Goal: Task Accomplishment & Management: Manage account settings

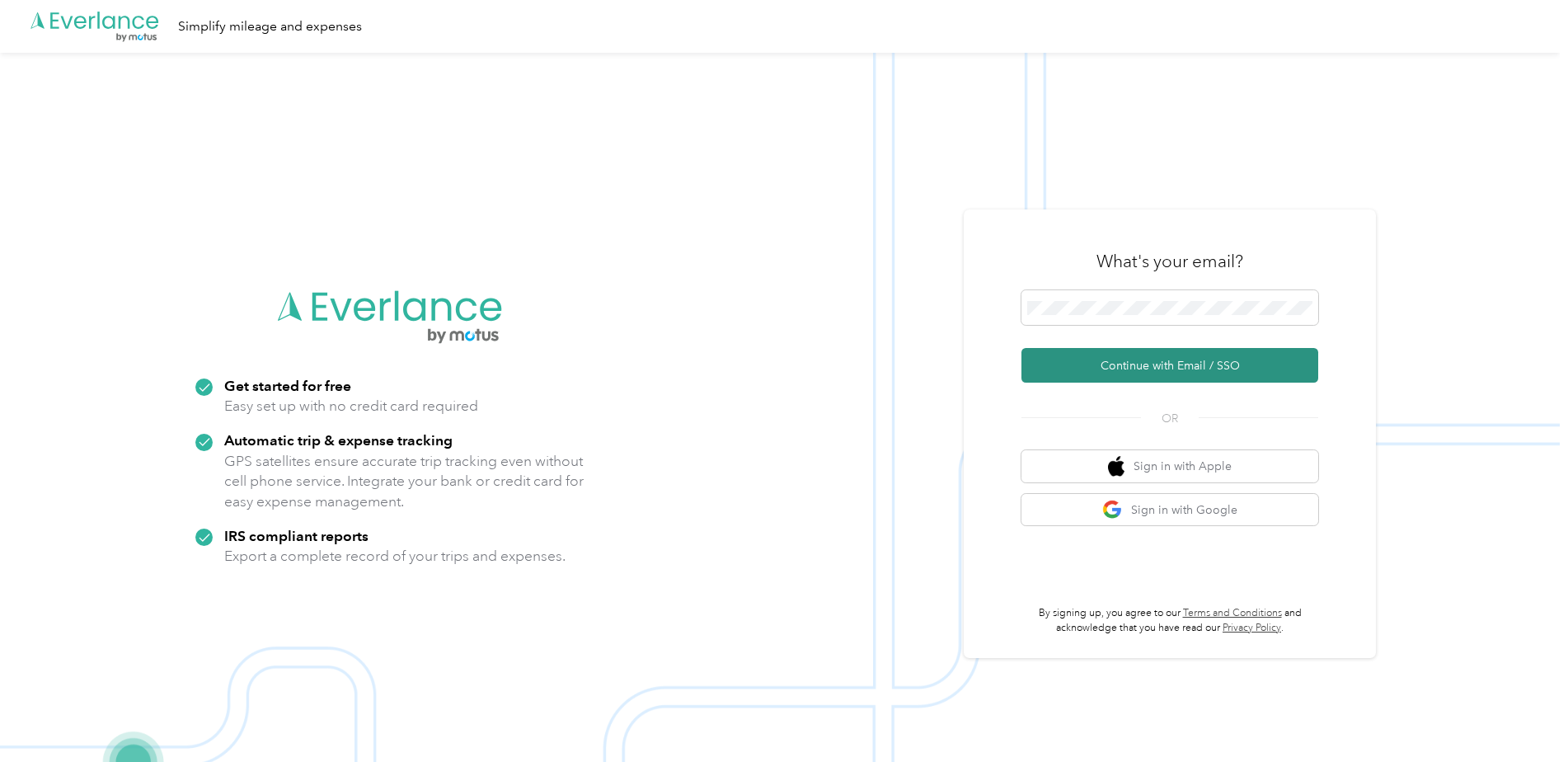
click at [1168, 372] on button "Continue with Email / SSO" at bounding box center [1169, 365] width 296 height 35
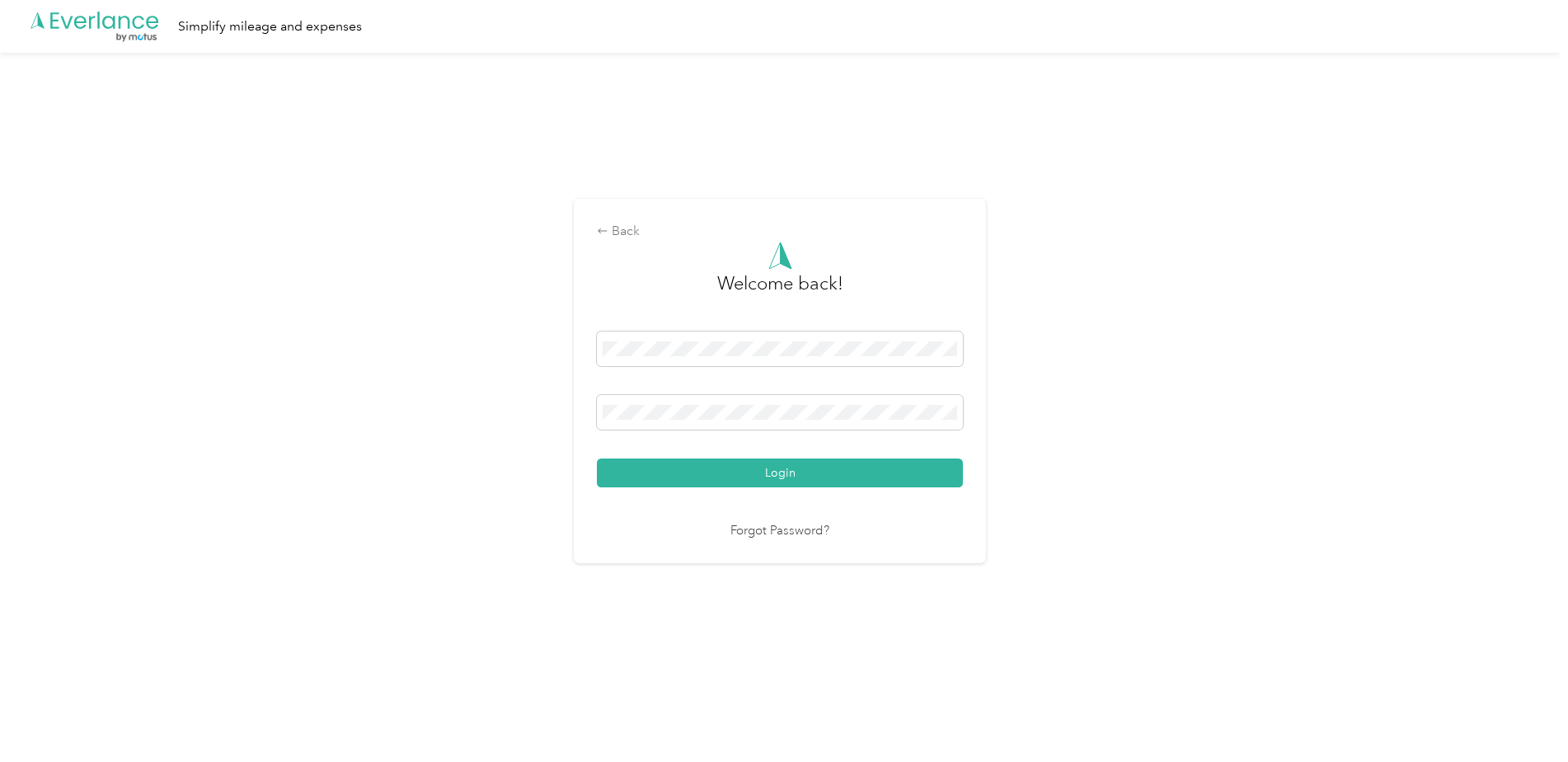
click at [798, 468] on button "Login" at bounding box center [779, 472] width 366 height 29
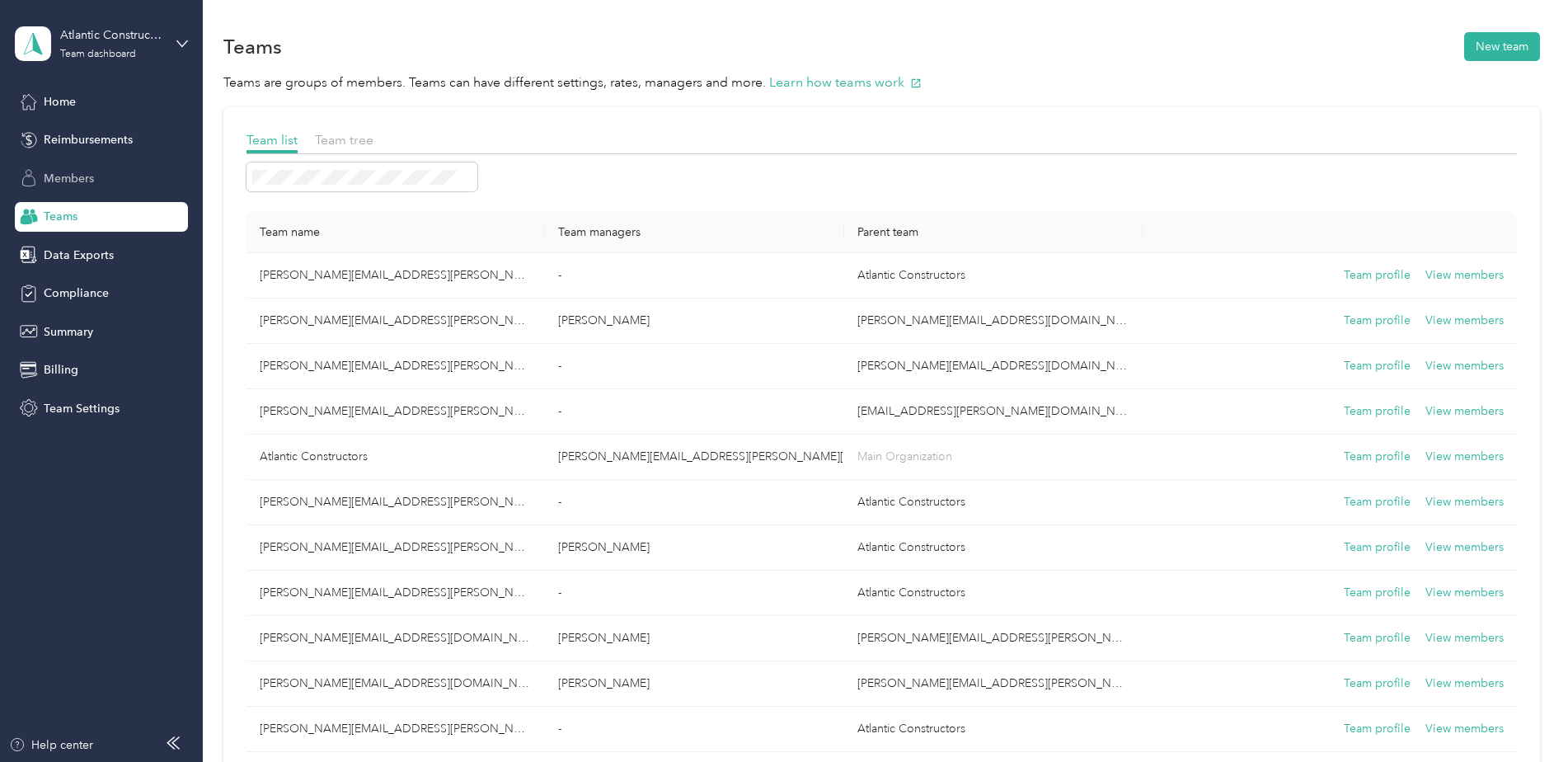
click at [56, 181] on span "Members" at bounding box center [68, 178] width 50 height 17
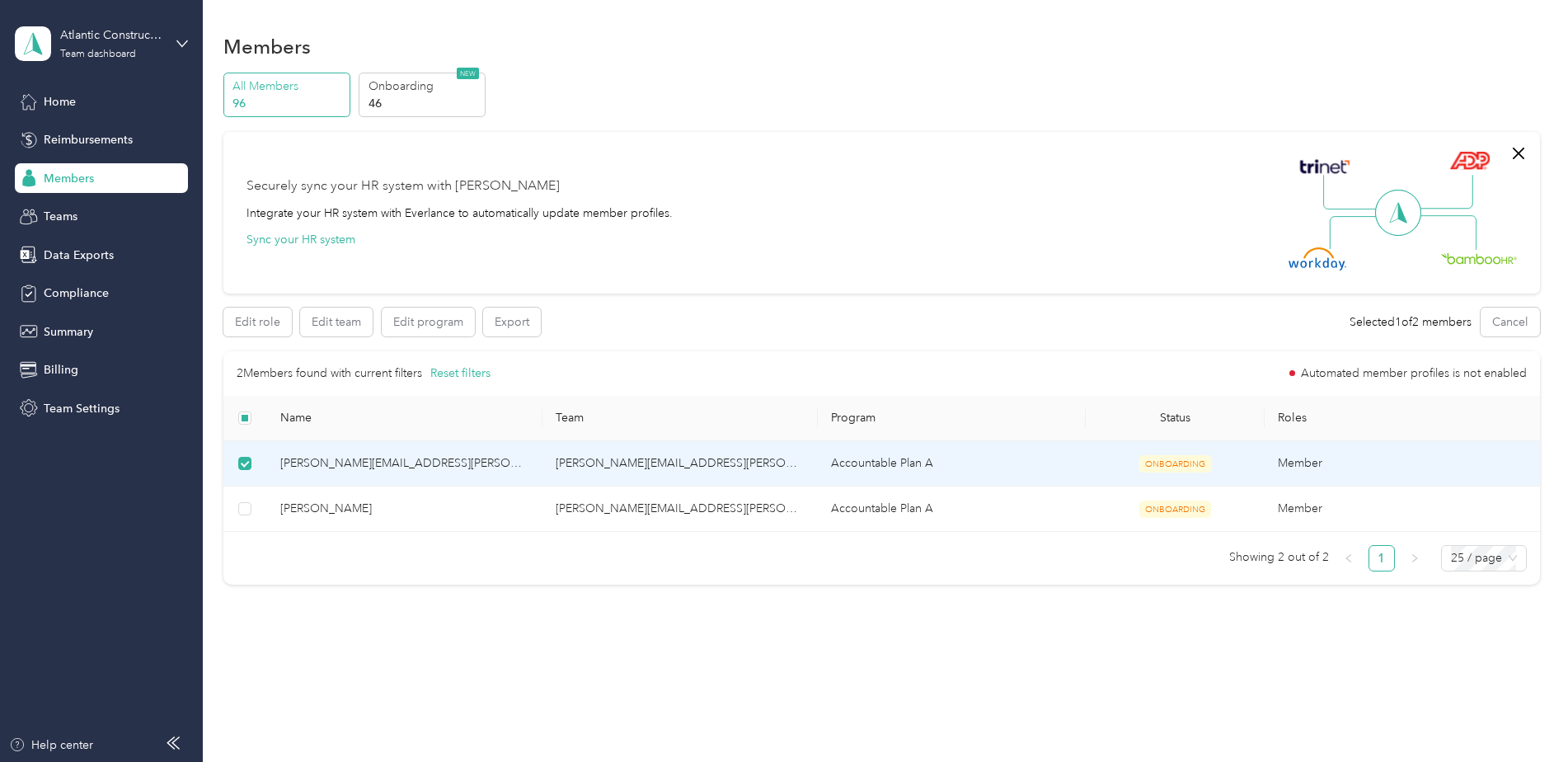
click at [1172, 465] on span "ONBOARDING" at bounding box center [1176, 464] width 72 height 17
click at [1274, 465] on td "Member" at bounding box center [1402, 464] width 276 height 45
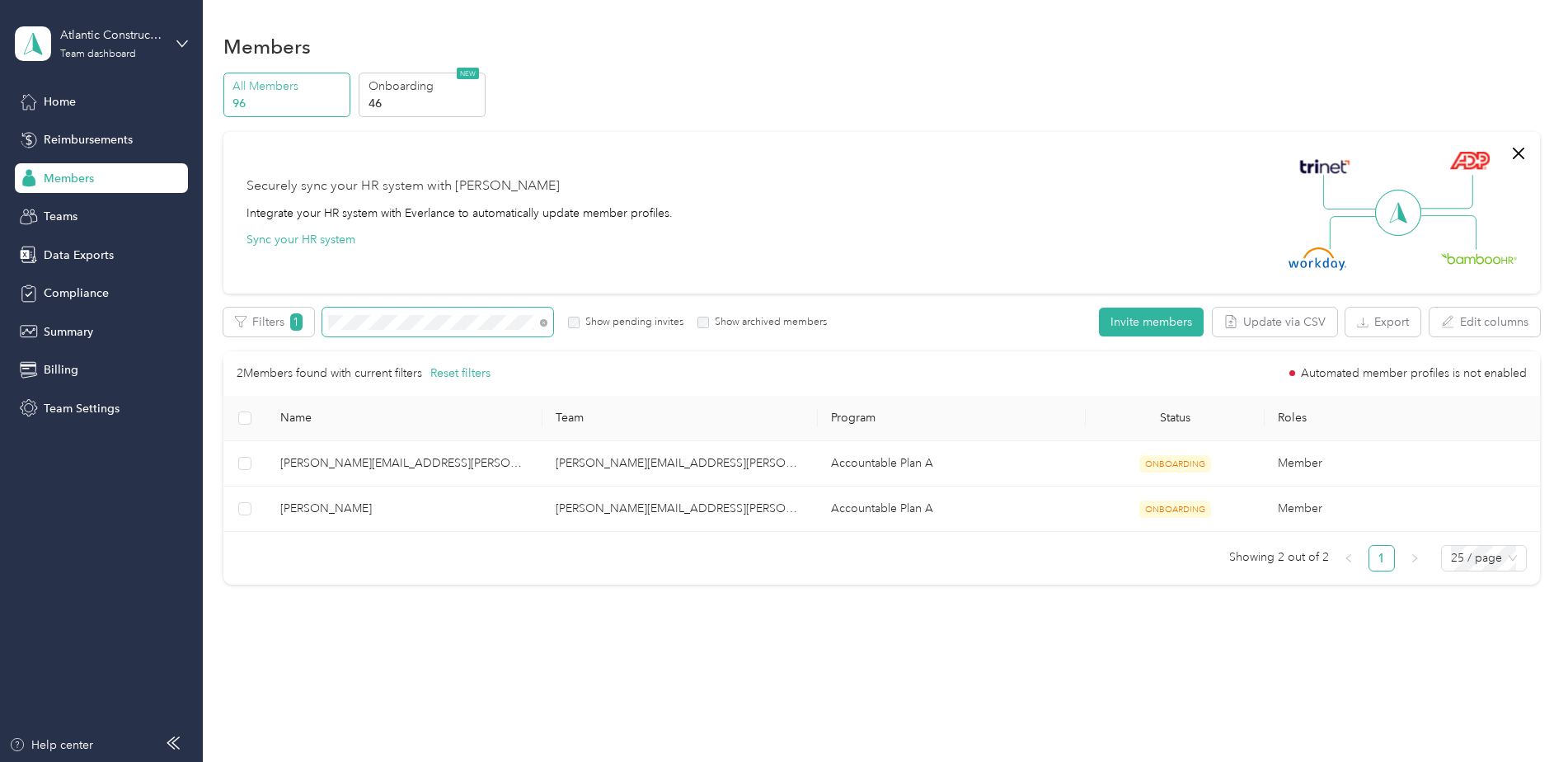
click at [399, 314] on span at bounding box center [438, 322] width 231 height 29
click at [316, 323] on div "Filters 1 Show pending invites Show archived members" at bounding box center [525, 322] width 604 height 29
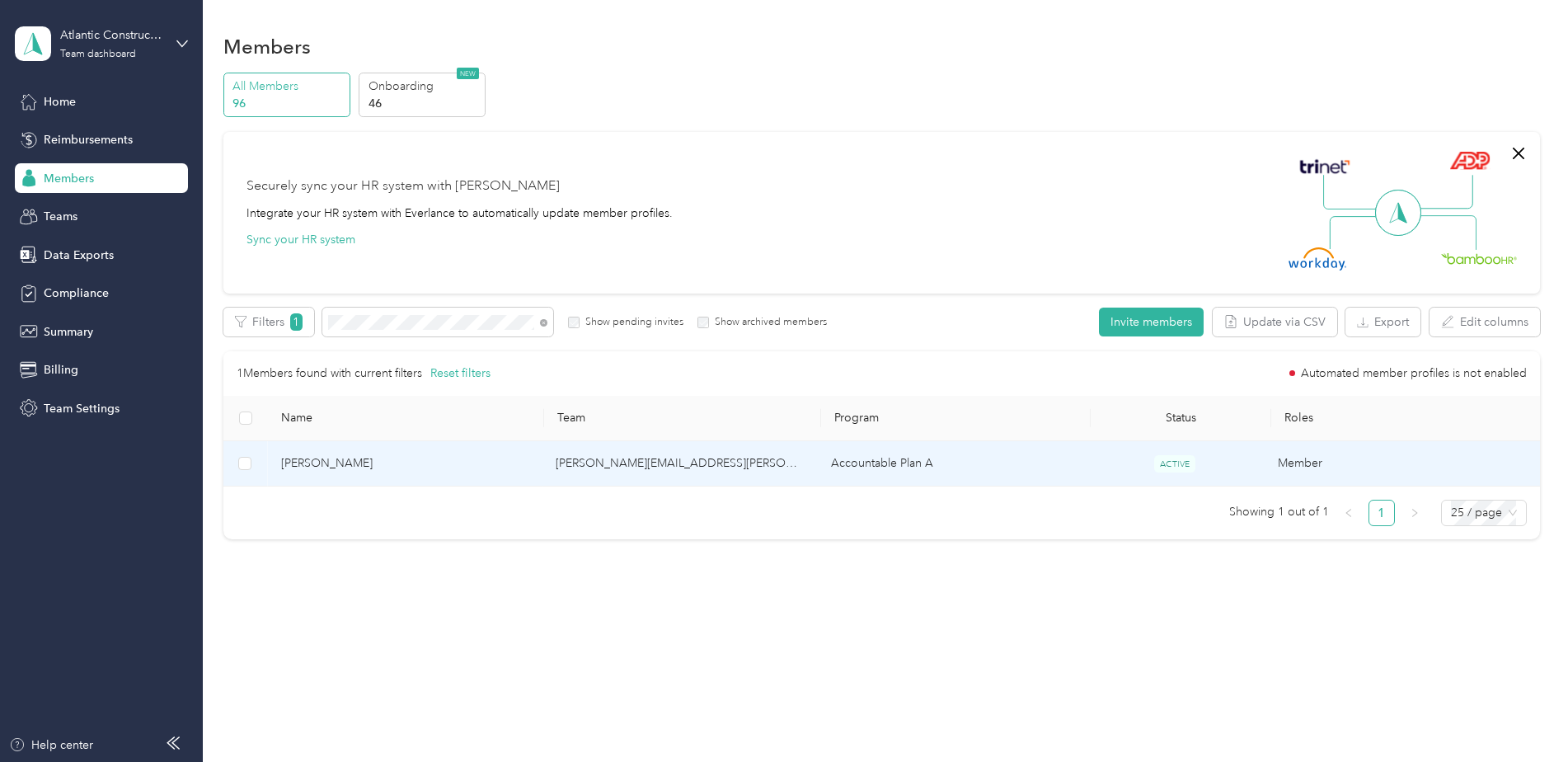
click at [1181, 465] on span "ACTIVE" at bounding box center [1176, 464] width 41 height 17
click at [326, 468] on span "[PERSON_NAME]" at bounding box center [406, 463] width 249 height 18
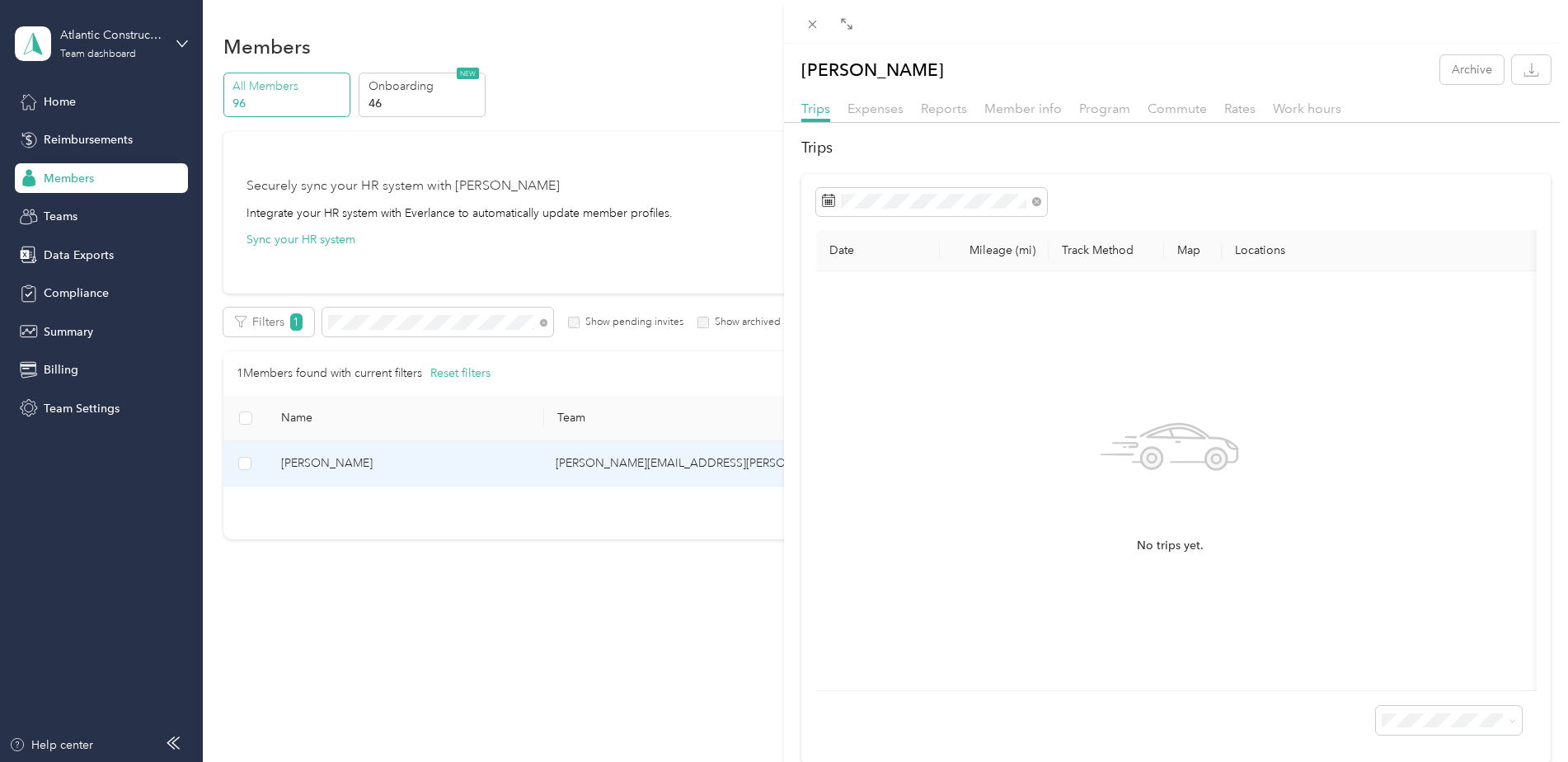
click at [1016, 247] on th "Mileage (mi)" at bounding box center [995, 250] width 109 height 41
click at [1108, 247] on th "Track Method" at bounding box center [1106, 250] width 116 height 41
click at [870, 105] on span "Expenses" at bounding box center [876, 108] width 56 height 16
click at [932, 110] on span "Reports" at bounding box center [944, 108] width 46 height 16
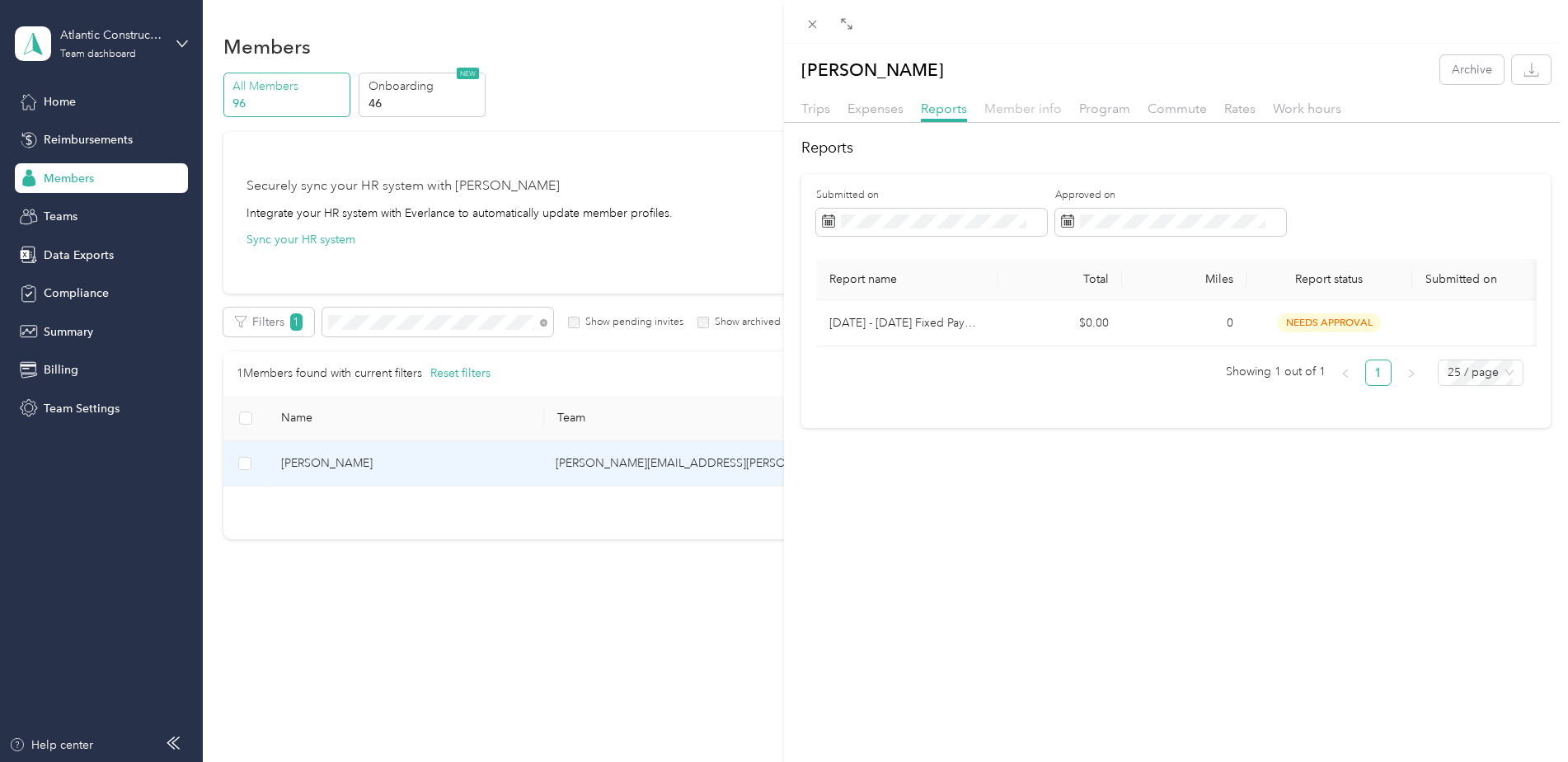
click at [1018, 107] on span "Member info" at bounding box center [1023, 108] width 77 height 16
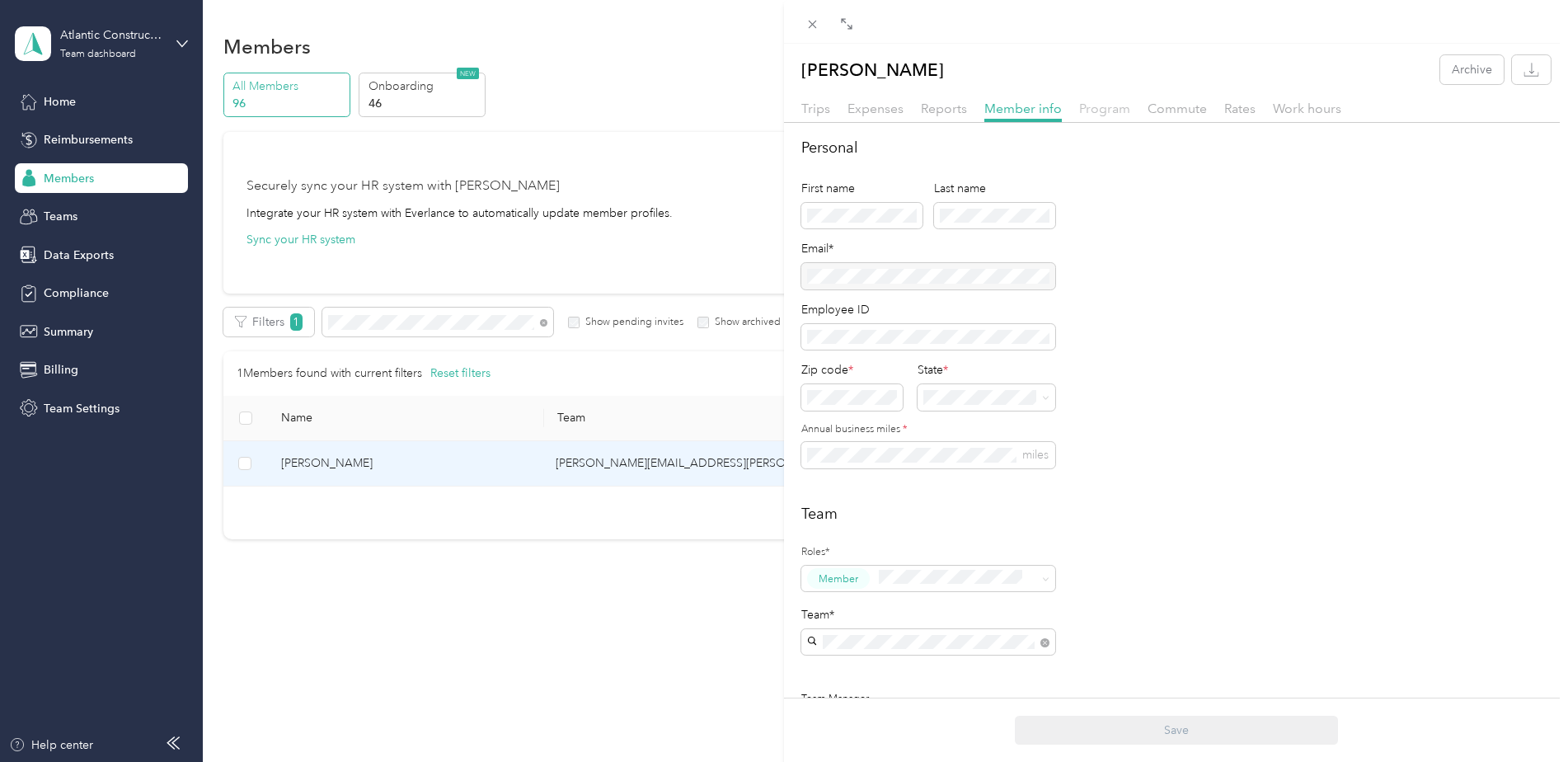
click at [1107, 112] on span "Program" at bounding box center [1105, 108] width 51 height 16
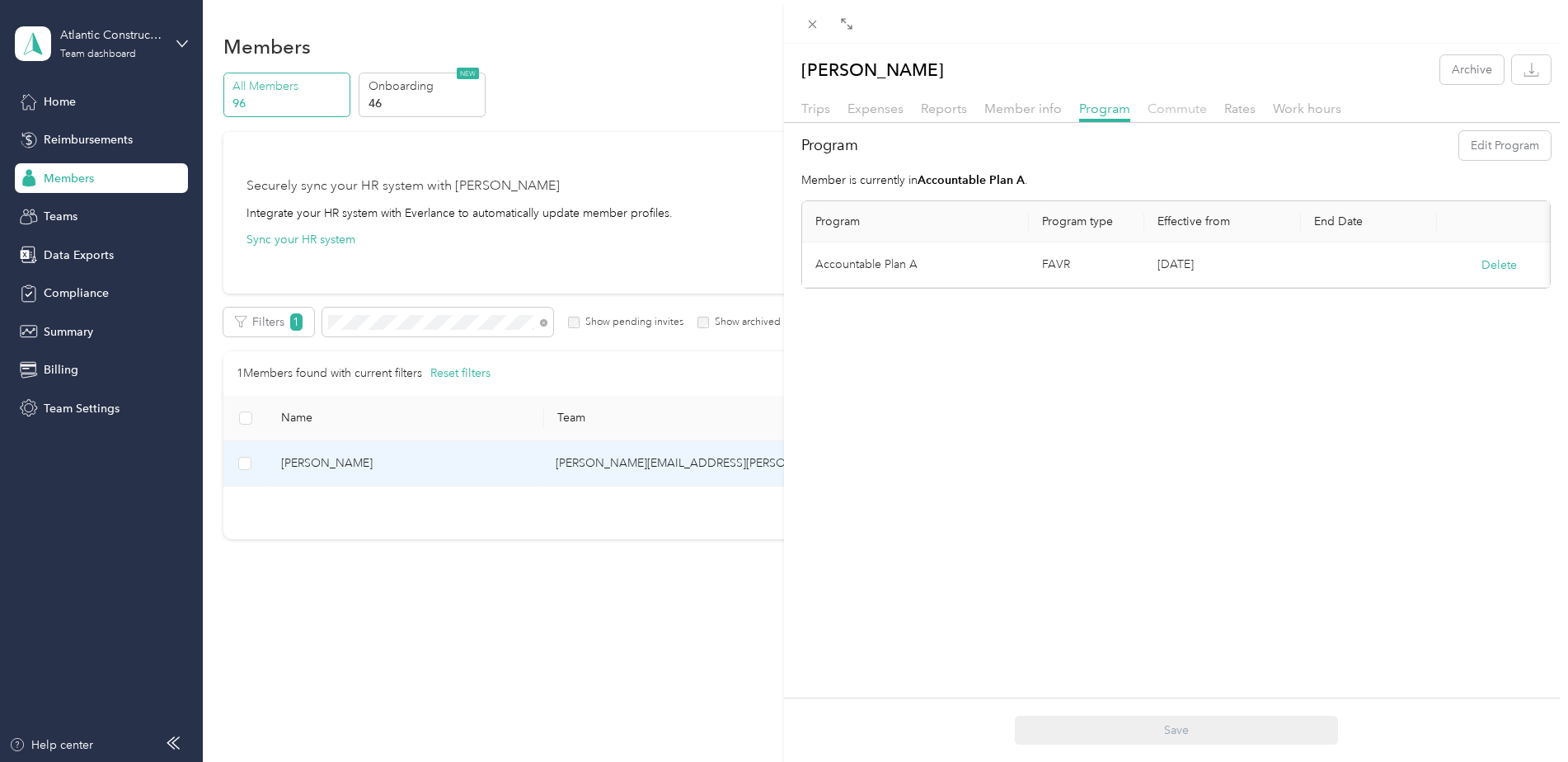
click at [1187, 109] on span "Commute" at bounding box center [1177, 108] width 59 height 16
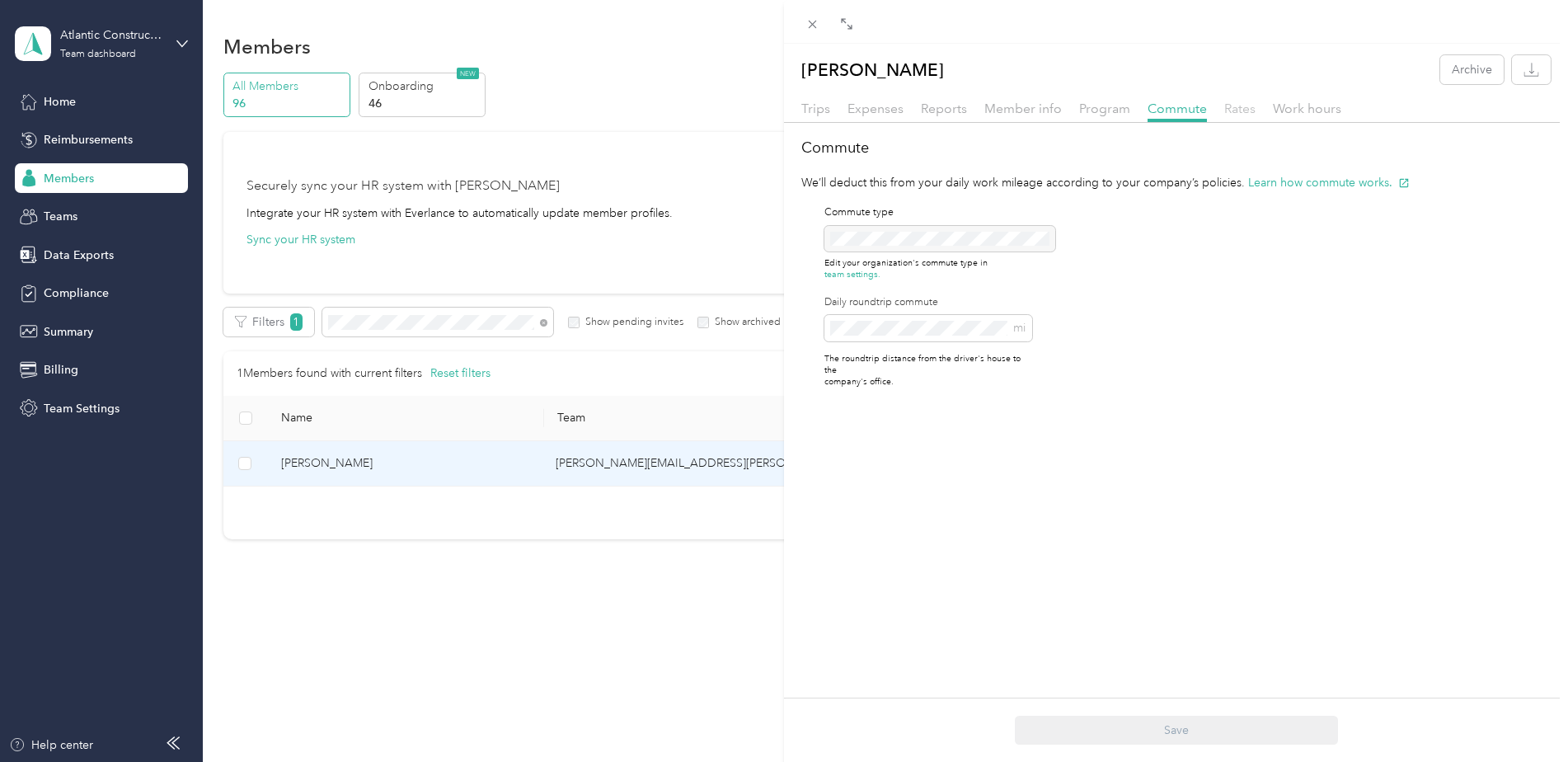
click at [1240, 106] on span "Rates" at bounding box center [1240, 108] width 31 height 16
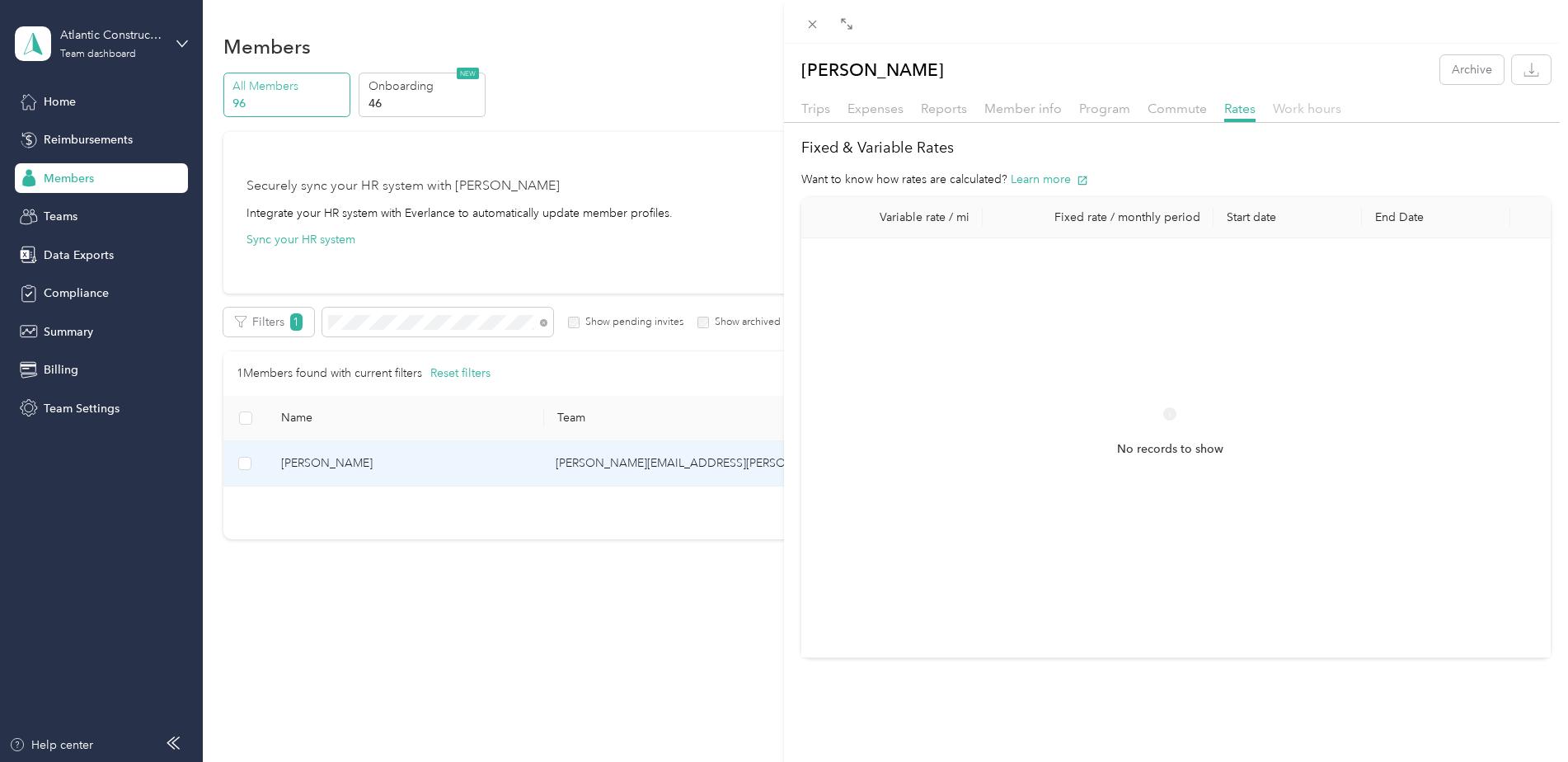
click at [1297, 110] on span "Work hours" at bounding box center [1307, 108] width 69 height 16
click at [819, 115] on span "Trips" at bounding box center [816, 108] width 29 height 16
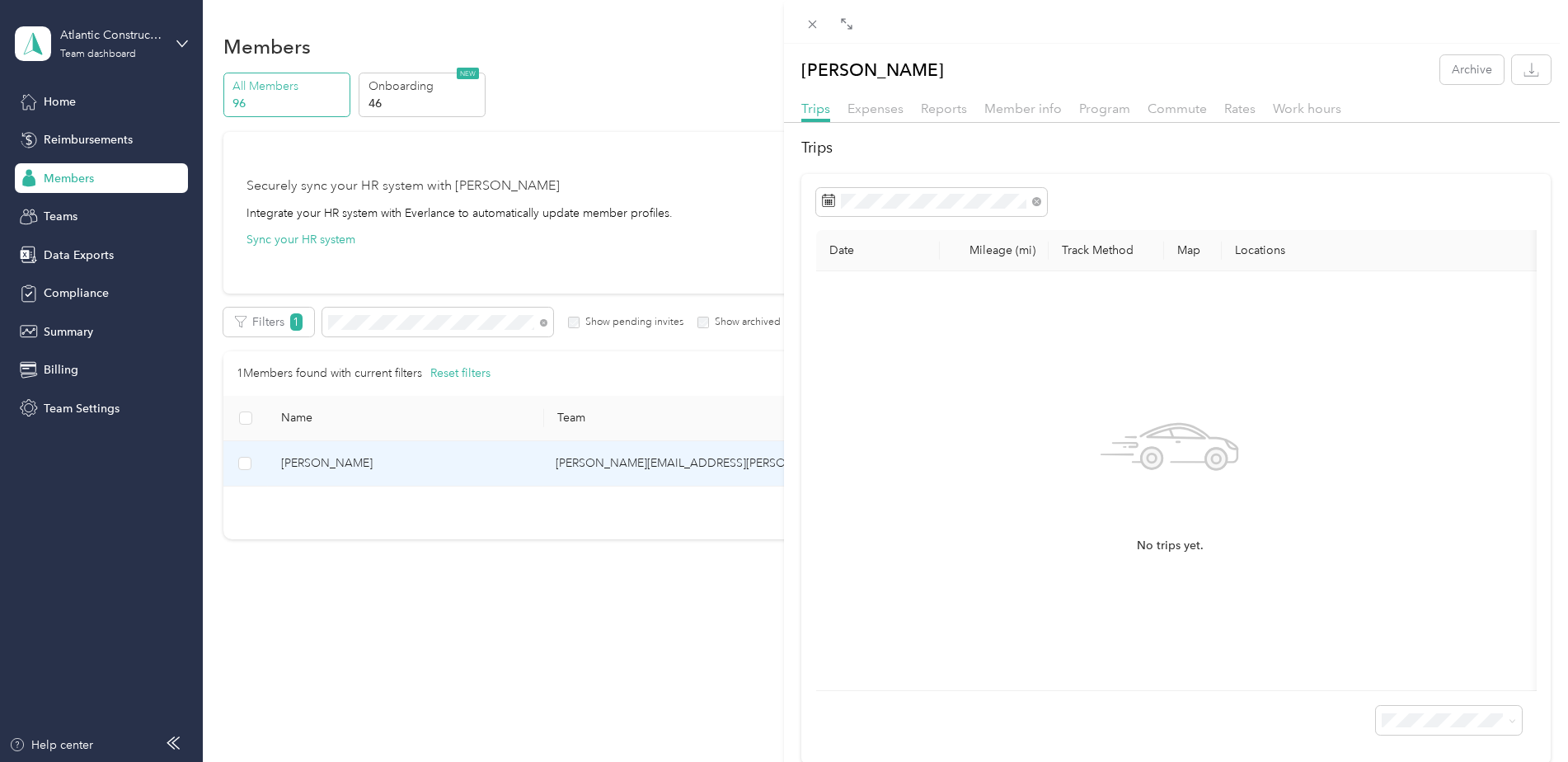
click at [449, 320] on div "[PERSON_NAME] Archive Trips Expenses Reports Member info Program Commute Rates …" at bounding box center [784, 381] width 1568 height 762
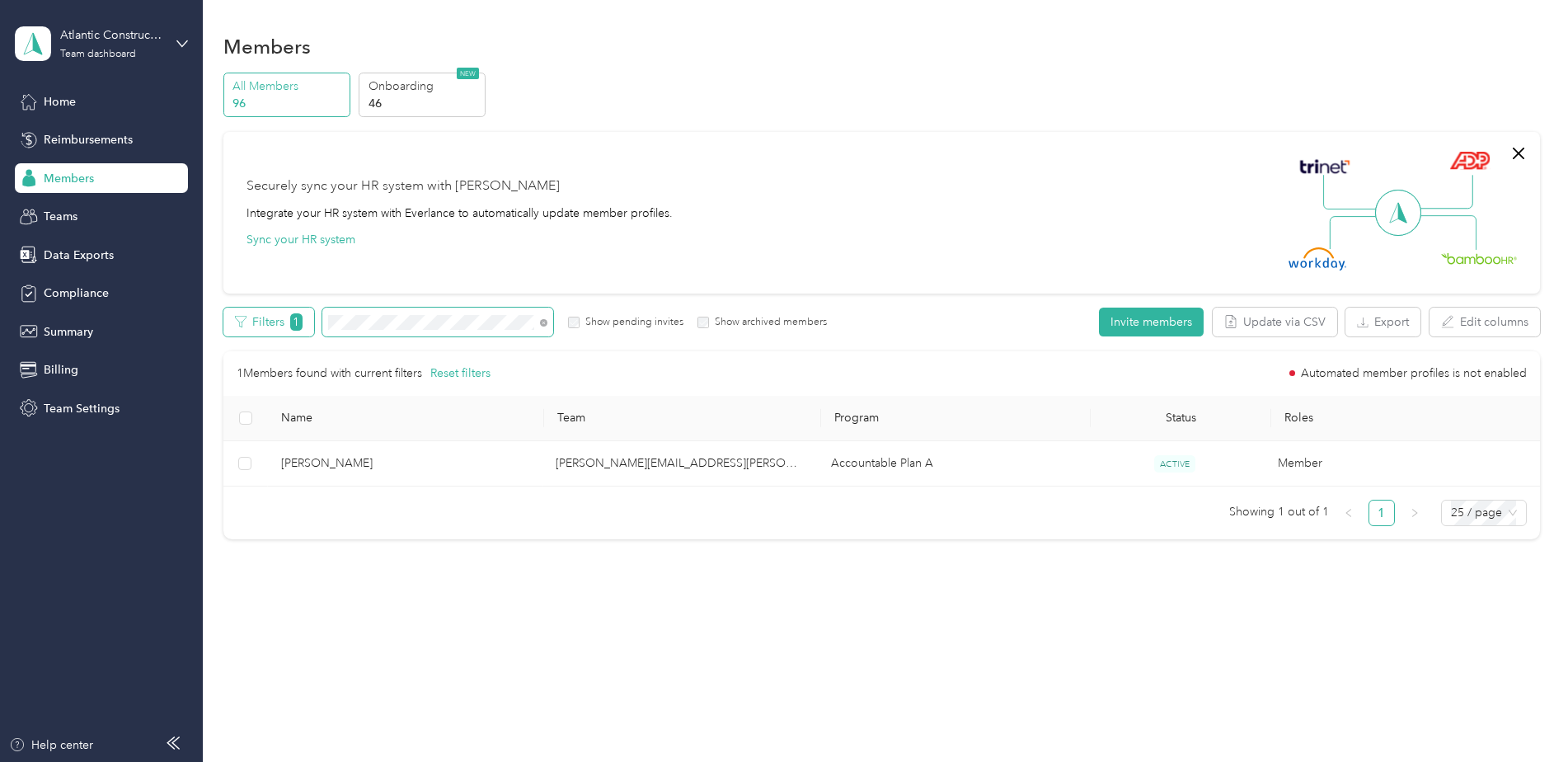
click at [309, 316] on div "Filters 1 Show pending invites Show archived members" at bounding box center [525, 322] width 604 height 29
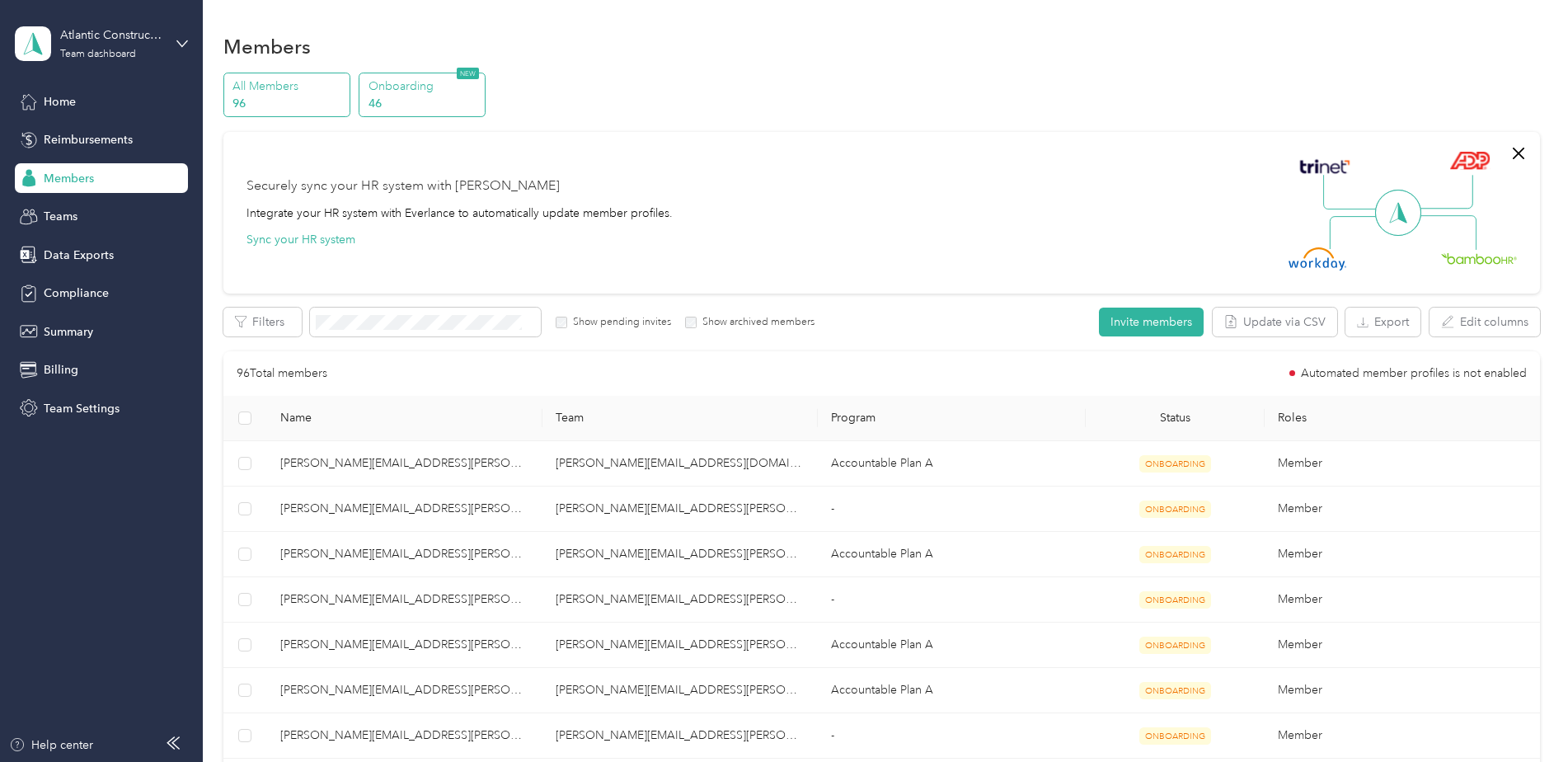
click at [398, 80] on p "Onboarding" at bounding box center [424, 86] width 112 height 17
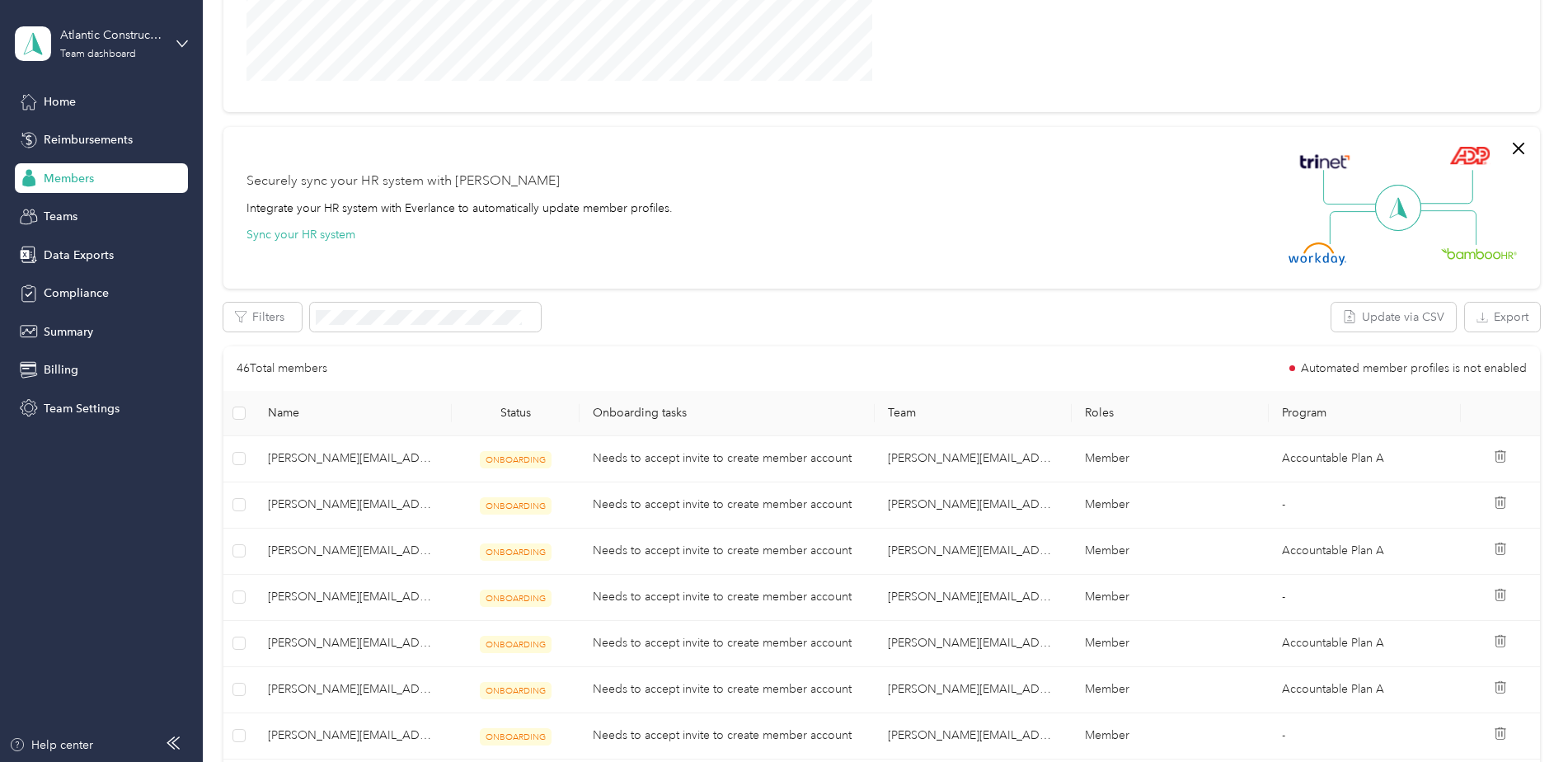
scroll to position [247, 0]
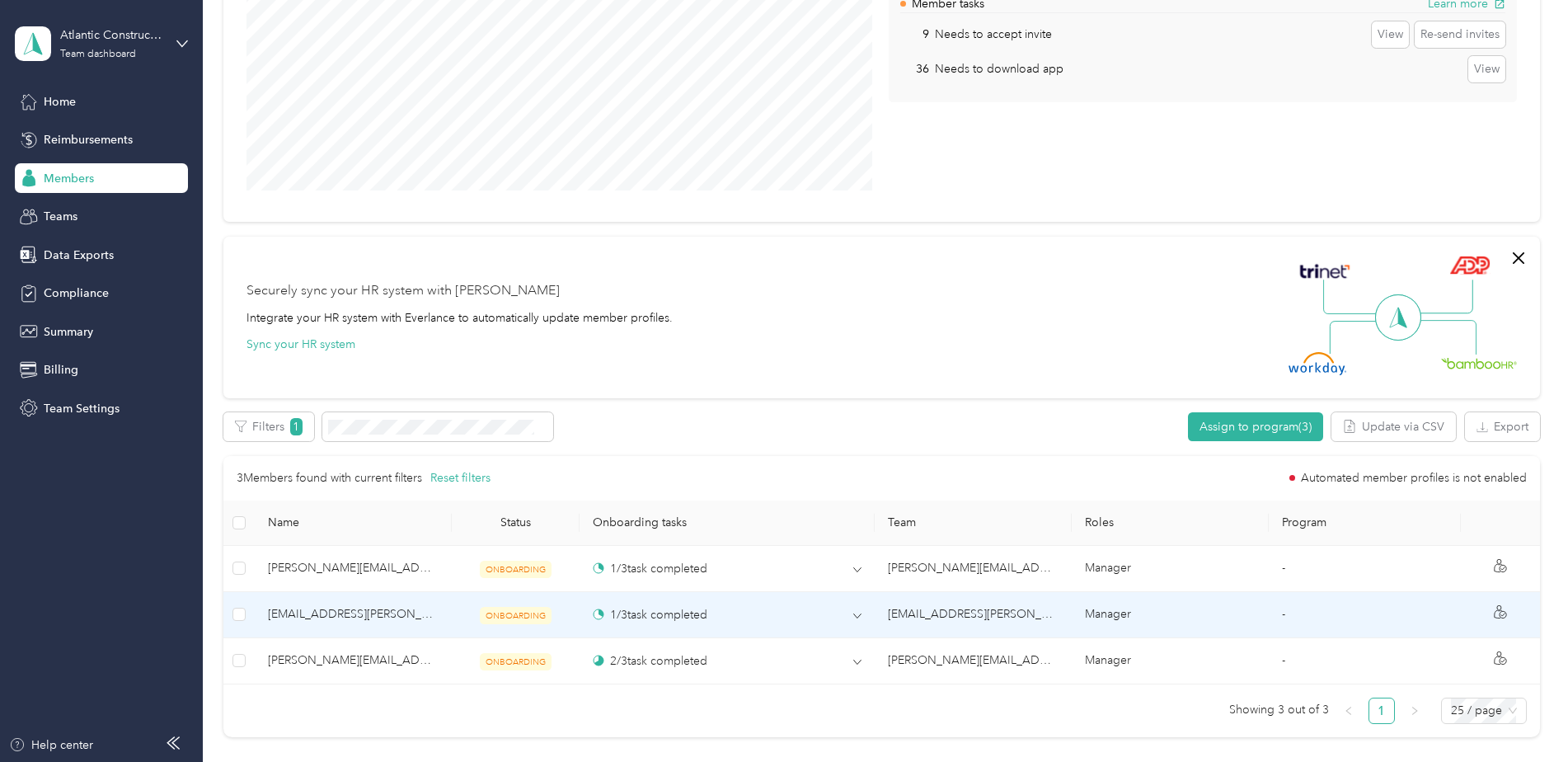
scroll to position [407, 0]
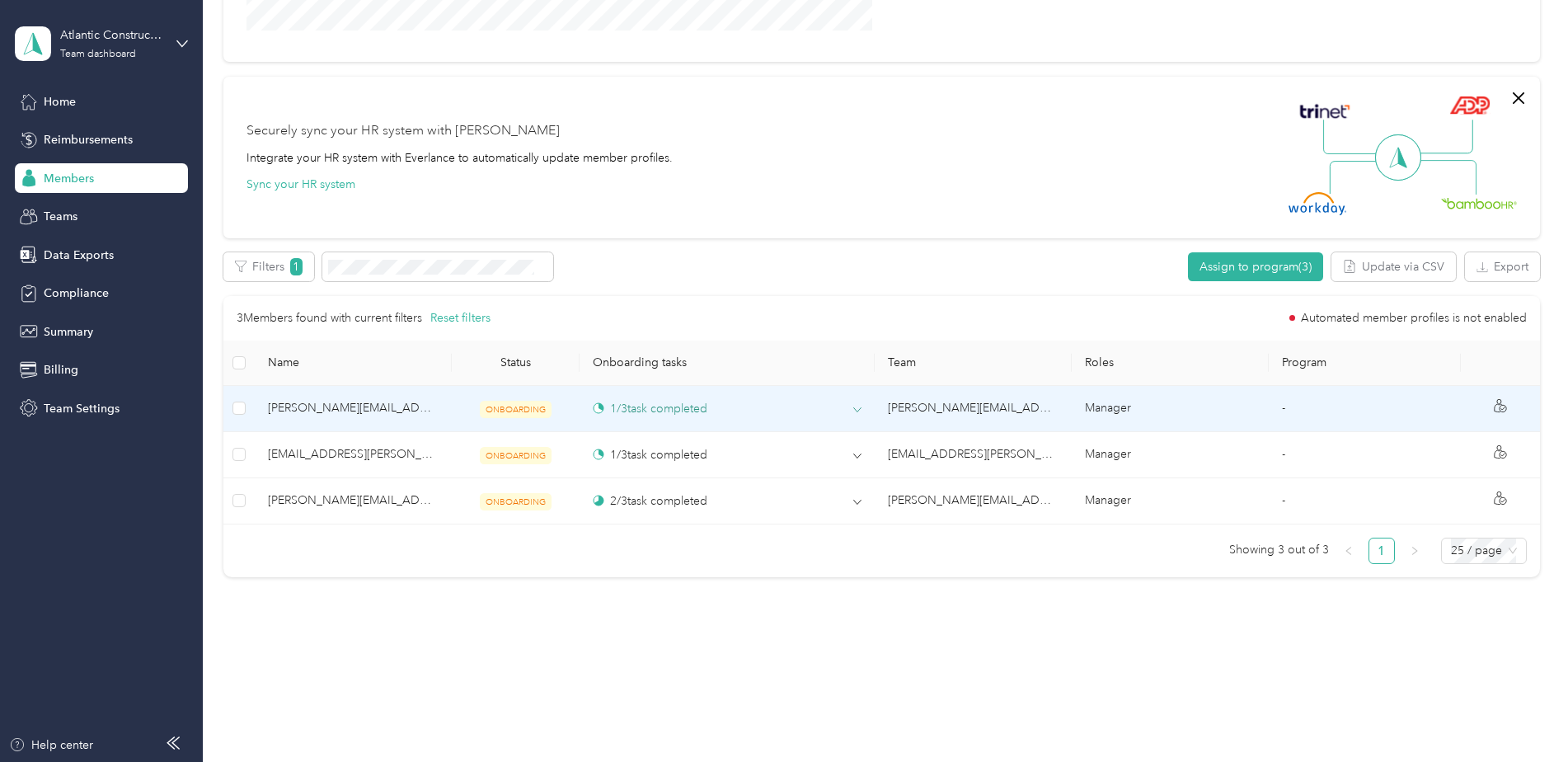
click at [856, 410] on icon at bounding box center [858, 410] width 8 height 4
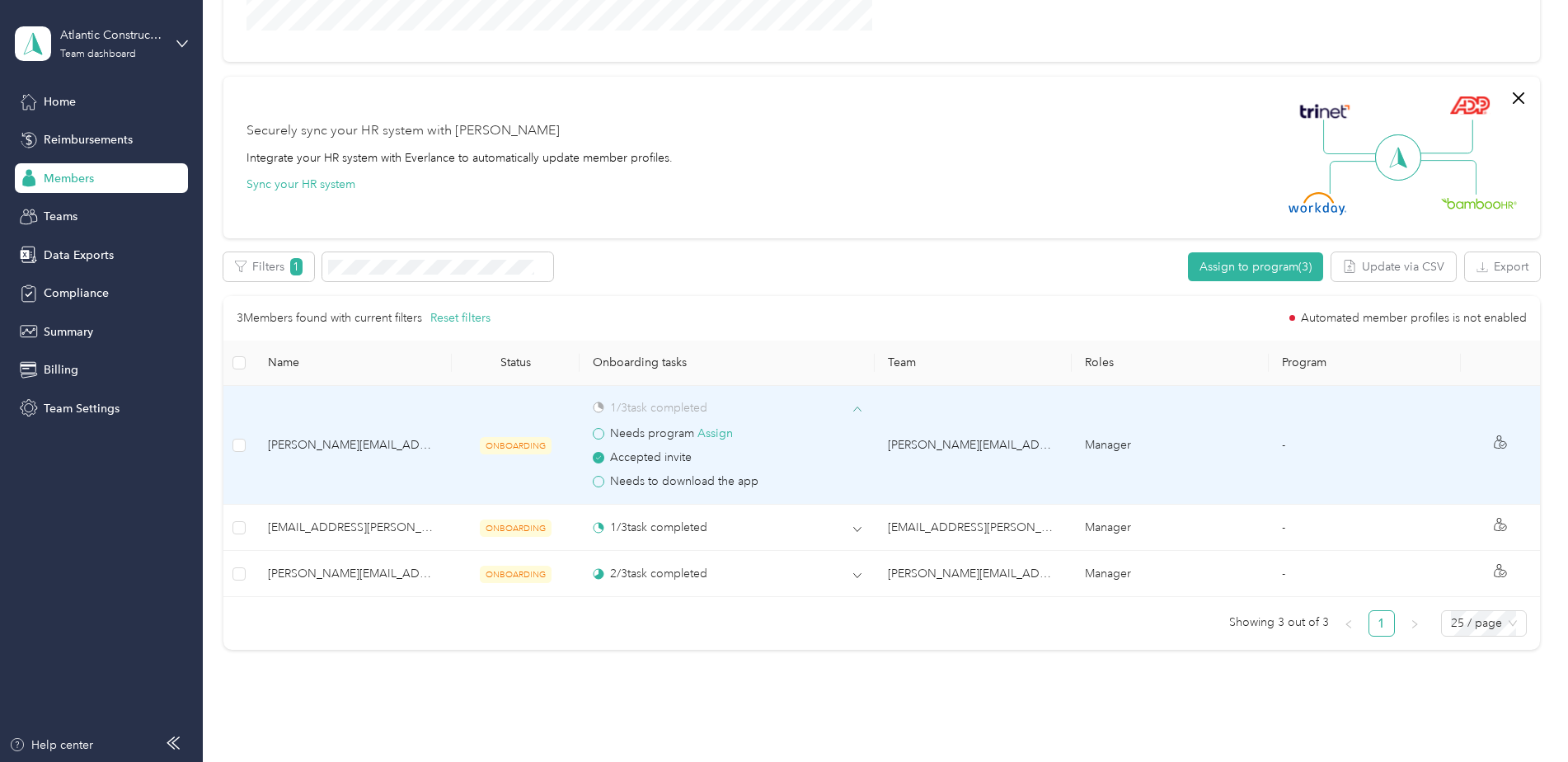
click at [856, 409] on icon at bounding box center [857, 408] width 8 height 8
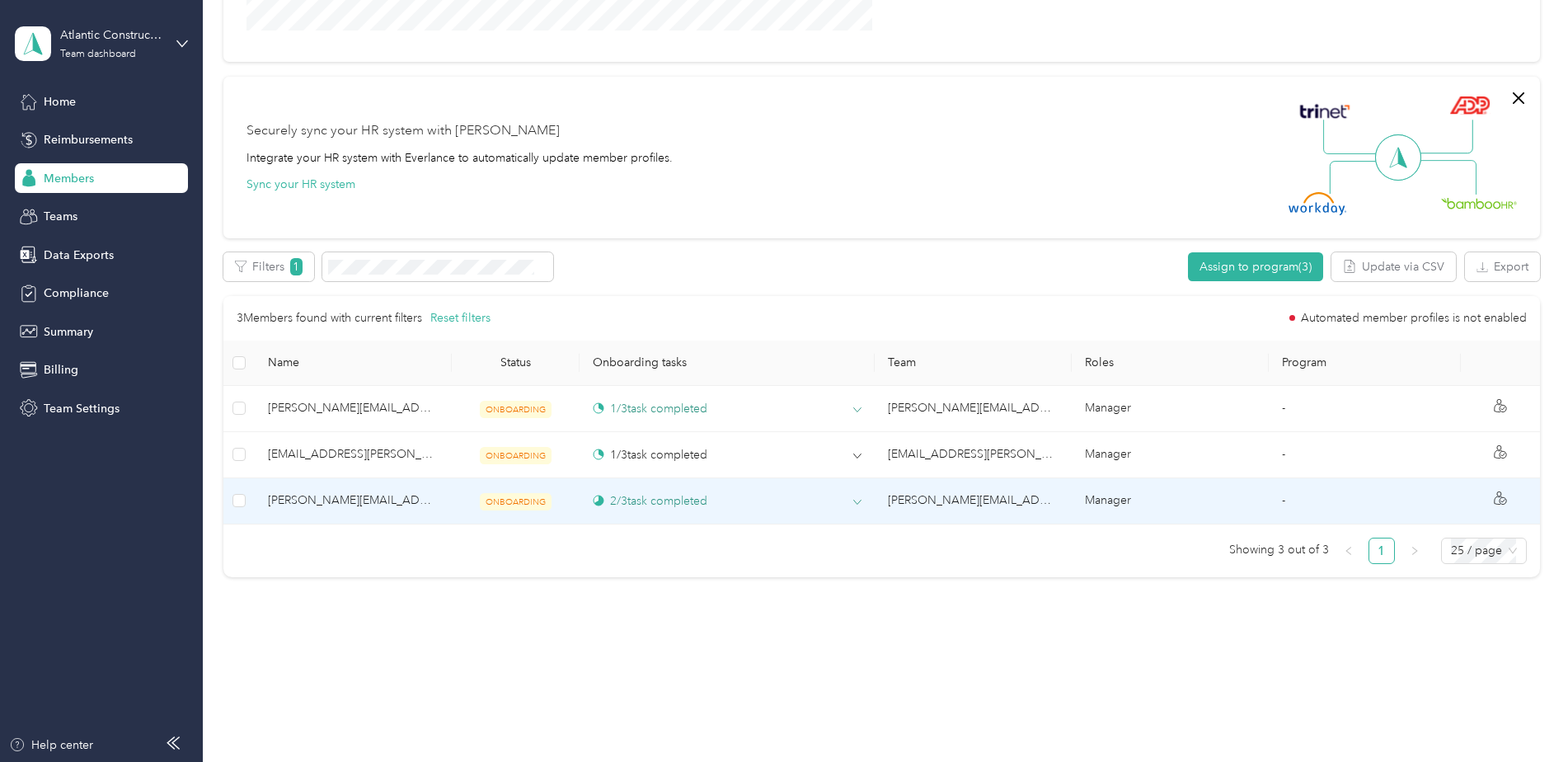
click at [850, 507] on div "2 / 3 task completed" at bounding box center [728, 500] width 269 height 17
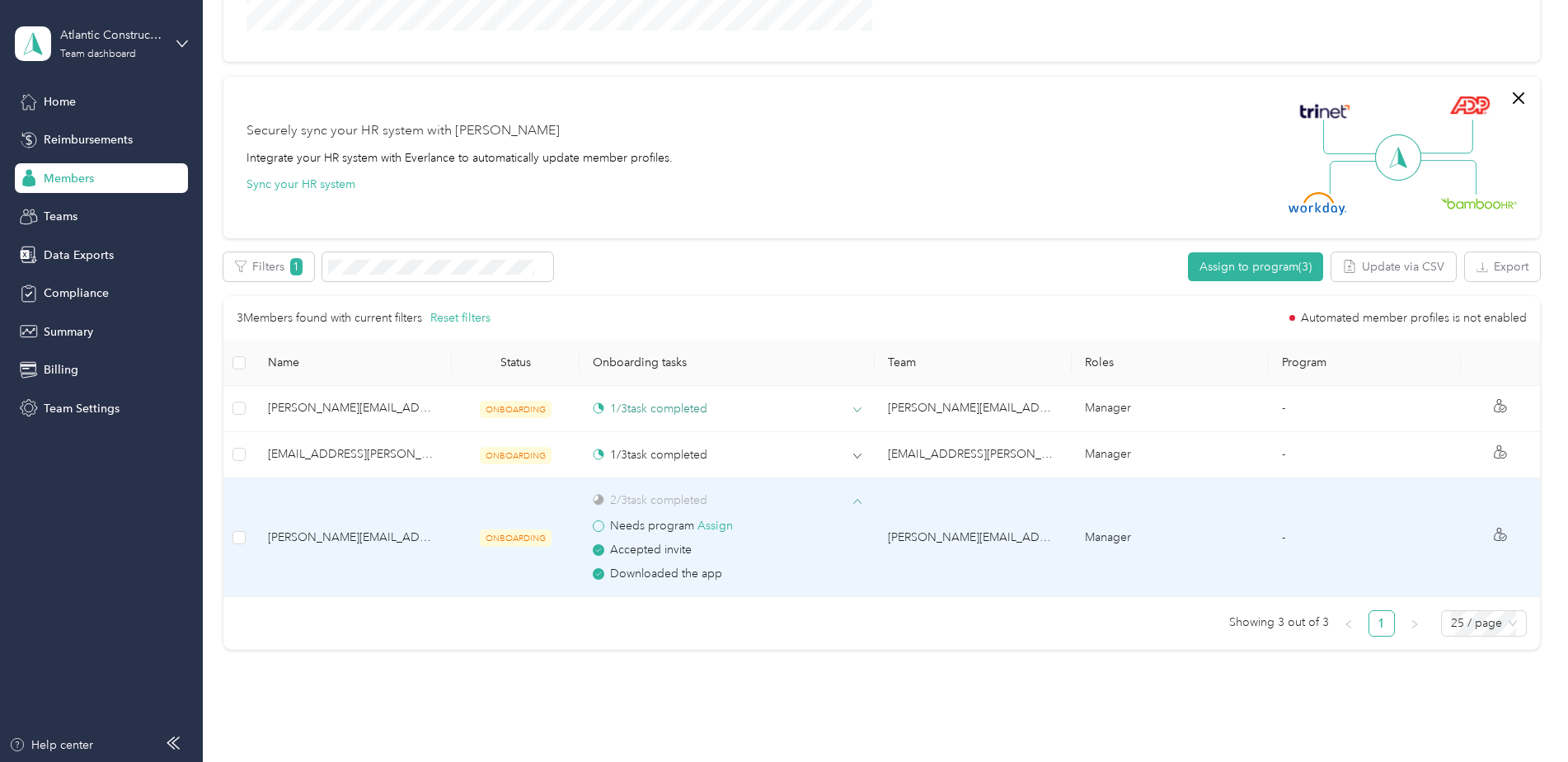
click at [856, 504] on icon at bounding box center [857, 500] width 8 height 8
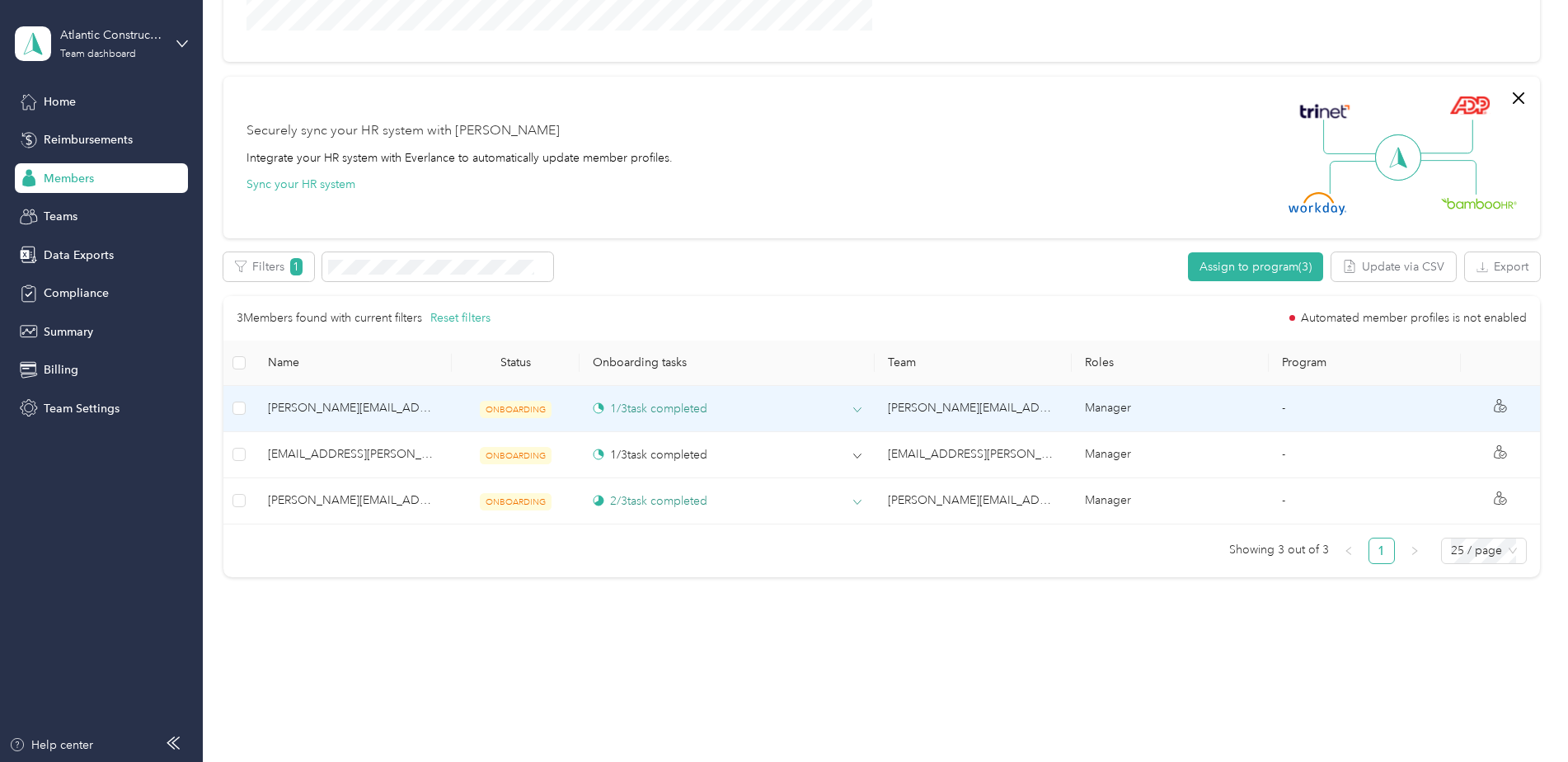
click at [857, 416] on span at bounding box center [857, 410] width 8 height 15
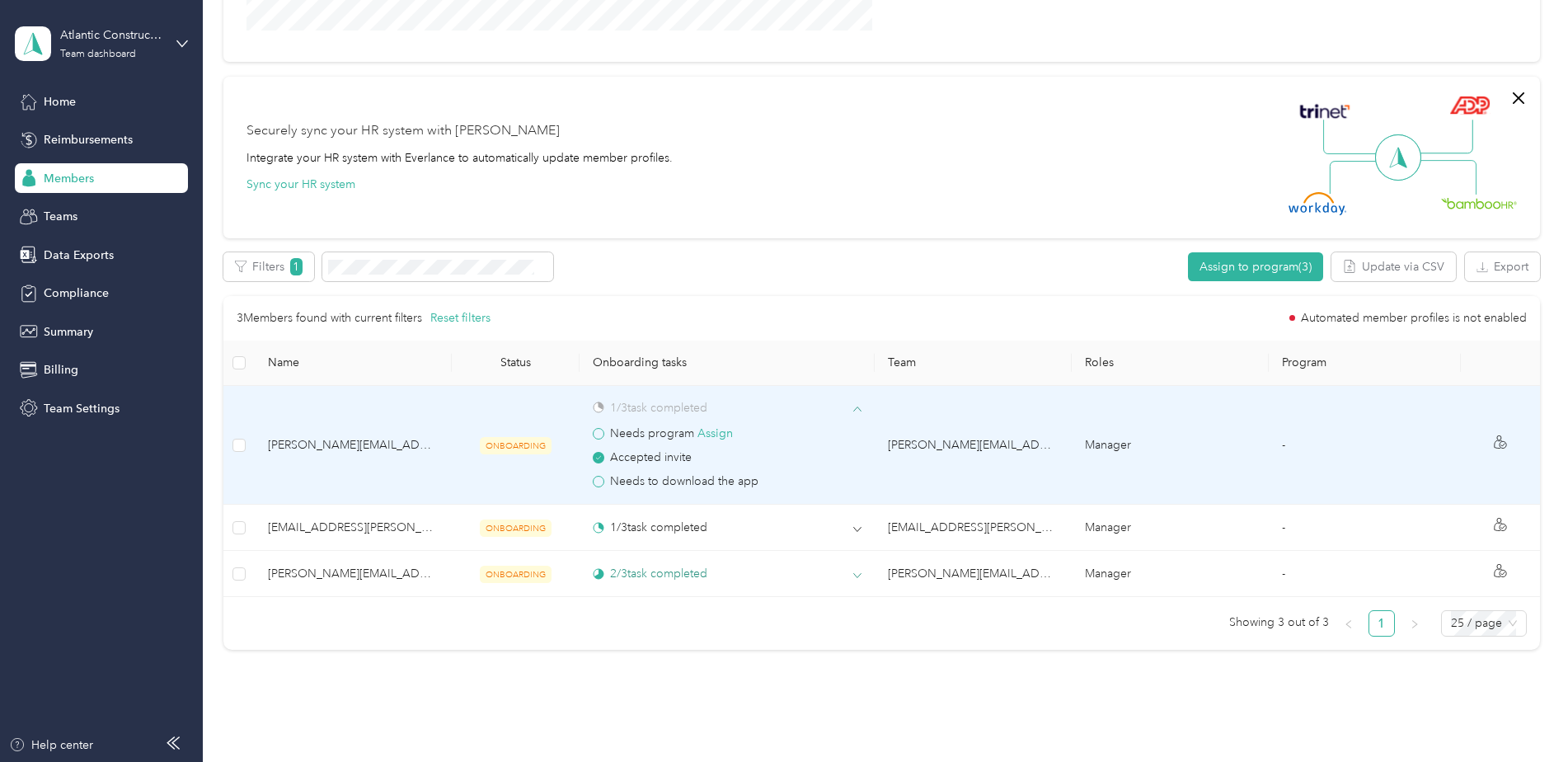
click at [857, 416] on span at bounding box center [857, 409] width 8 height 15
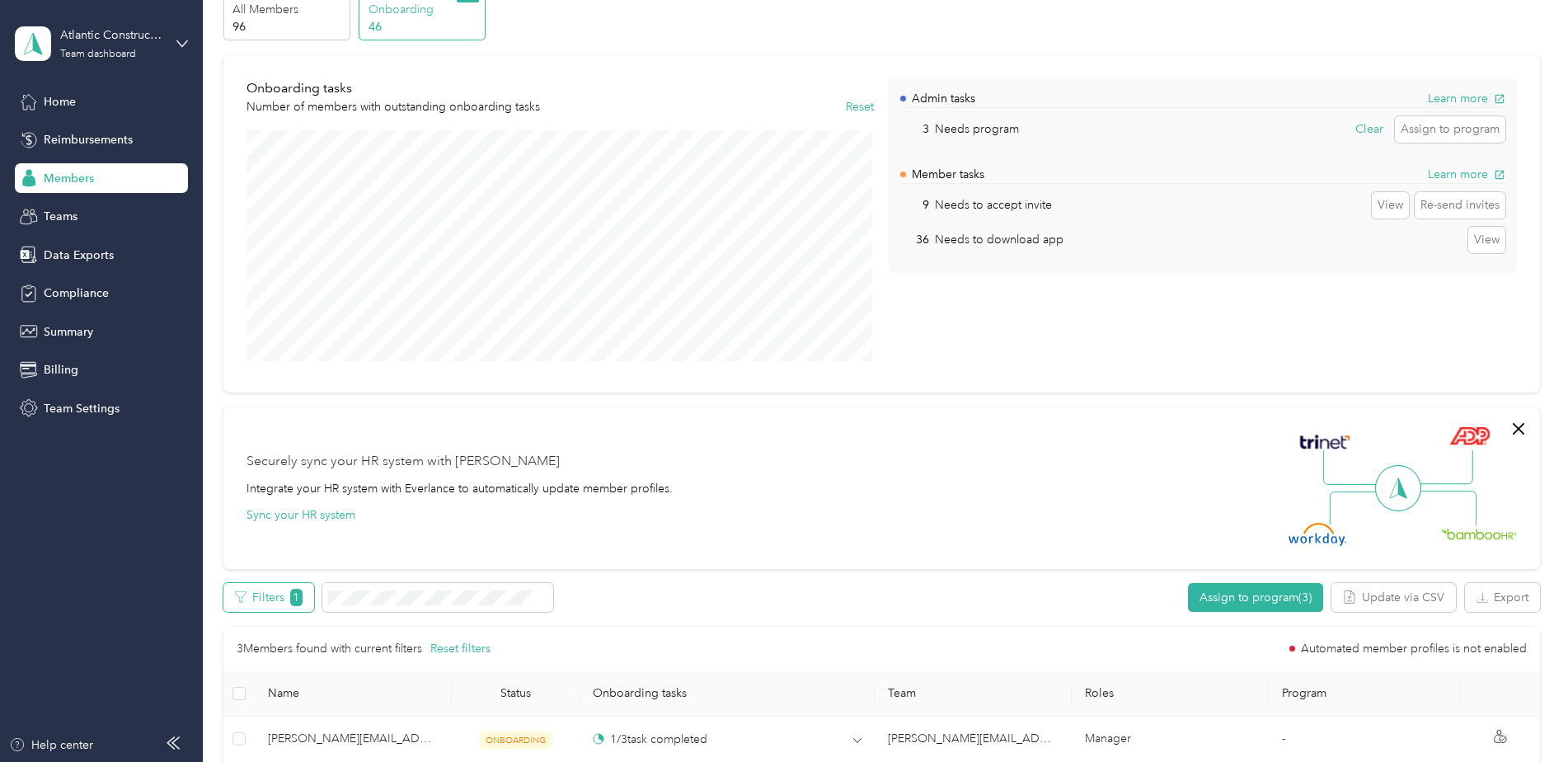
scroll to position [0, 0]
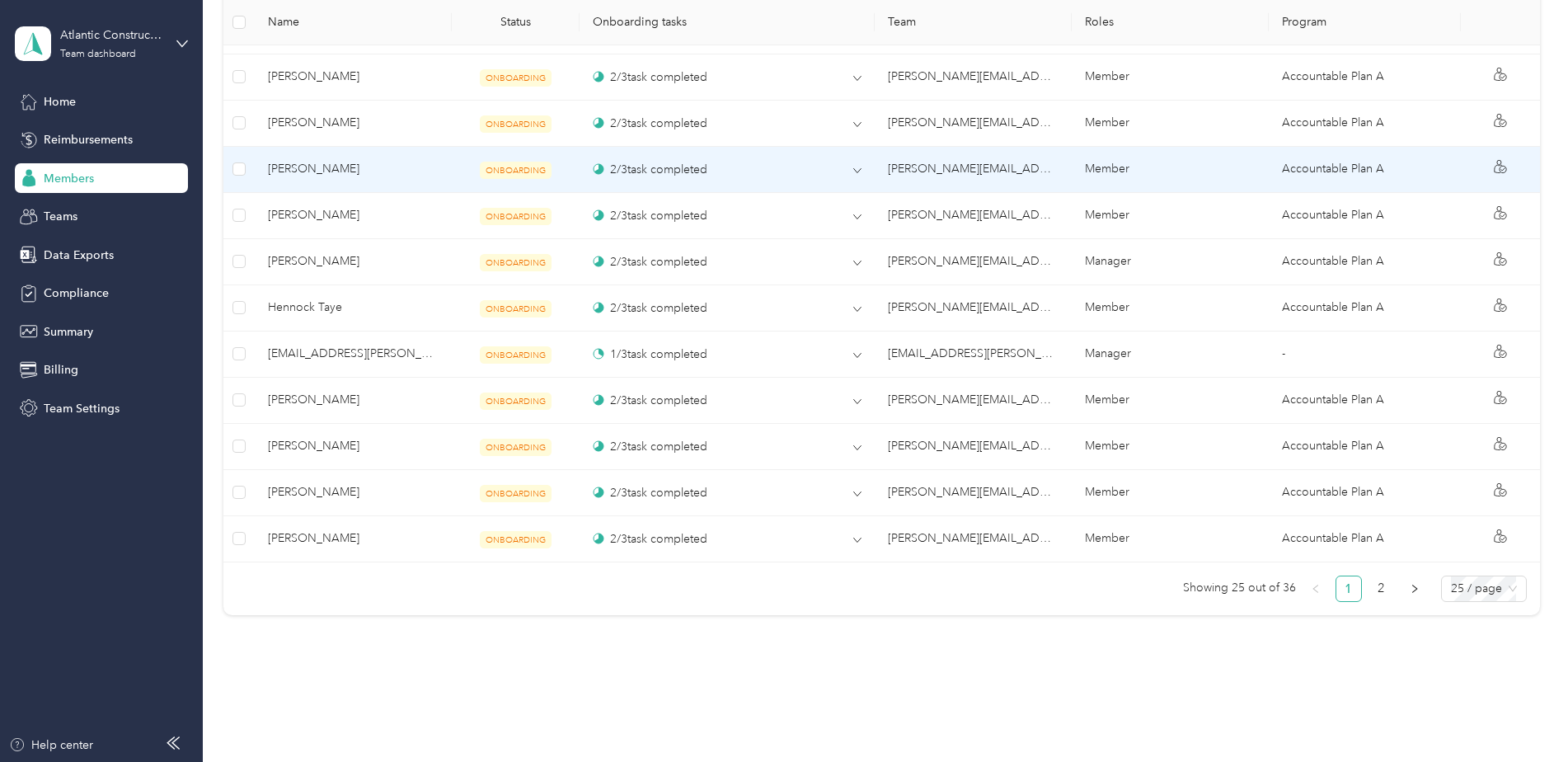
scroll to position [1422, 0]
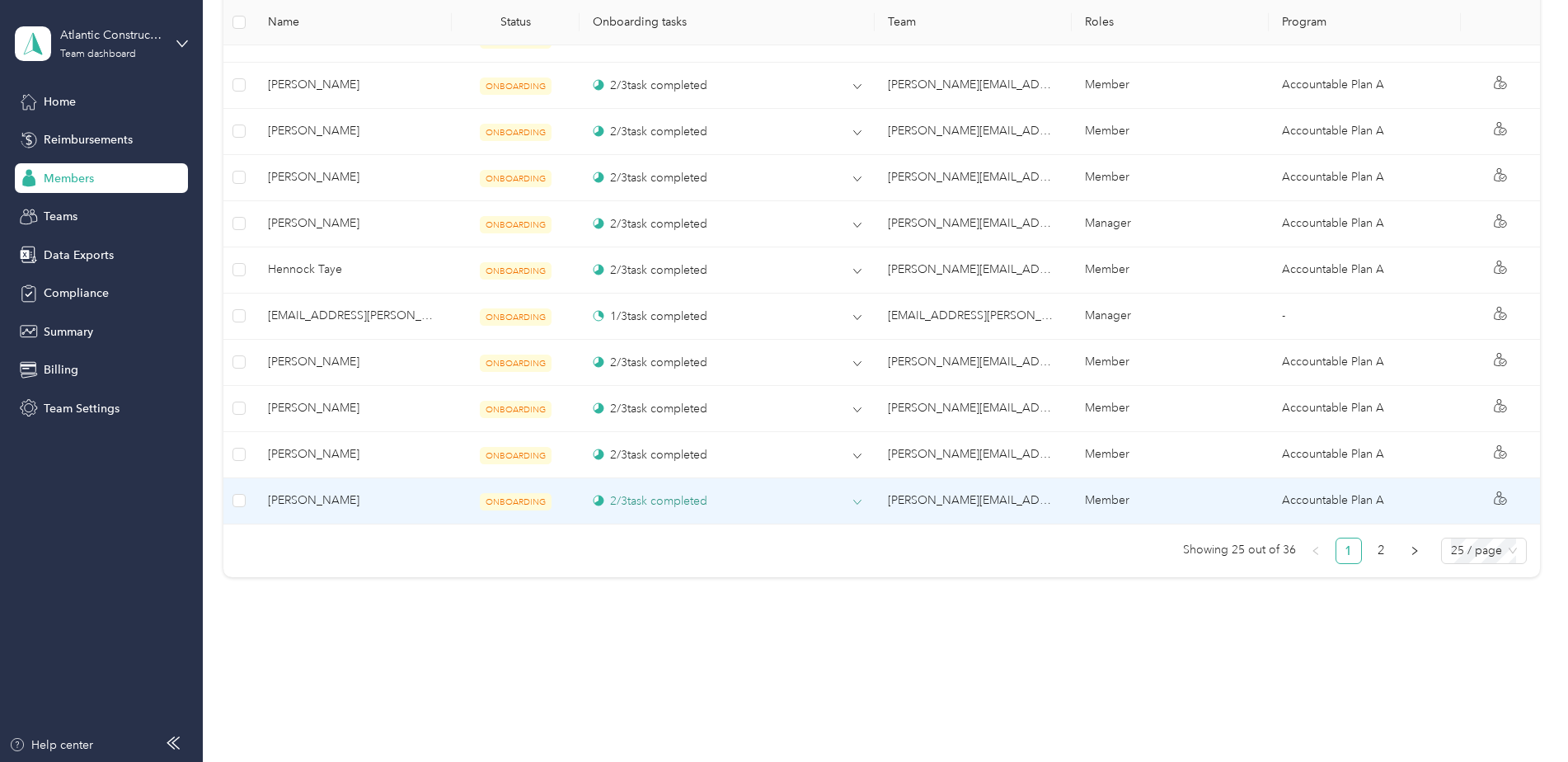
click at [596, 502] on circle at bounding box center [599, 500] width 11 height 11
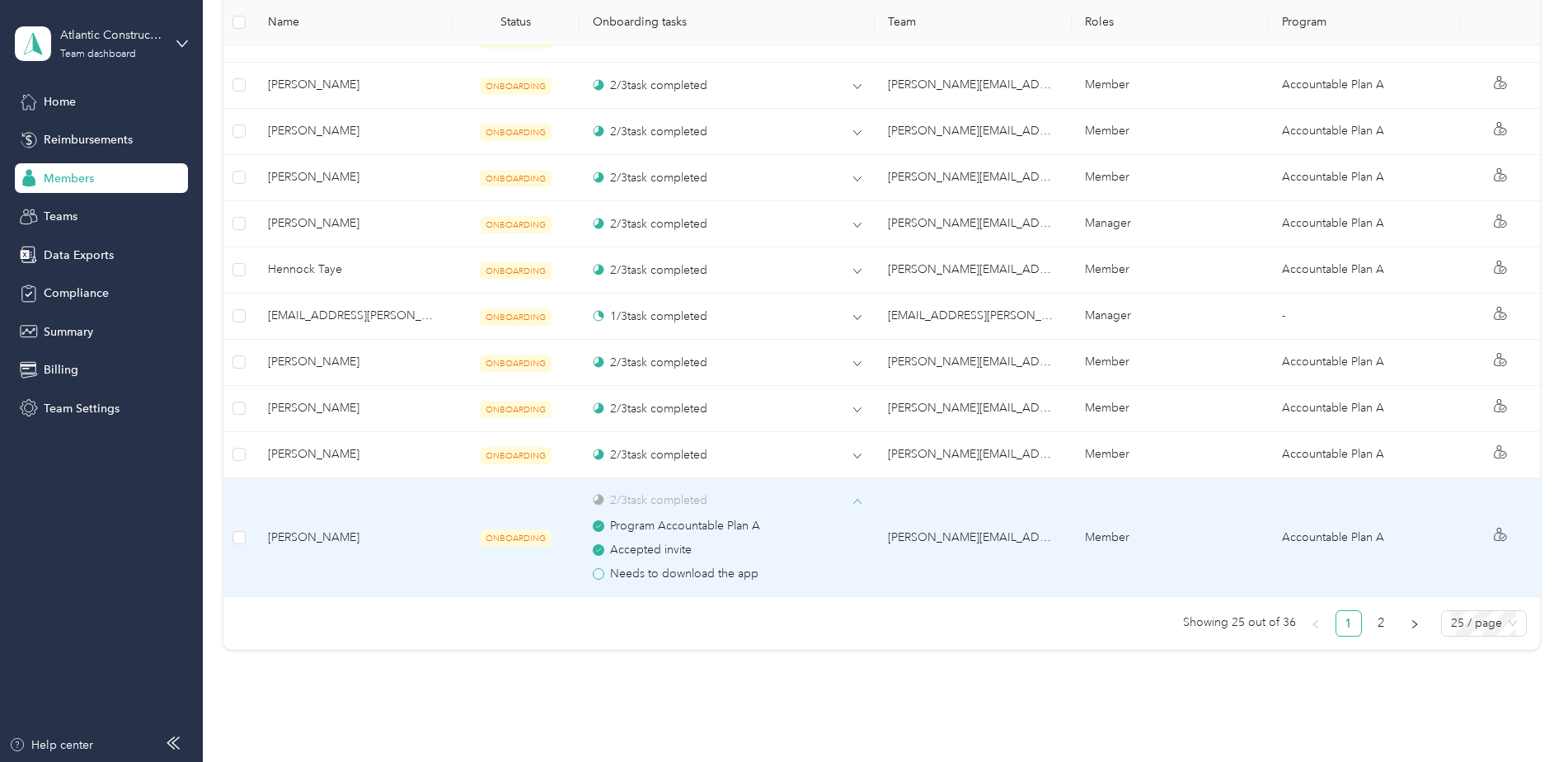
click at [690, 500] on div "2 / 3 task completed" at bounding box center [650, 500] width 115 height 17
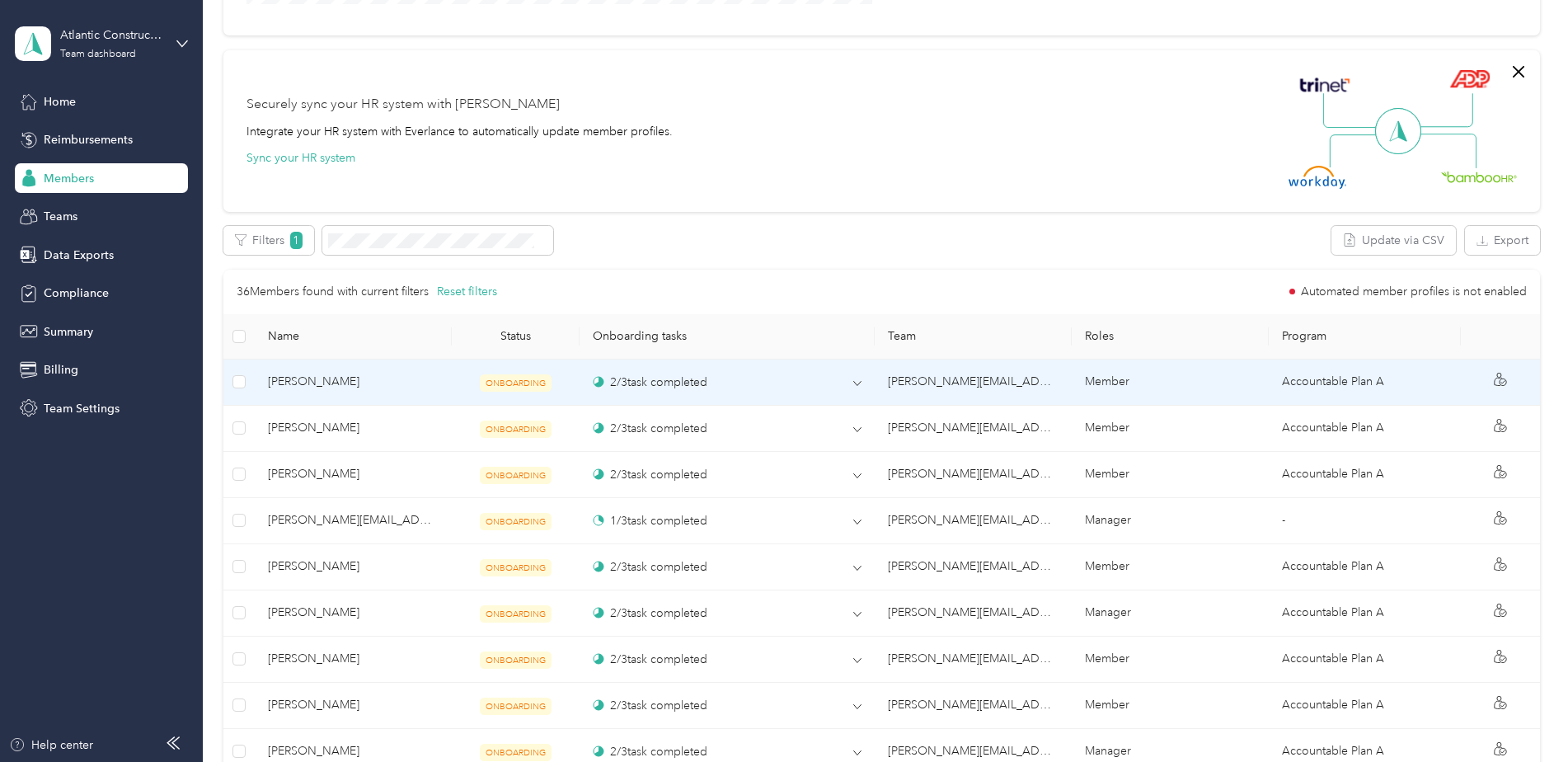
scroll to position [681, 0]
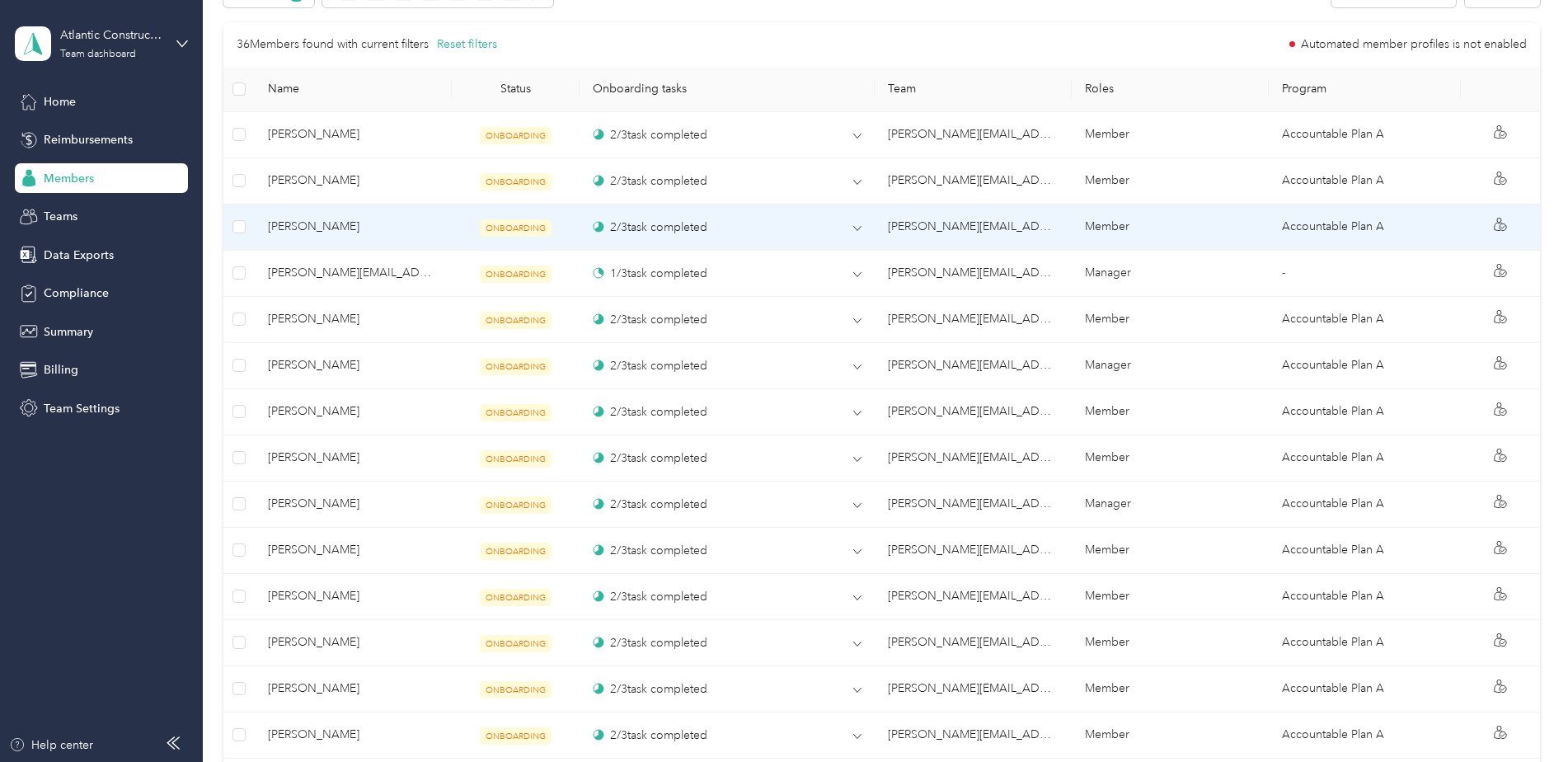
click at [677, 239] on td "2 / 3 task completed" at bounding box center [728, 227] width 296 height 46
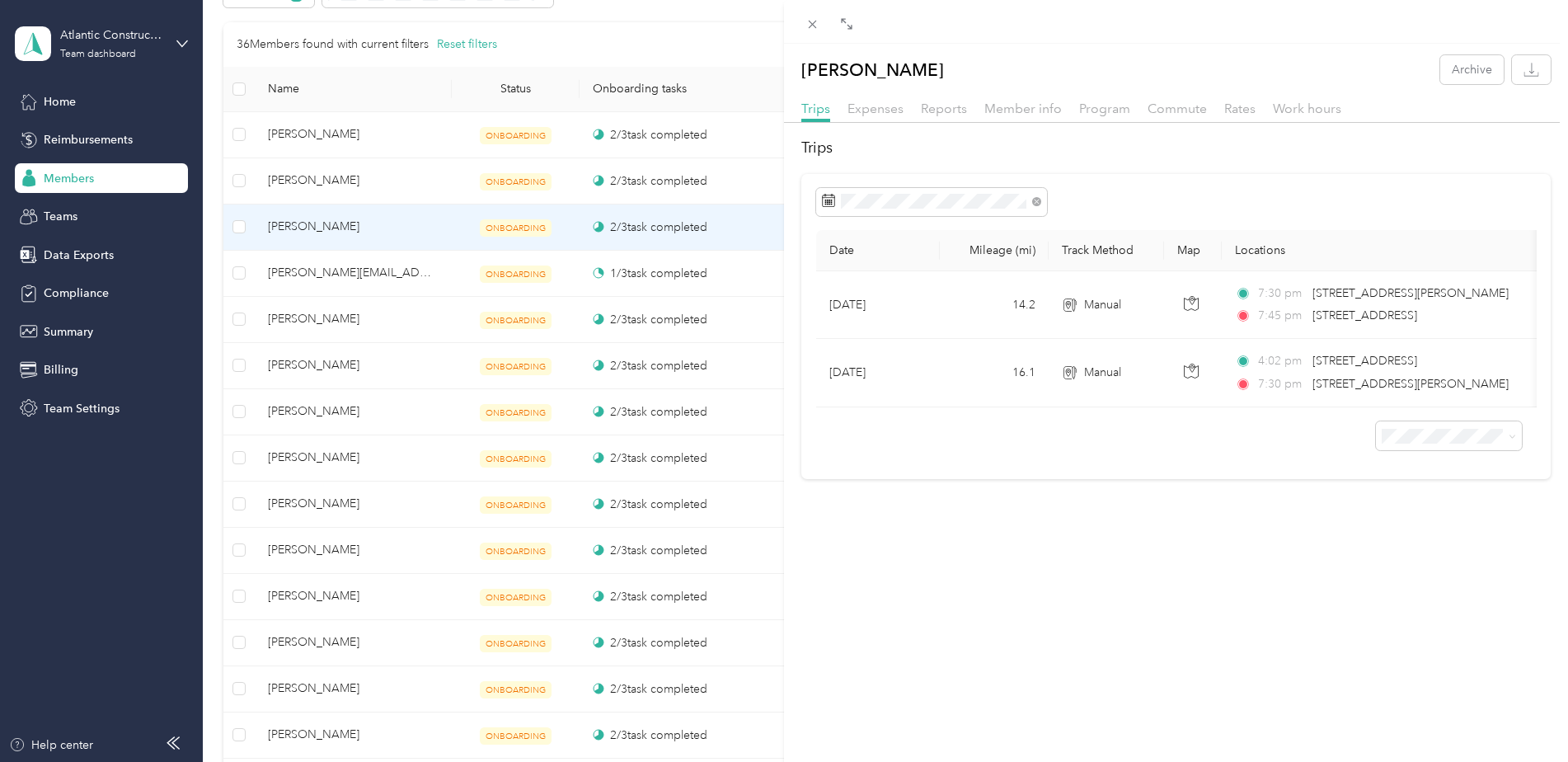
click at [597, 230] on div "[PERSON_NAME] Archive Trips Expenses Reports Member info Program Commute Rates …" at bounding box center [784, 381] width 1568 height 762
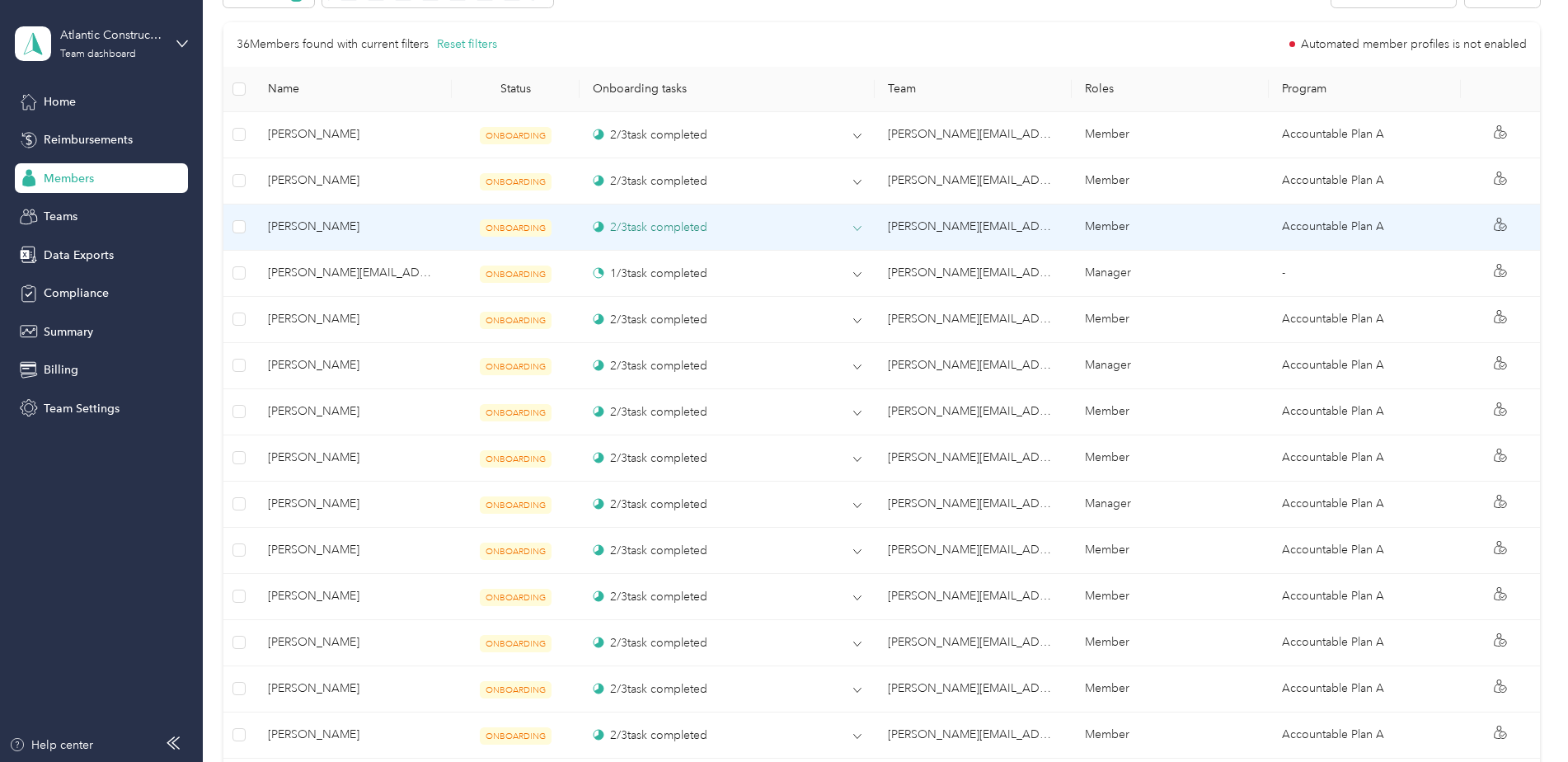
click at [603, 226] on div "2 / 3 task completed" at bounding box center [650, 227] width 115 height 17
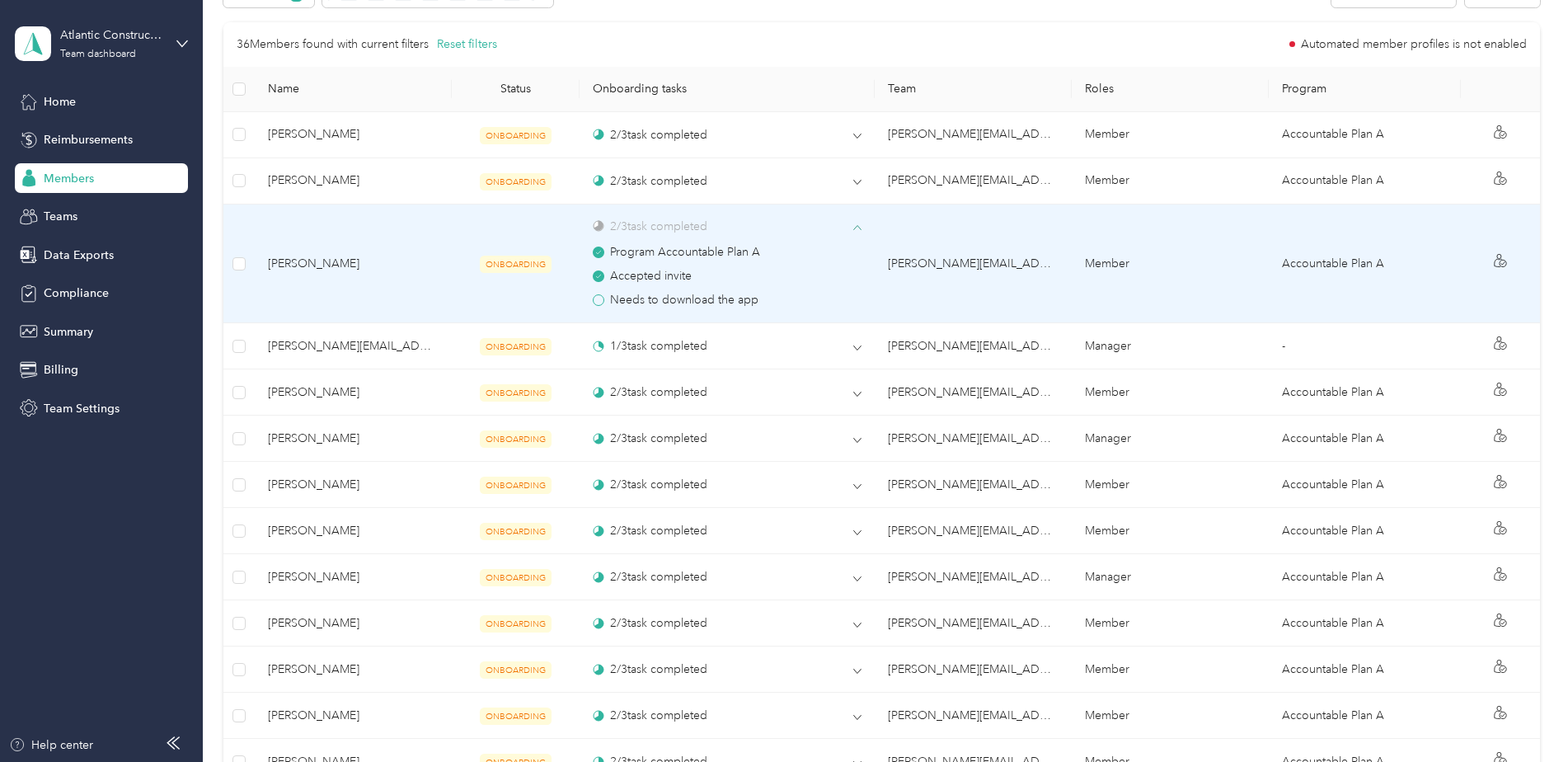
click at [597, 226] on circle at bounding box center [599, 226] width 10 height 10
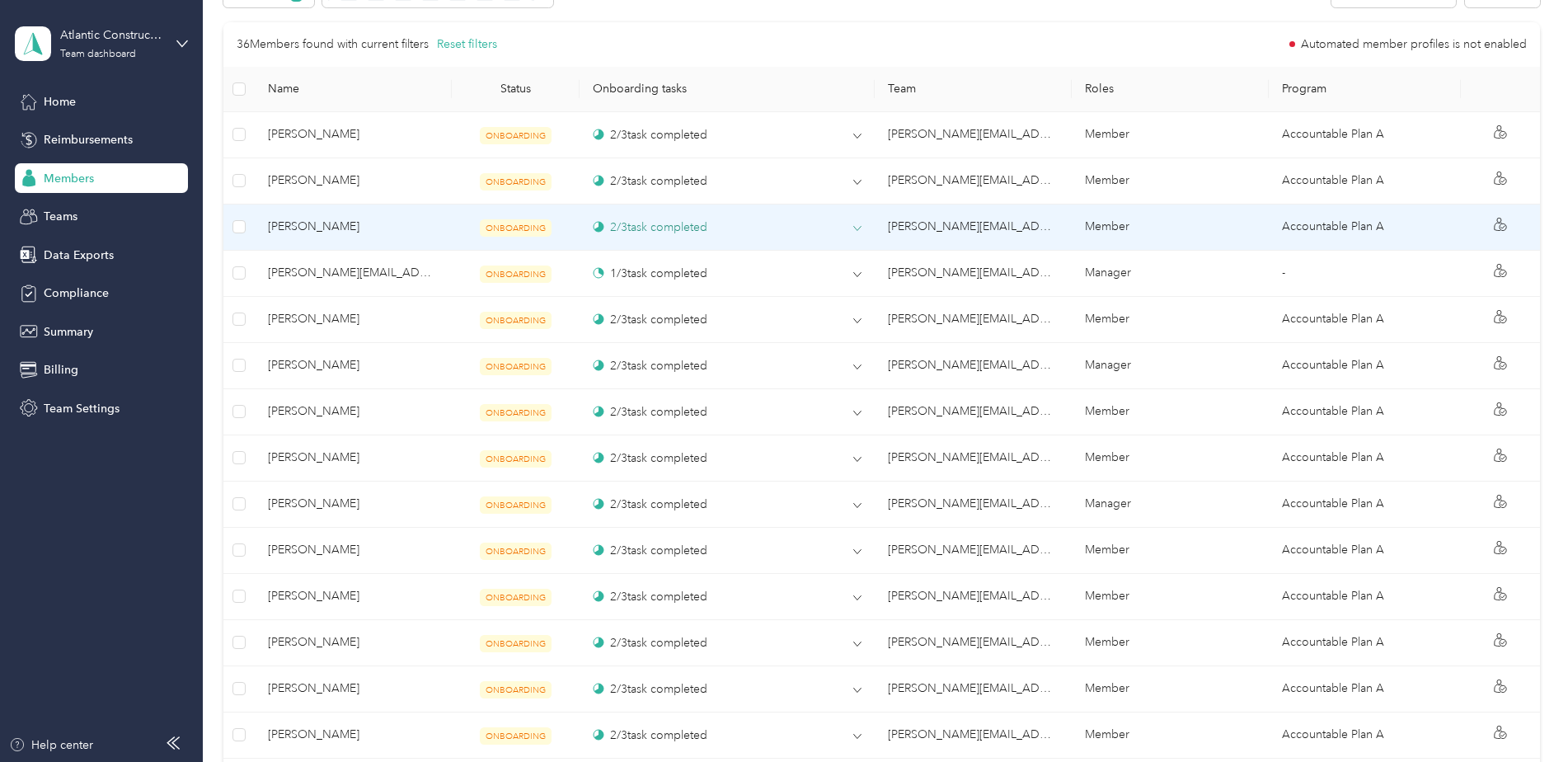
click at [643, 225] on div "2 / 3 task completed" at bounding box center [650, 227] width 115 height 17
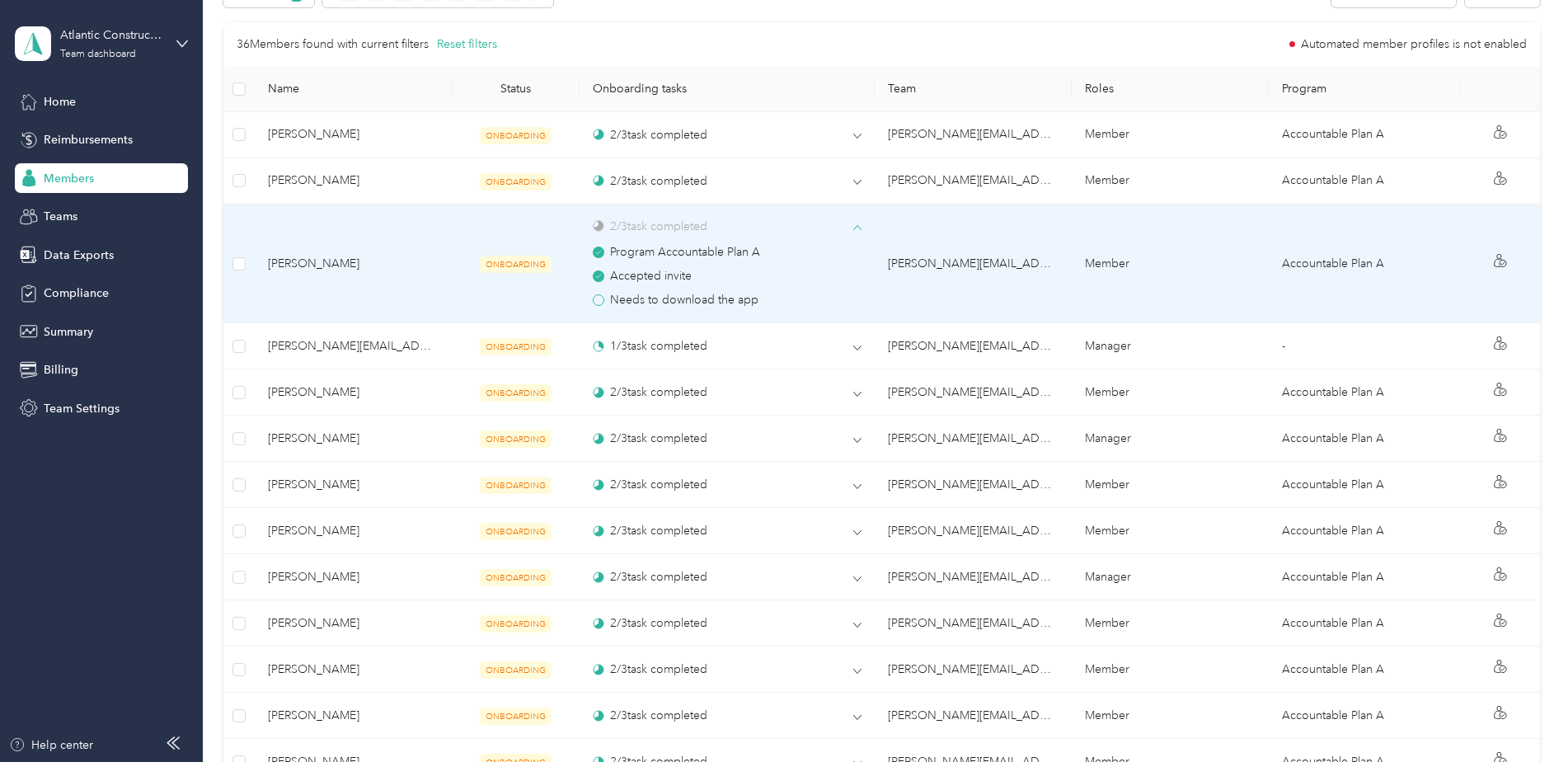
click at [642, 226] on div "2 / 3 task completed" at bounding box center [650, 226] width 115 height 17
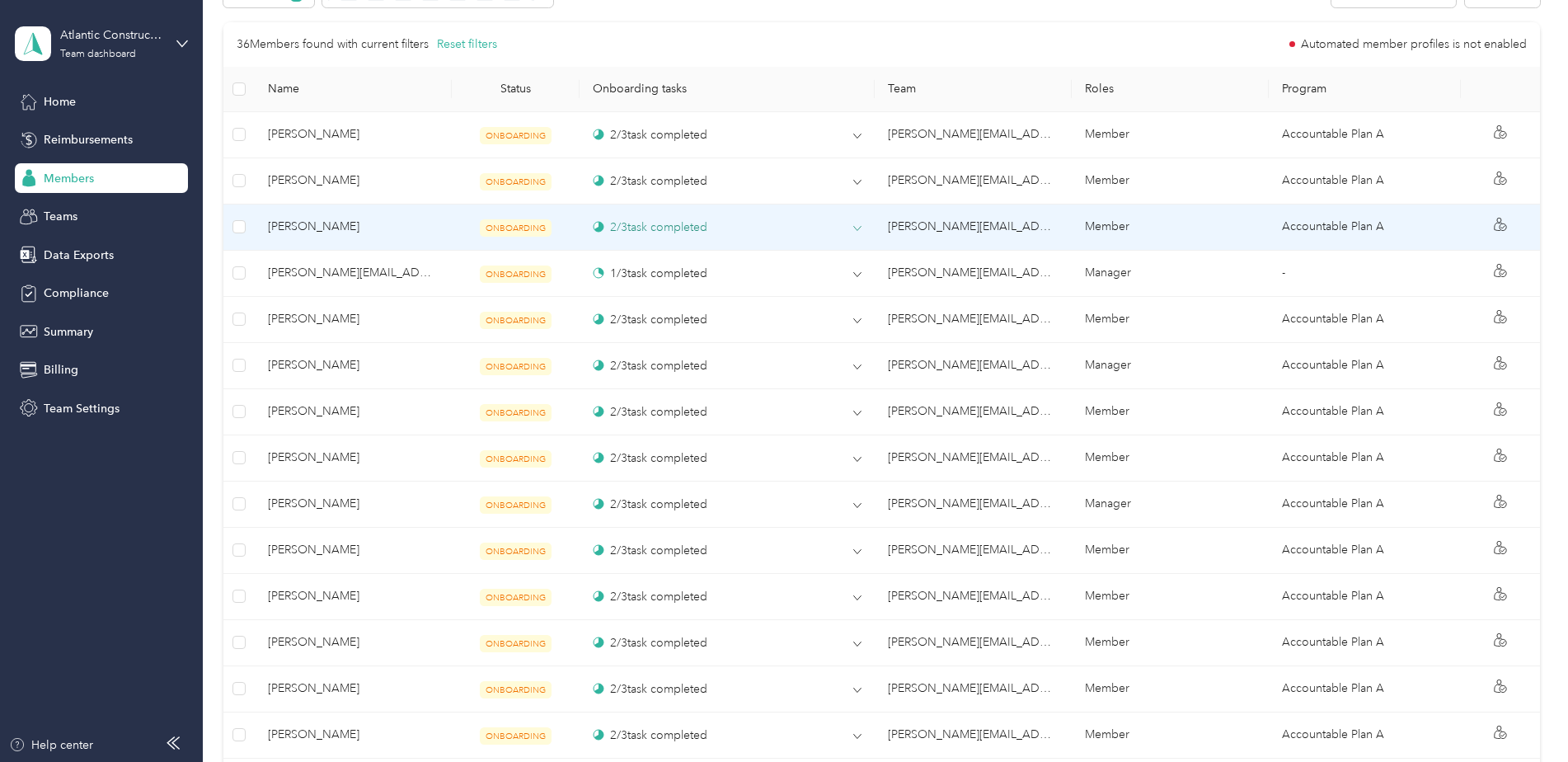
click at [787, 230] on div "2 / 3 task completed" at bounding box center [728, 227] width 269 height 17
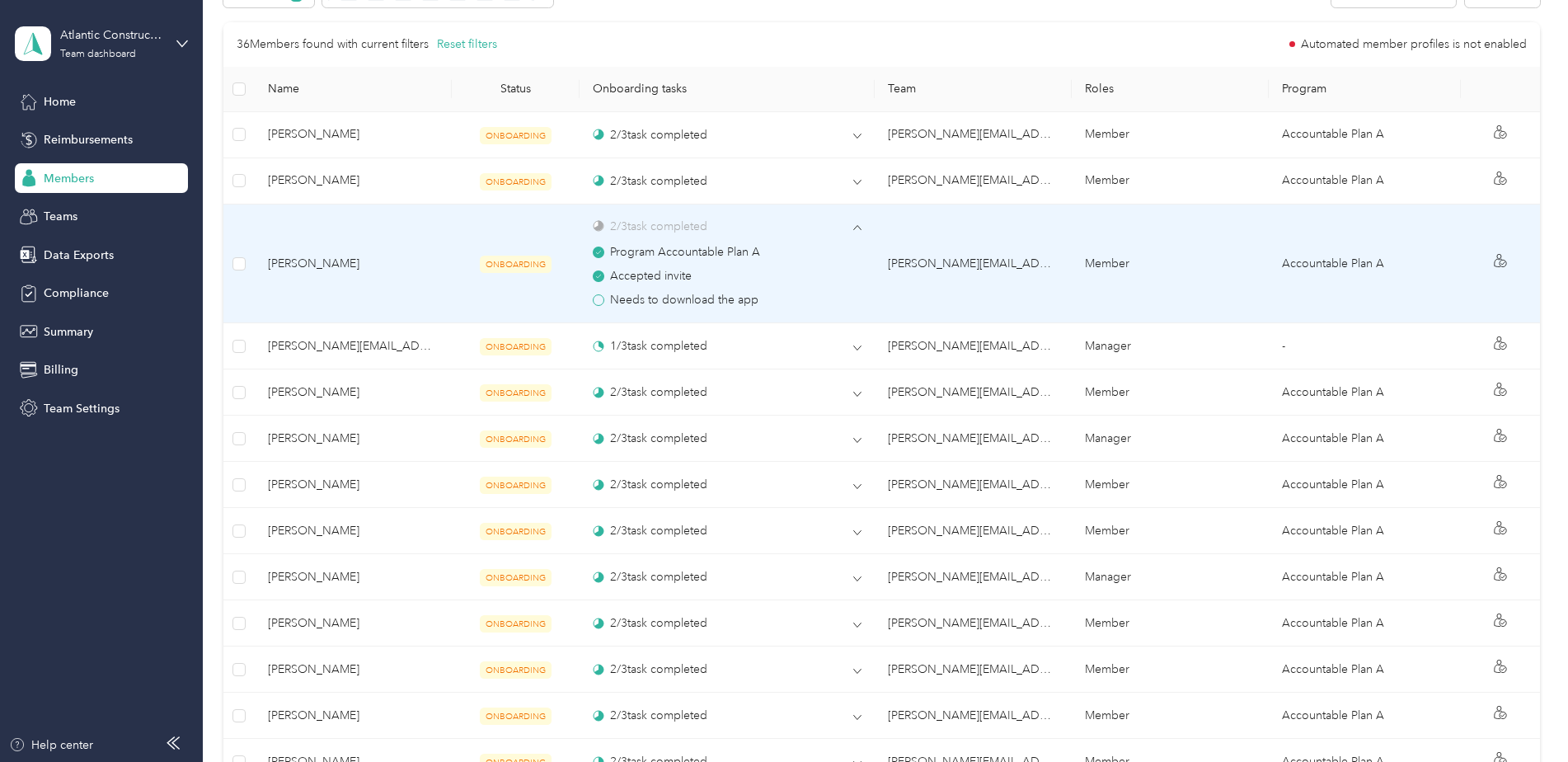
click at [663, 236] on div "Program Accountable Plan A Accepted invite Needs to download the app" at bounding box center [728, 273] width 269 height 75
click at [805, 254] on div "Program Accountable Plan A" at bounding box center [728, 251] width 269 height 18
click at [650, 223] on div "2 / 3 task completed" at bounding box center [650, 226] width 115 height 17
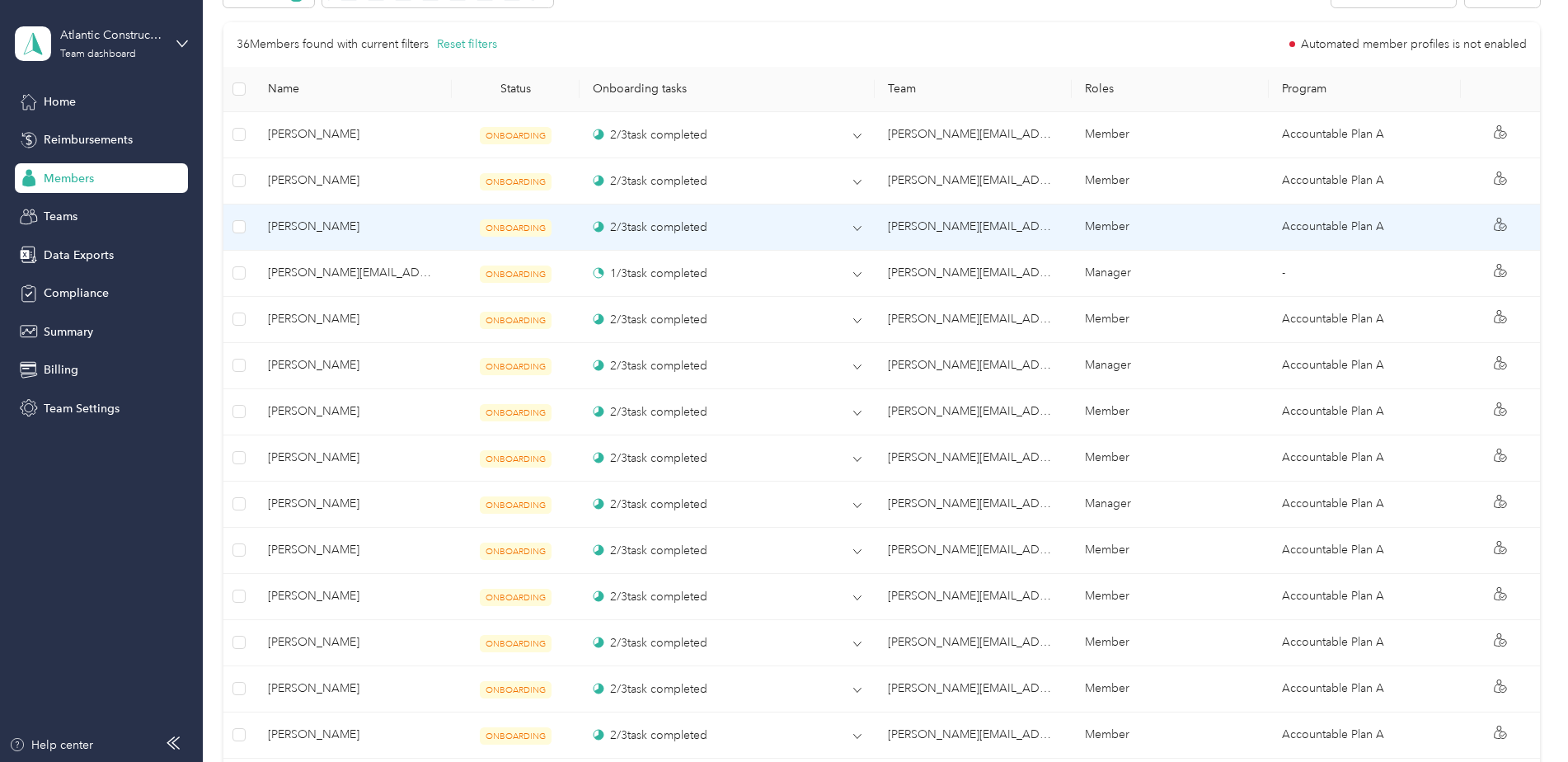
click at [339, 228] on span "[PERSON_NAME]" at bounding box center [353, 226] width 170 height 18
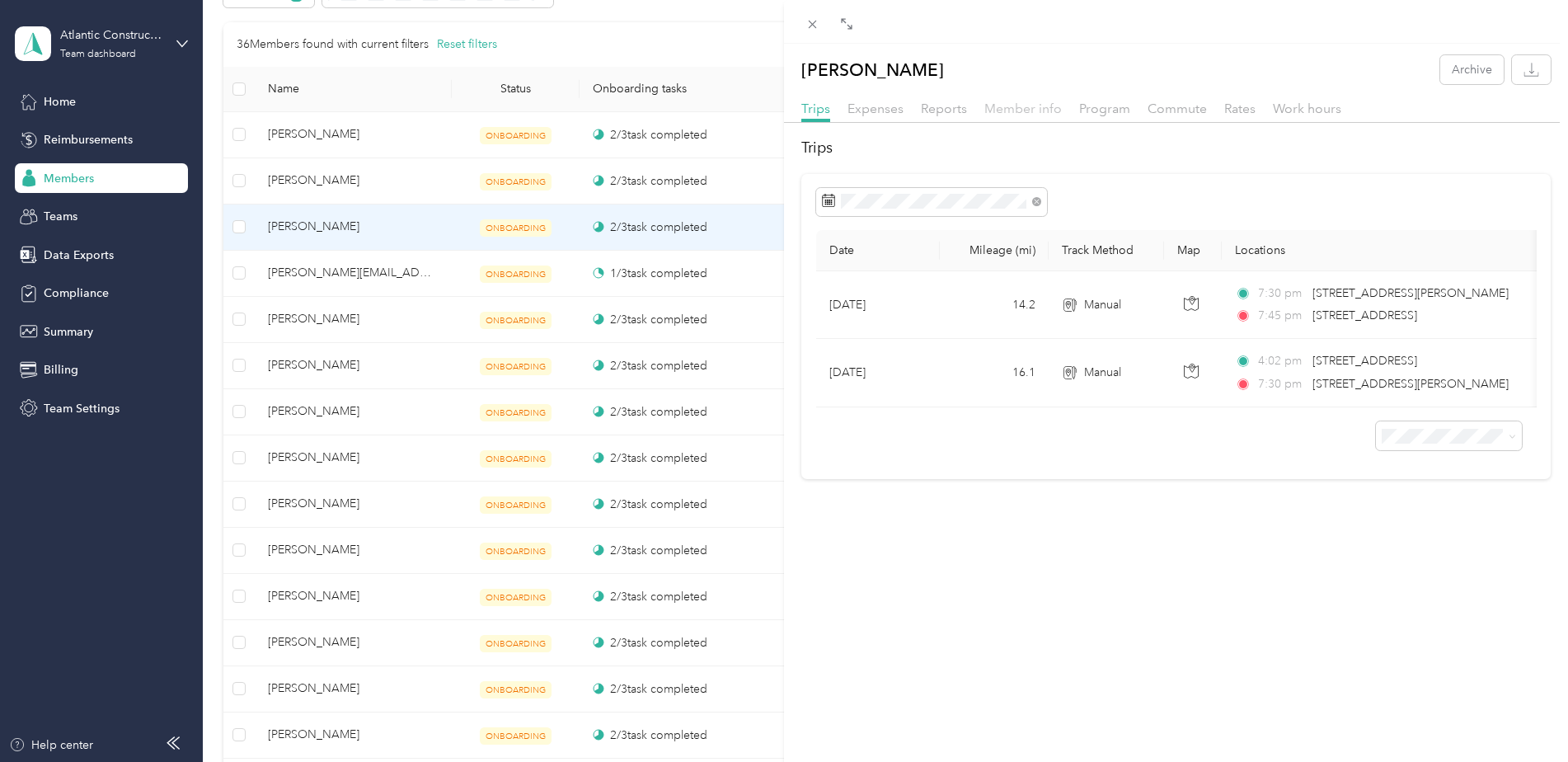
click at [1042, 112] on span "Member info" at bounding box center [1023, 108] width 77 height 16
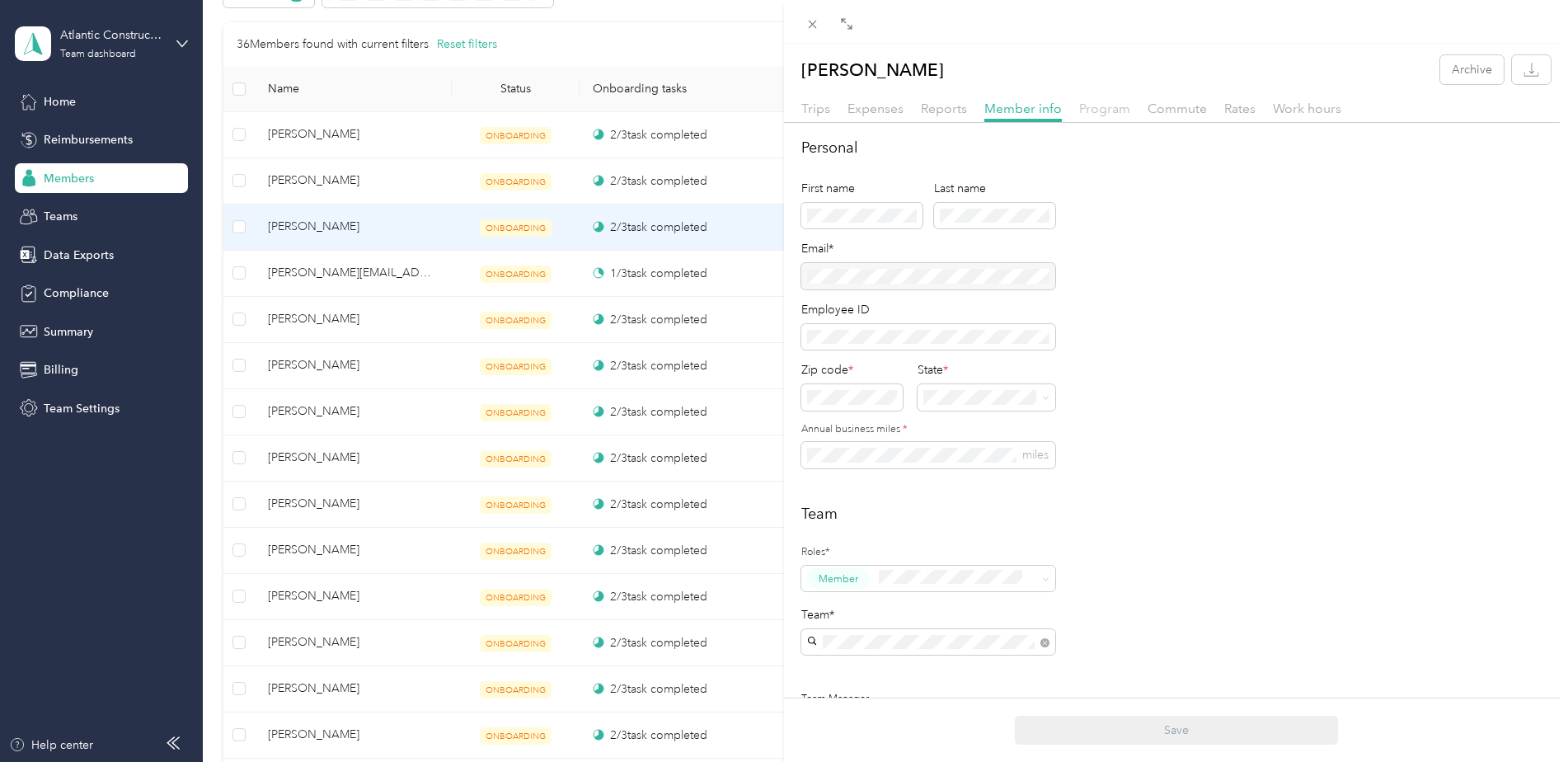
click at [1118, 114] on span "Program" at bounding box center [1105, 108] width 51 height 16
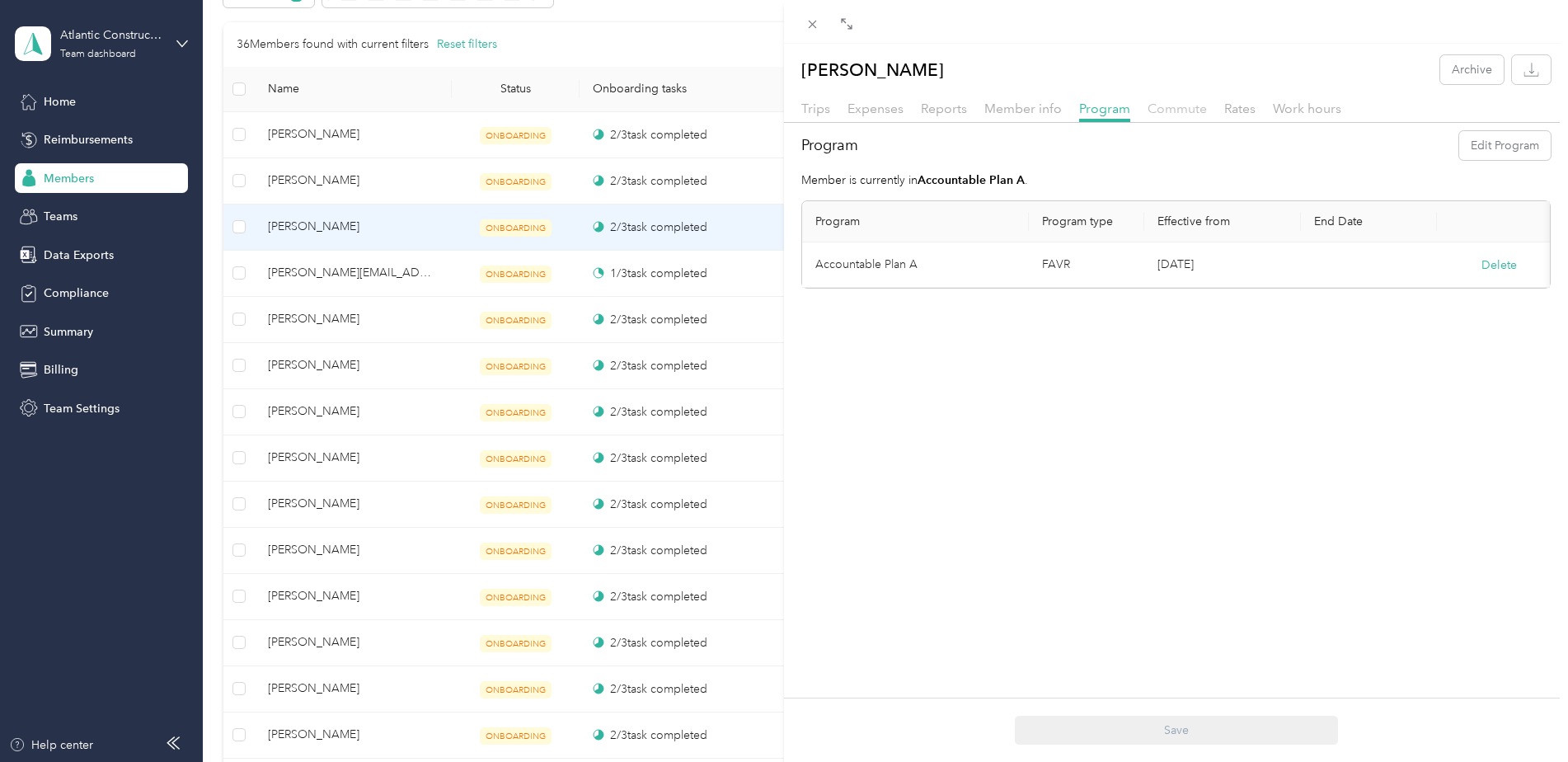
drag, startPoint x: 1166, startPoint y: 110, endPoint x: 1201, endPoint y: 112, distance: 35.1
click at [1166, 111] on span "Commute" at bounding box center [1177, 108] width 59 height 16
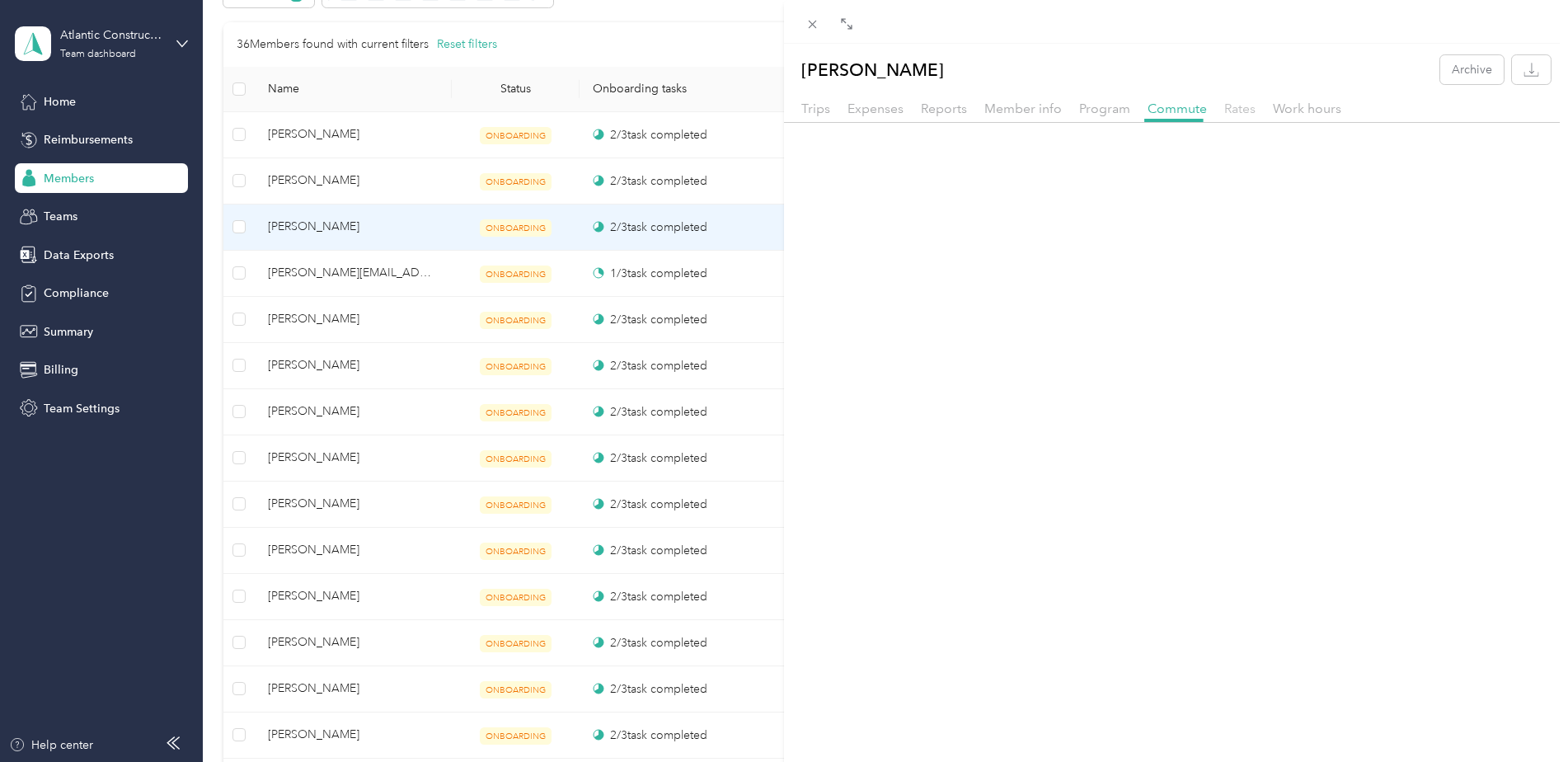
click at [1239, 109] on span "Rates" at bounding box center [1240, 108] width 31 height 16
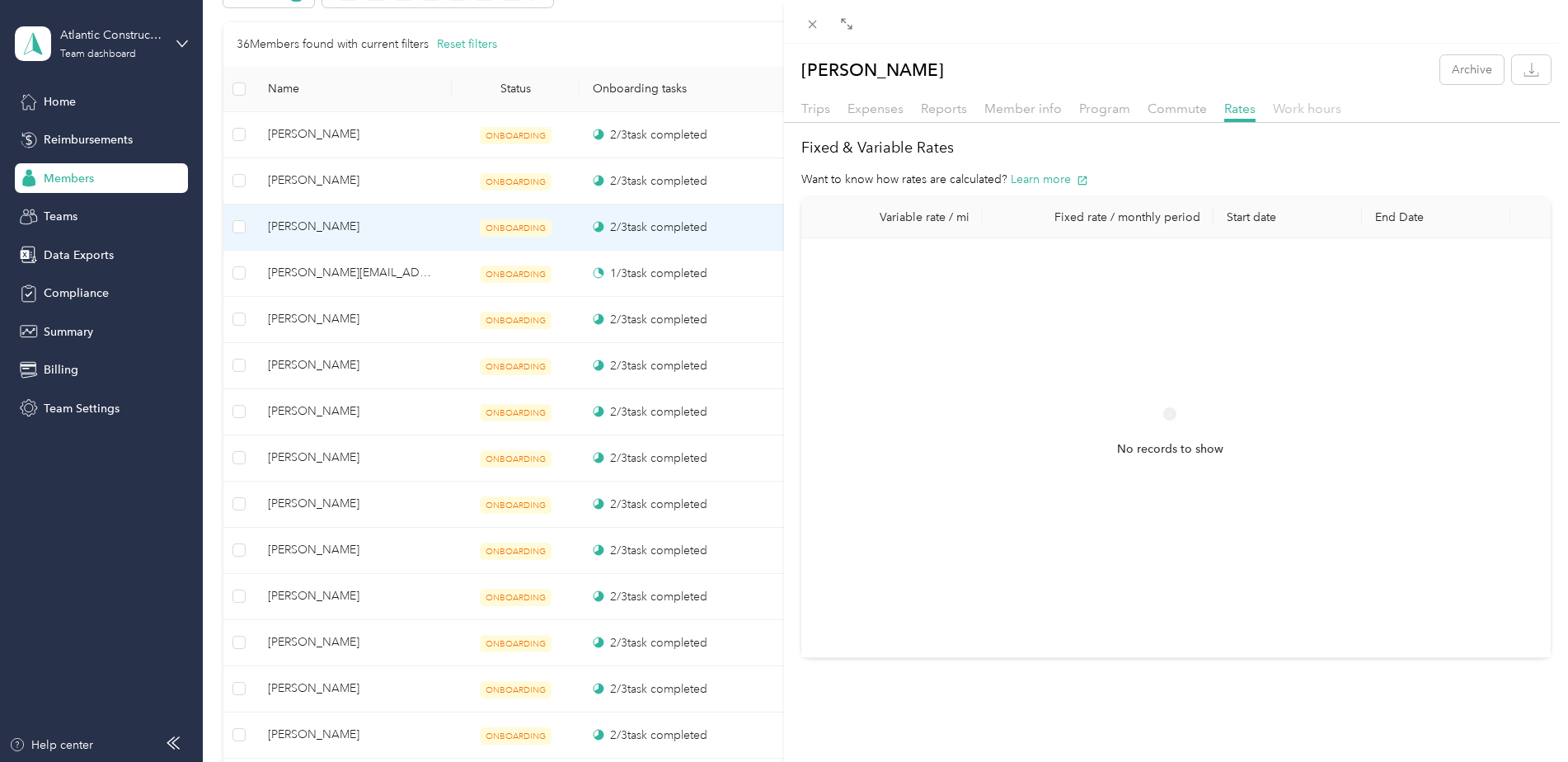
click at [1285, 106] on span "Work hours" at bounding box center [1307, 108] width 69 height 16
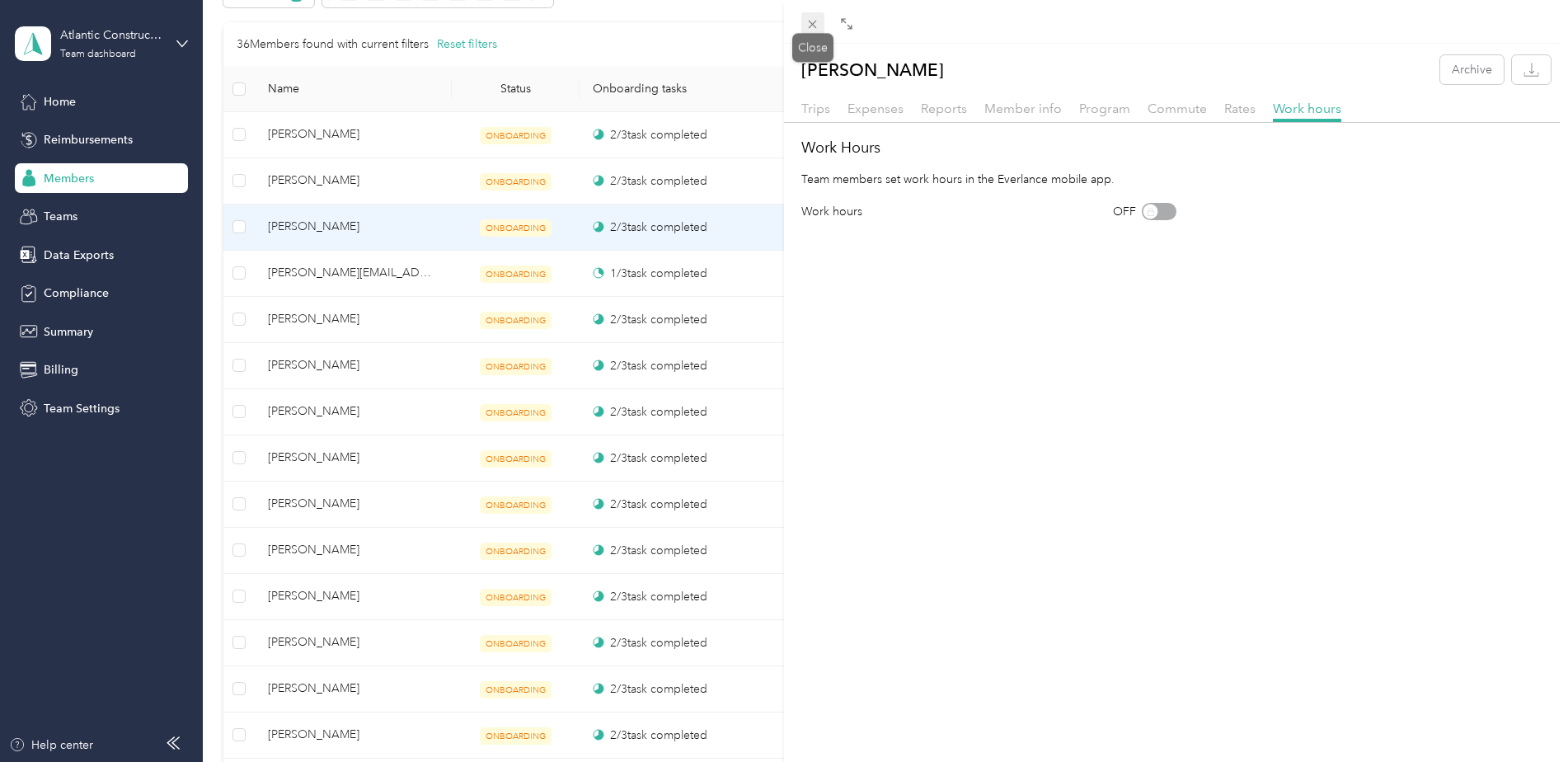
click at [820, 22] on icon at bounding box center [812, 24] width 14 height 14
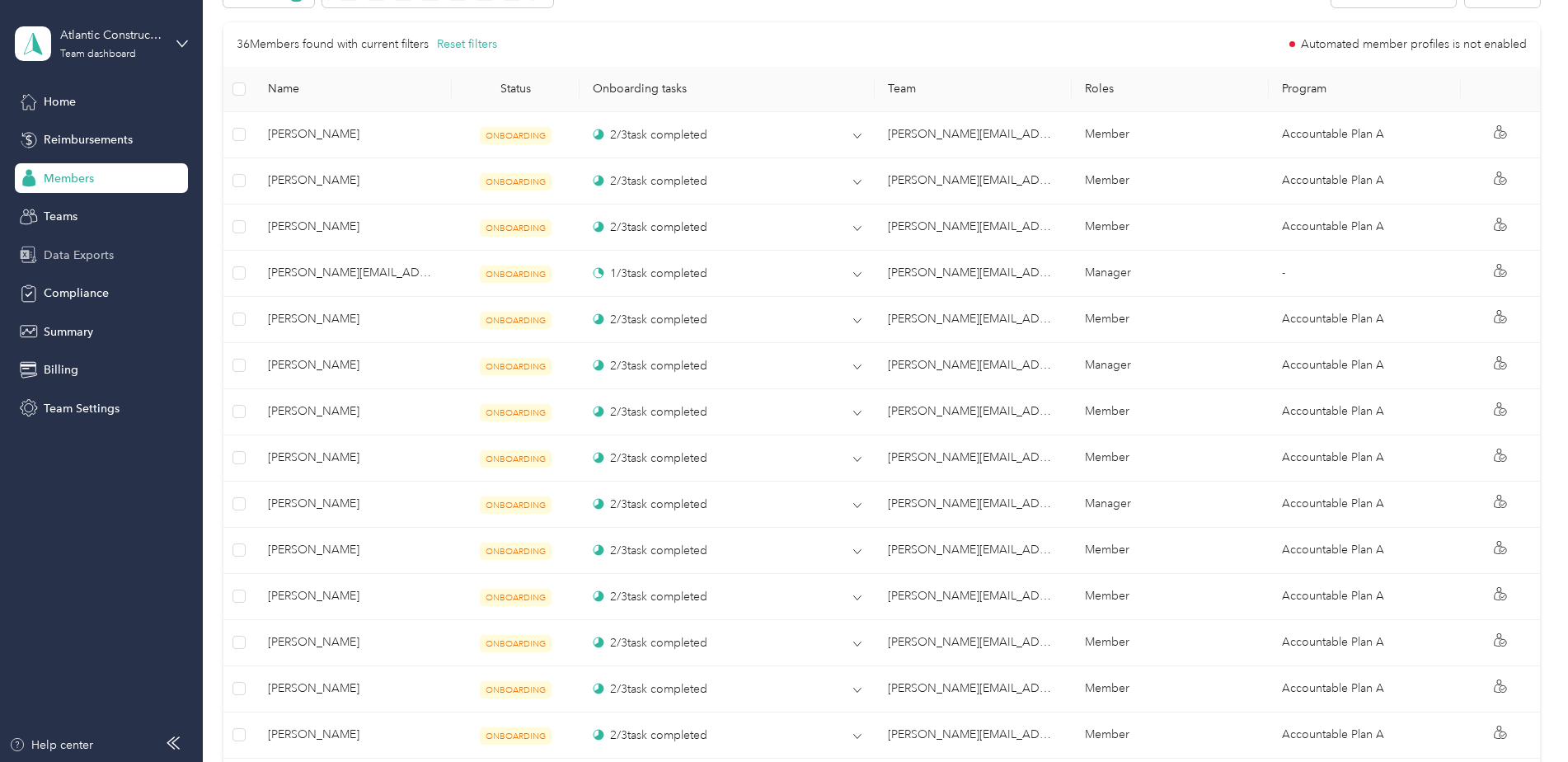
drag, startPoint x: 58, startPoint y: 207, endPoint x: 63, endPoint y: 241, distance: 34.4
click at [58, 208] on div "Teams" at bounding box center [102, 217] width 173 height 30
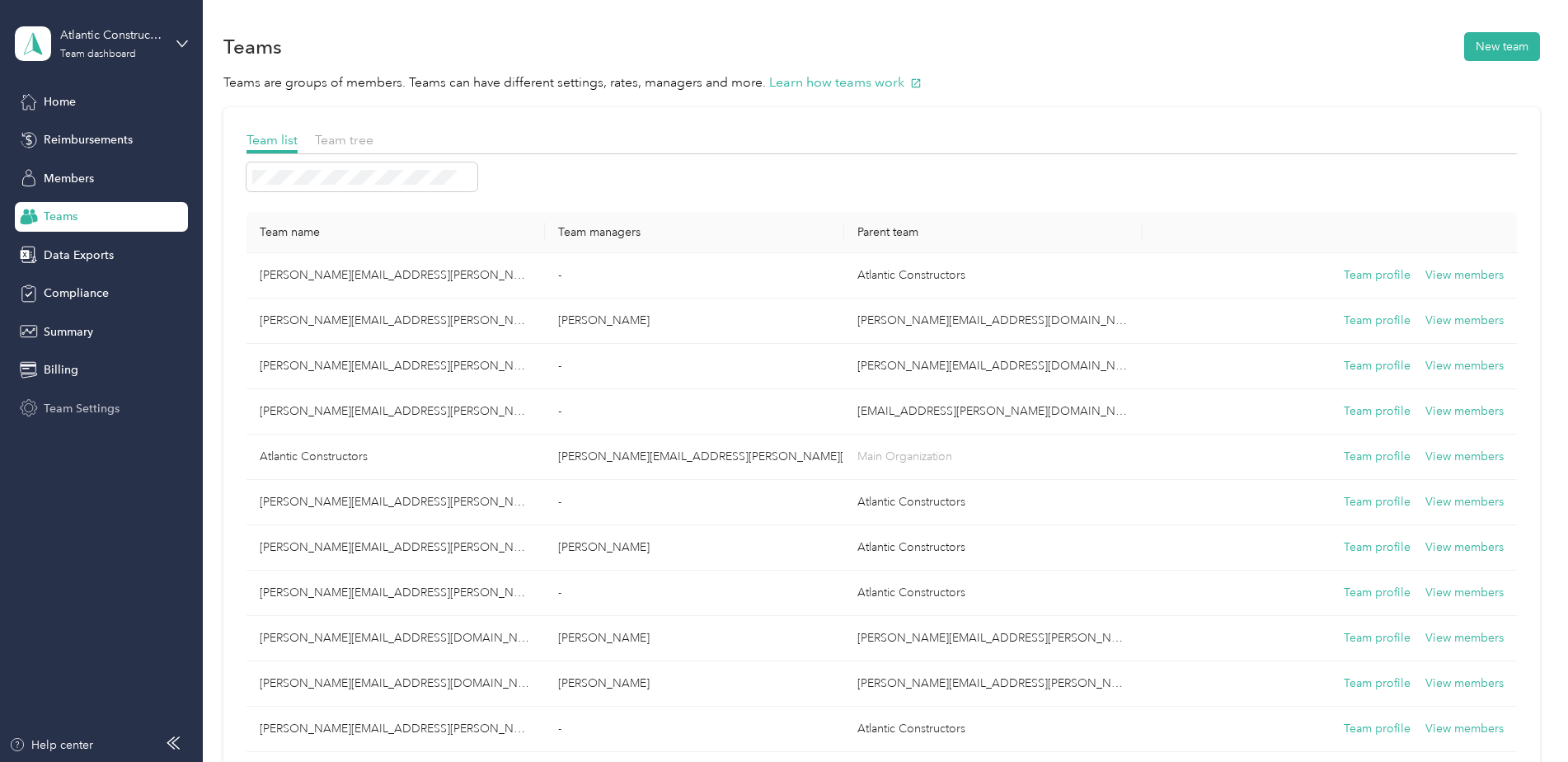
click at [57, 401] on span "Team Settings" at bounding box center [81, 408] width 76 height 17
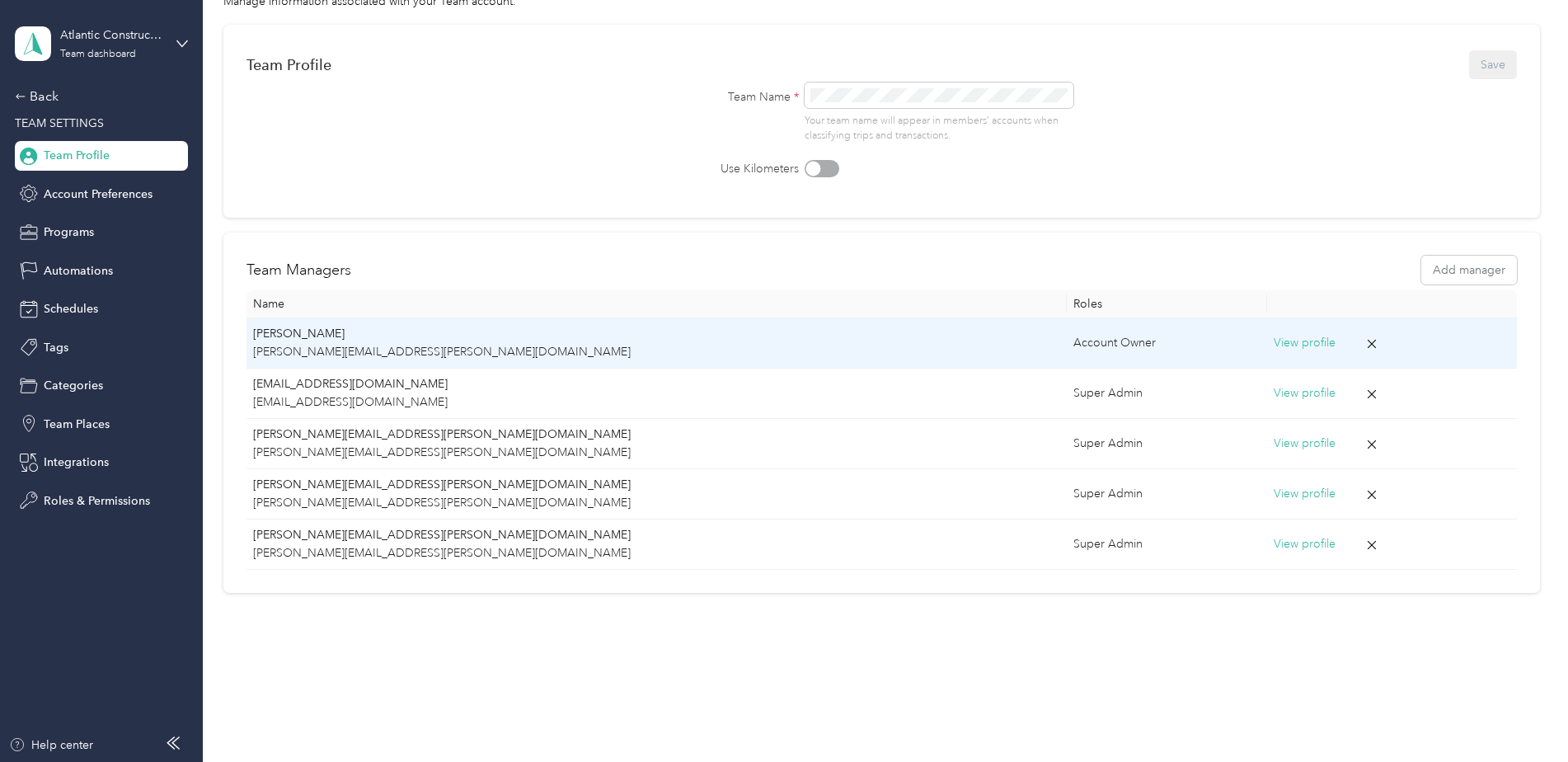
scroll to position [112, 0]
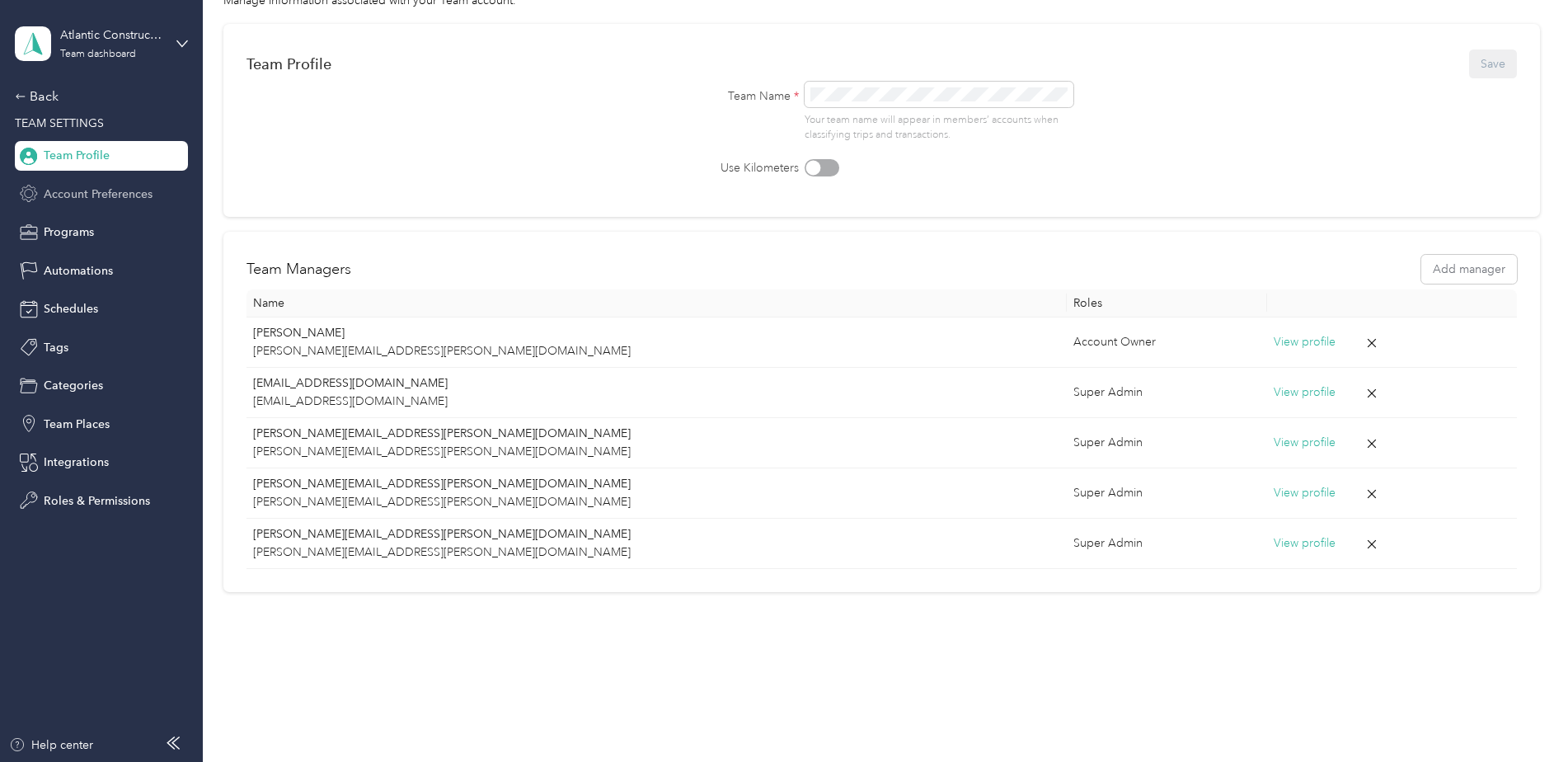
click at [79, 199] on span "Account Preferences" at bounding box center [98, 194] width 109 height 17
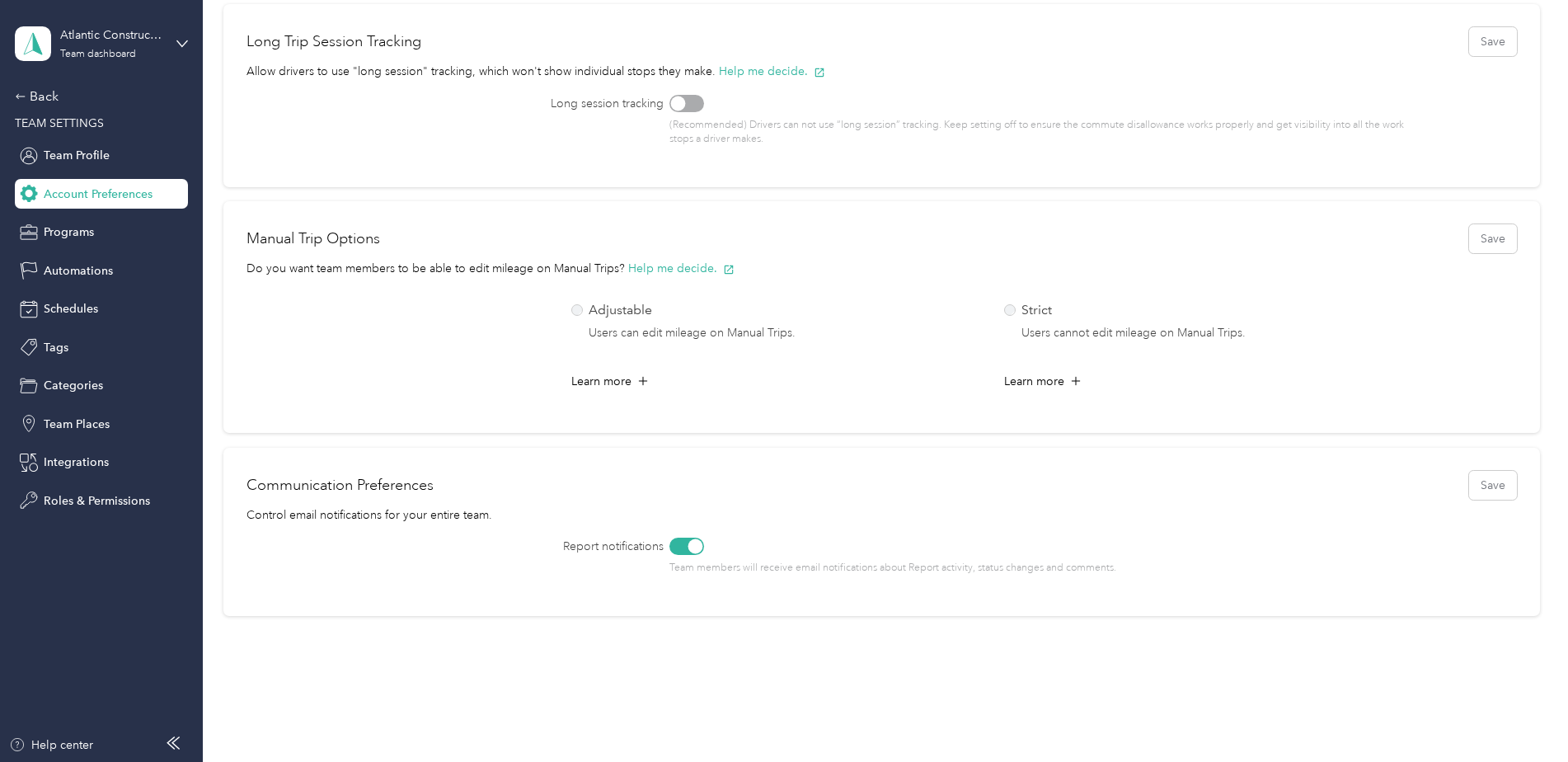
scroll to position [786, 0]
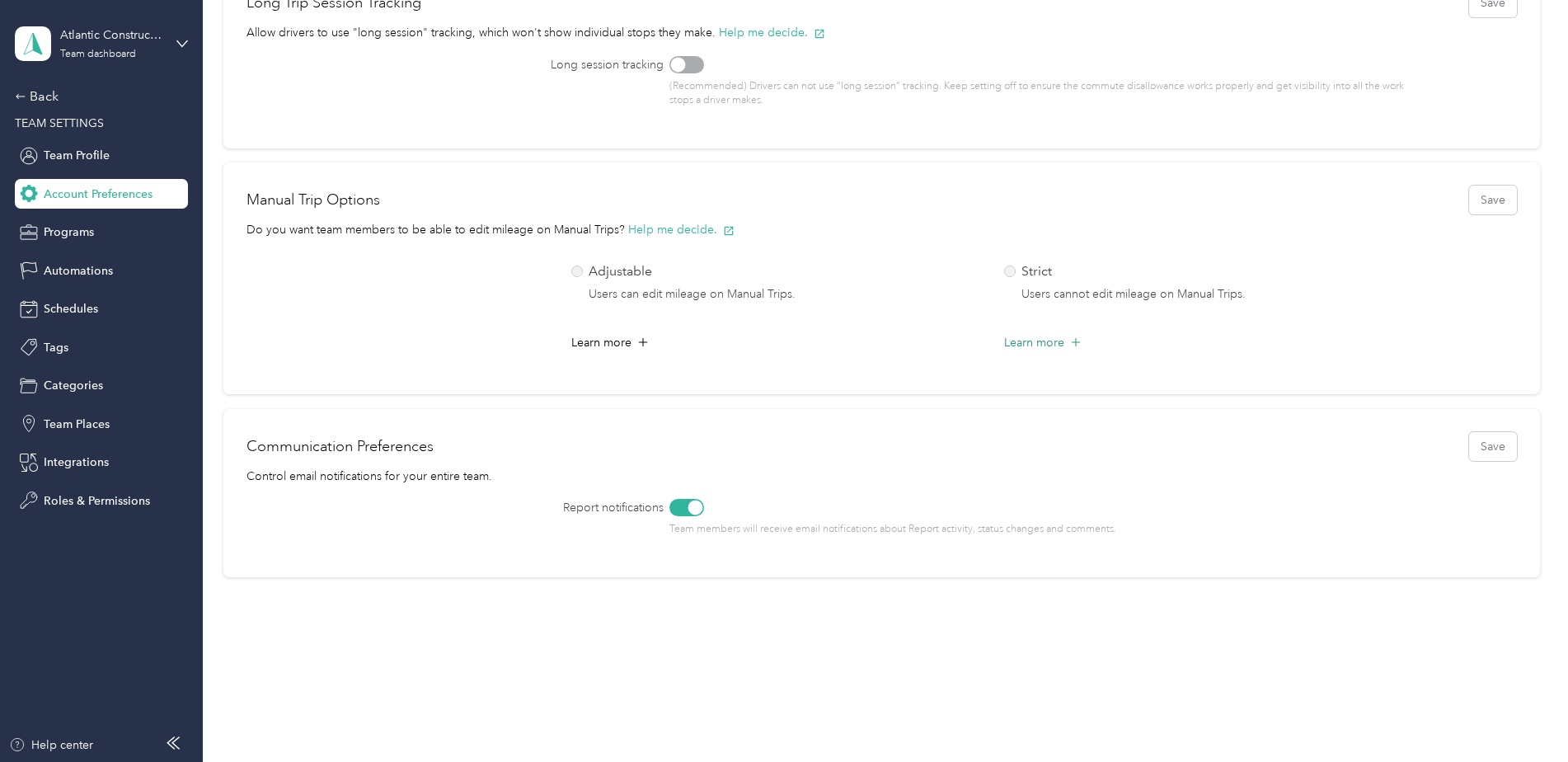
click at [1073, 341] on icon at bounding box center [1077, 342] width 17 height 17
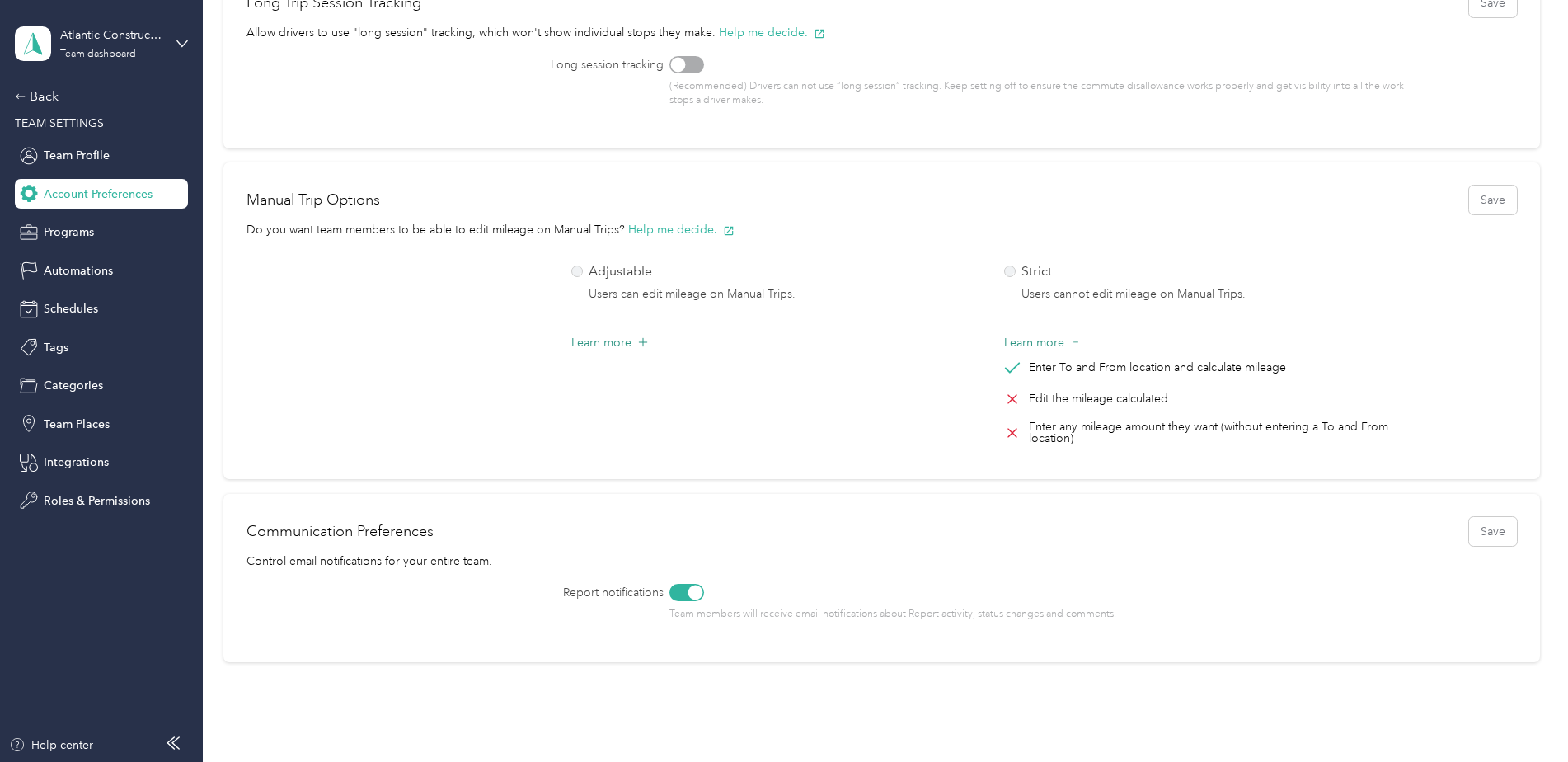
click at [643, 342] on icon at bounding box center [643, 341] width 10 height 10
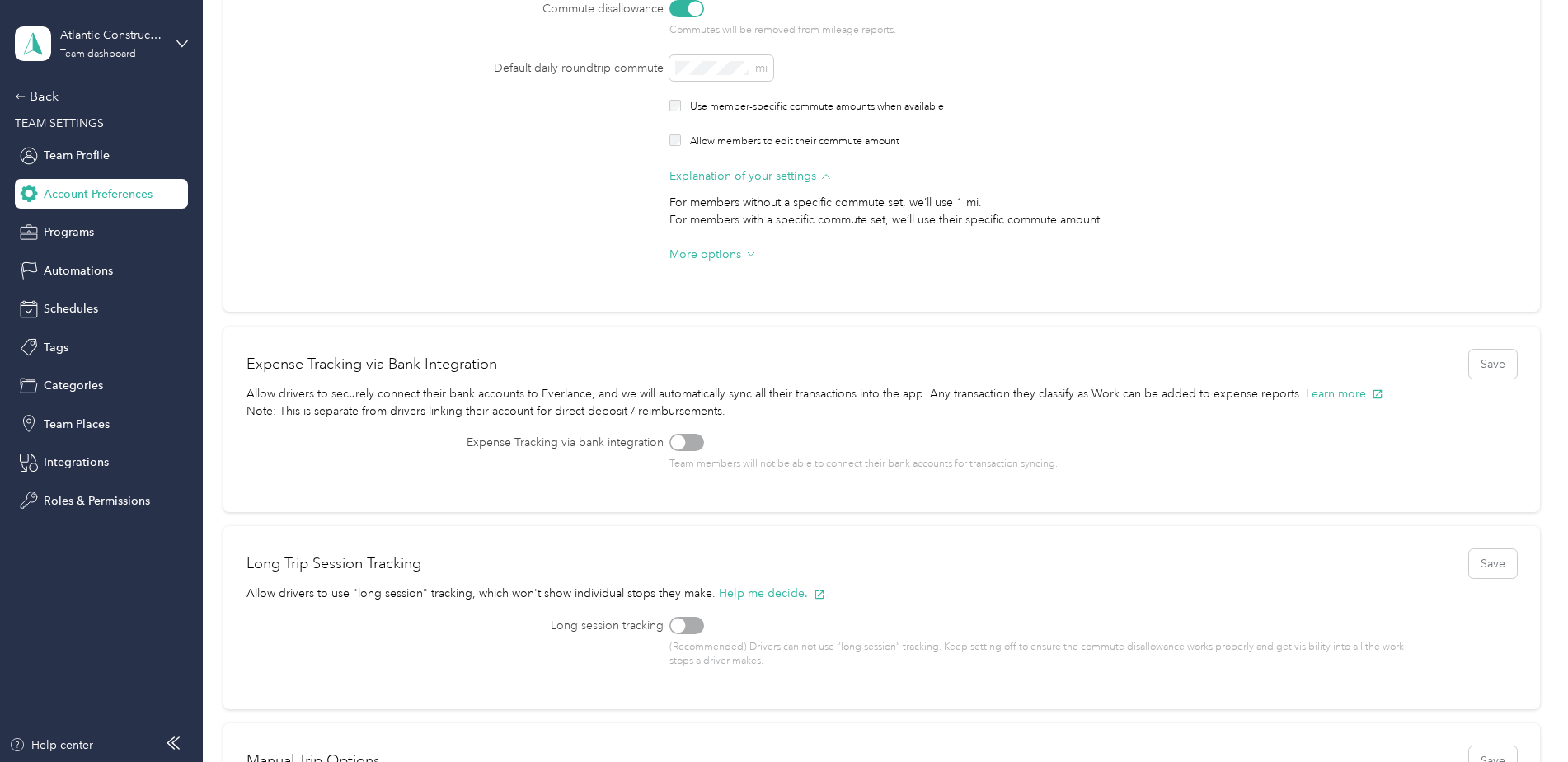
scroll to position [130, 0]
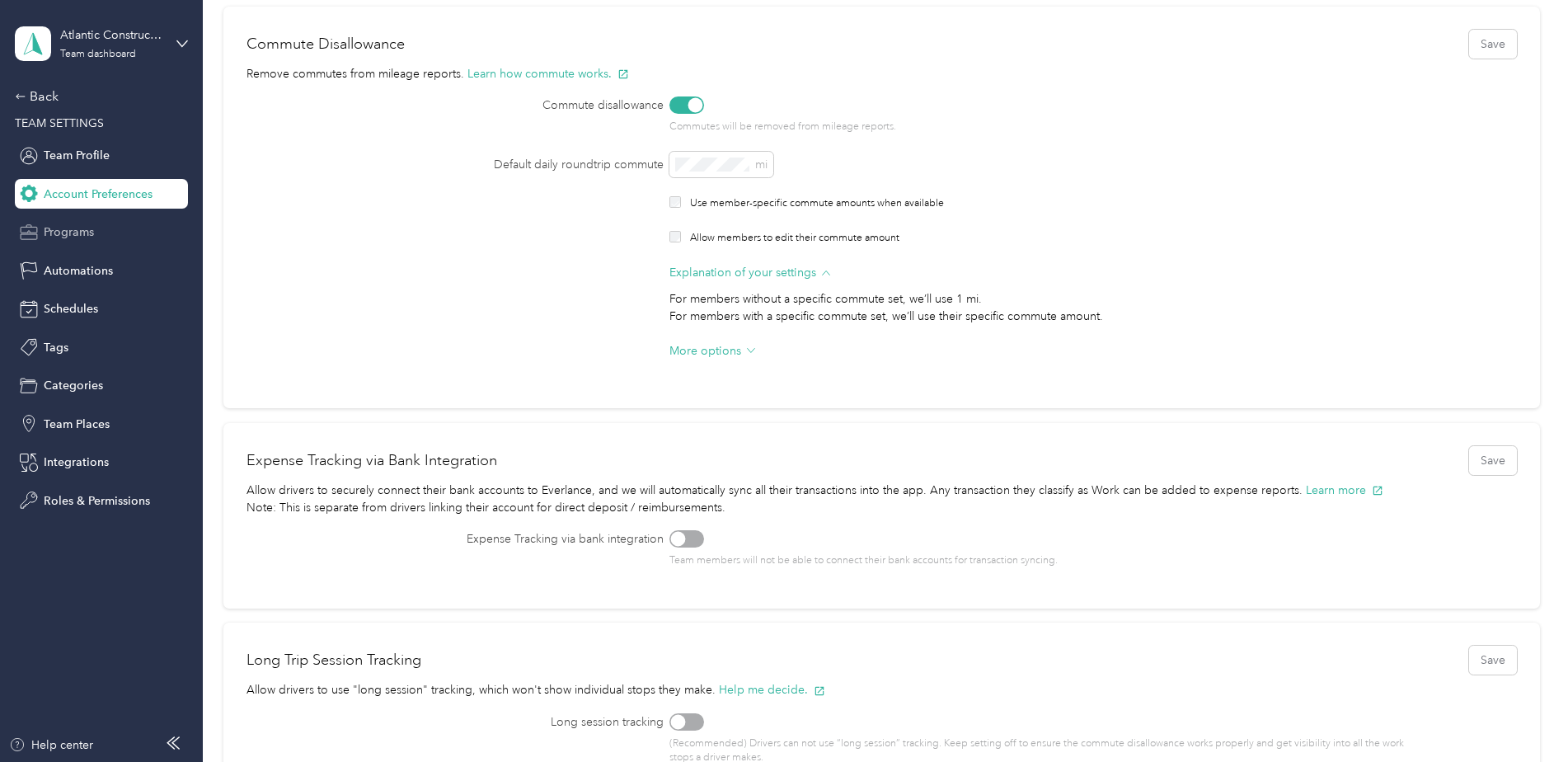
click at [69, 230] on span "Programs" at bounding box center [68, 231] width 50 height 17
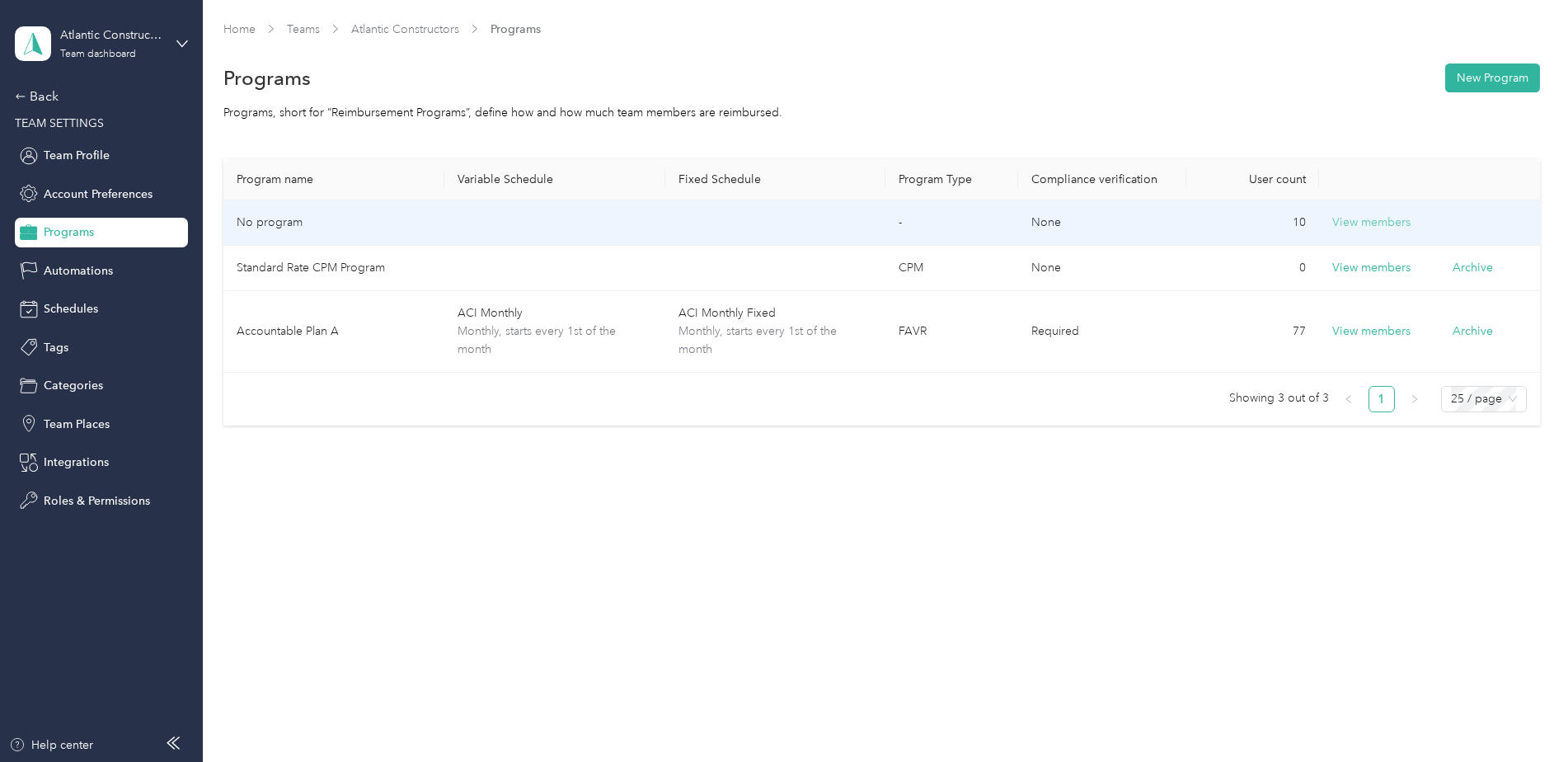
click at [1374, 219] on button "View members" at bounding box center [1371, 222] width 78 height 18
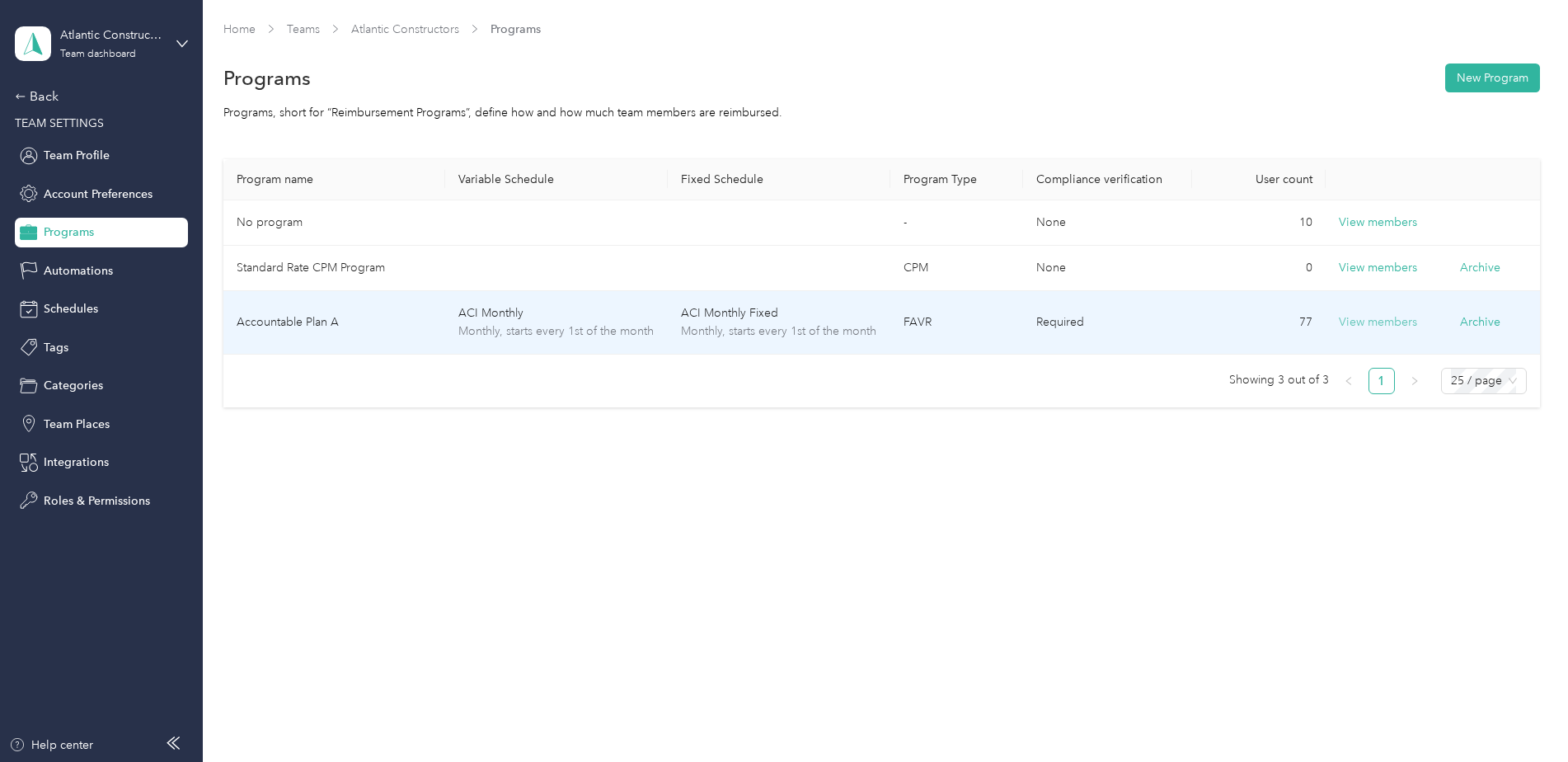
click at [1374, 323] on button "View members" at bounding box center [1378, 322] width 78 height 18
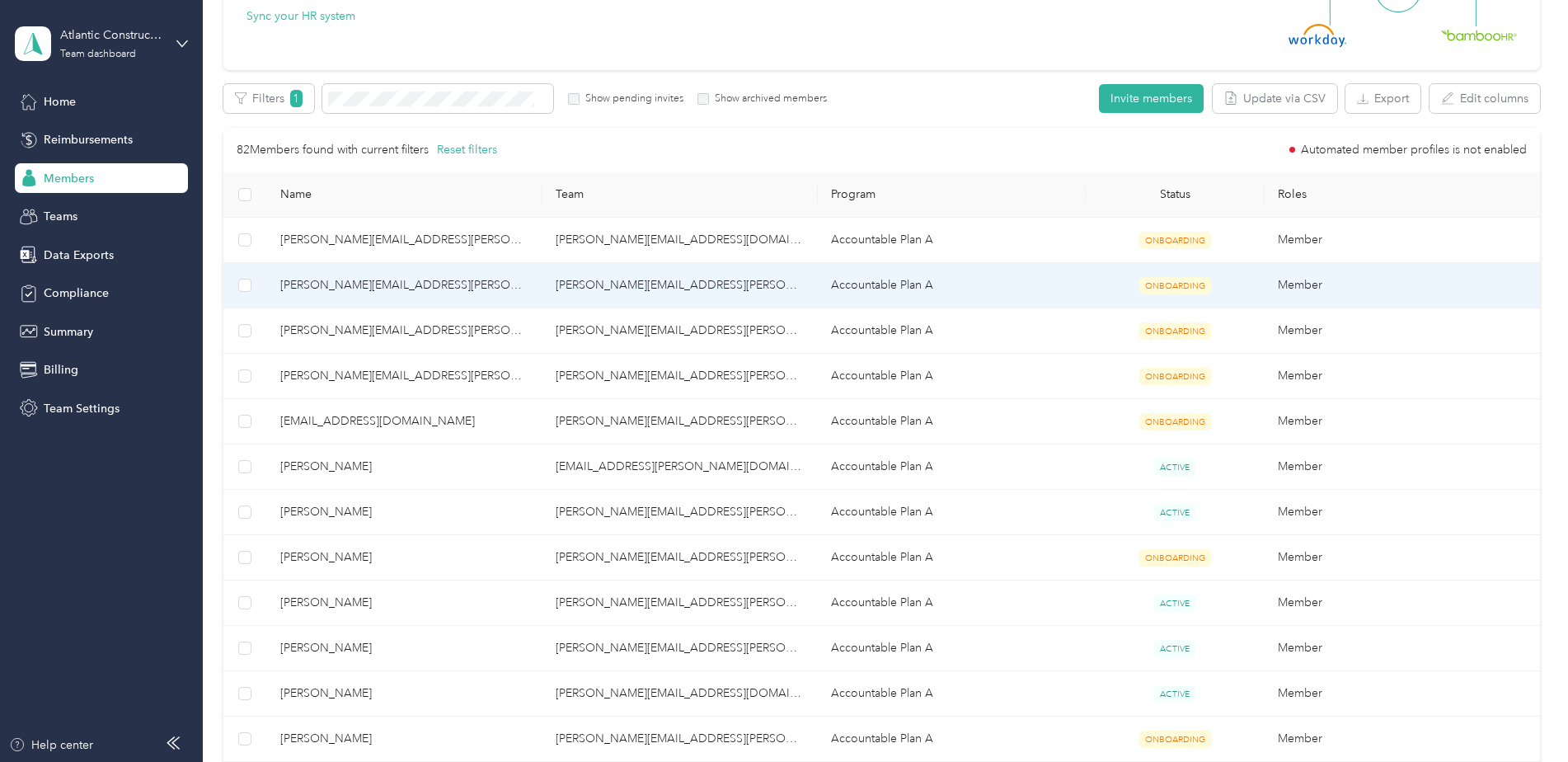
scroll to position [247, 0]
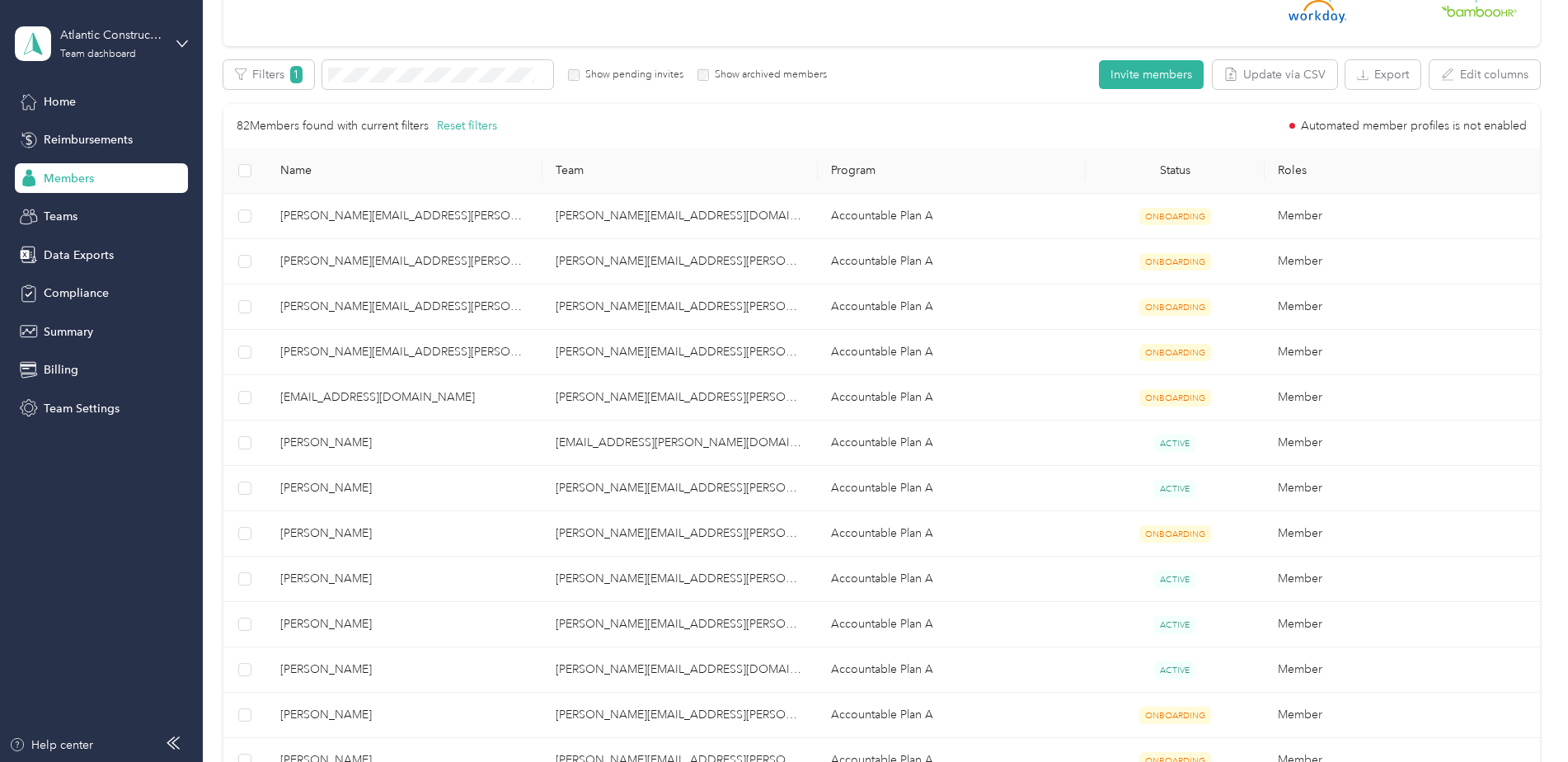
click at [1174, 162] on th "Status" at bounding box center [1176, 171] width 179 height 45
click at [1170, 174] on th "Status" at bounding box center [1176, 171] width 179 height 45
click at [1170, 175] on th "Status" at bounding box center [1176, 171] width 179 height 45
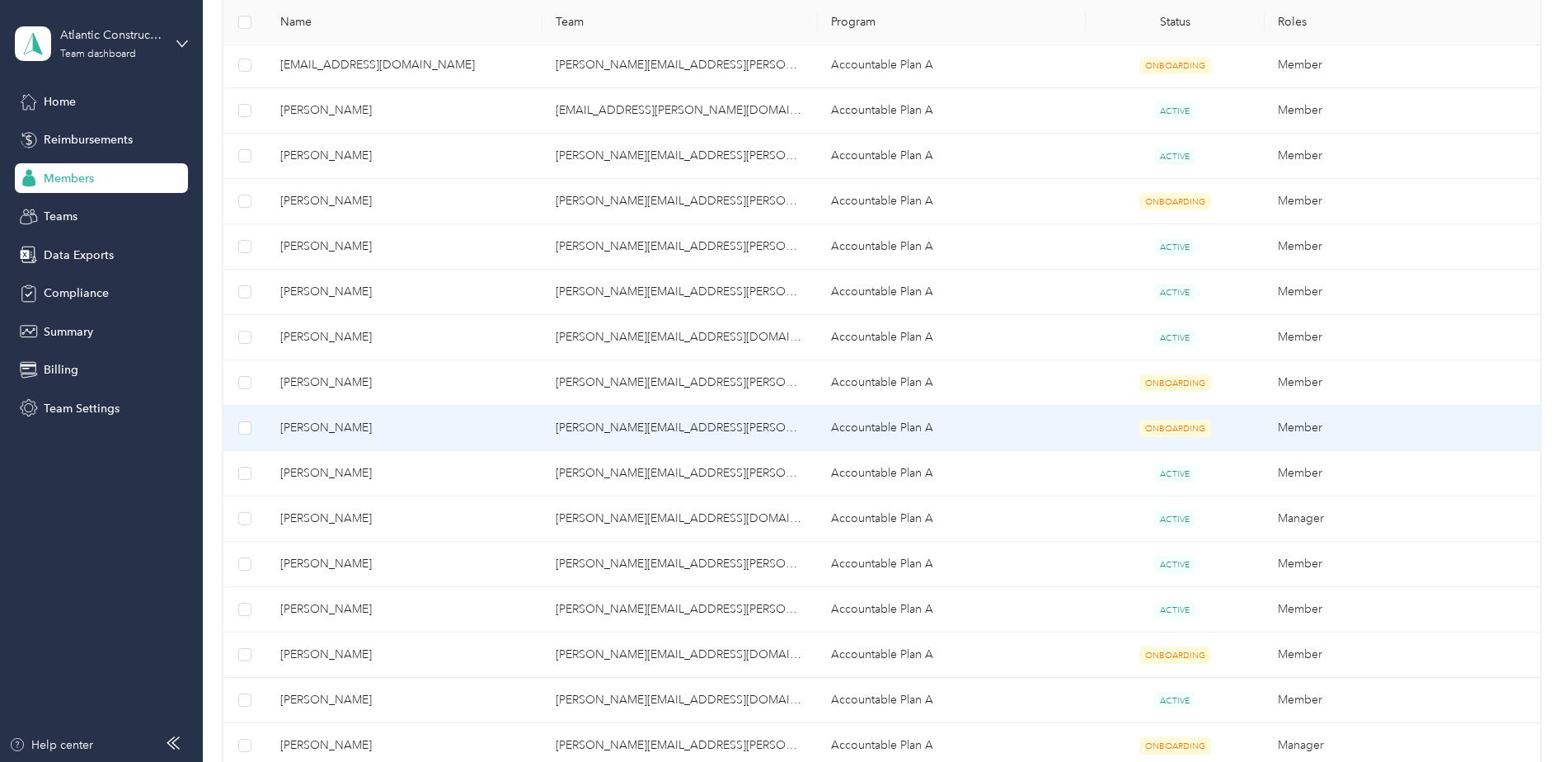
scroll to position [555, 0]
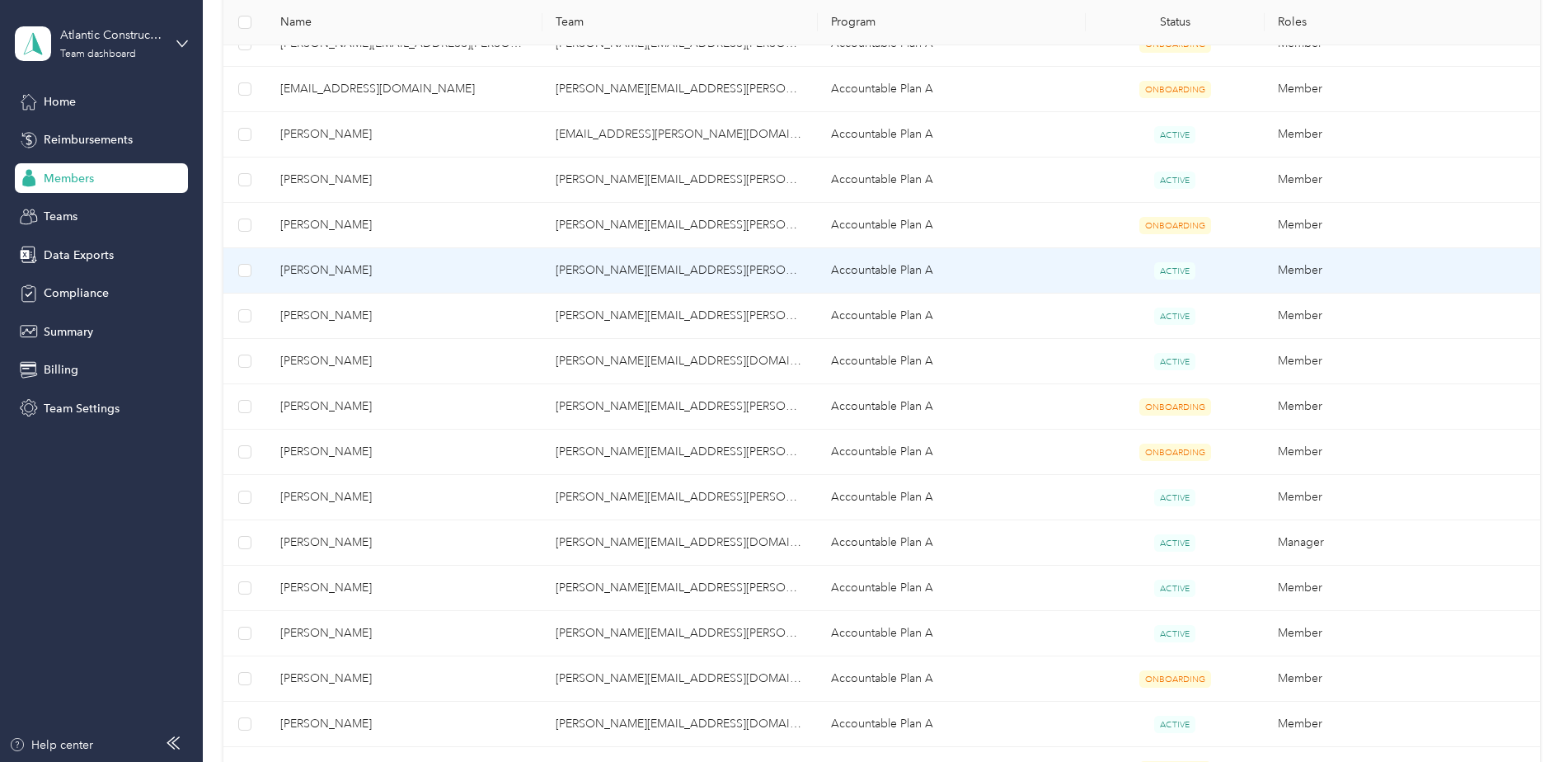
click at [343, 272] on span "[PERSON_NAME]" at bounding box center [405, 270] width 249 height 18
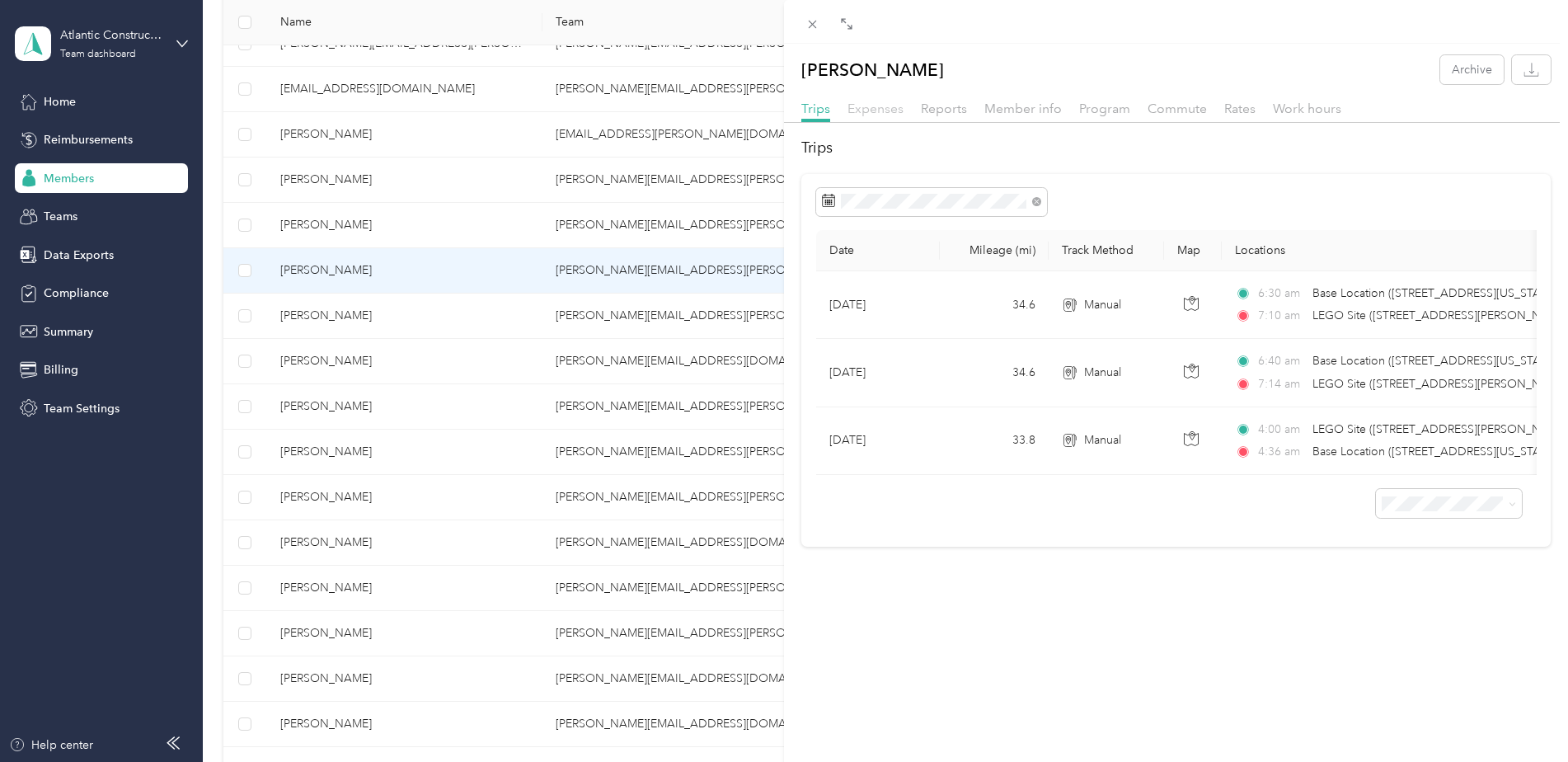
click at [889, 111] on span "Expenses" at bounding box center [876, 108] width 56 height 16
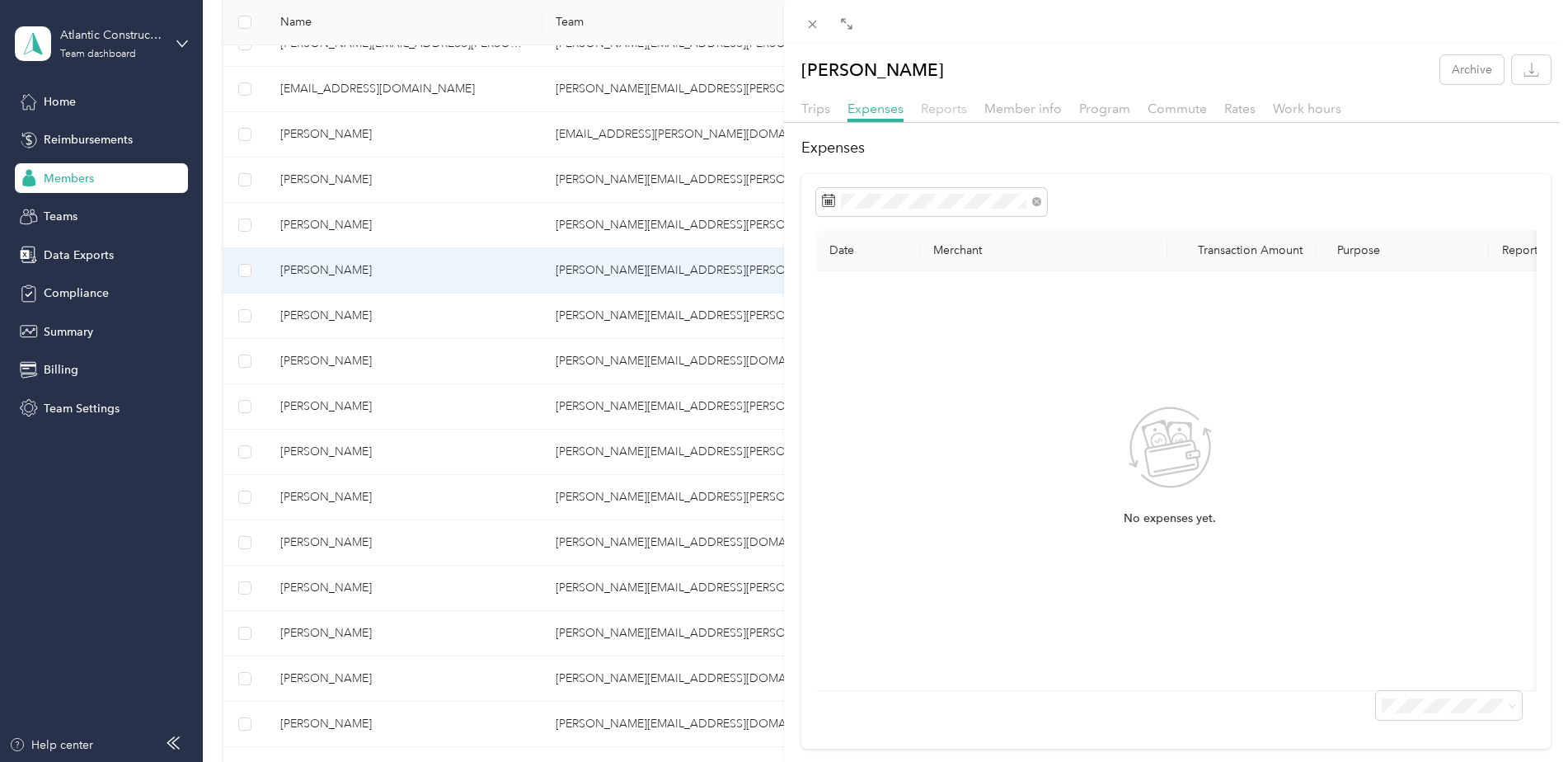
click at [942, 106] on span "Reports" at bounding box center [944, 108] width 46 height 16
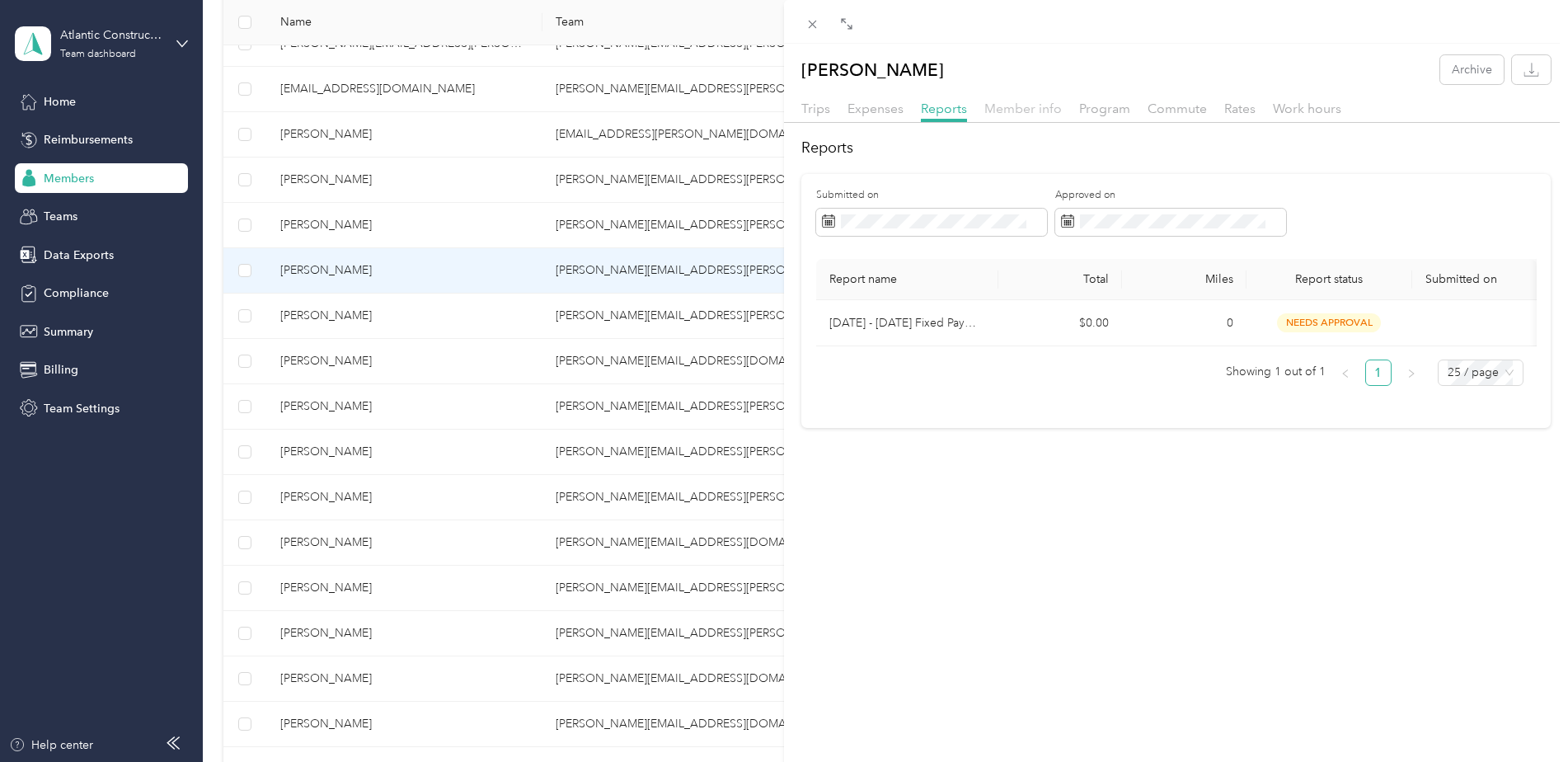
click at [1016, 109] on span "Member info" at bounding box center [1023, 108] width 77 height 16
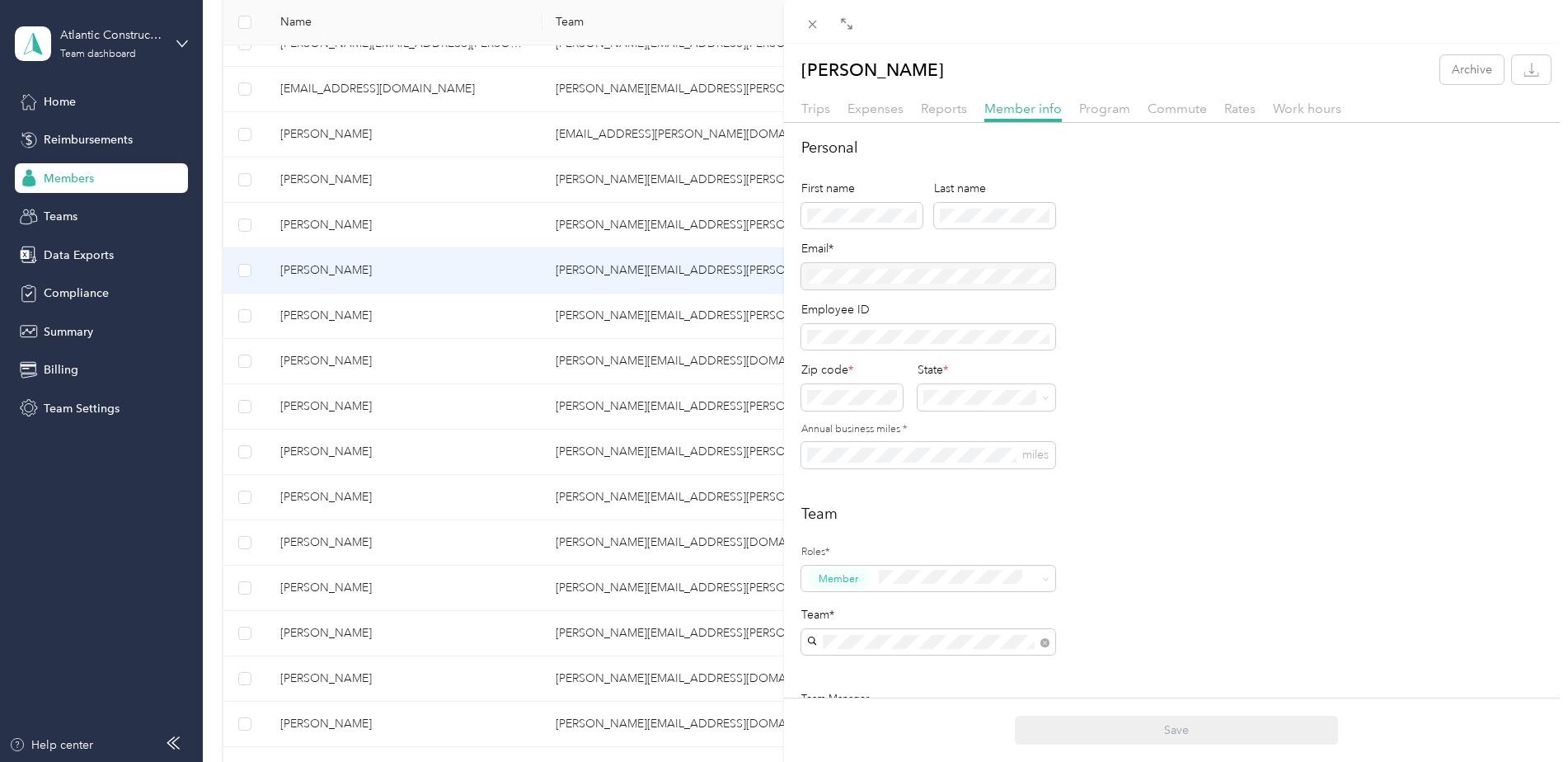
click at [1094, 117] on div "Program" at bounding box center [1105, 109] width 51 height 21
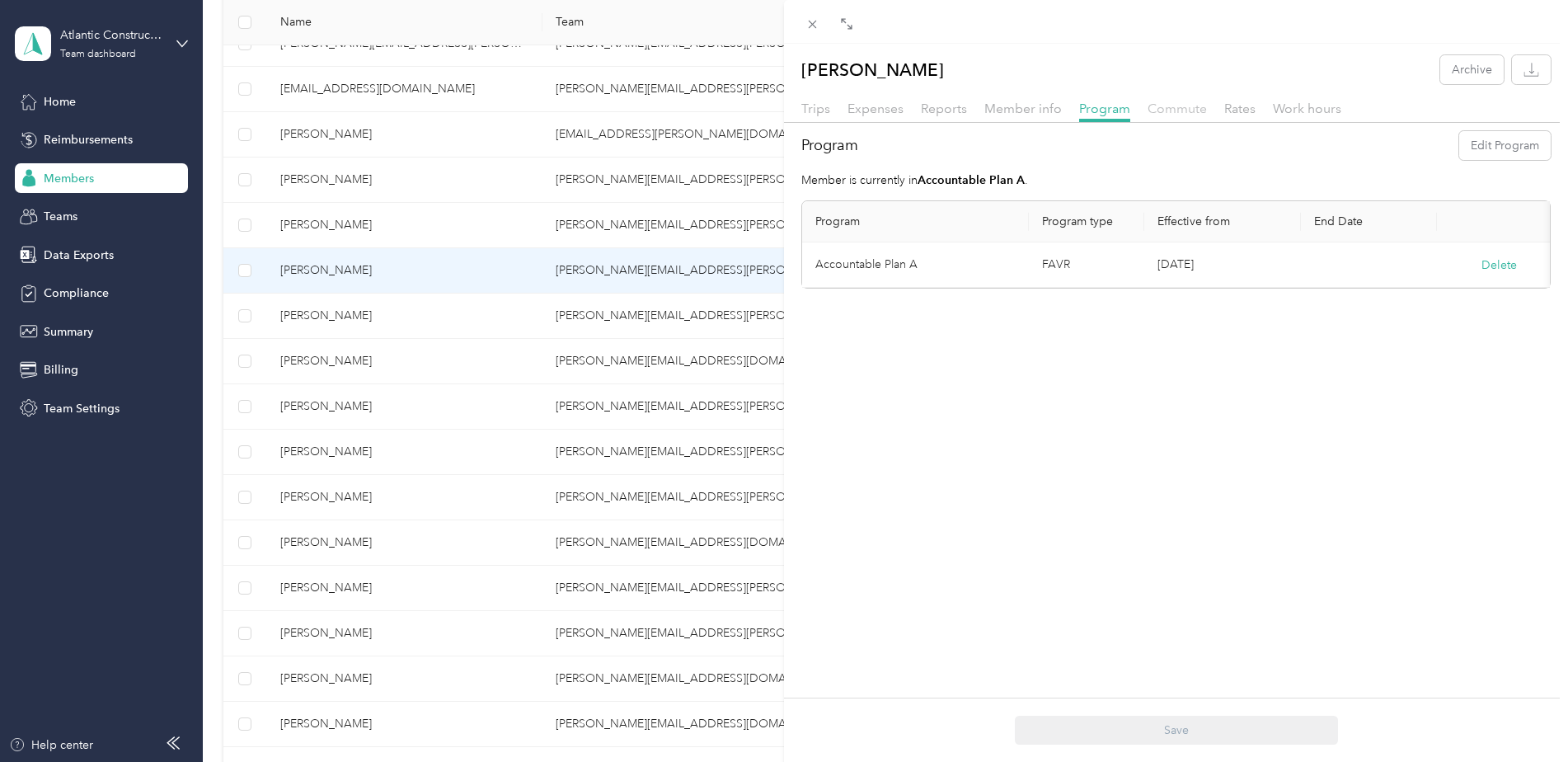
click at [1161, 115] on span "Commute" at bounding box center [1177, 108] width 59 height 16
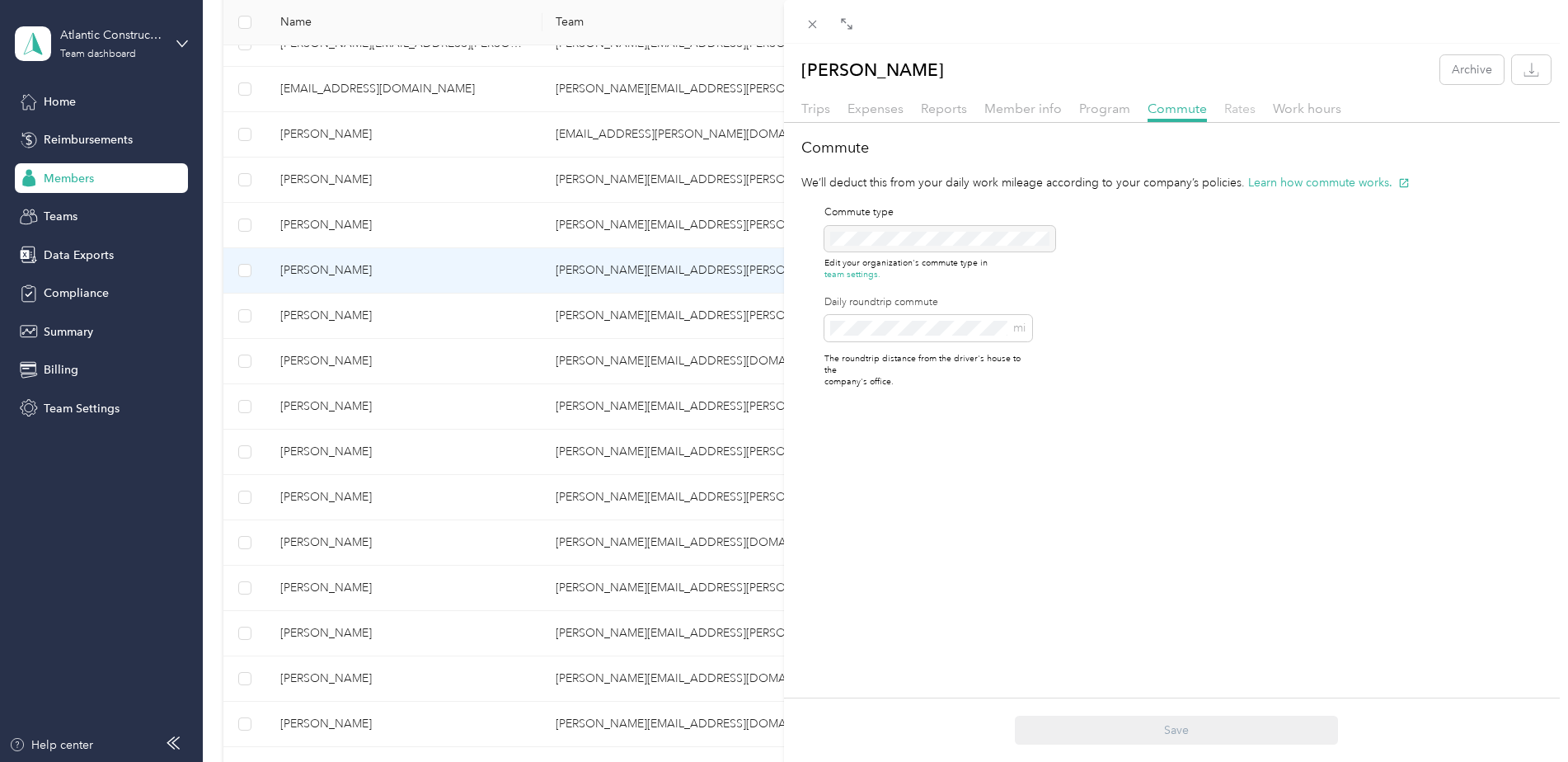
click at [1241, 114] on span "Rates" at bounding box center [1240, 108] width 31 height 16
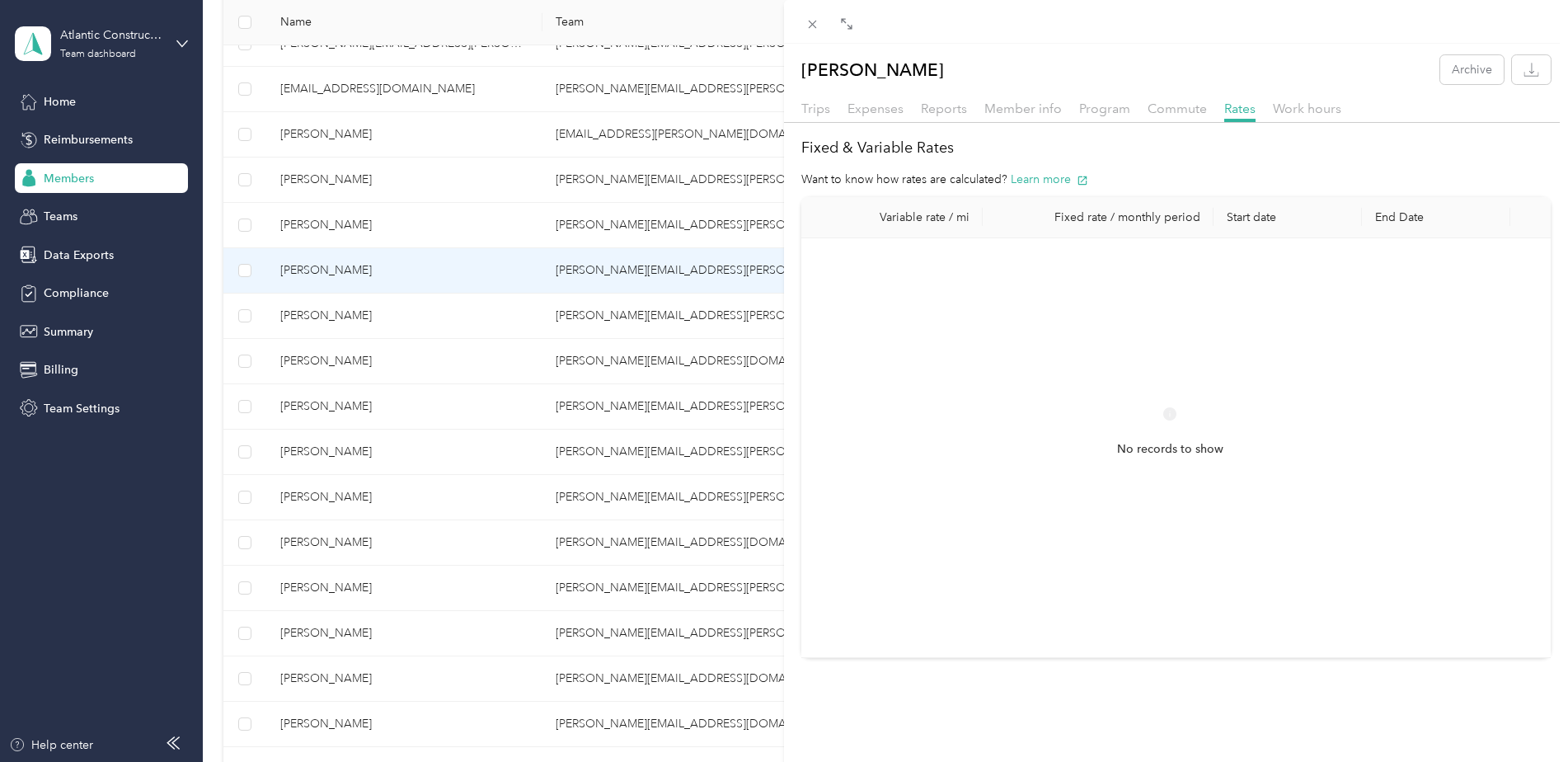
click at [1172, 117] on div "Commute" at bounding box center [1177, 109] width 59 height 21
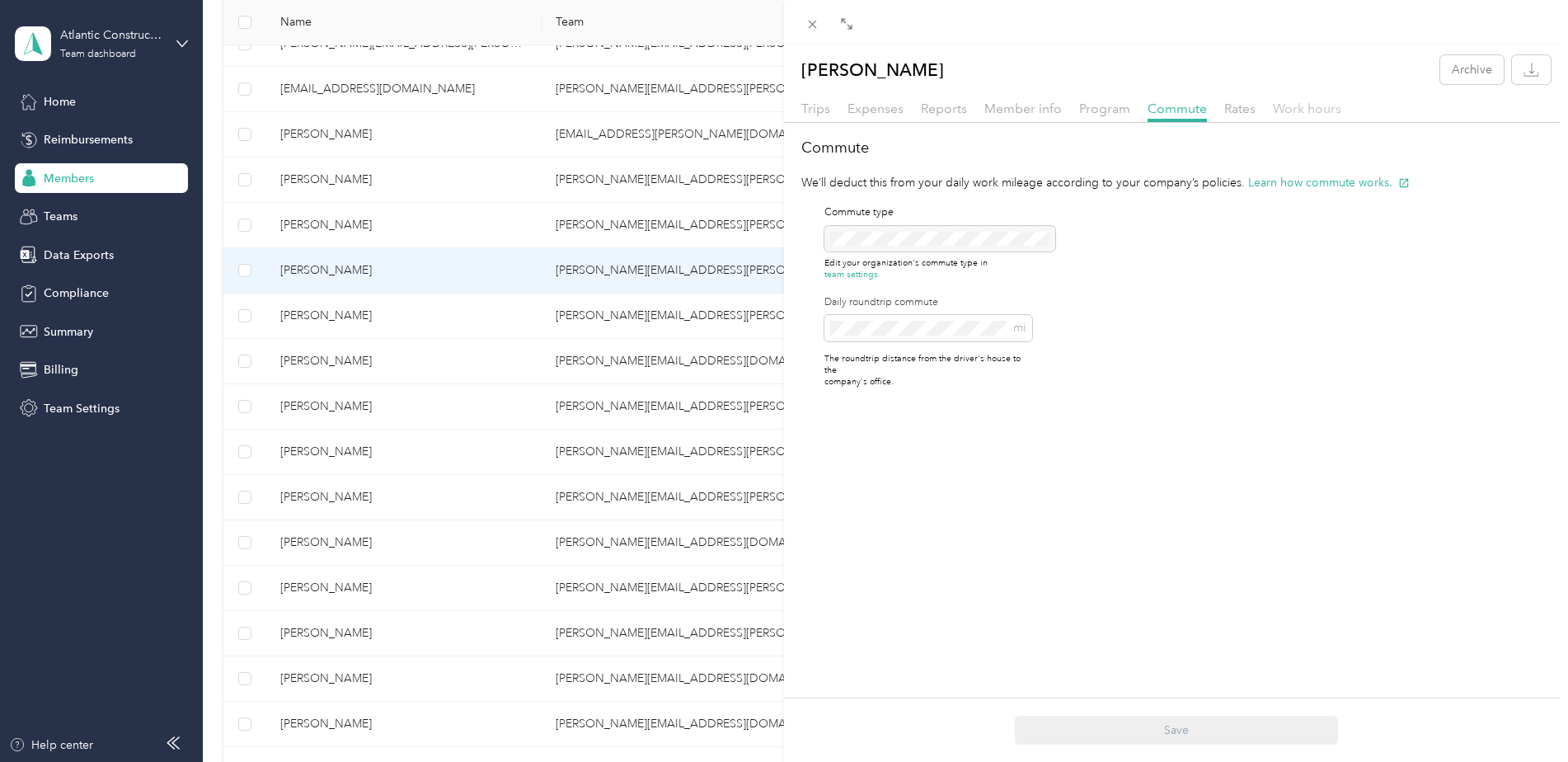
click at [1309, 109] on span "Work hours" at bounding box center [1307, 108] width 69 height 16
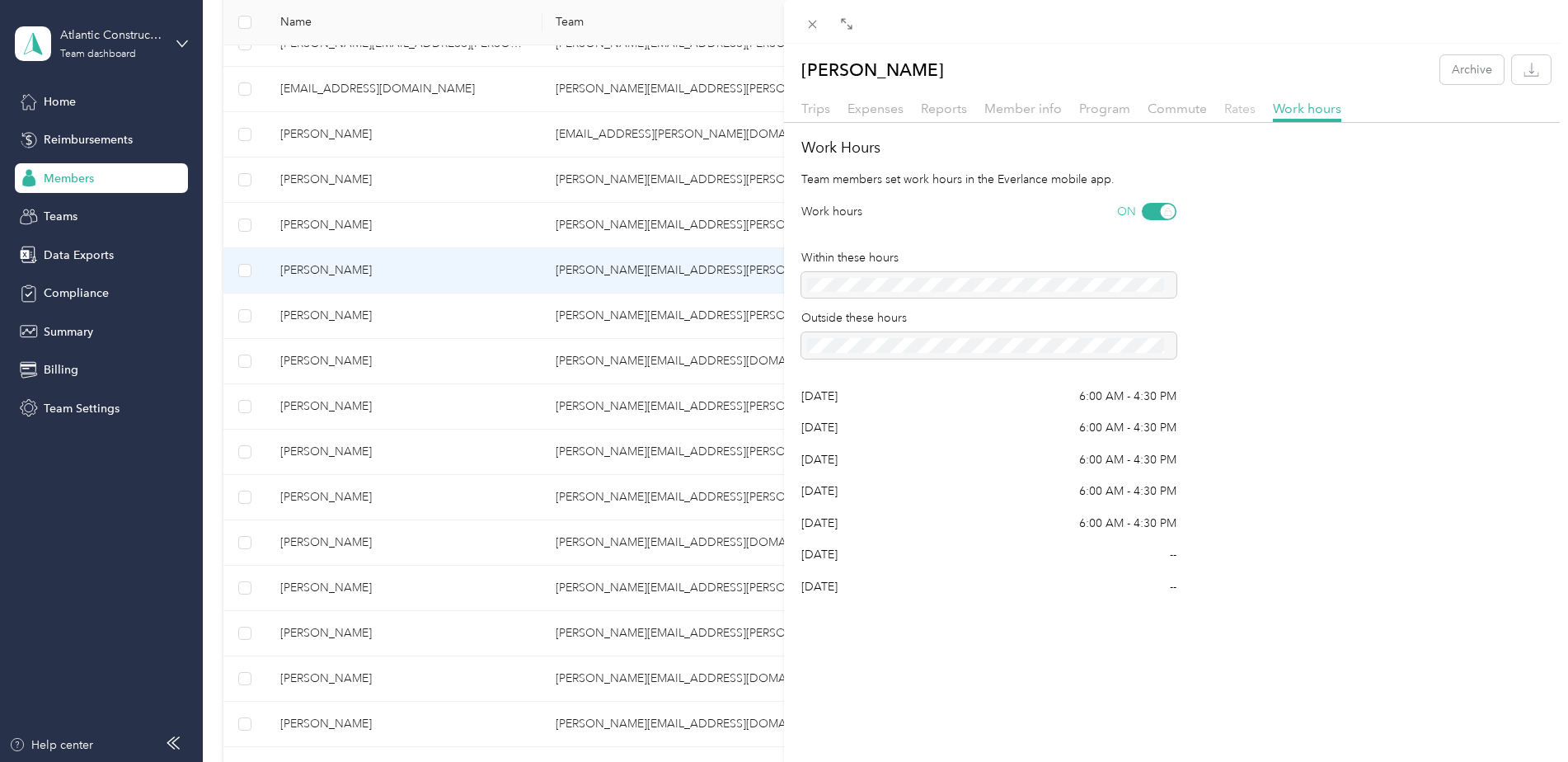
click at [1238, 113] on span "Rates" at bounding box center [1240, 108] width 31 height 16
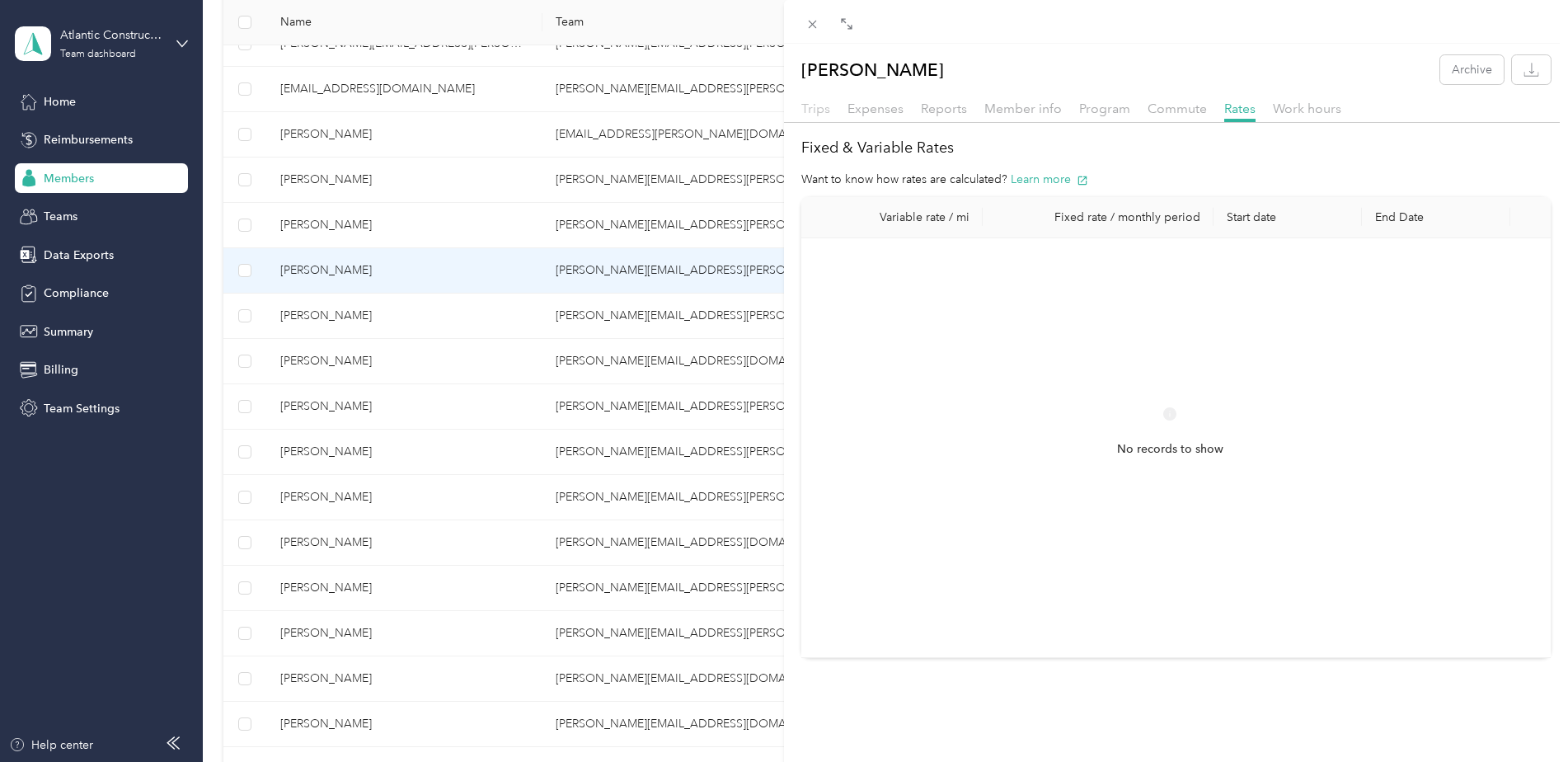
click at [825, 108] on span "Trips" at bounding box center [816, 108] width 29 height 16
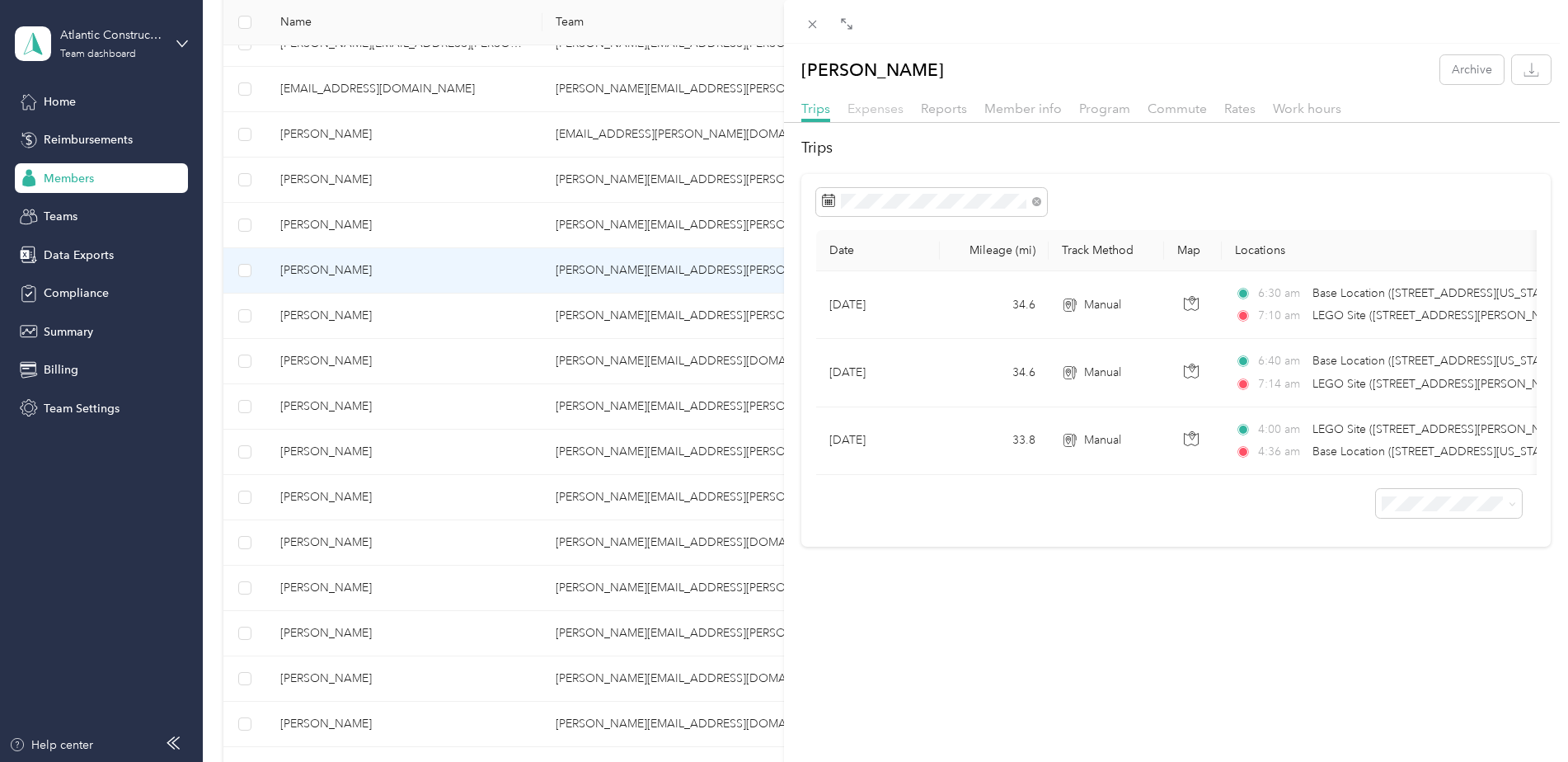
click at [870, 110] on span "Expenses" at bounding box center [876, 108] width 56 height 16
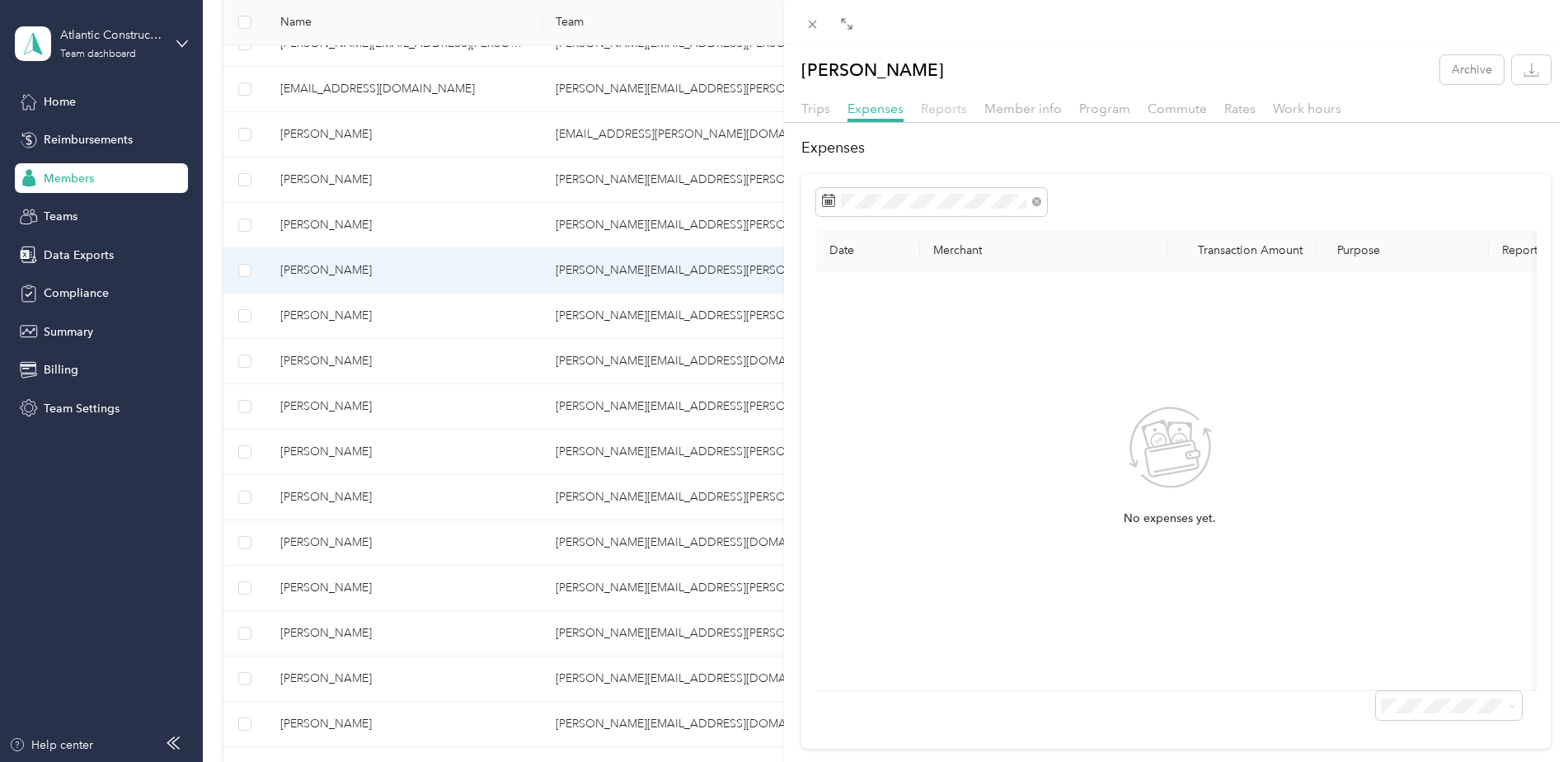
click at [921, 109] on span "Reports" at bounding box center [944, 108] width 46 height 16
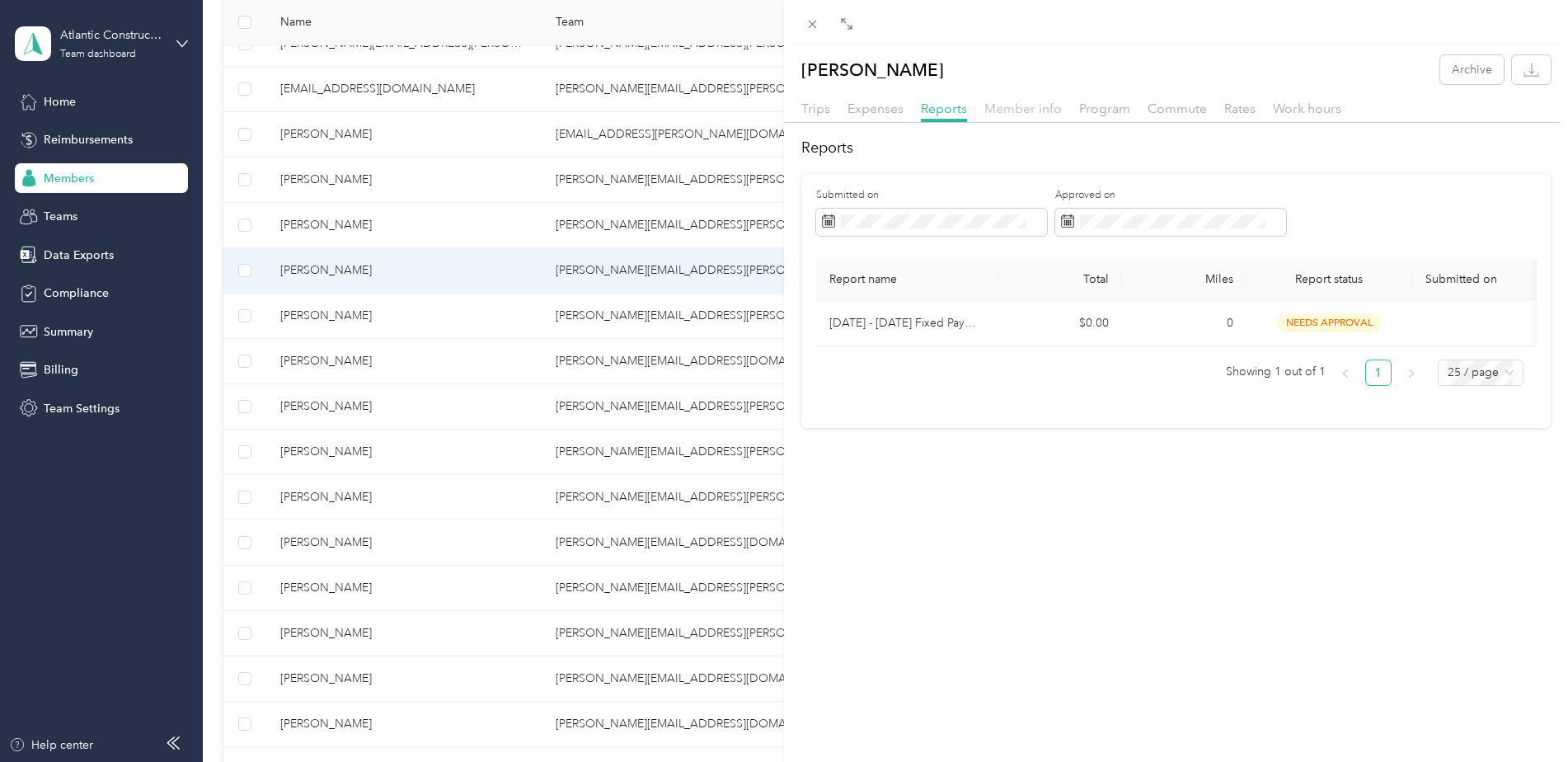
click at [1018, 107] on span "Member info" at bounding box center [1023, 108] width 77 height 16
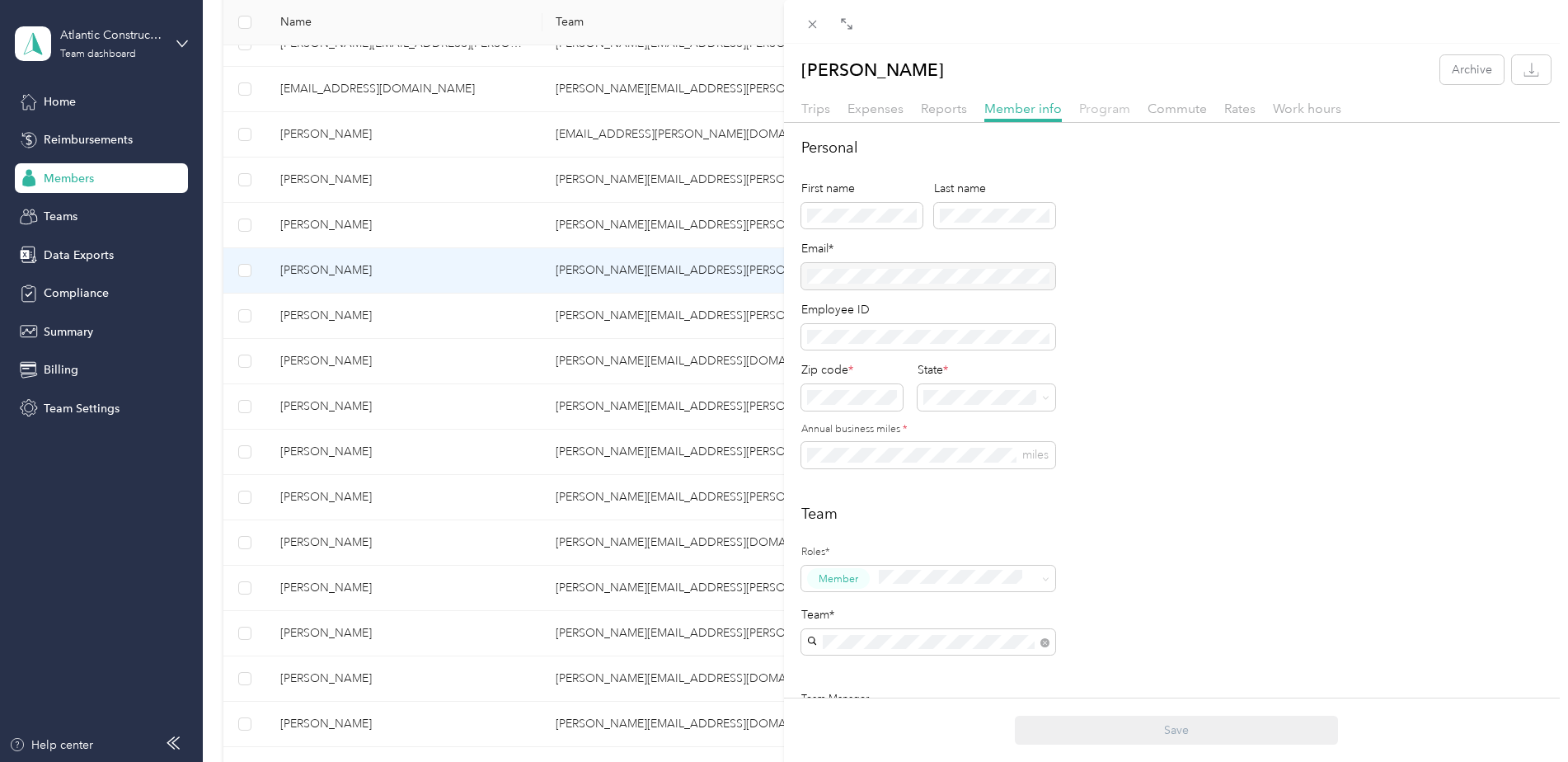
click at [1096, 112] on span "Program" at bounding box center [1105, 108] width 51 height 16
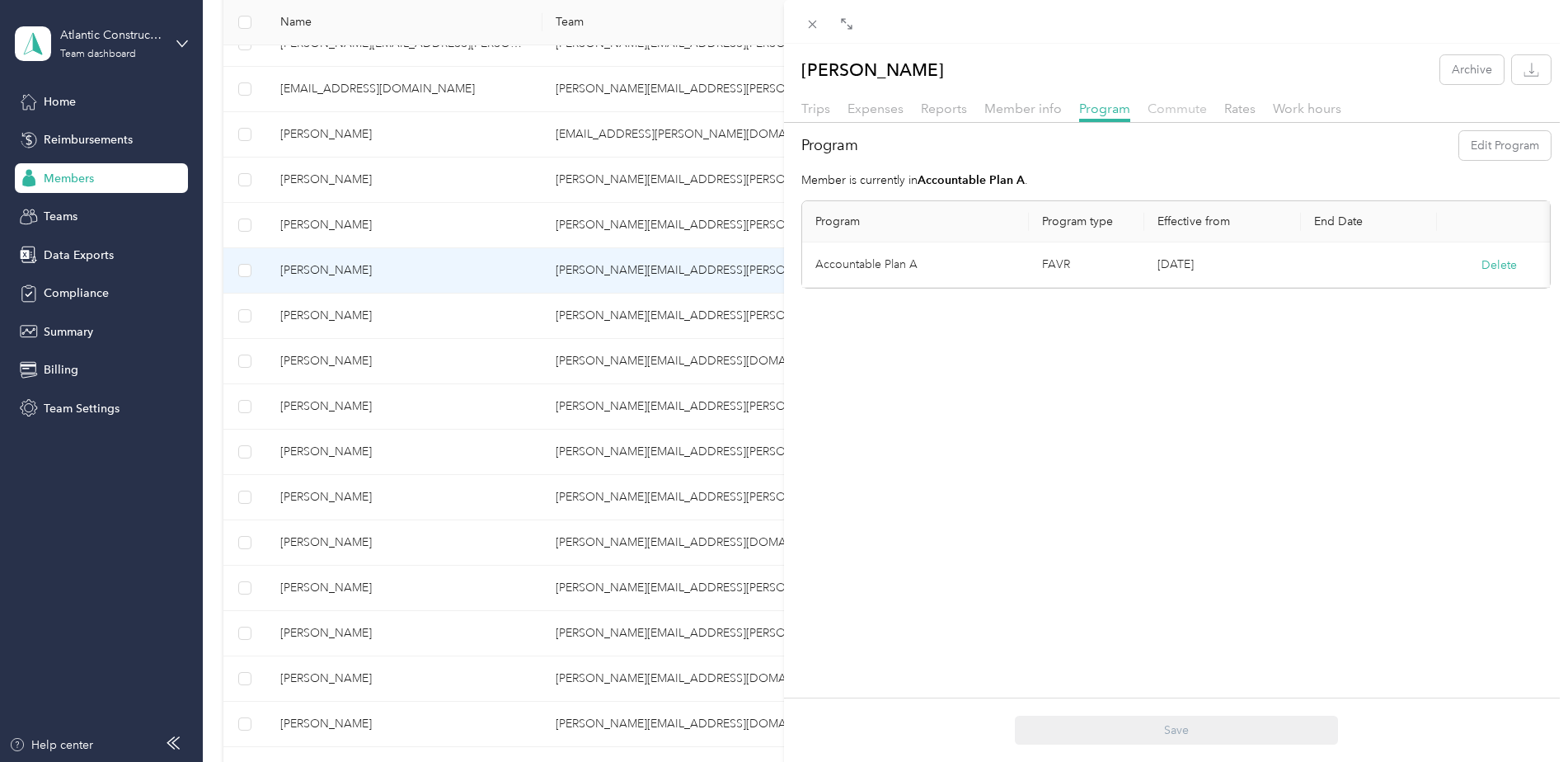
click at [1155, 112] on span "Commute" at bounding box center [1177, 108] width 59 height 16
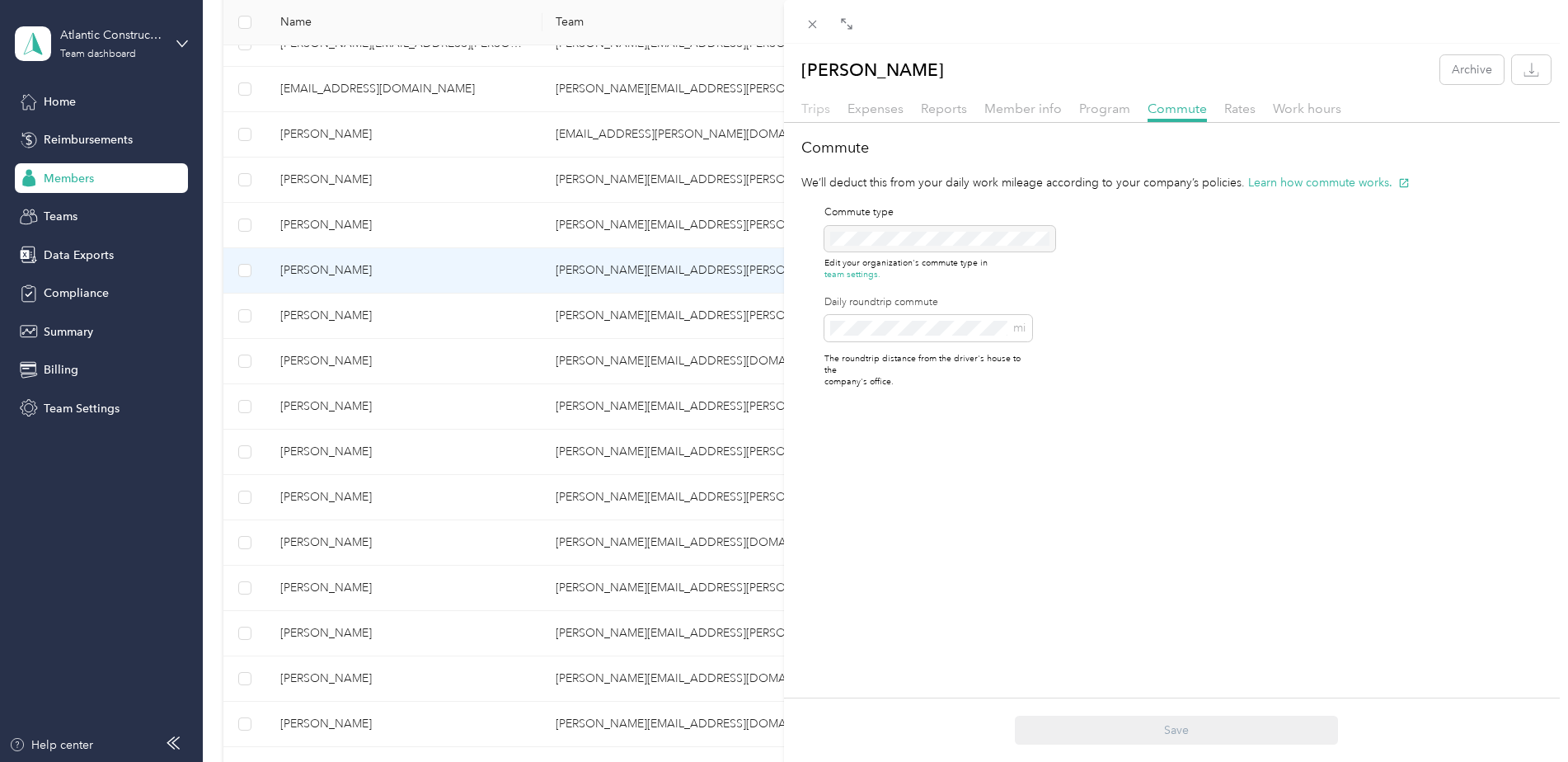
click at [818, 112] on span "Trips" at bounding box center [816, 108] width 29 height 16
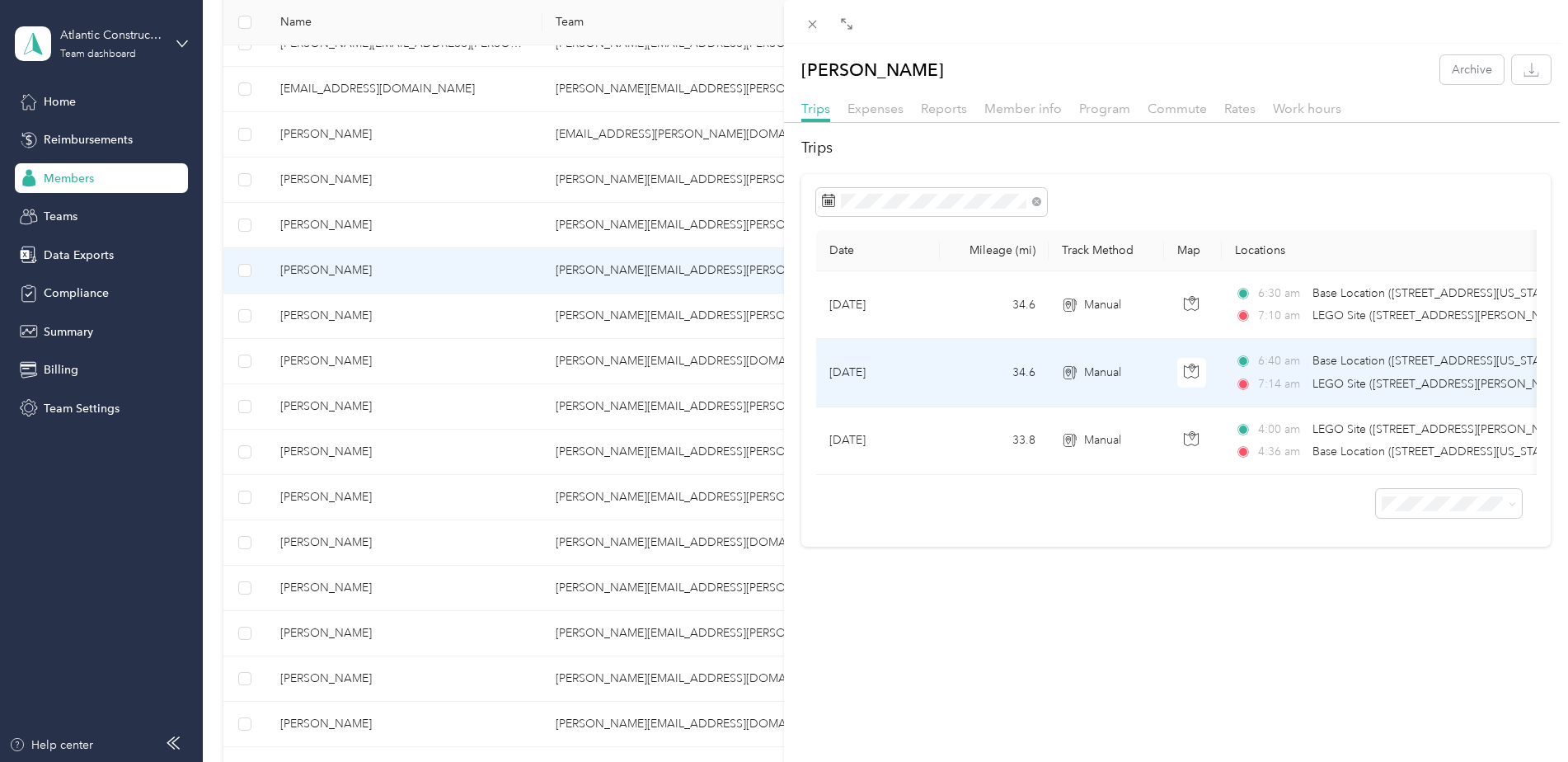
click at [1386, 385] on span "LEGO Site ([STREET_ADDRESS][PERSON_NAME][US_STATE])" at bounding box center [1473, 383] width 320 height 14
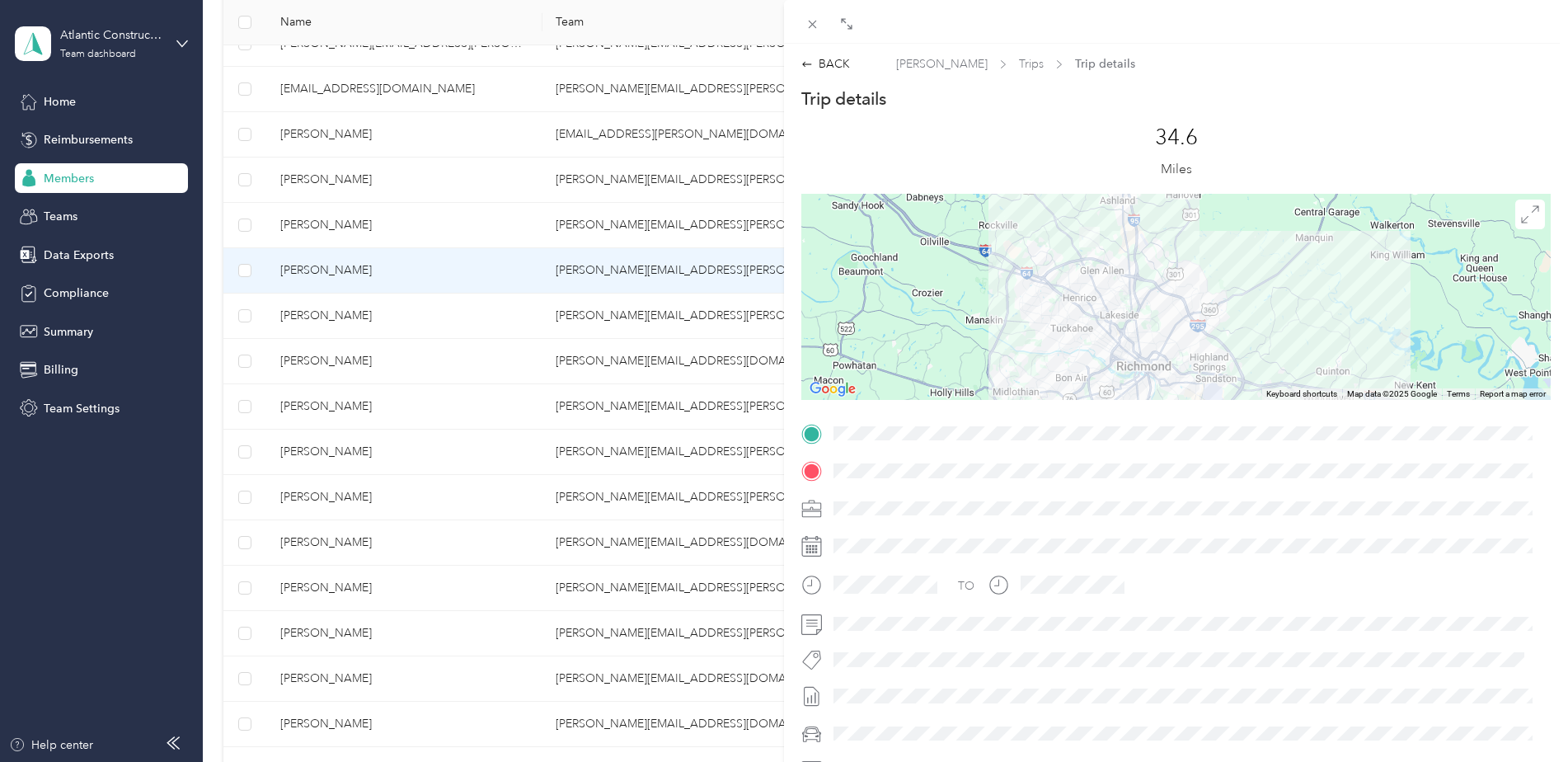
scroll to position [190, 0]
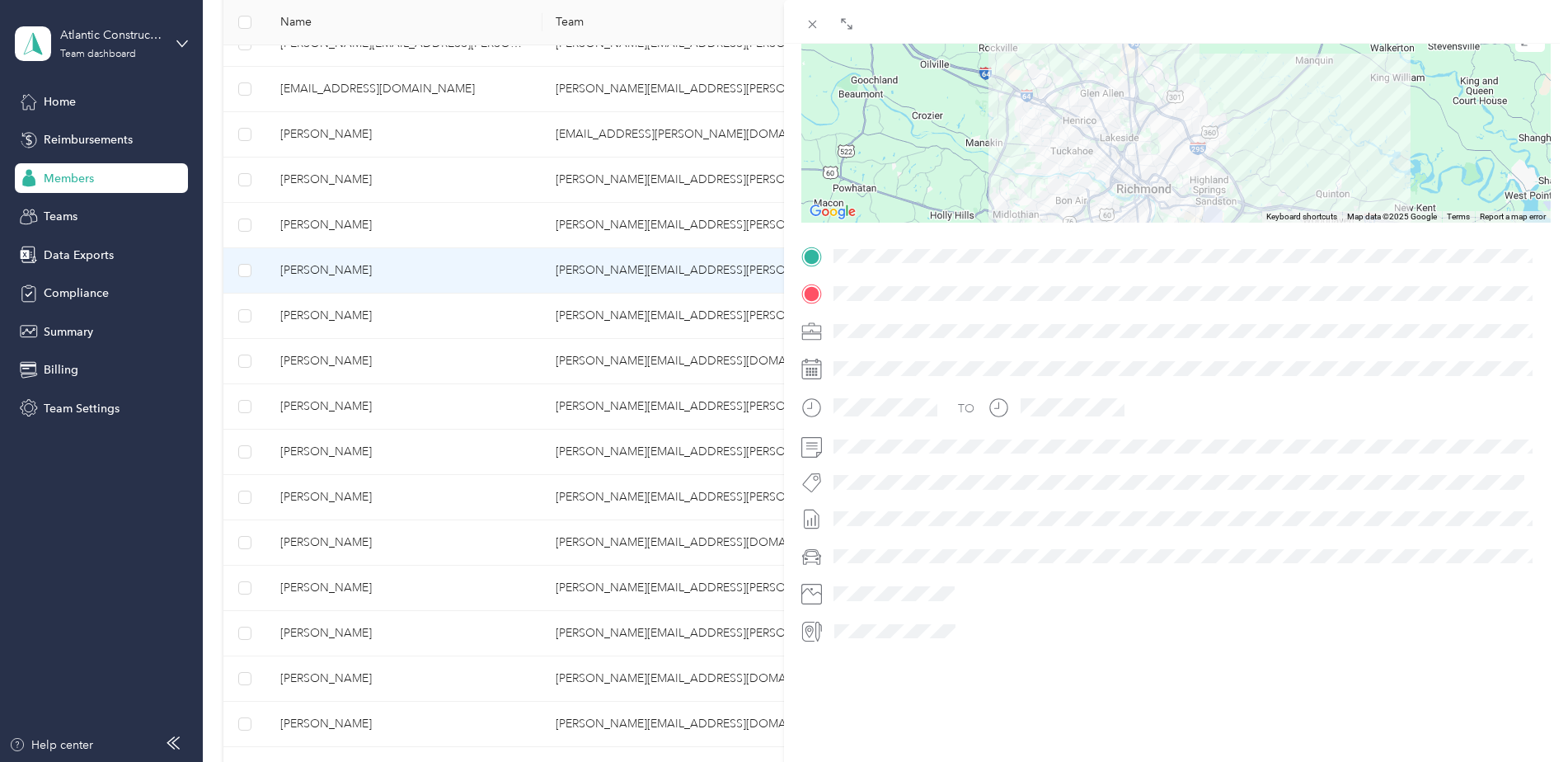
click at [815, 550] on icon at bounding box center [812, 552] width 11 height 5
click at [844, 543] on div at bounding box center [1190, 556] width 723 height 26
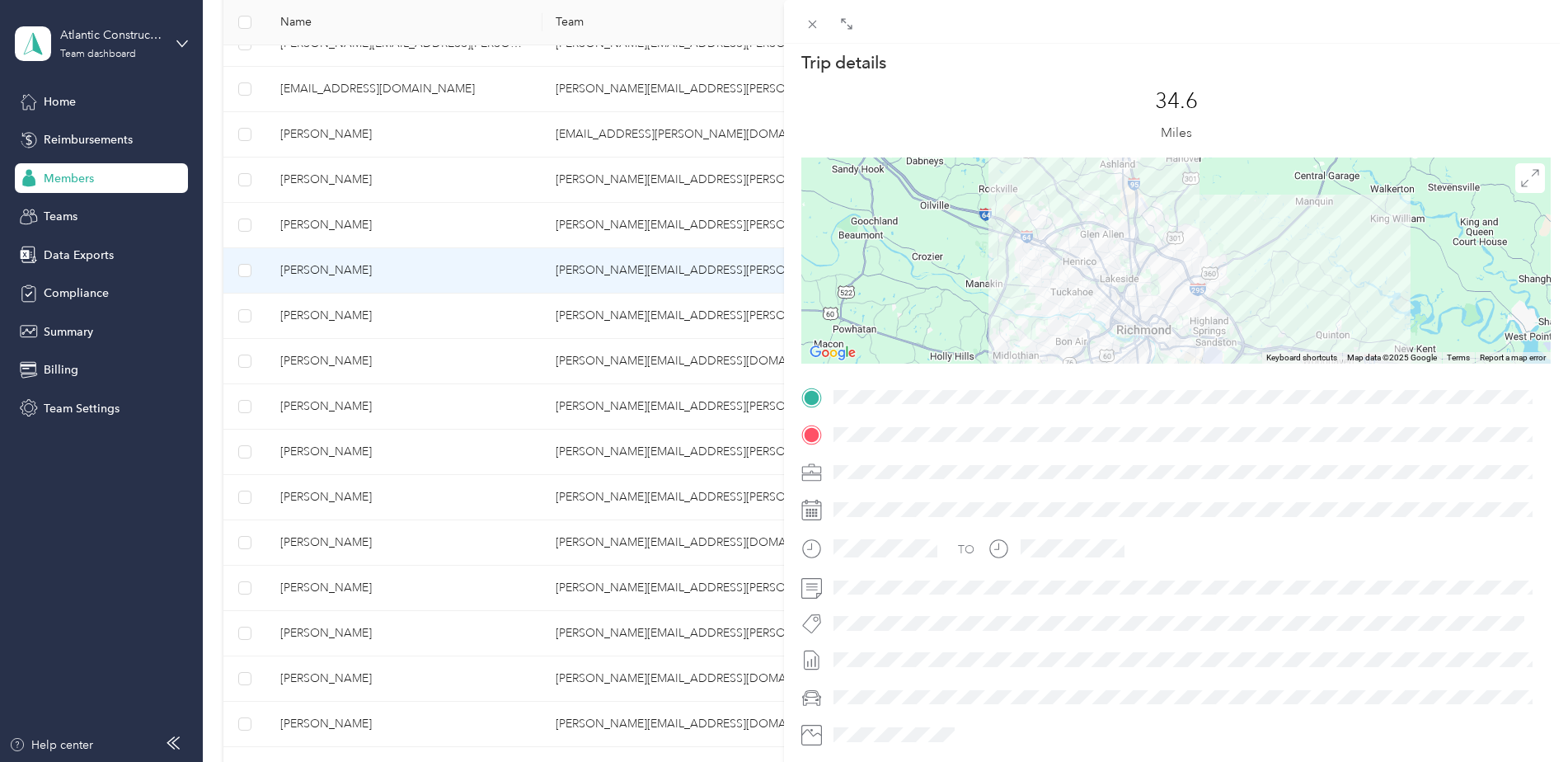
scroll to position [0, 0]
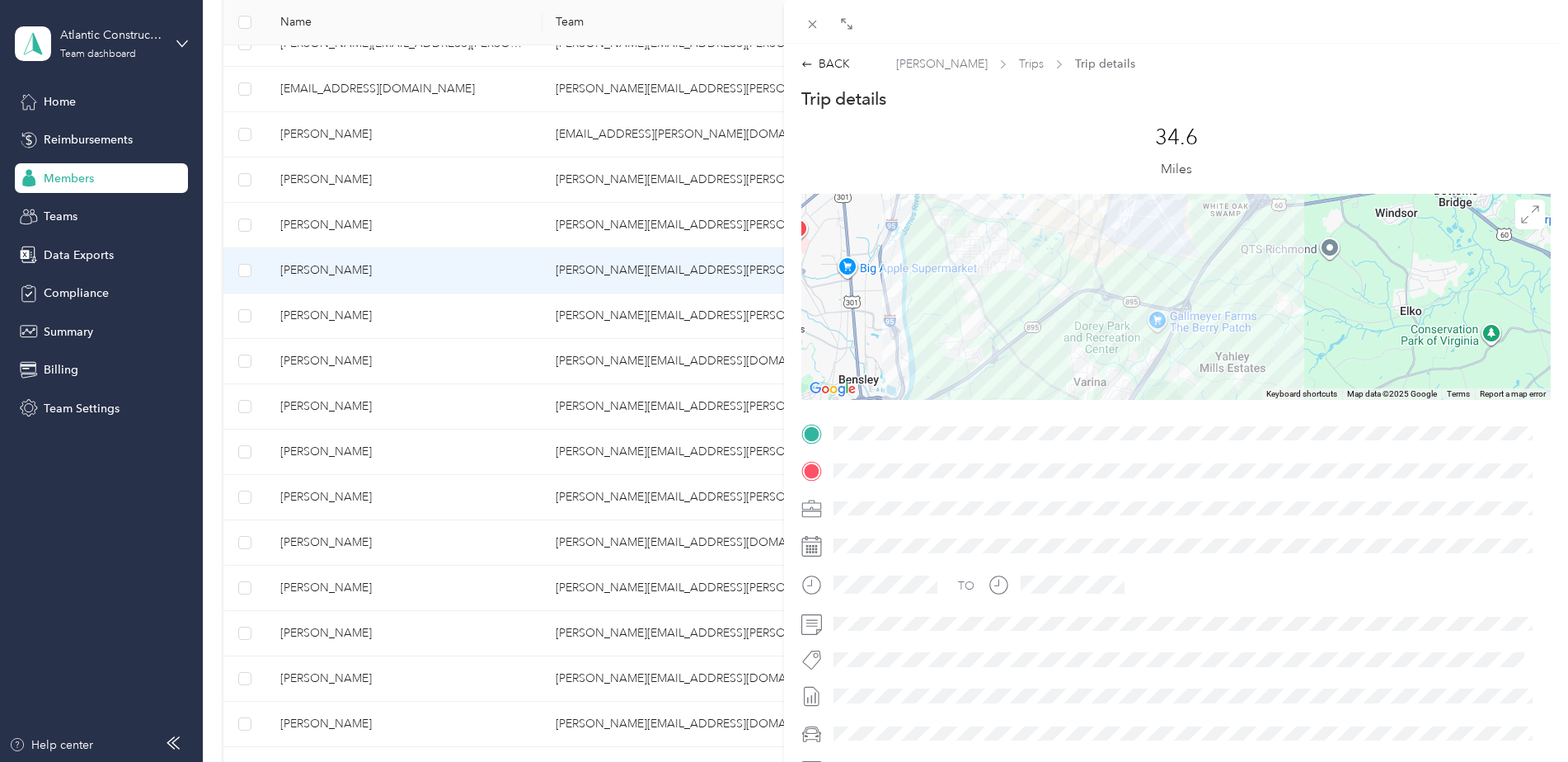
drag, startPoint x: 1294, startPoint y: 362, endPoint x: 1288, endPoint y: 213, distance: 149.1
click at [1288, 213] on div at bounding box center [1176, 296] width 749 height 206
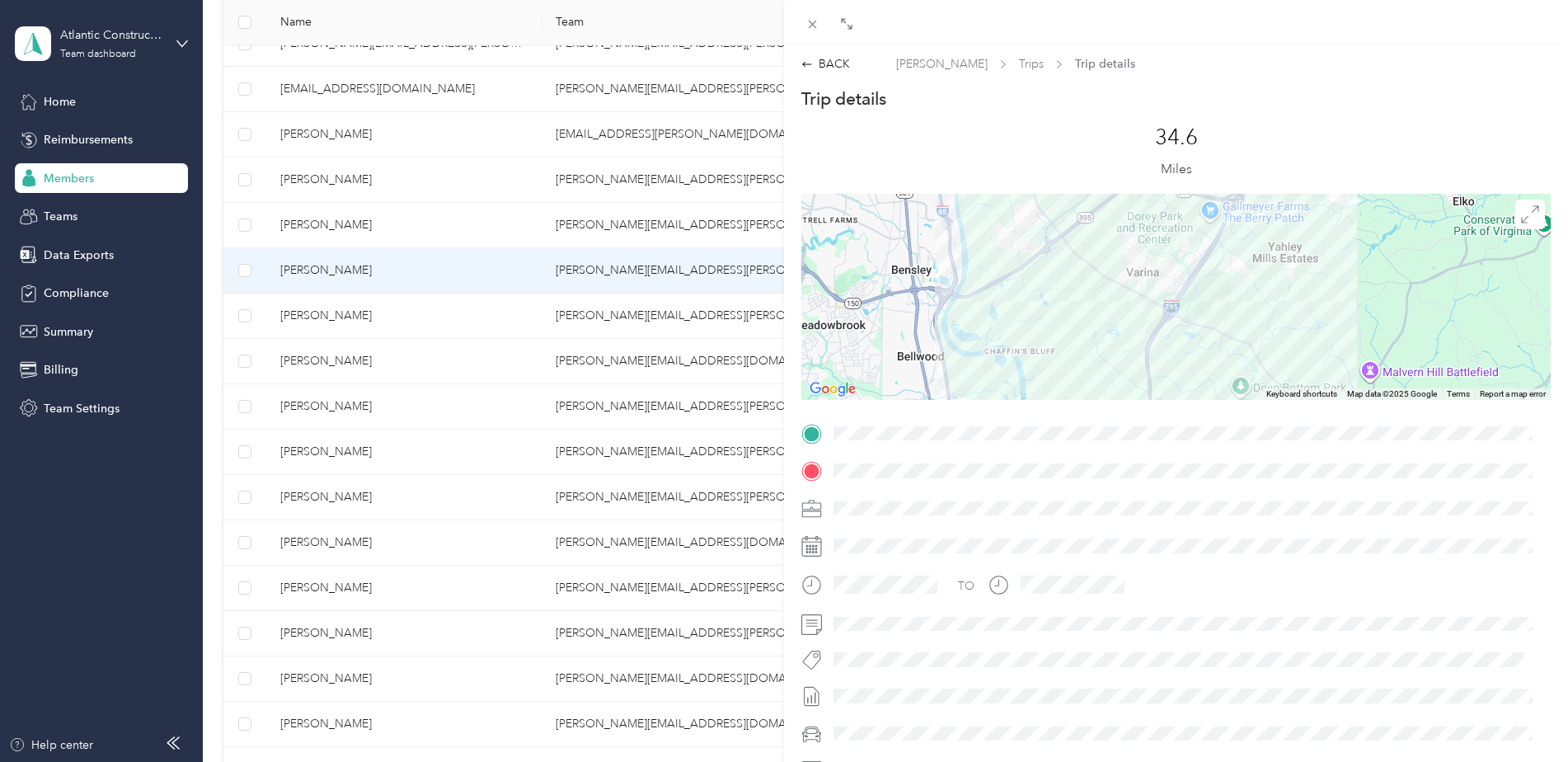
drag, startPoint x: 1157, startPoint y: 361, endPoint x: 1233, endPoint y: 251, distance: 133.7
click at [1224, 258] on div at bounding box center [1176, 296] width 749 height 206
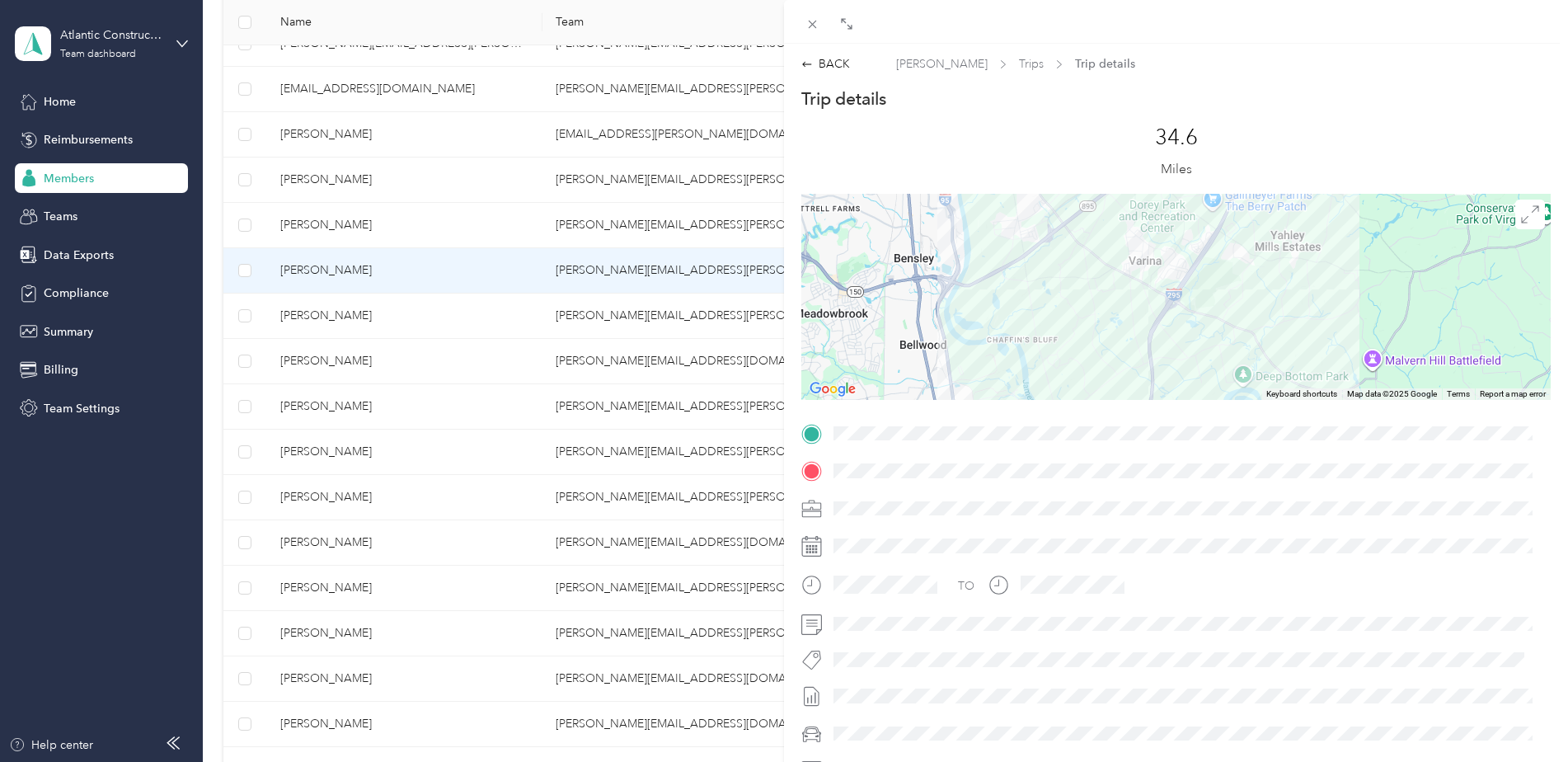
drag, startPoint x: 1238, startPoint y: 294, endPoint x: 1256, endPoint y: 253, distance: 44.8
click at [1255, 259] on div at bounding box center [1176, 296] width 749 height 206
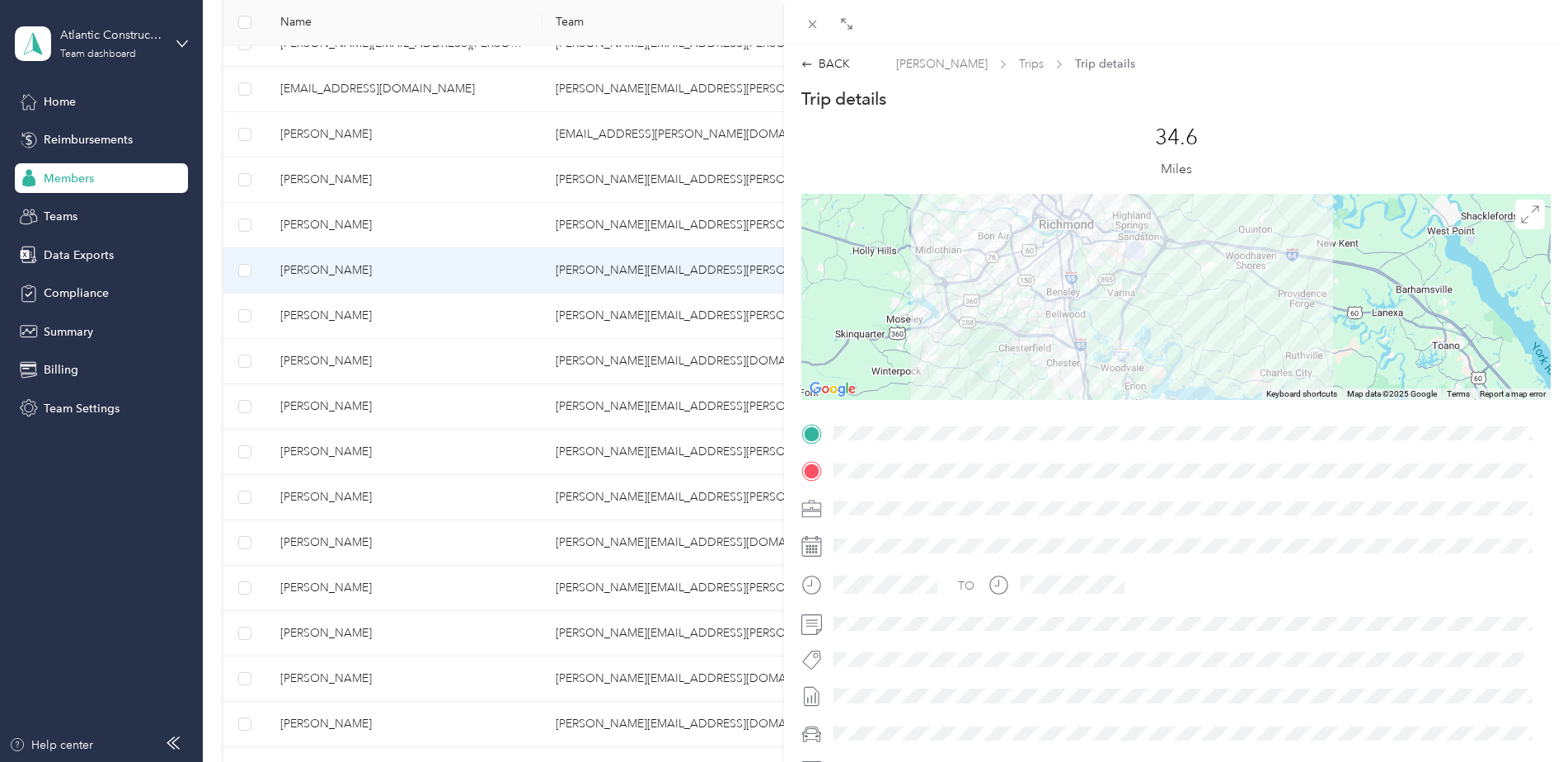
drag, startPoint x: 1300, startPoint y: 483, endPoint x: 1256, endPoint y: 310, distance: 178.5
click at [1256, 310] on div at bounding box center [1176, 296] width 749 height 206
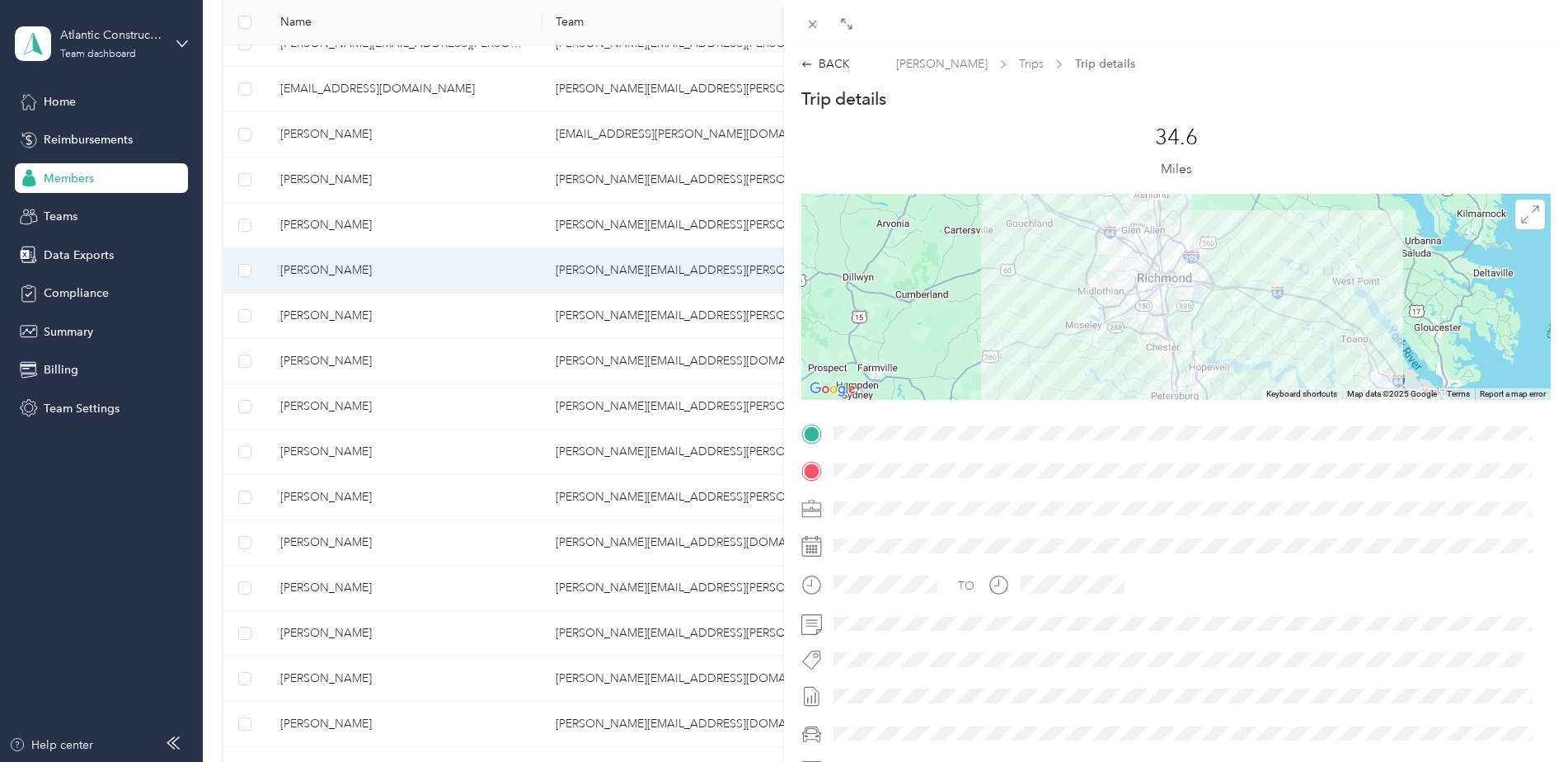
click at [337, 179] on div "BACK [PERSON_NAME] Trips Trip details Trip details This trip cannot be edited b…" at bounding box center [784, 381] width 1568 height 762
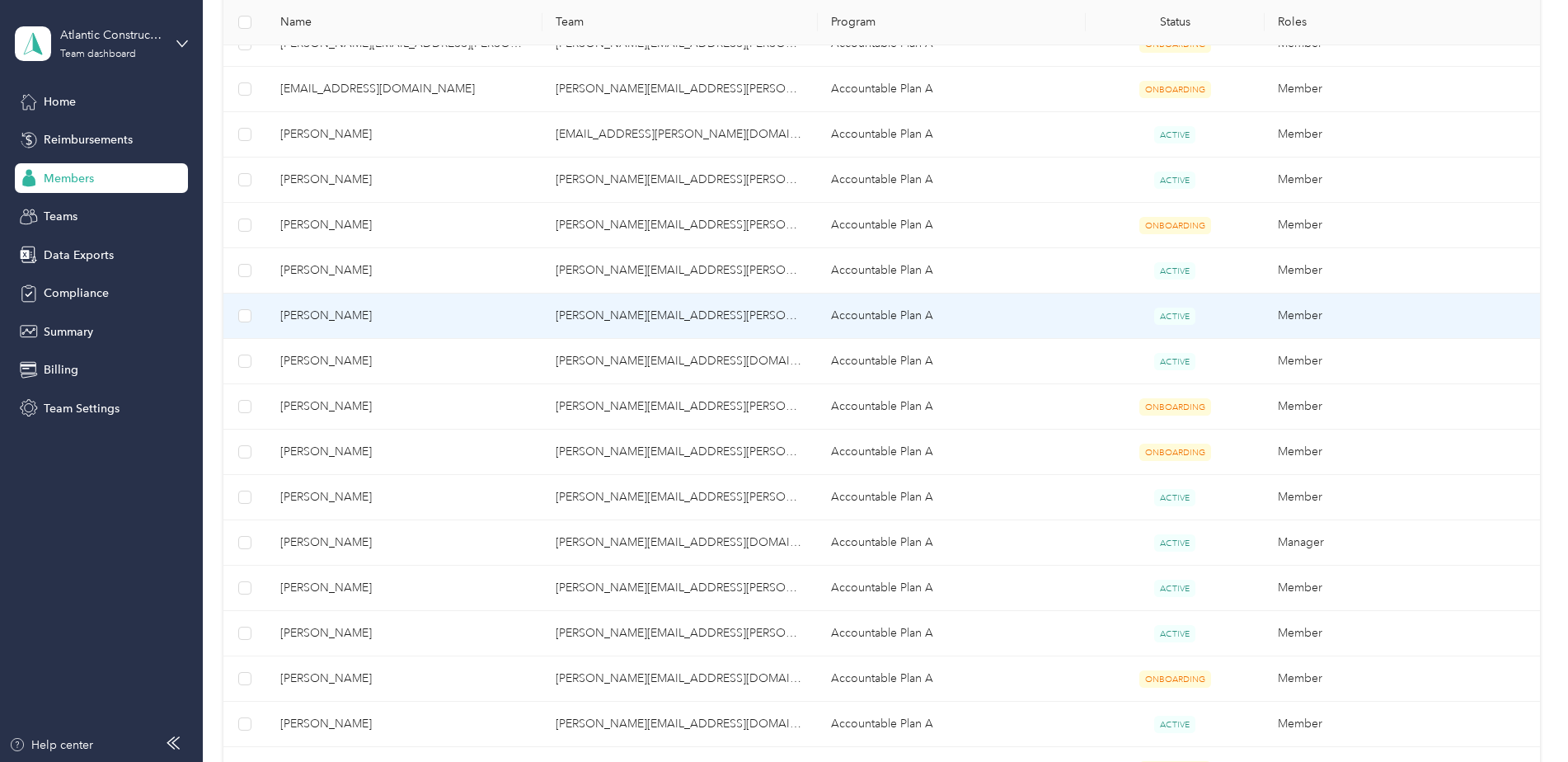
click at [319, 314] on span "[PERSON_NAME]" at bounding box center [405, 315] width 249 height 18
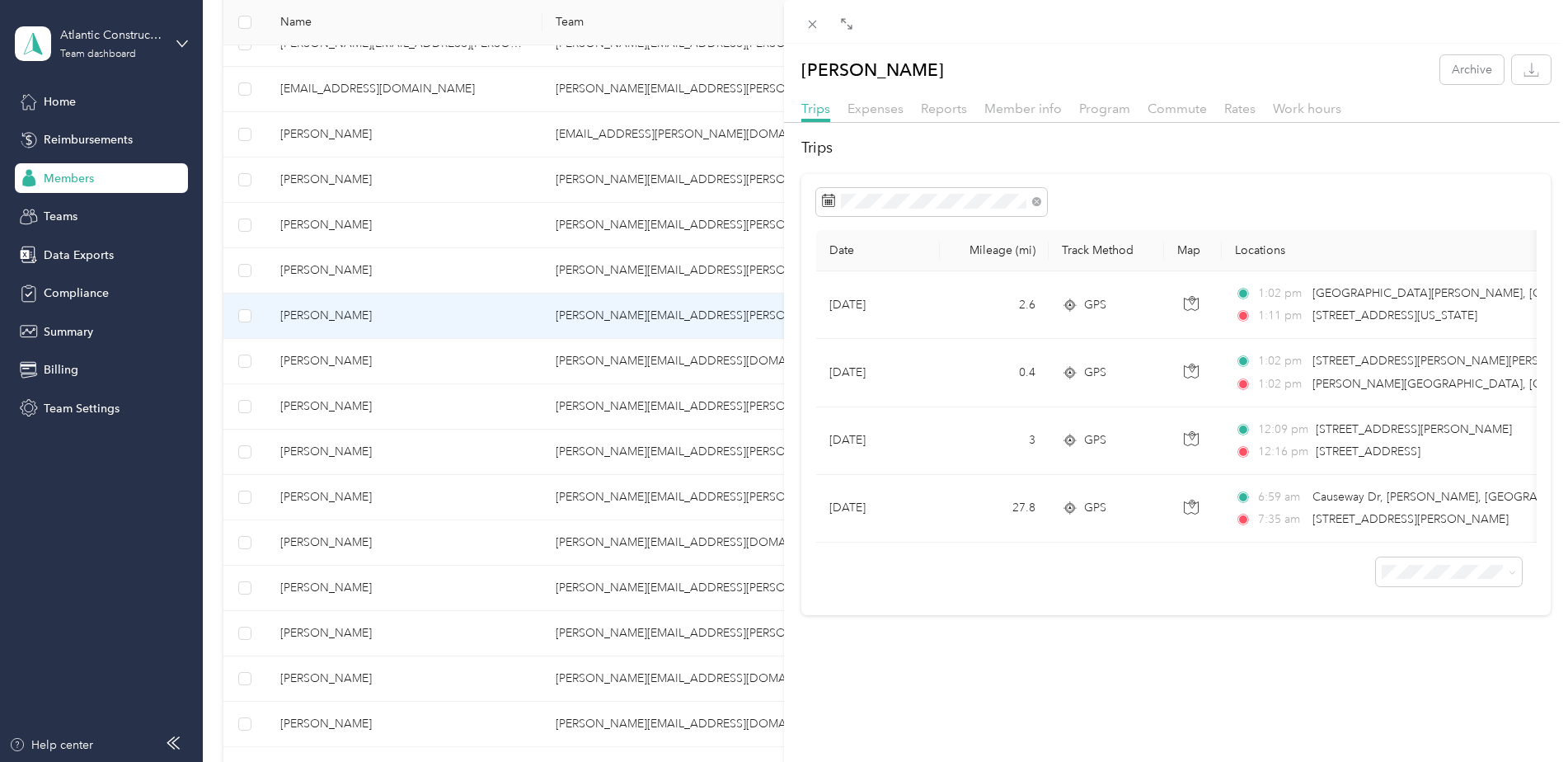
click at [338, 357] on div "[PERSON_NAME] Archive Trips Expenses Reports Member info Program Commute Rates …" at bounding box center [784, 381] width 1568 height 762
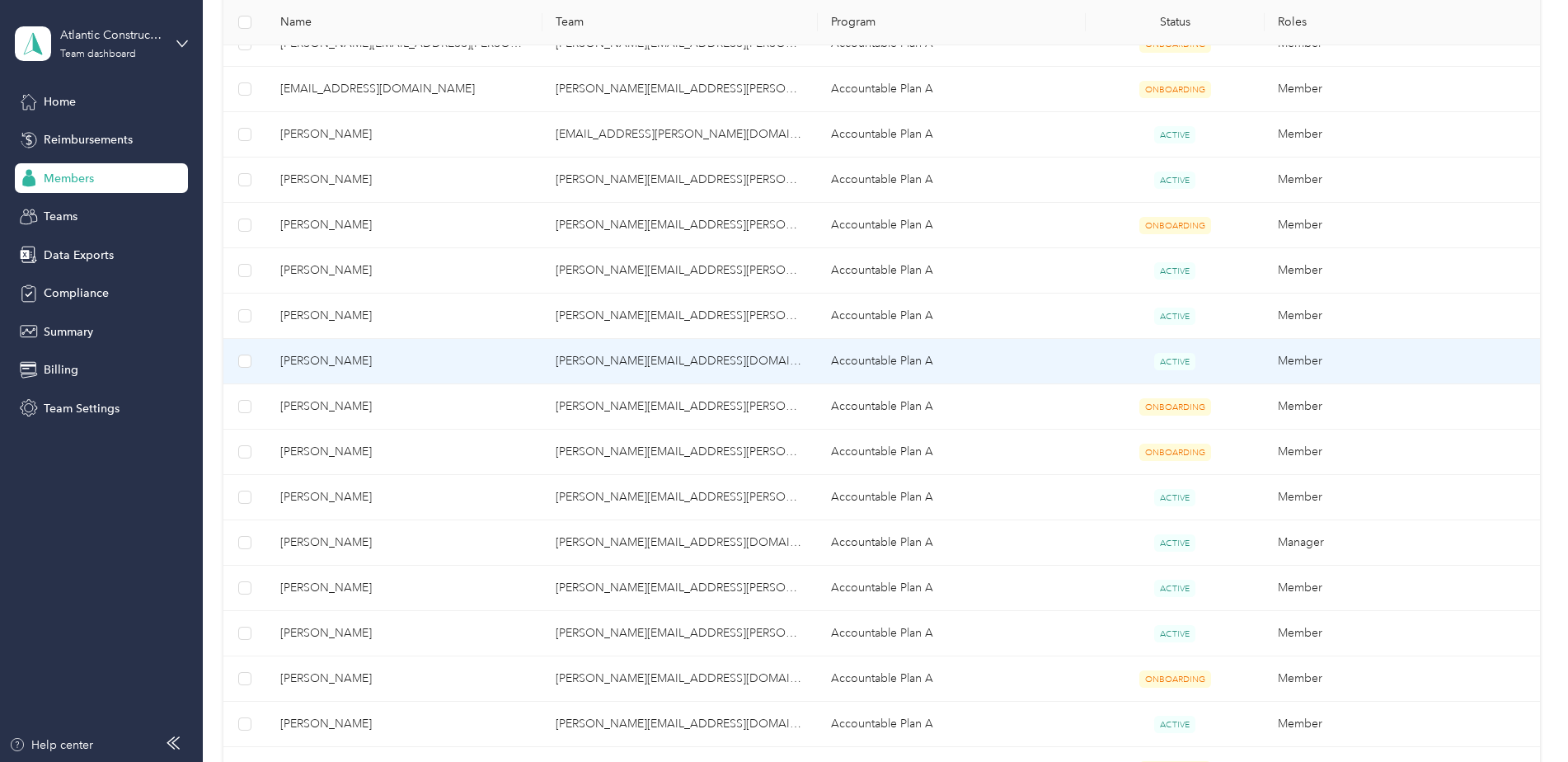
click at [1180, 358] on span "ACTIVE" at bounding box center [1176, 361] width 41 height 17
click at [336, 359] on span "[PERSON_NAME]" at bounding box center [405, 360] width 249 height 18
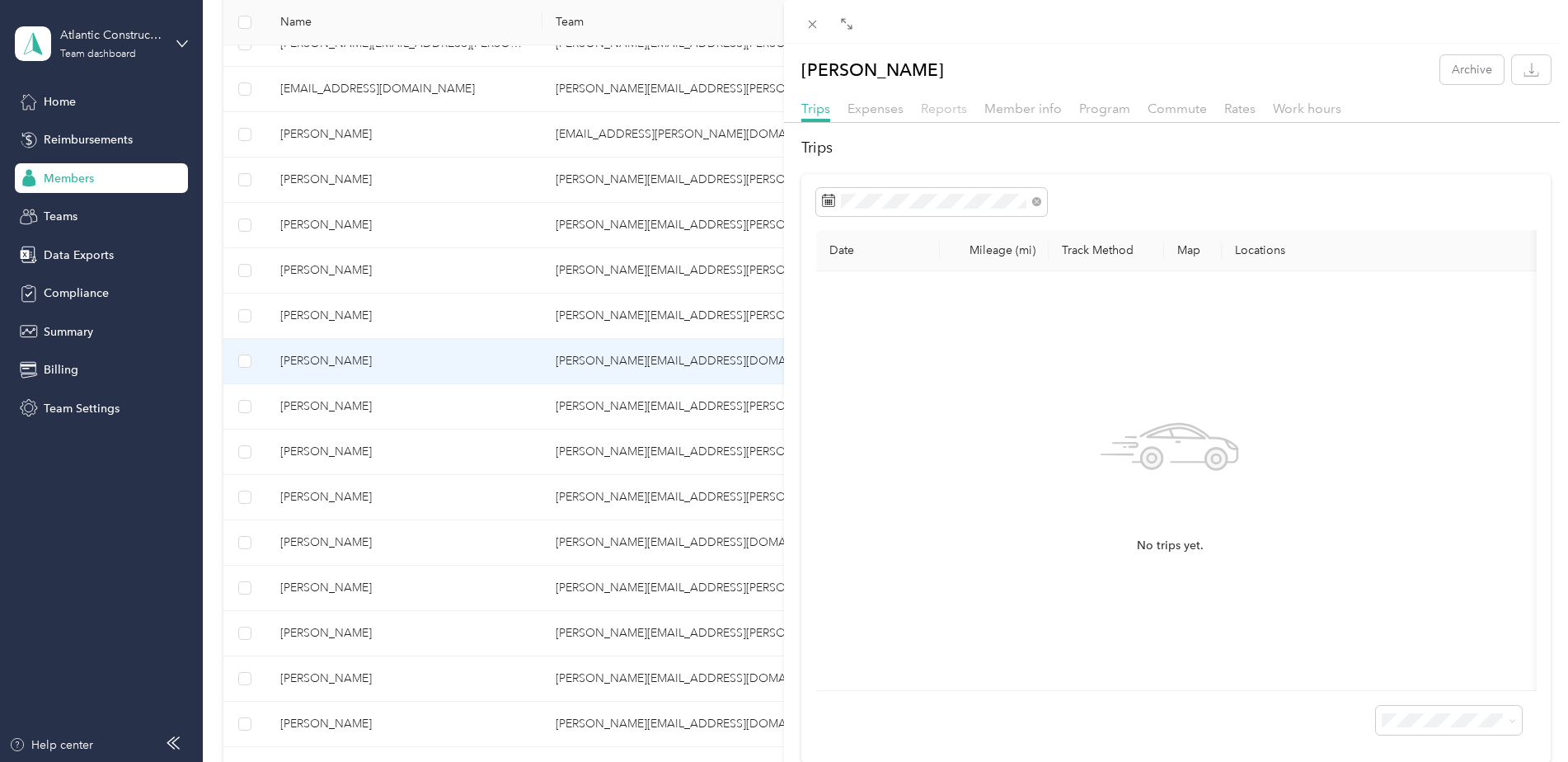
click at [942, 108] on span "Reports" at bounding box center [944, 108] width 46 height 16
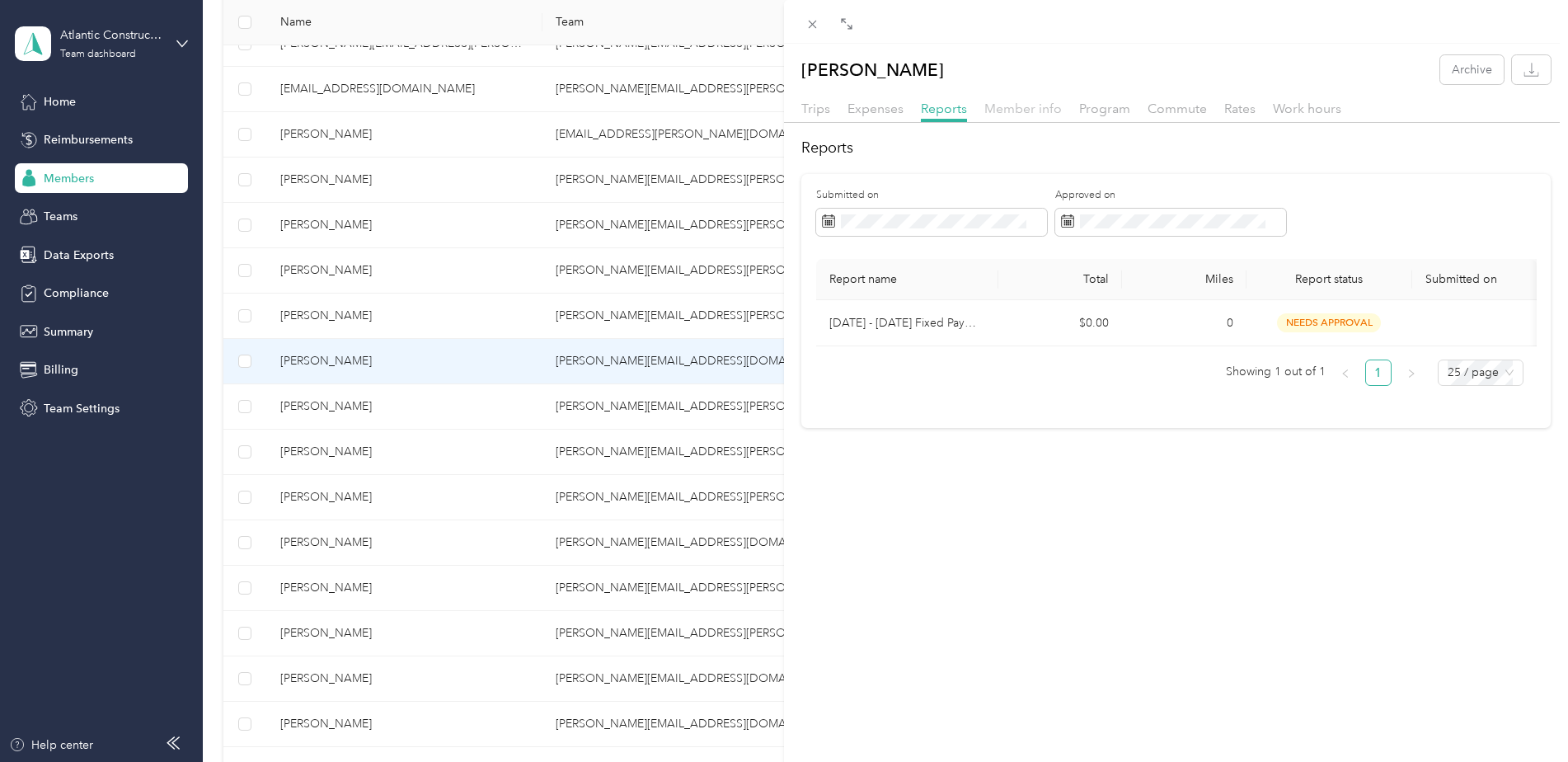
click at [1021, 109] on span "Member info" at bounding box center [1023, 108] width 77 height 16
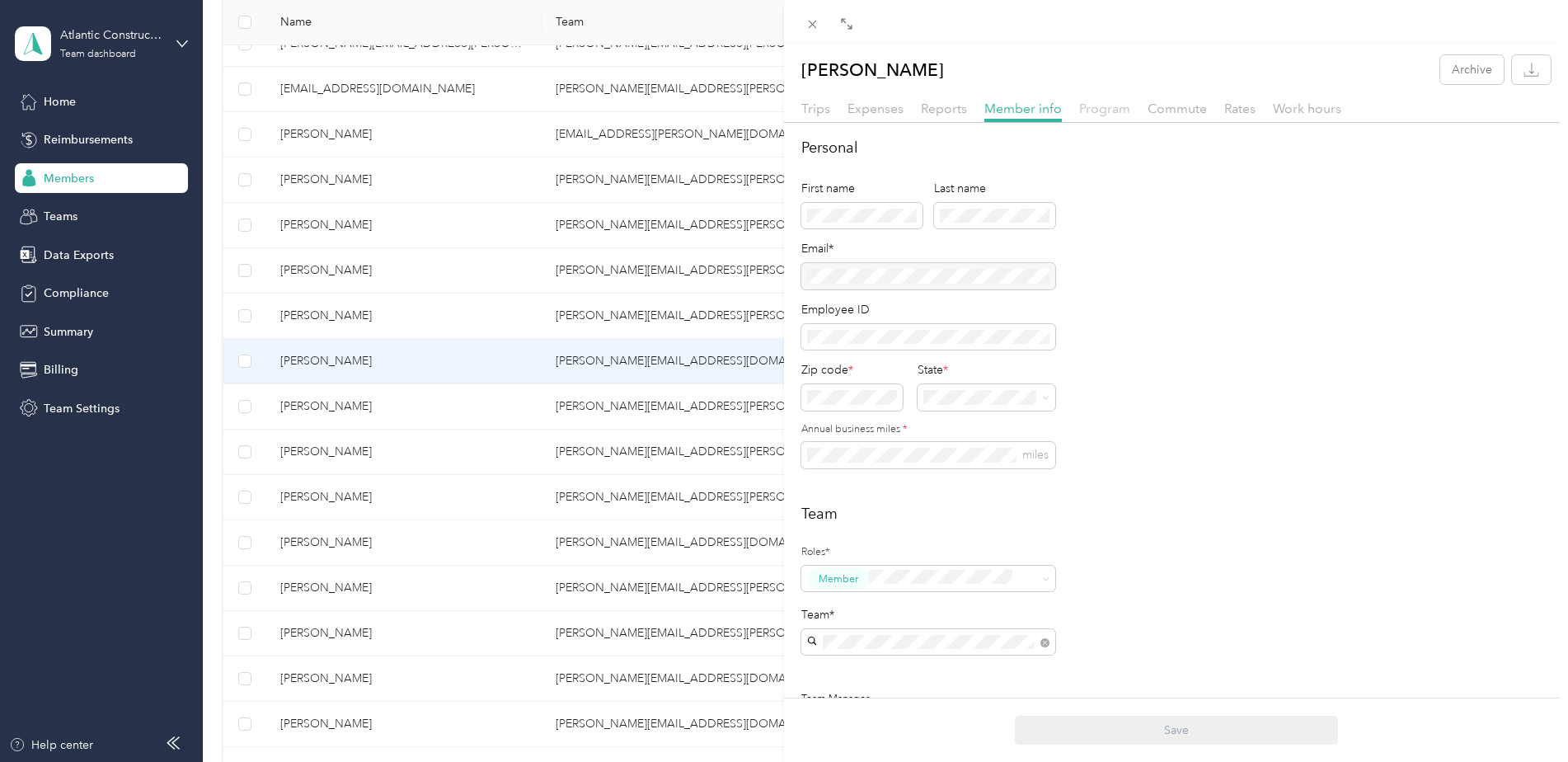
click at [1095, 104] on span "Program" at bounding box center [1105, 108] width 51 height 16
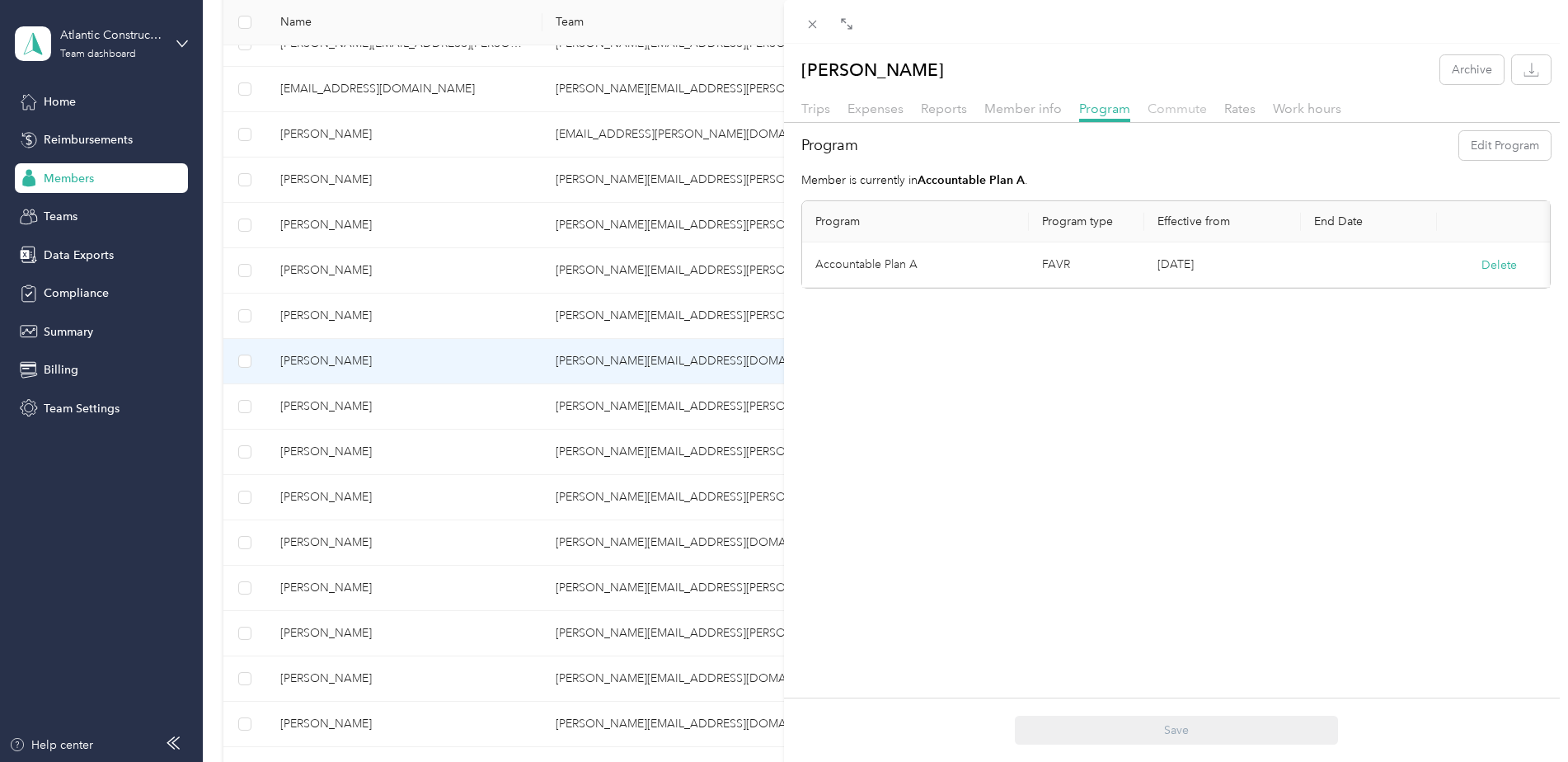
click at [1176, 103] on span "Commute" at bounding box center [1177, 108] width 59 height 16
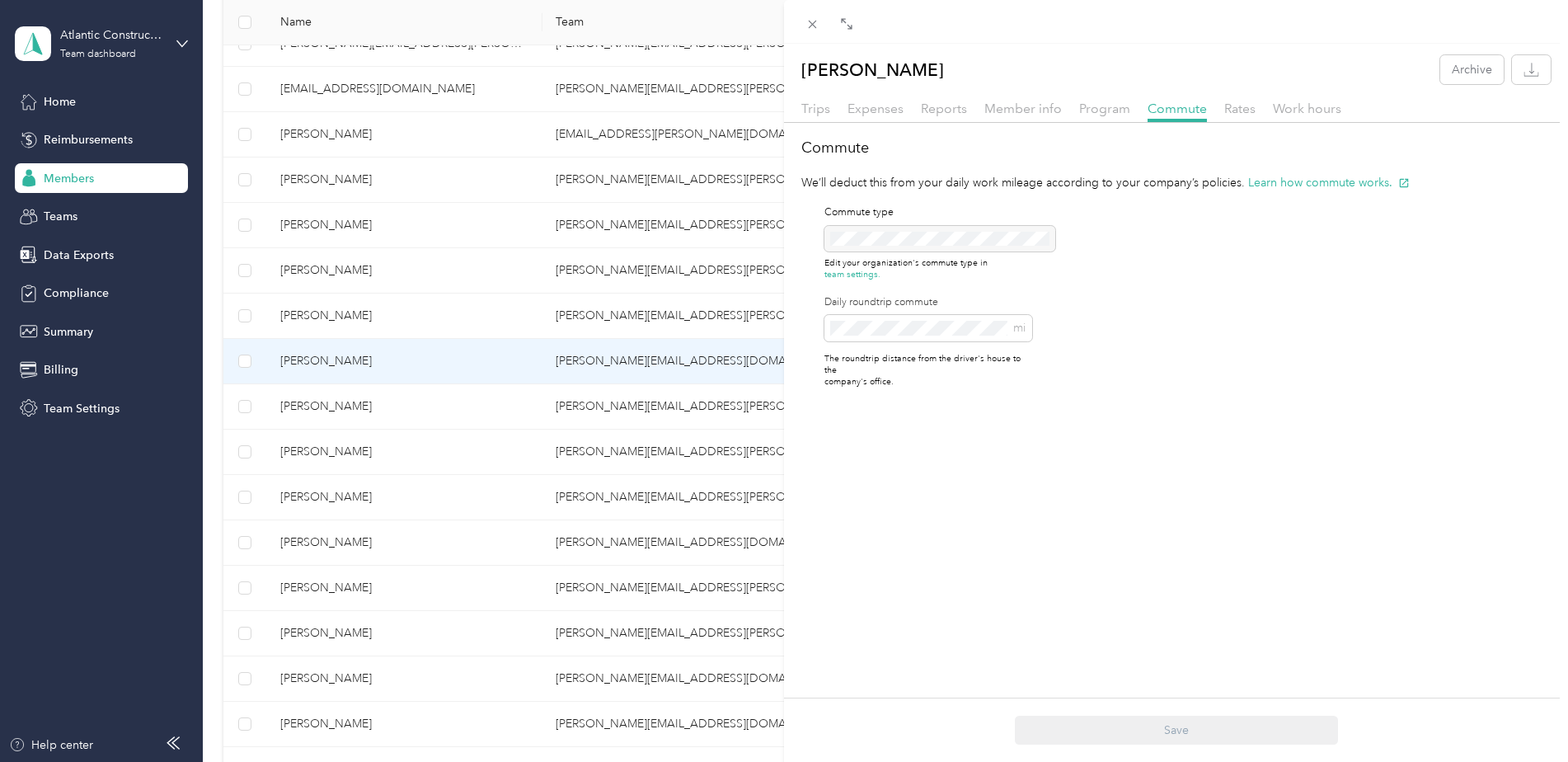
click at [308, 411] on div "[PERSON_NAME] Archive Trips Expenses Reports Member info Program Commute Rates …" at bounding box center [784, 381] width 1568 height 762
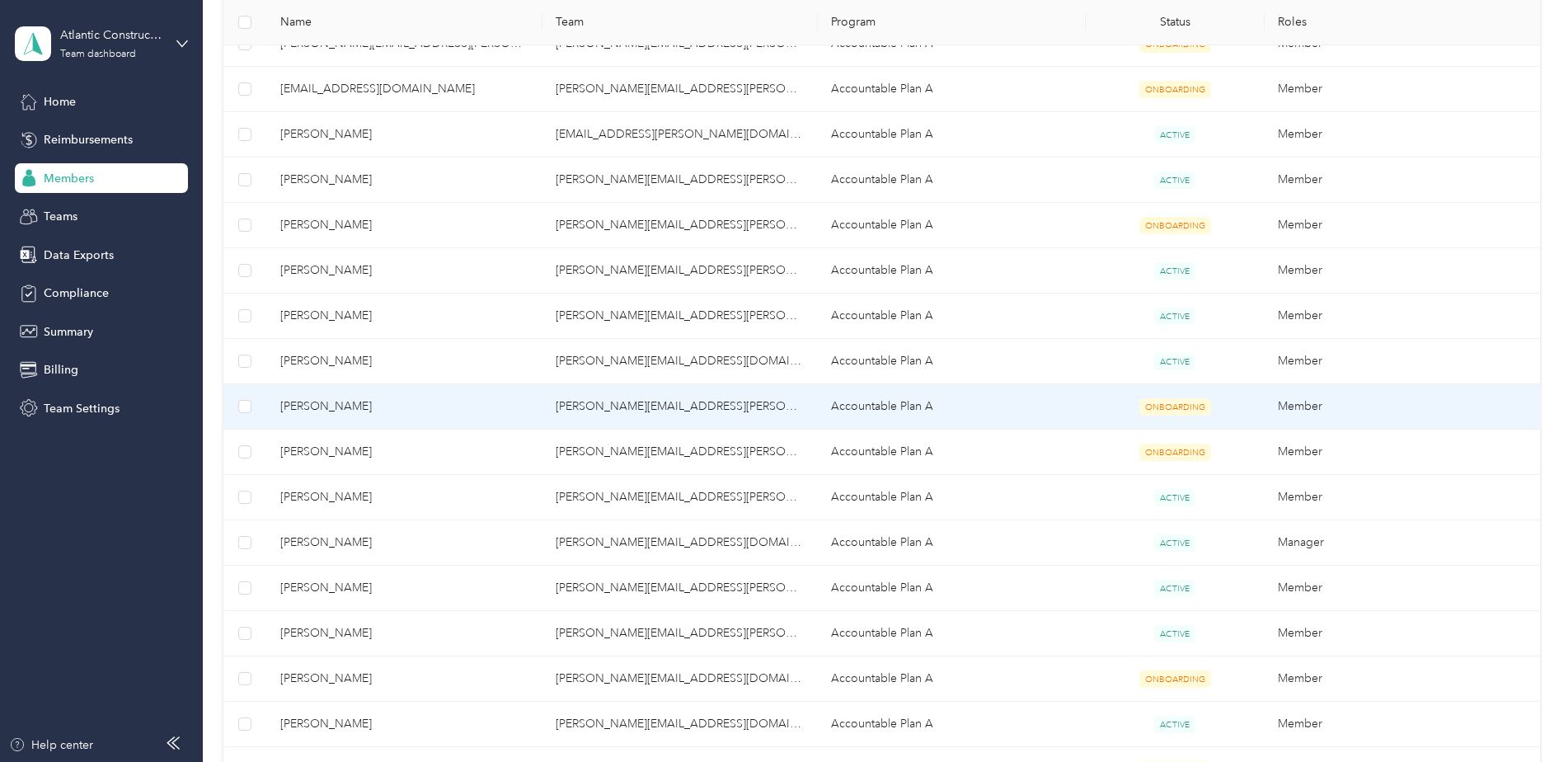
click at [339, 407] on span "[PERSON_NAME]" at bounding box center [405, 405] width 249 height 18
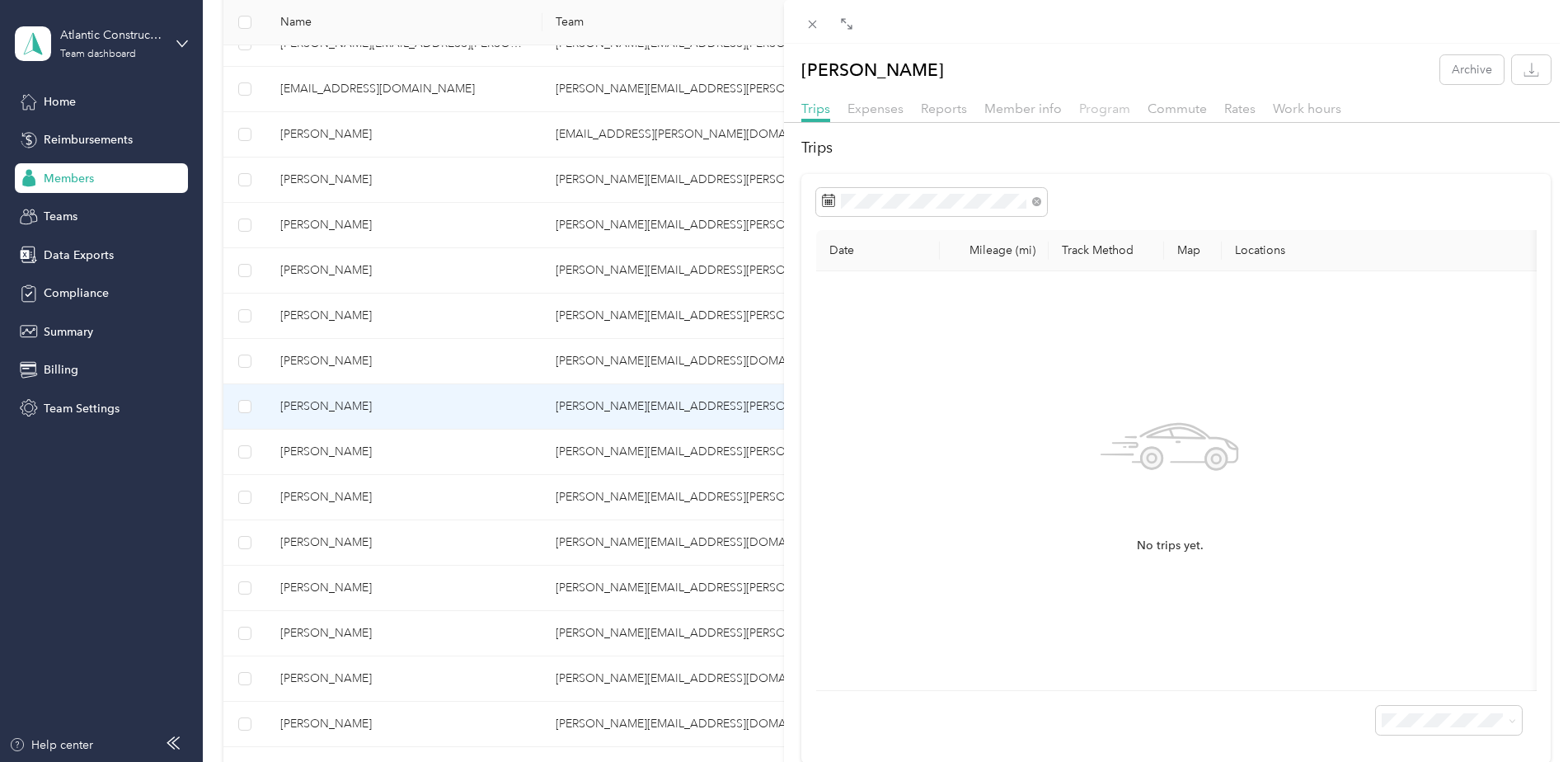
click at [1112, 111] on span "Program" at bounding box center [1105, 108] width 51 height 16
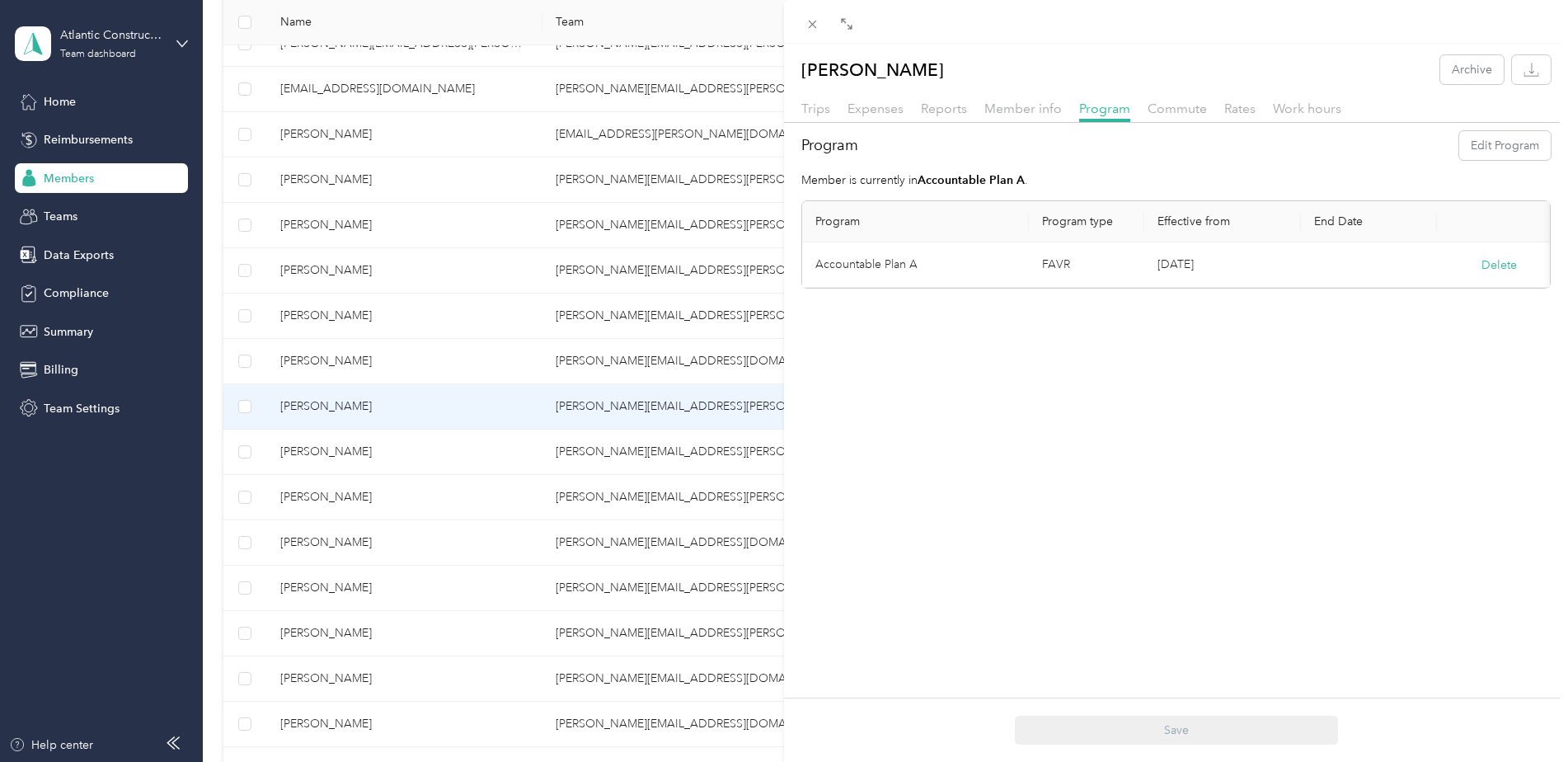
click at [334, 448] on div "[PERSON_NAME] Archive Trips Expenses Reports Member info Program Commute Rates …" at bounding box center [784, 381] width 1568 height 762
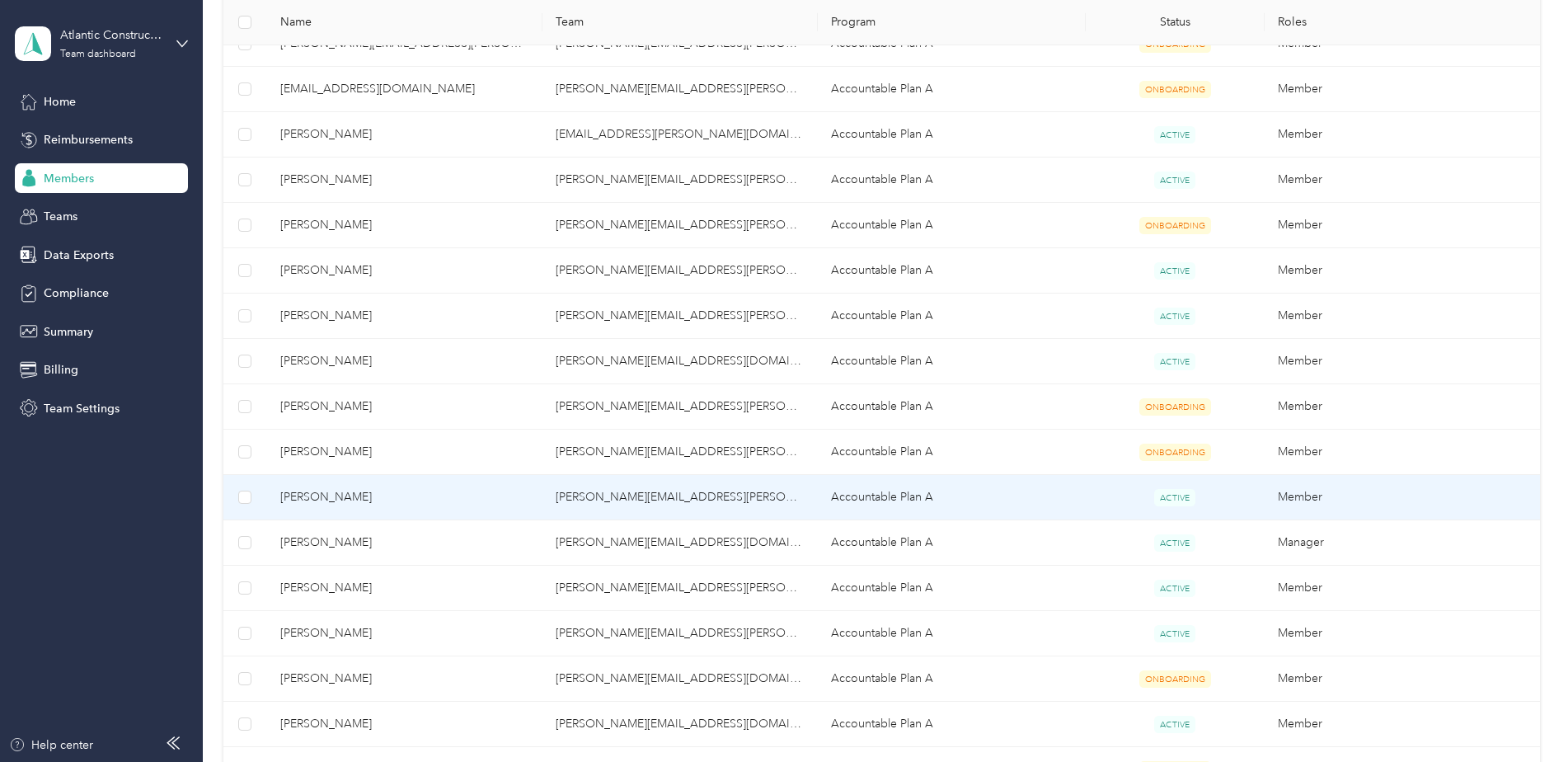
click at [327, 497] on span "[PERSON_NAME]" at bounding box center [405, 497] width 249 height 18
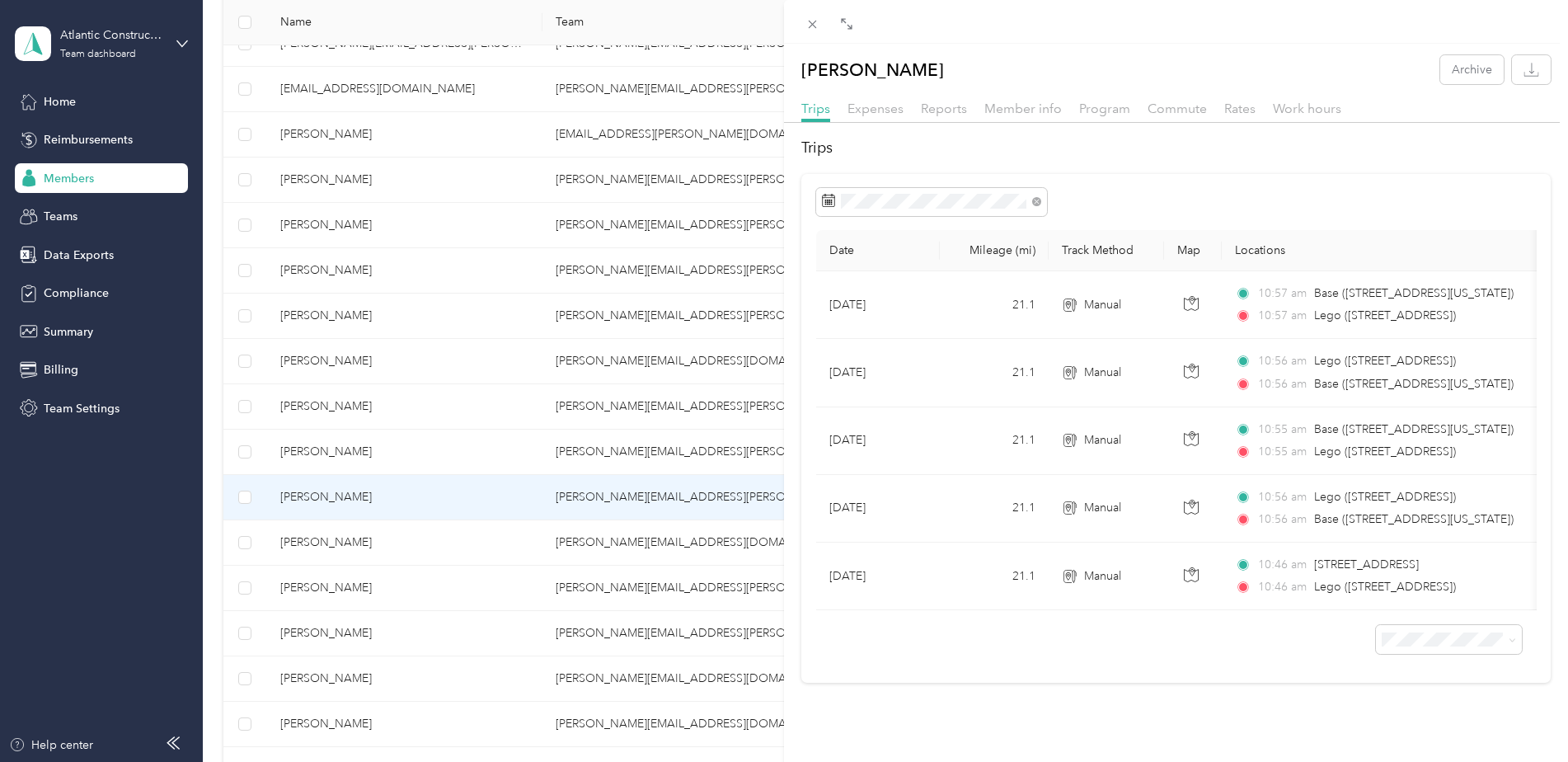
click at [325, 537] on div "[PERSON_NAME] Archive Trips Expenses Reports Member info Program Commute Rates …" at bounding box center [784, 381] width 1568 height 762
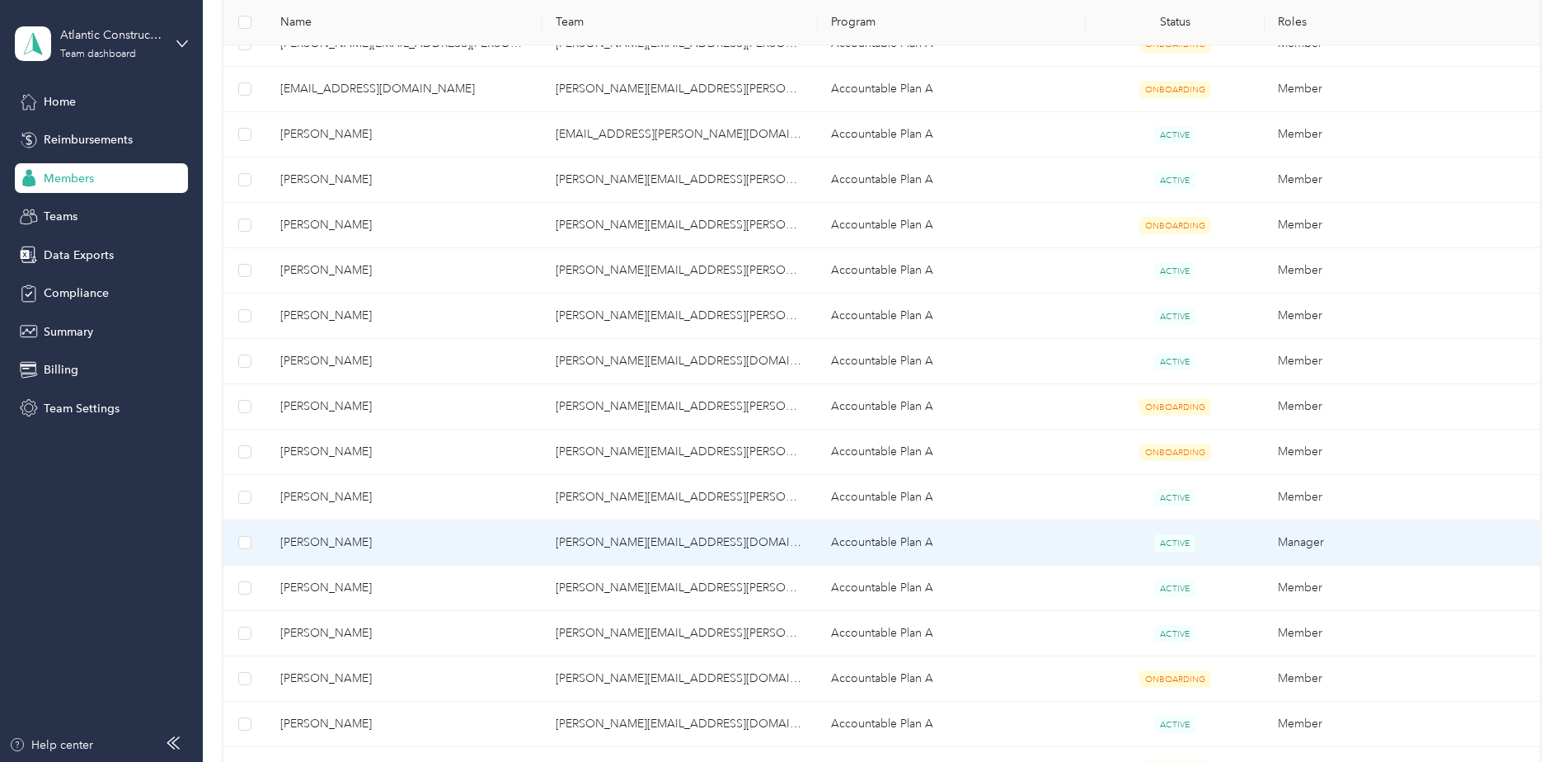
click at [357, 547] on span "[PERSON_NAME]" at bounding box center [405, 542] width 249 height 18
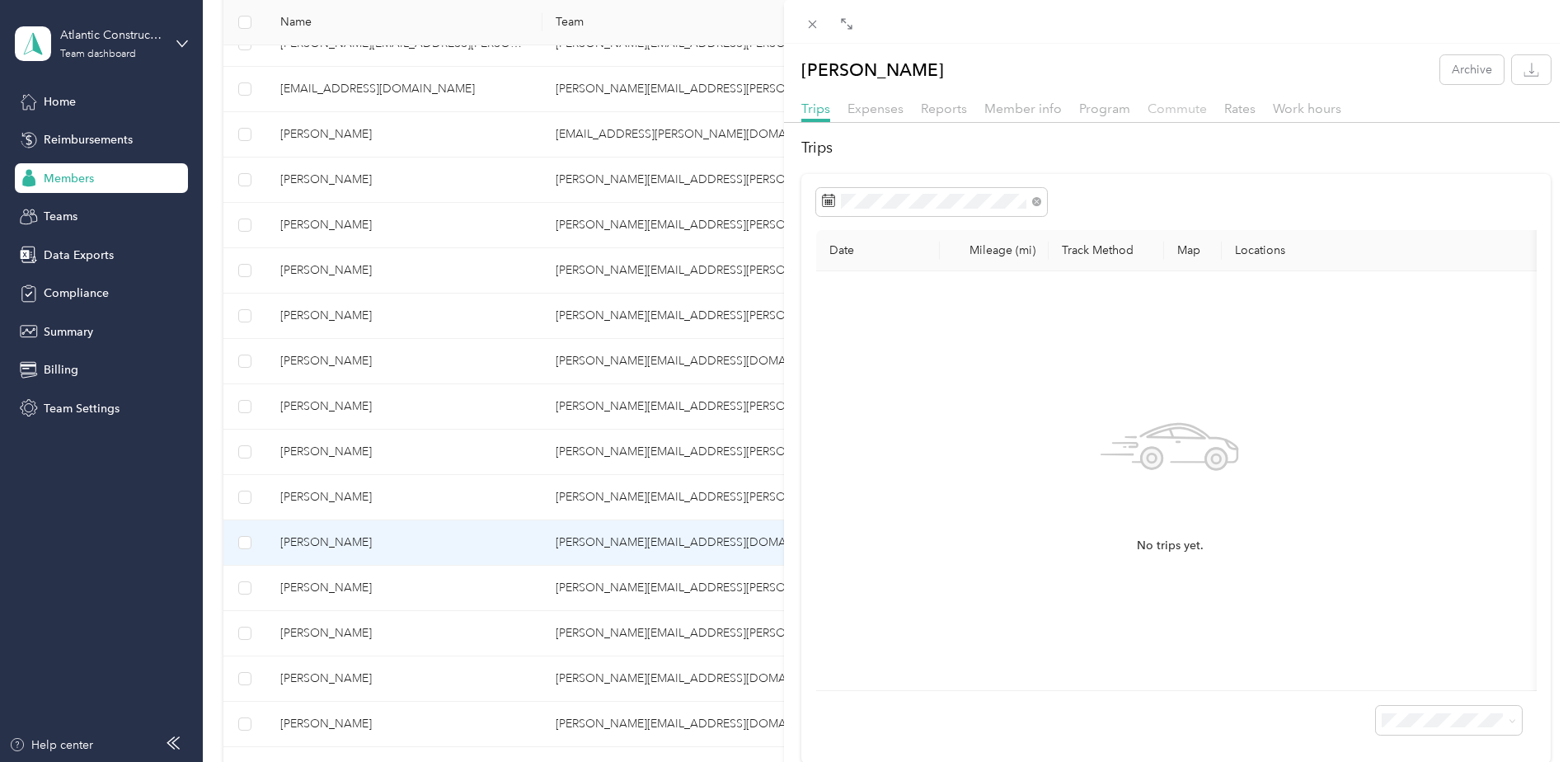
click at [1190, 112] on span "Commute" at bounding box center [1177, 108] width 59 height 16
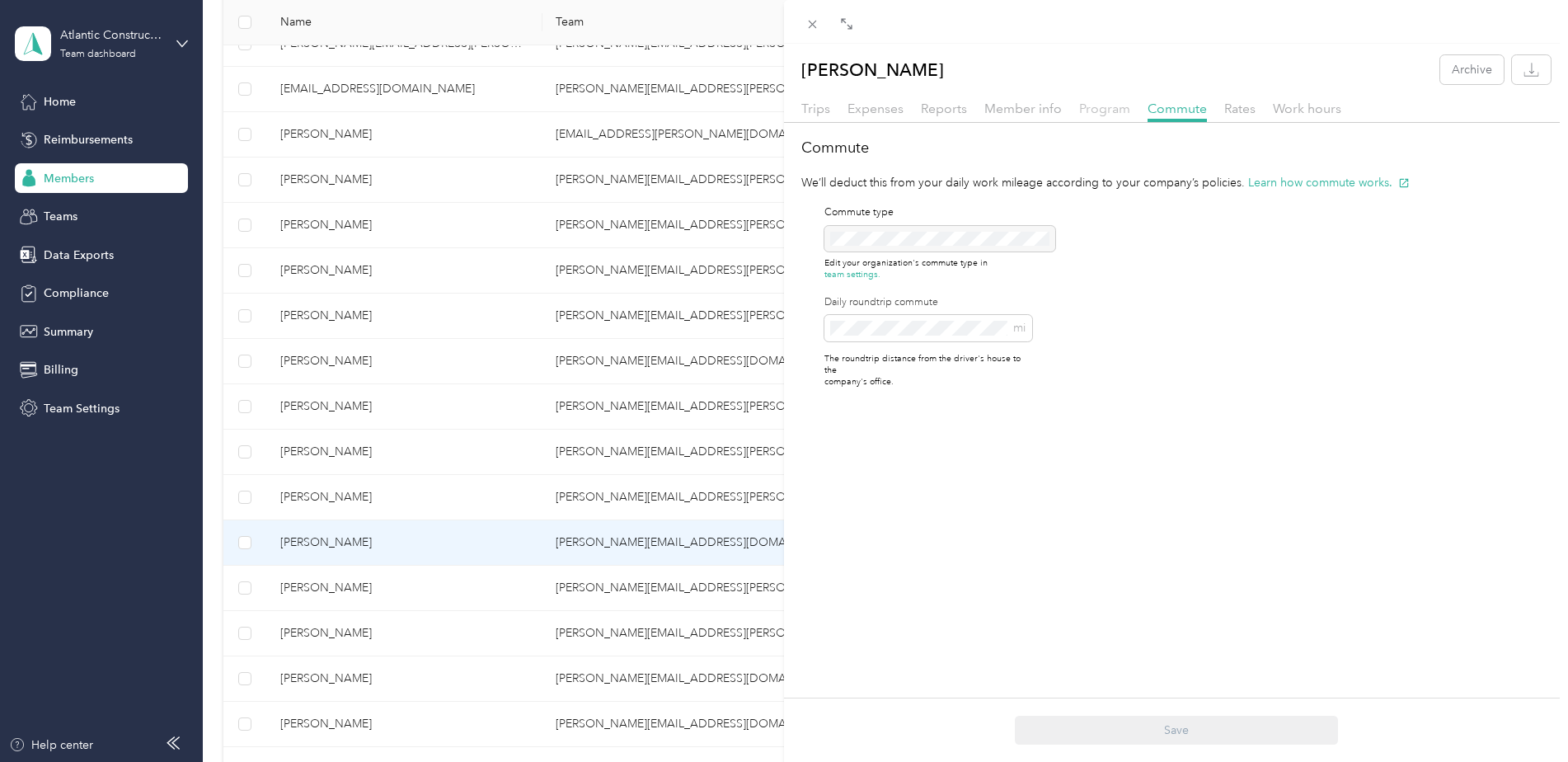
click at [1095, 110] on span "Program" at bounding box center [1105, 108] width 51 height 16
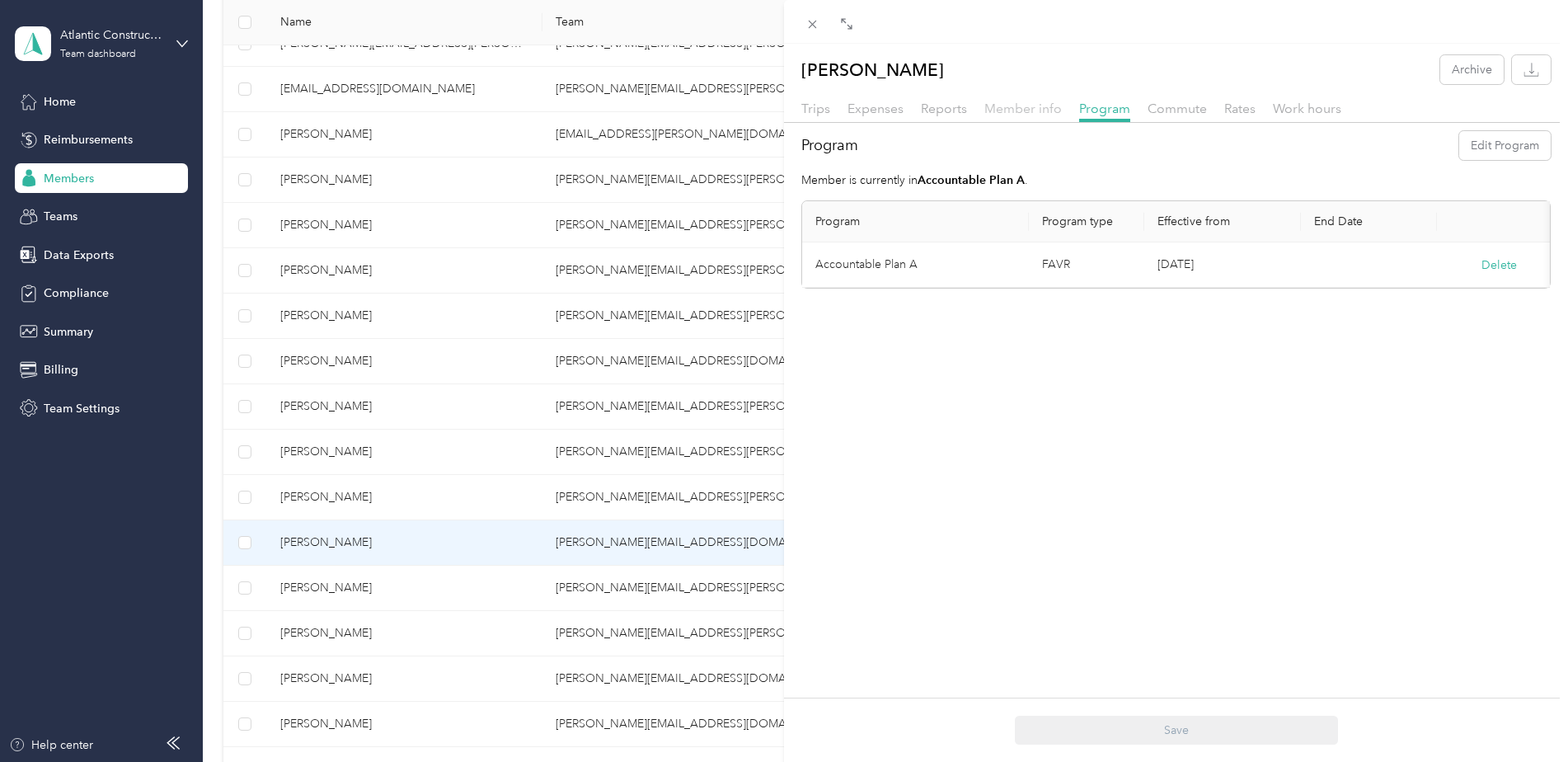
click at [1034, 106] on span "Member info" at bounding box center [1023, 108] width 77 height 16
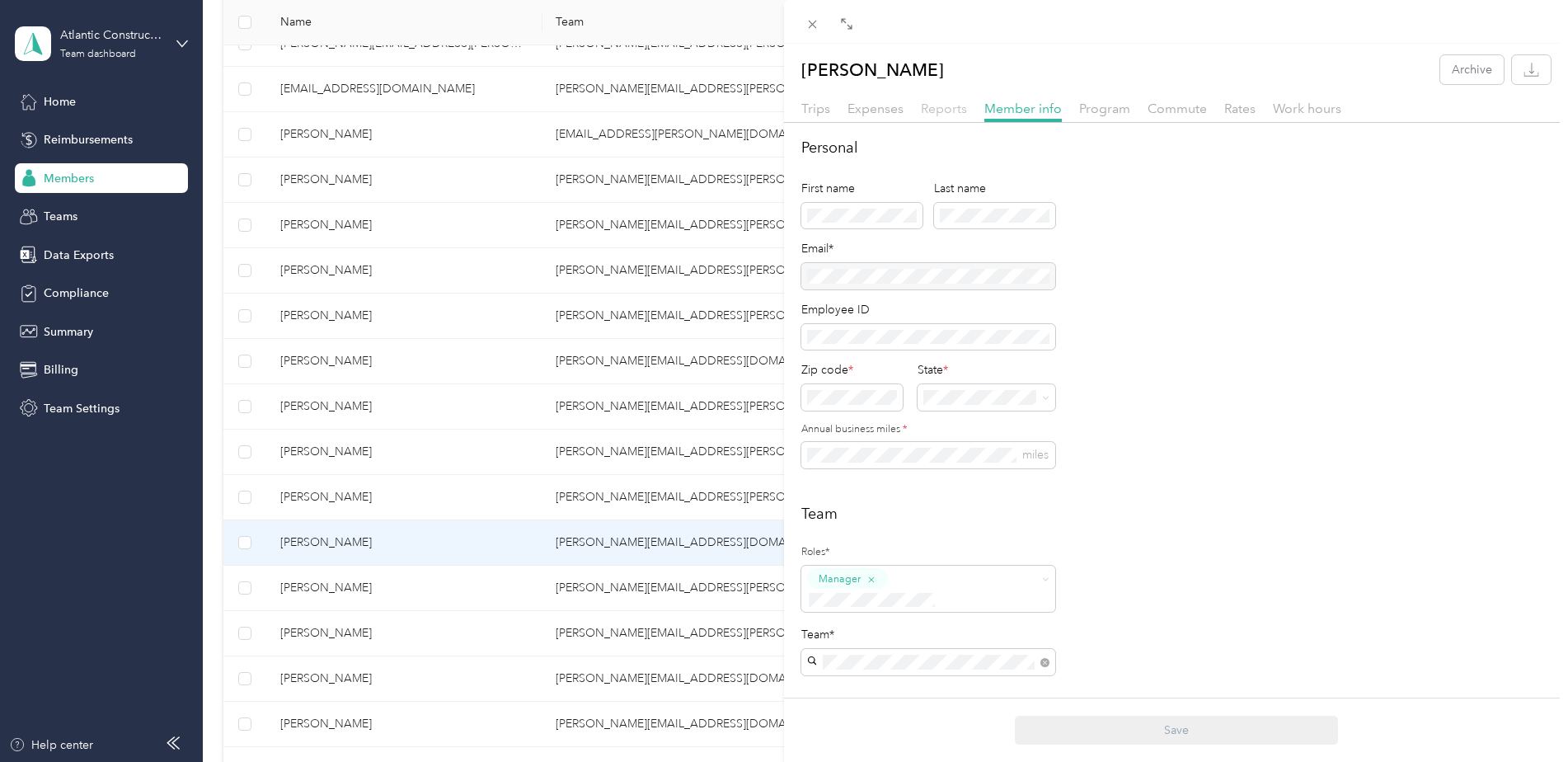
click at [947, 108] on span "Reports" at bounding box center [944, 108] width 46 height 16
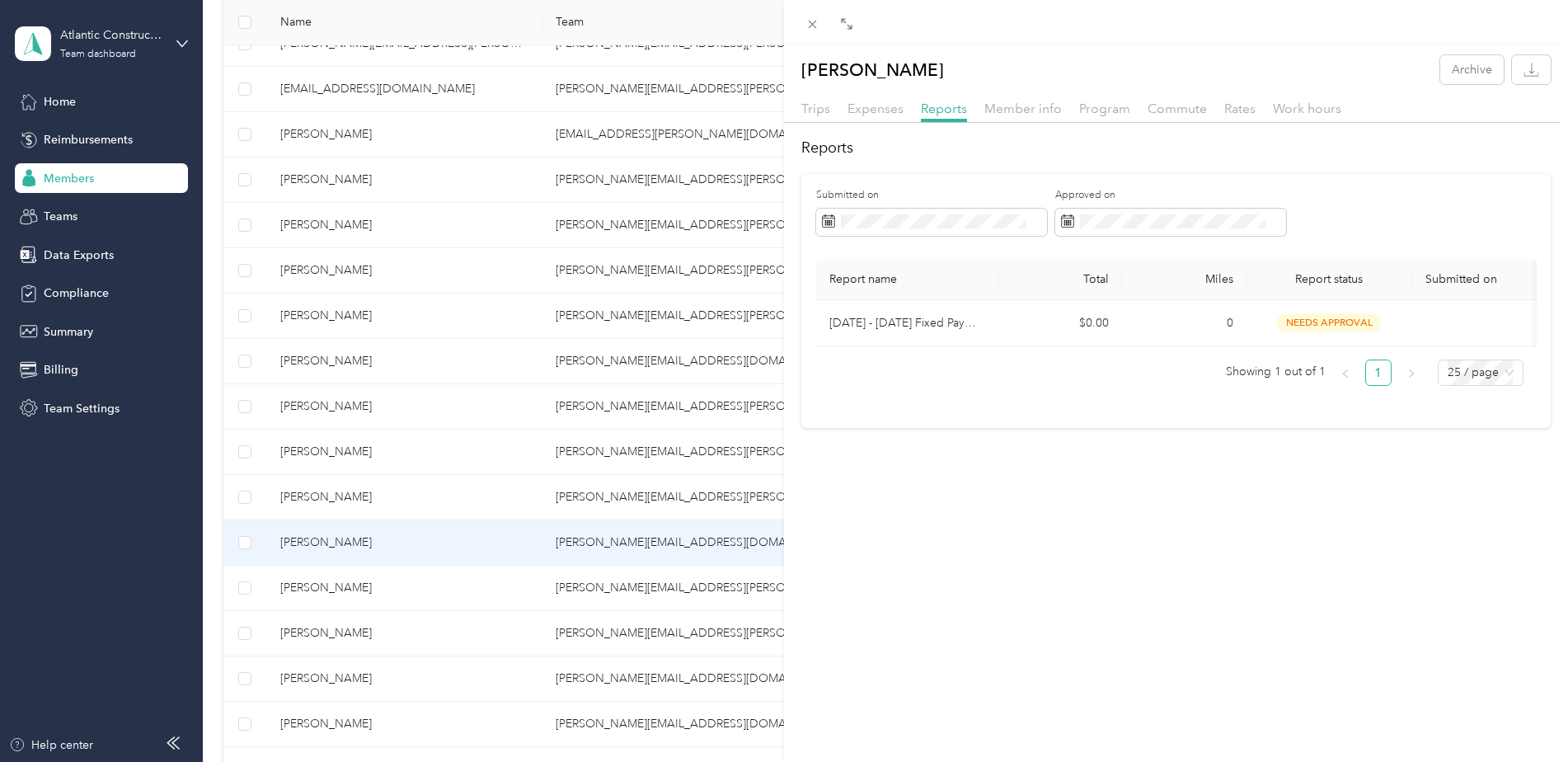
click at [310, 585] on div "[PERSON_NAME] Archive Trips Expenses Reports Member info Program Commute Rates …" at bounding box center [784, 381] width 1568 height 762
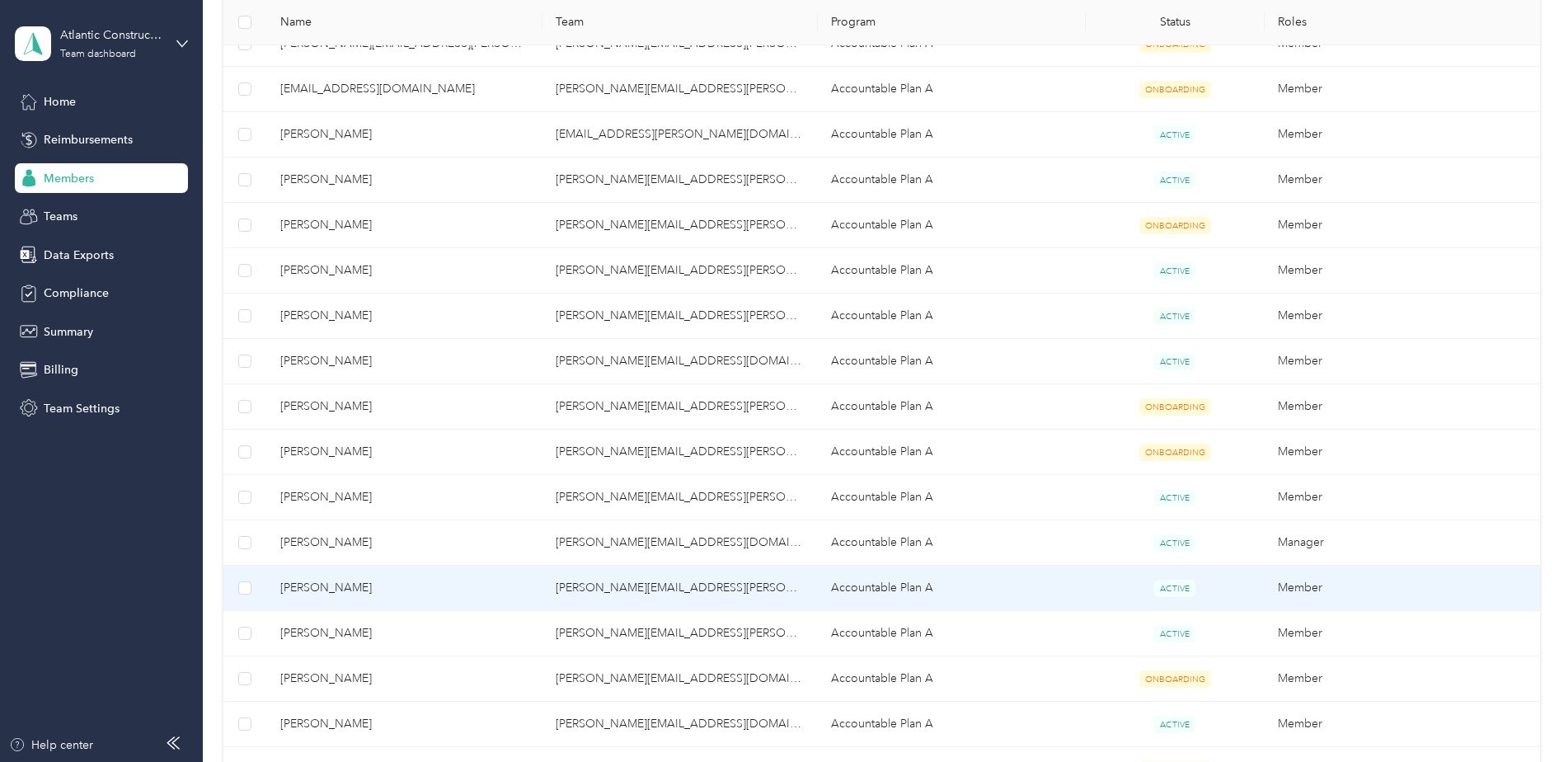
scroll to position [802, 0]
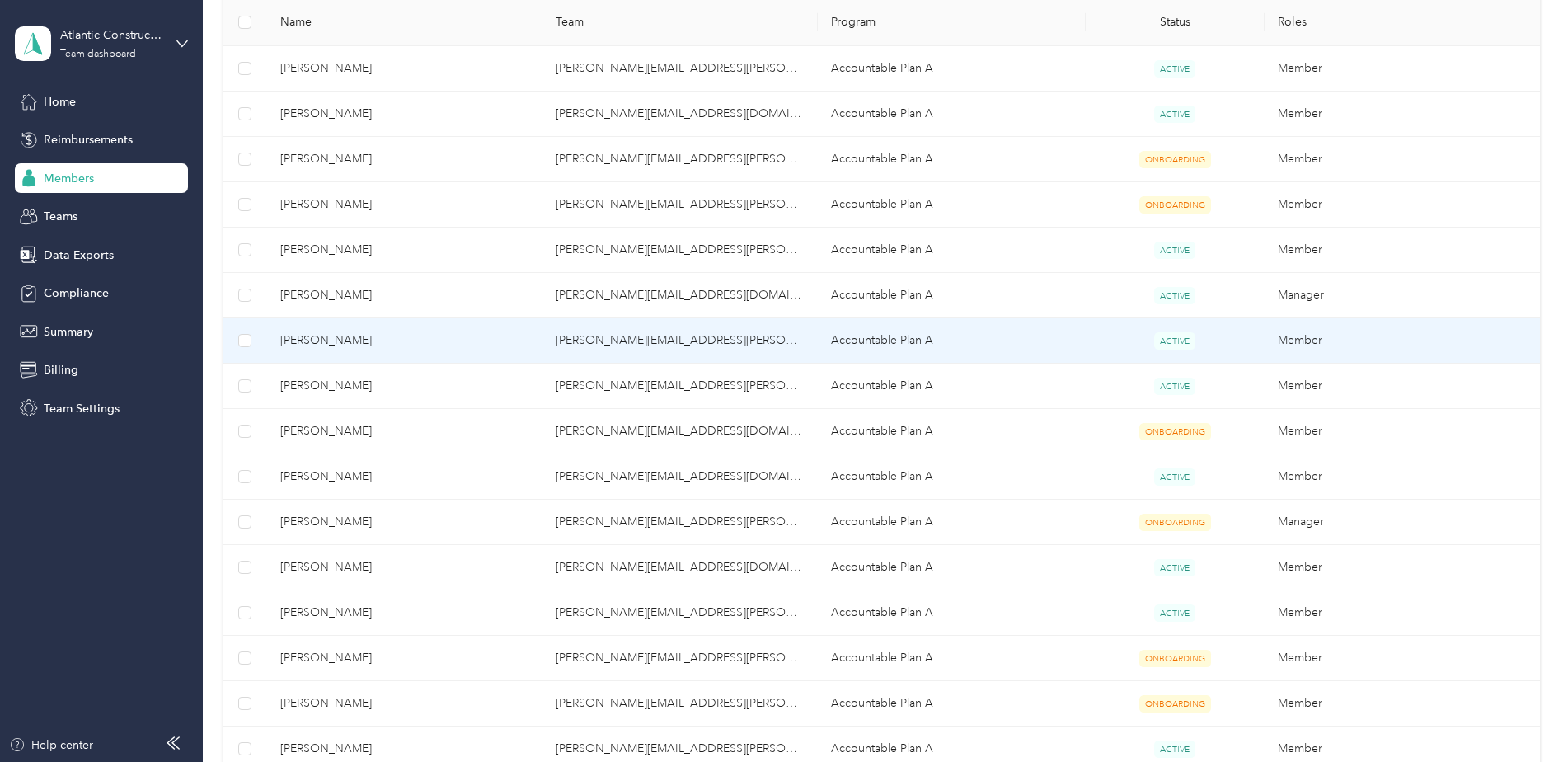
click at [319, 336] on span "[PERSON_NAME]" at bounding box center [405, 340] width 249 height 18
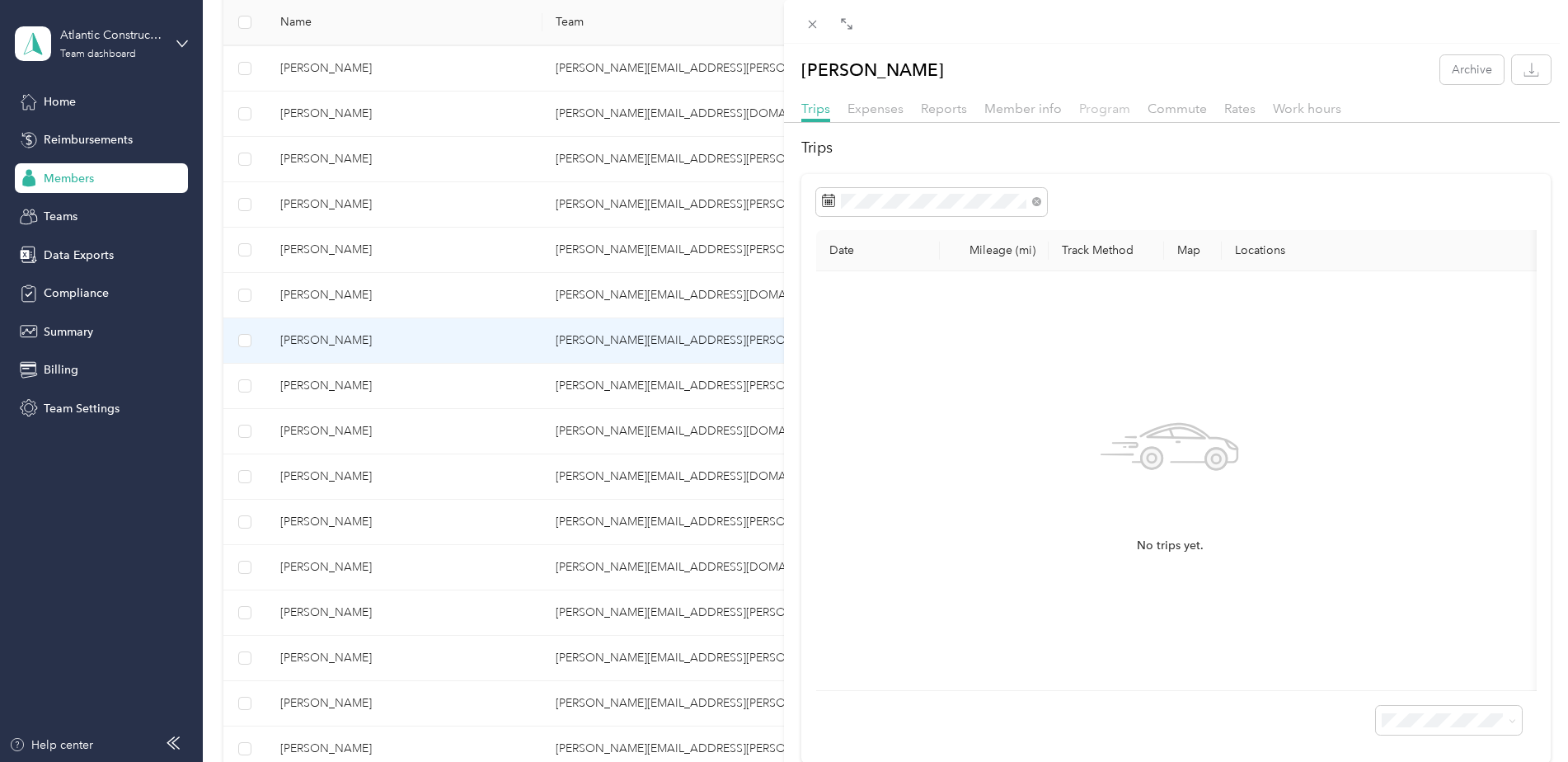
click at [1100, 105] on span "Program" at bounding box center [1105, 108] width 51 height 16
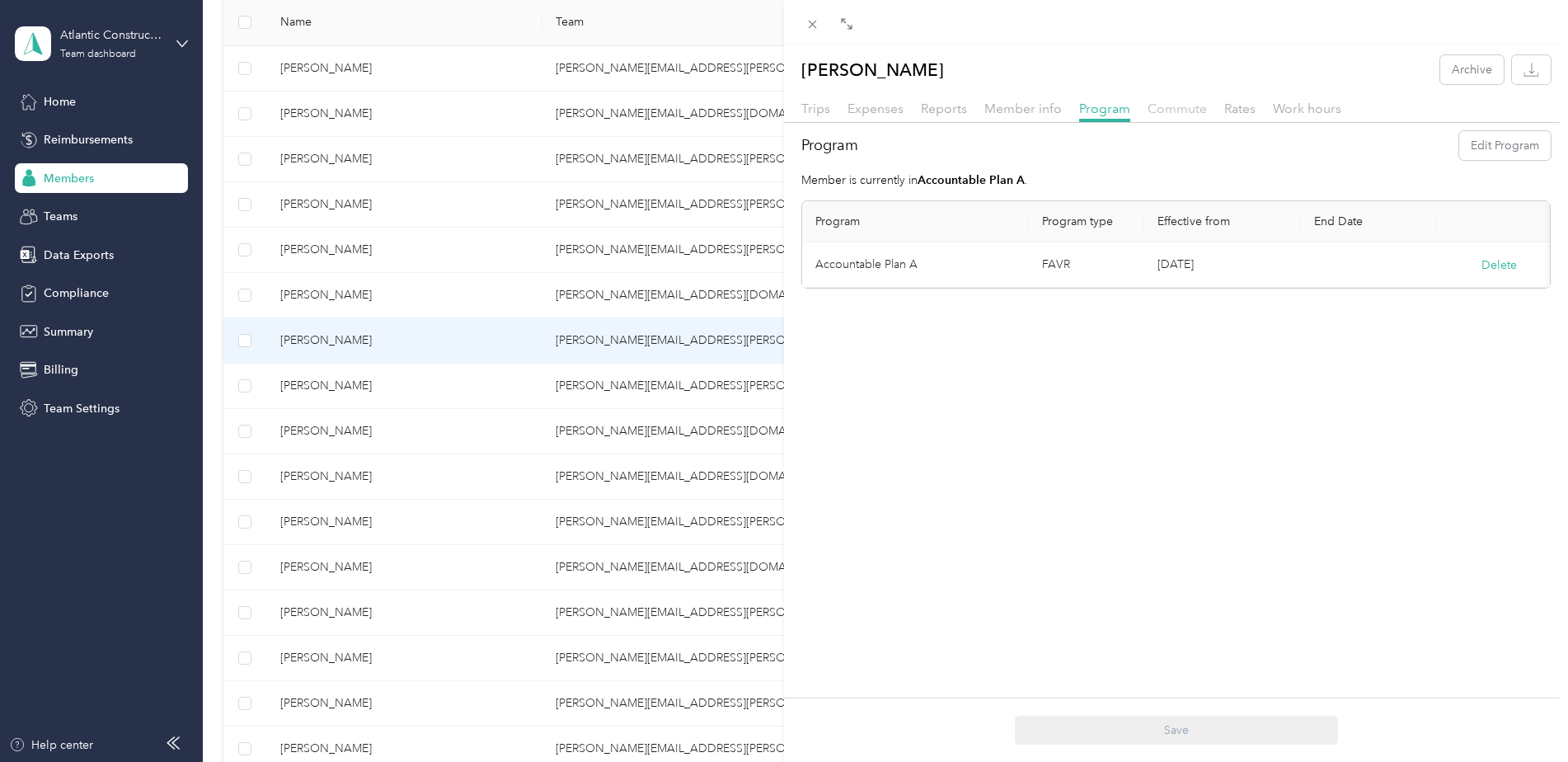
click at [1167, 109] on span "Commute" at bounding box center [1177, 108] width 59 height 16
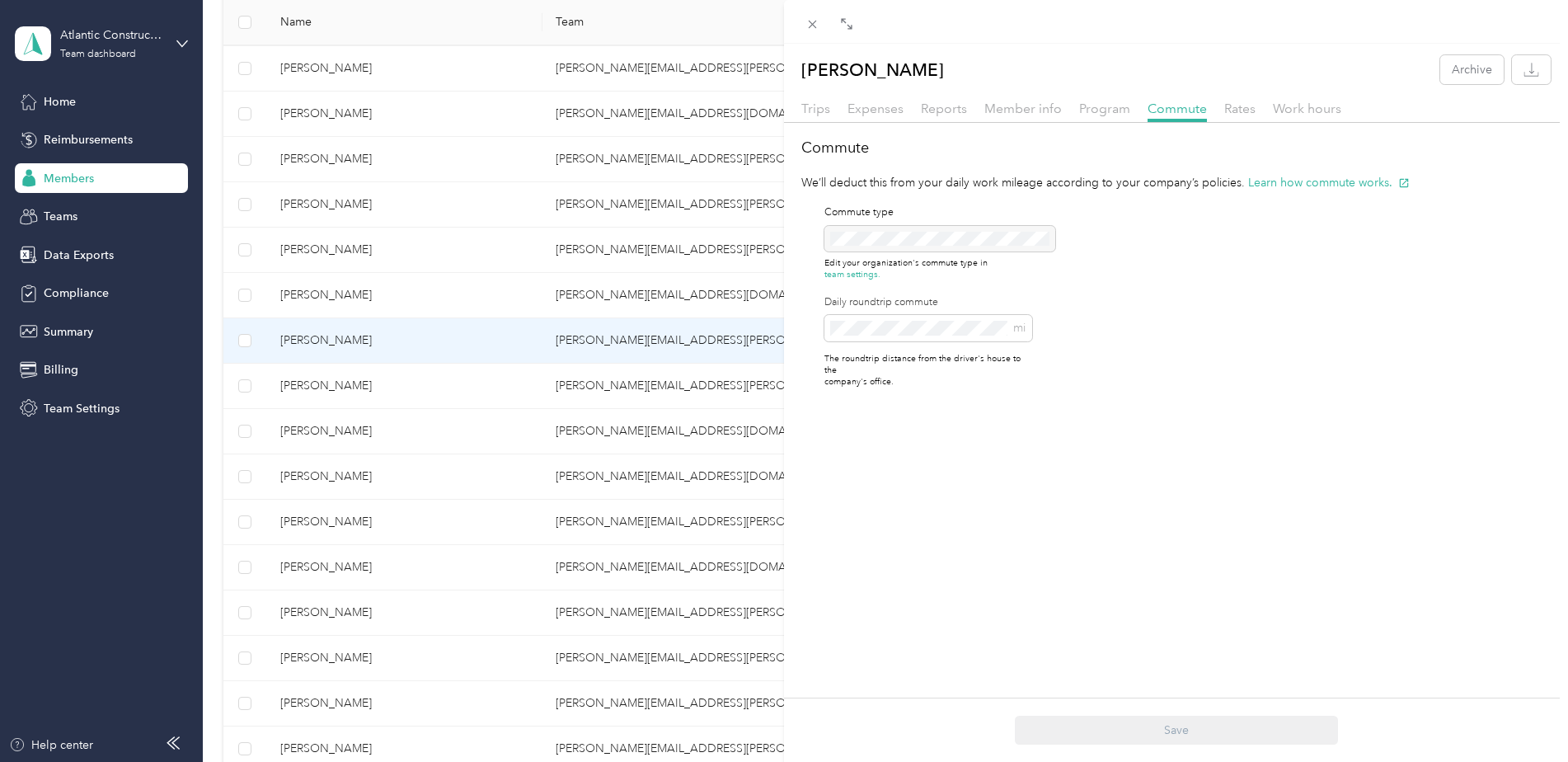
click at [280, 377] on div "[PERSON_NAME] Archive Trips Expenses Reports Member info Program Commute Rates …" at bounding box center [784, 381] width 1568 height 762
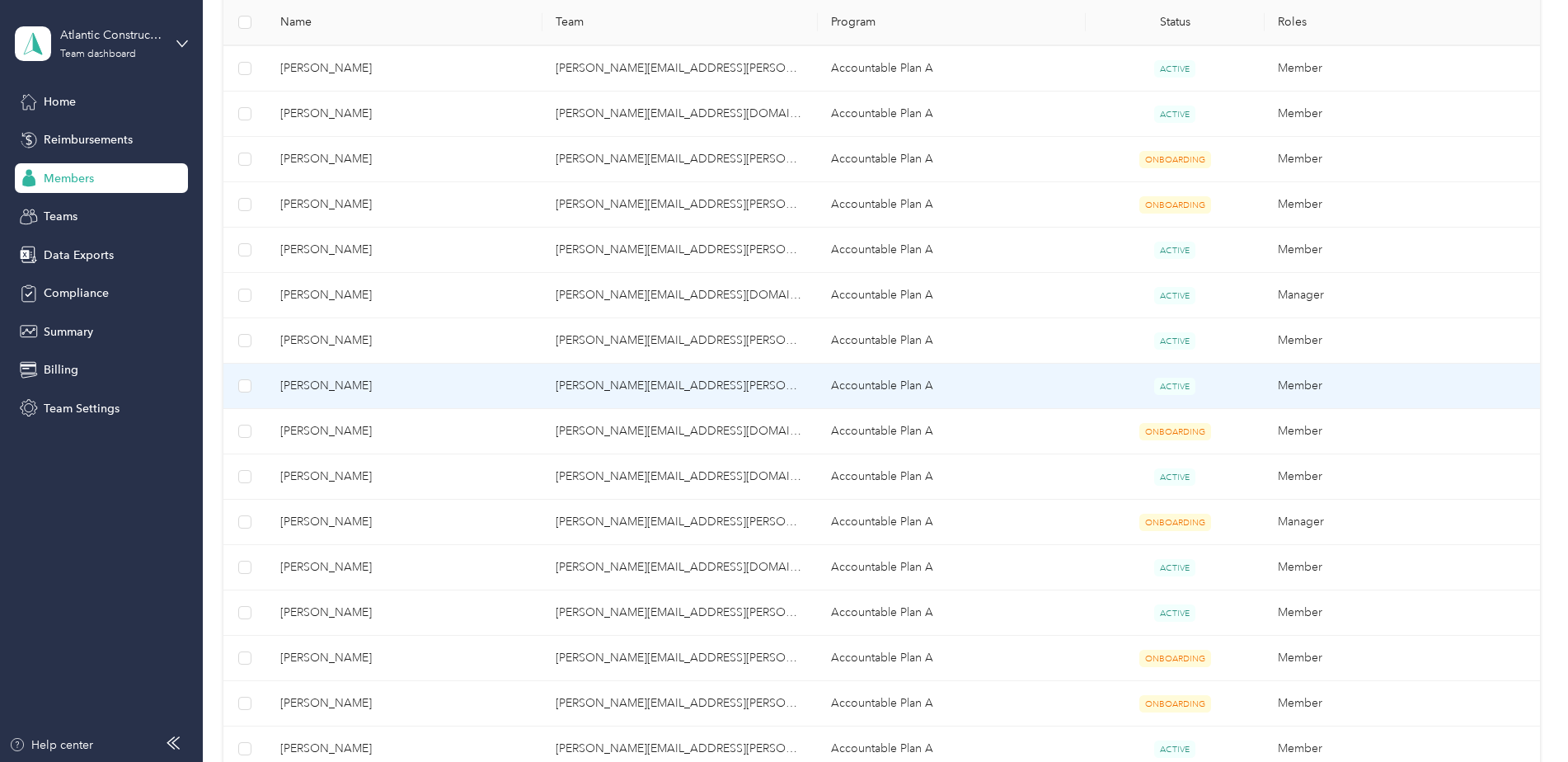
click at [310, 384] on span "[PERSON_NAME]" at bounding box center [405, 385] width 249 height 18
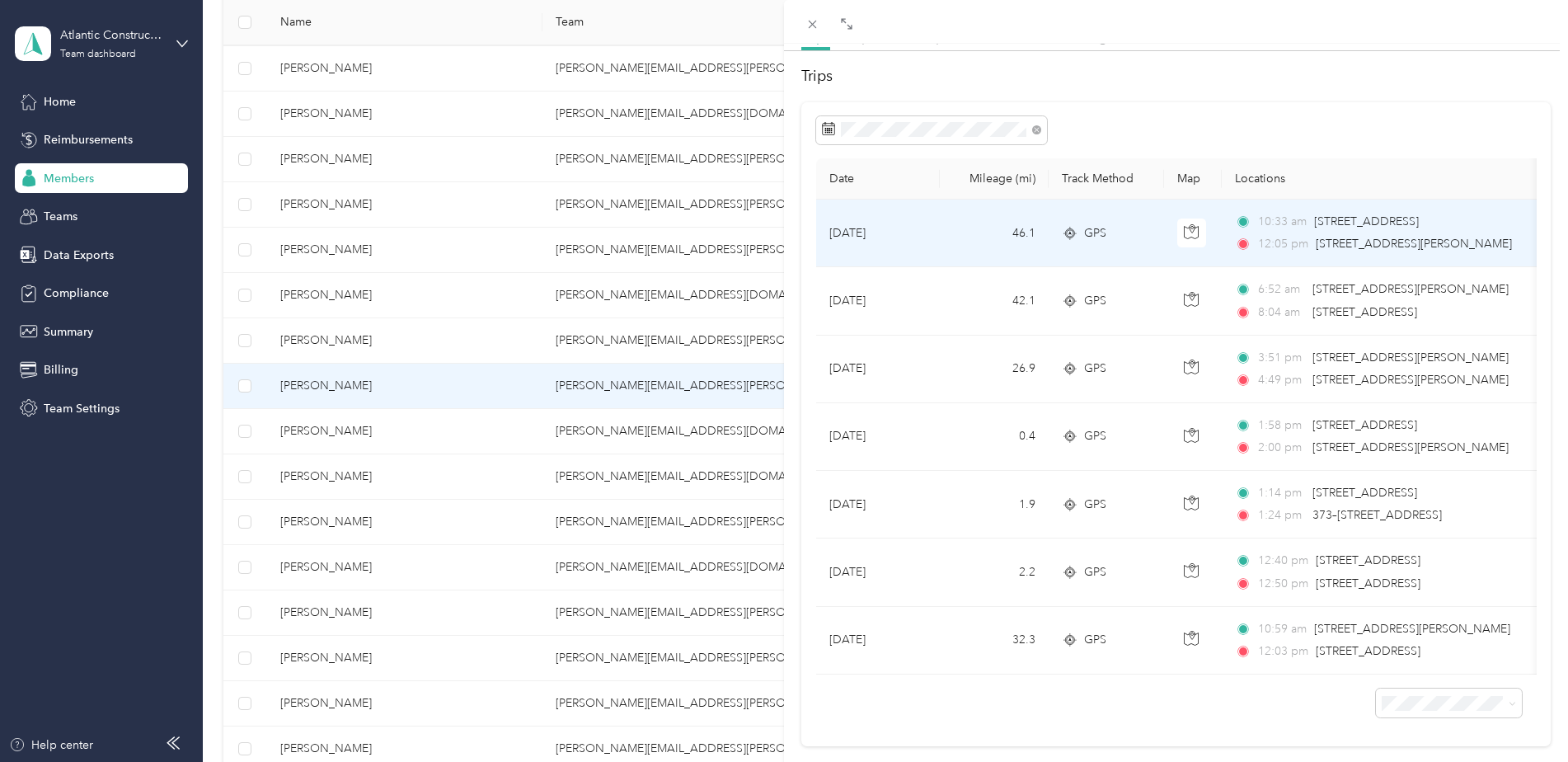
scroll to position [123, 0]
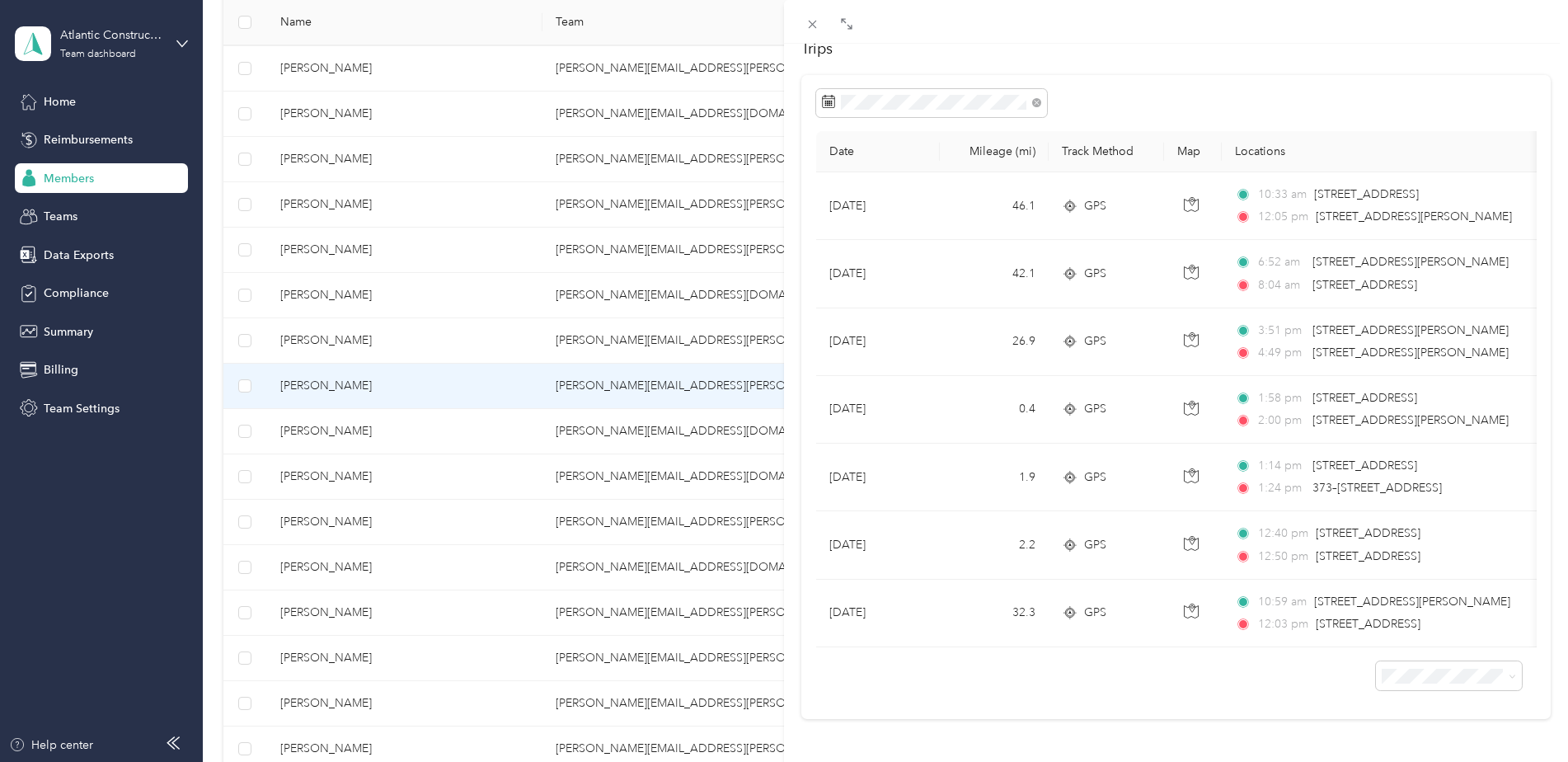
click at [323, 429] on div "[PERSON_NAME] Archive Trips Expenses Reports Member info Program Commute Rates …" at bounding box center [784, 381] width 1568 height 762
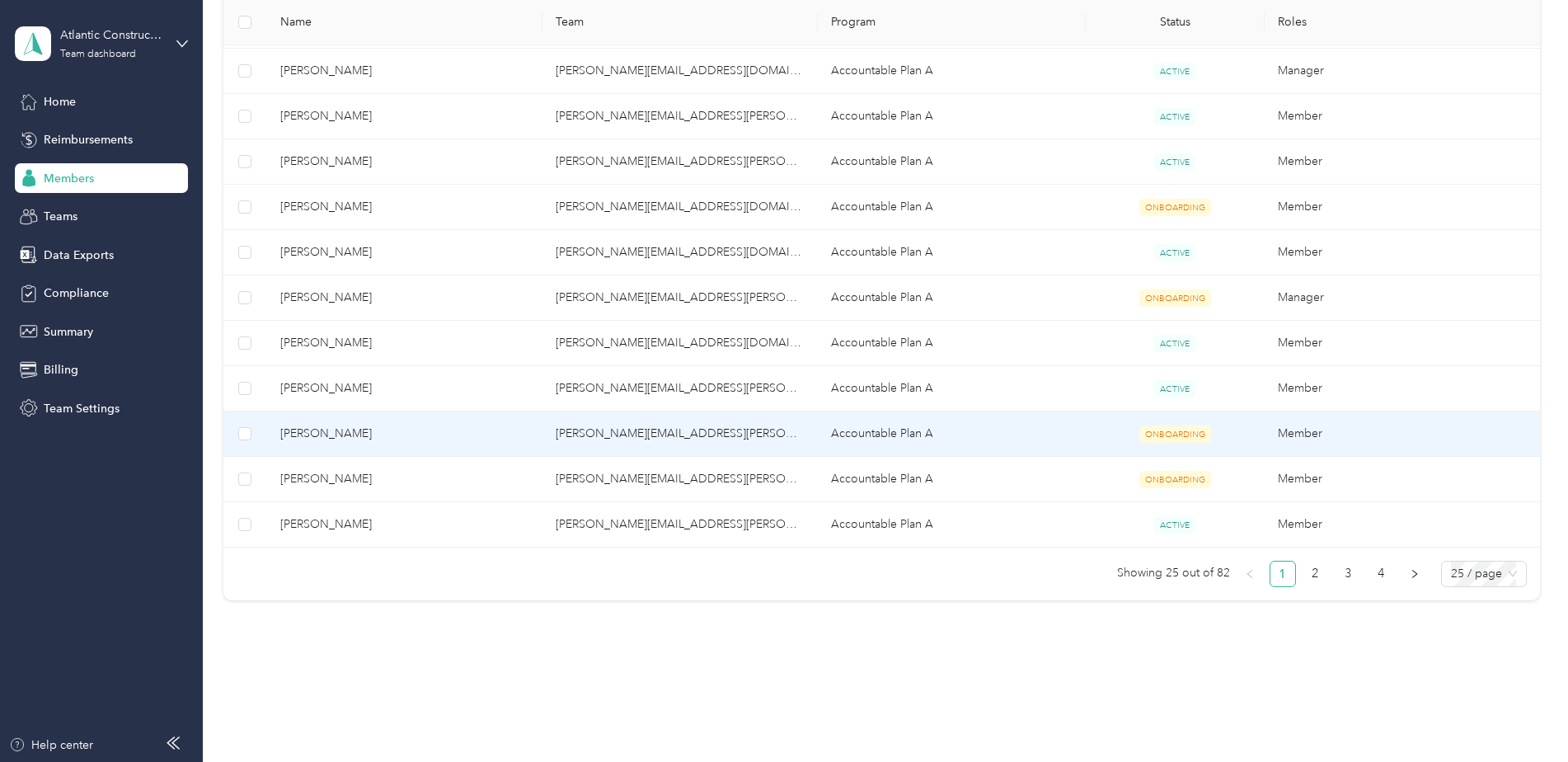
scroll to position [1050, 0]
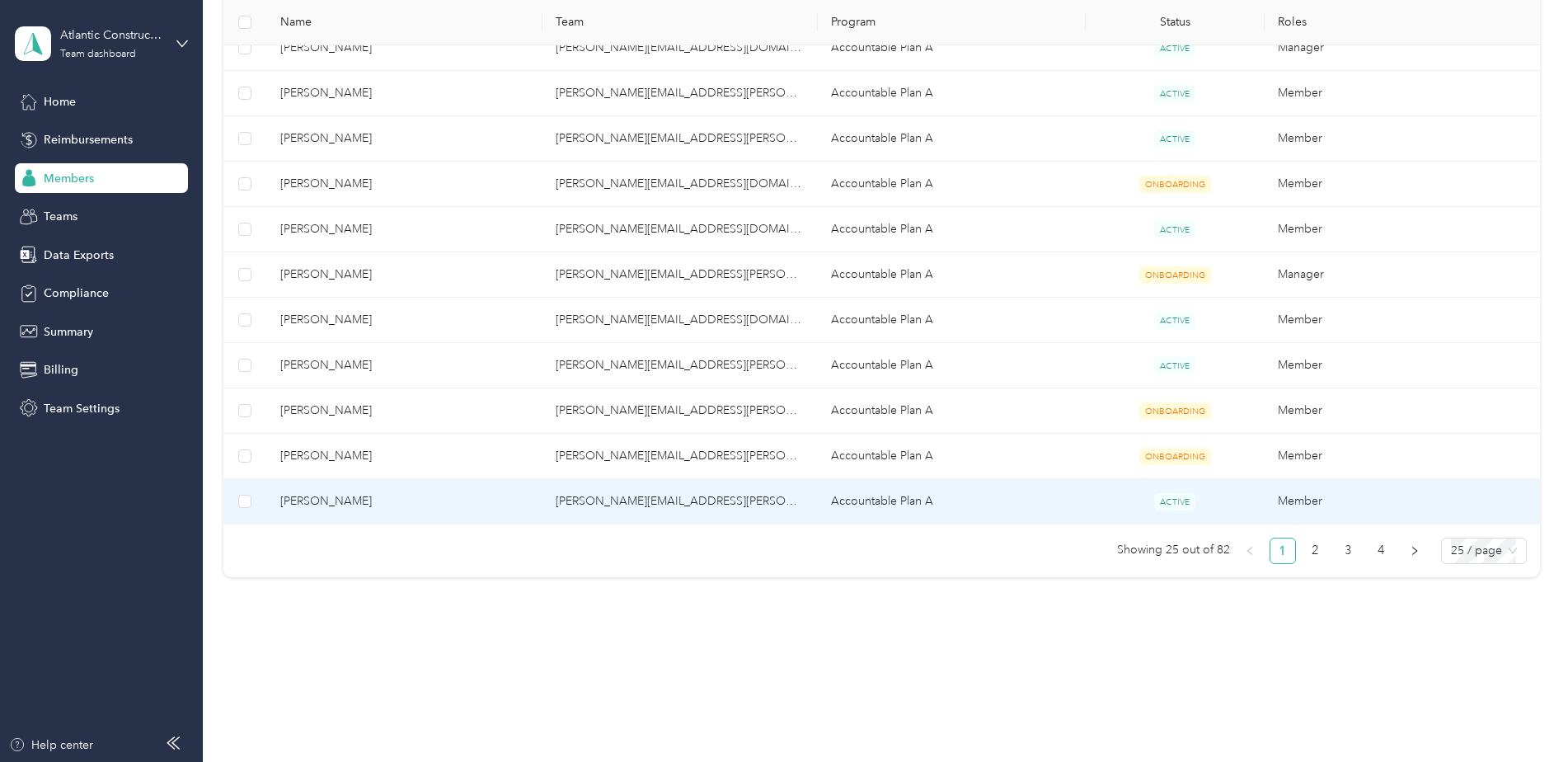
click at [332, 508] on span "[PERSON_NAME]" at bounding box center [405, 500] width 249 height 18
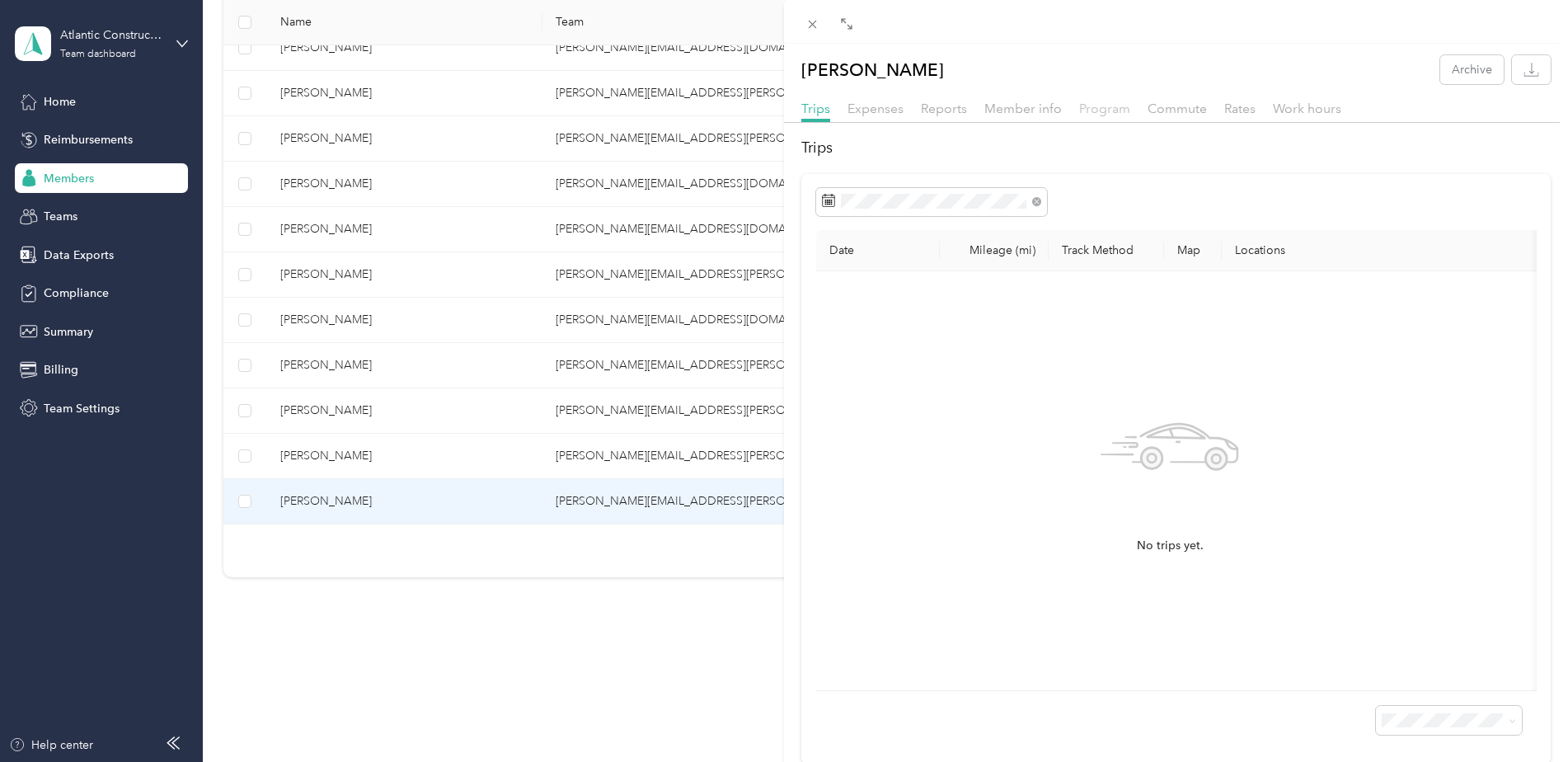
click at [1110, 105] on span "Program" at bounding box center [1105, 108] width 51 height 16
click at [1177, 105] on span "Commute" at bounding box center [1177, 108] width 59 height 16
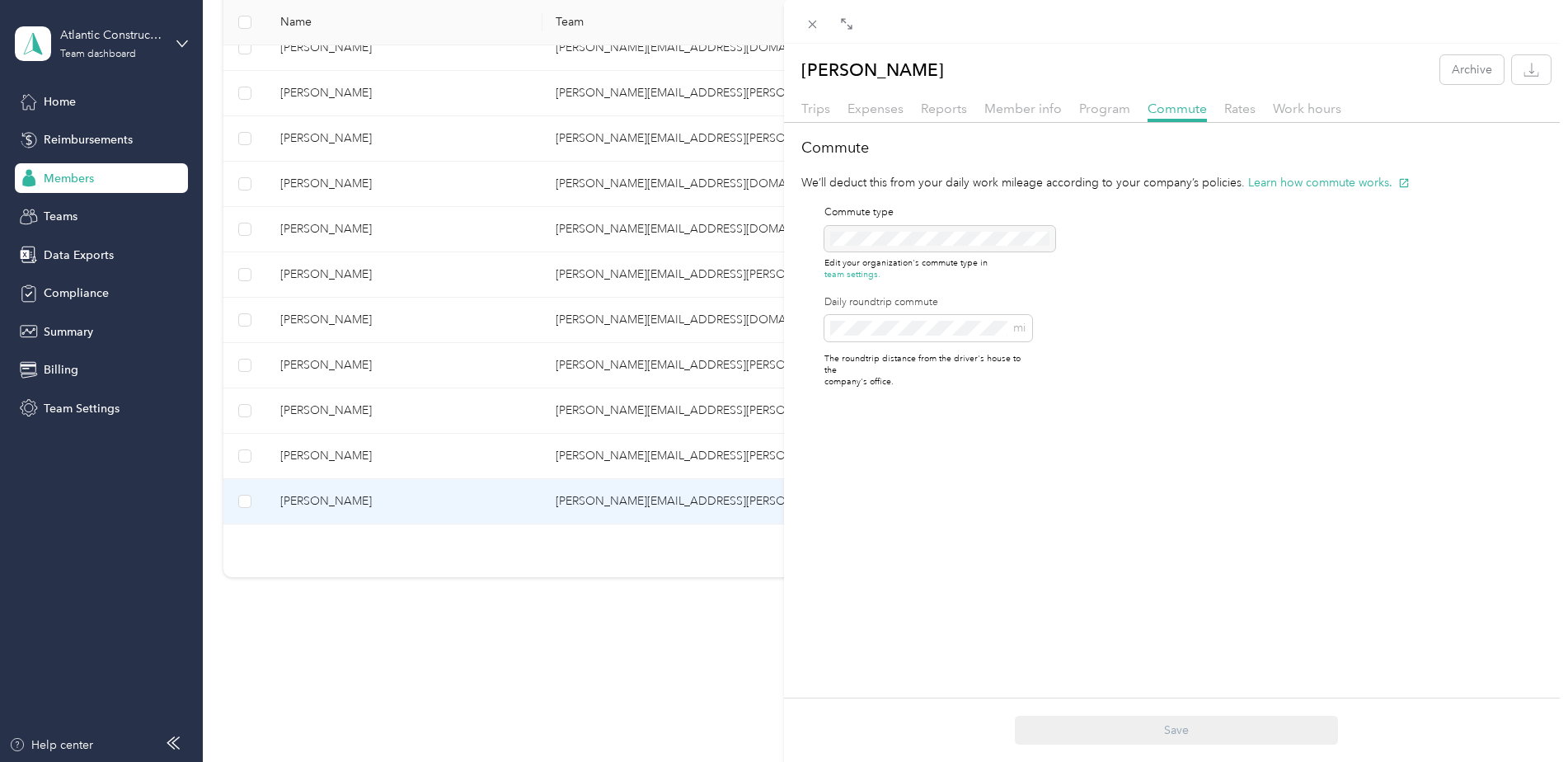
click at [325, 357] on div "[PERSON_NAME] Archive Trips Expenses Reports Member info Program Commute Rates …" at bounding box center [784, 381] width 1568 height 762
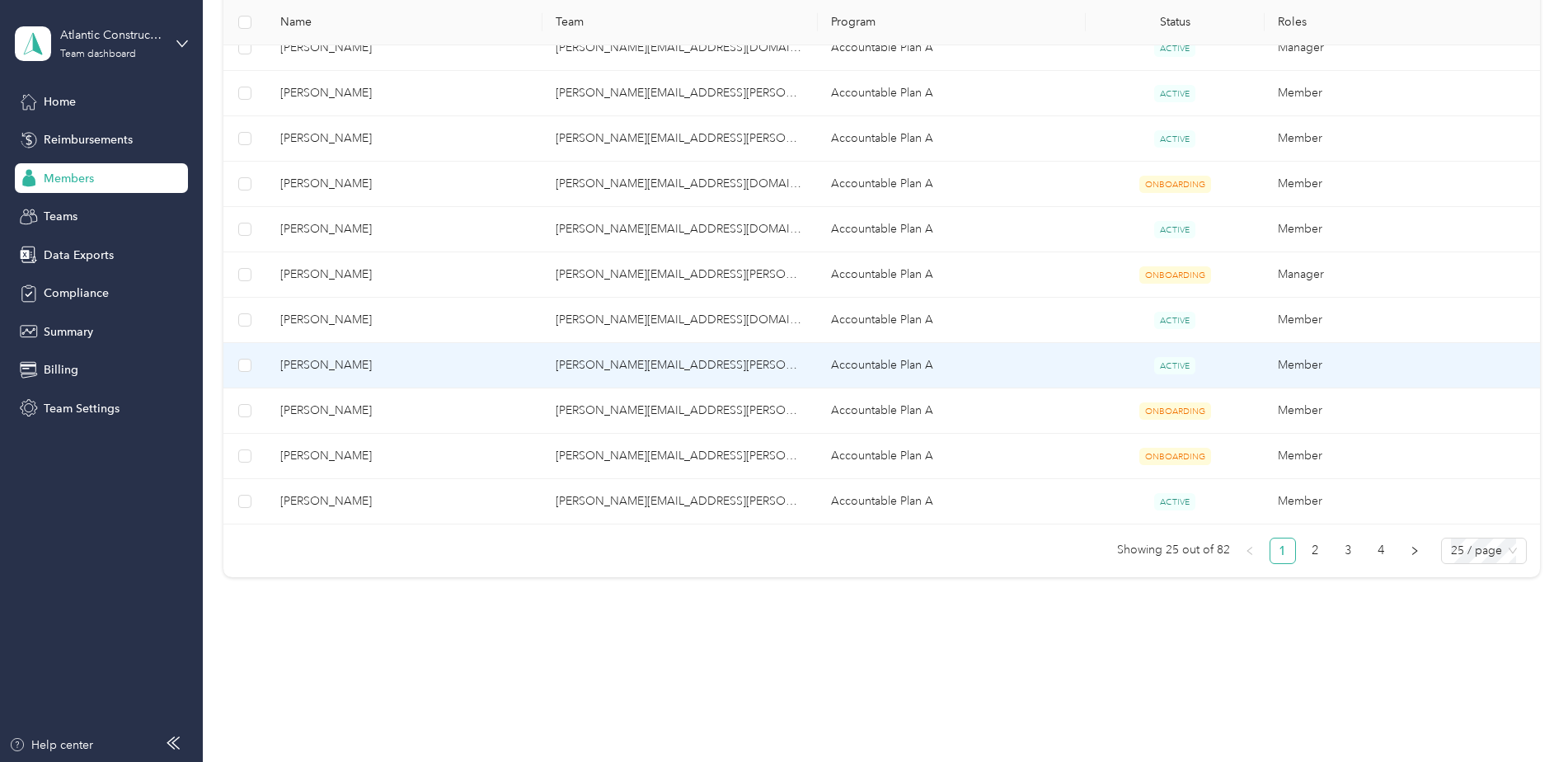
click at [323, 363] on span "[PERSON_NAME]" at bounding box center [405, 364] width 249 height 18
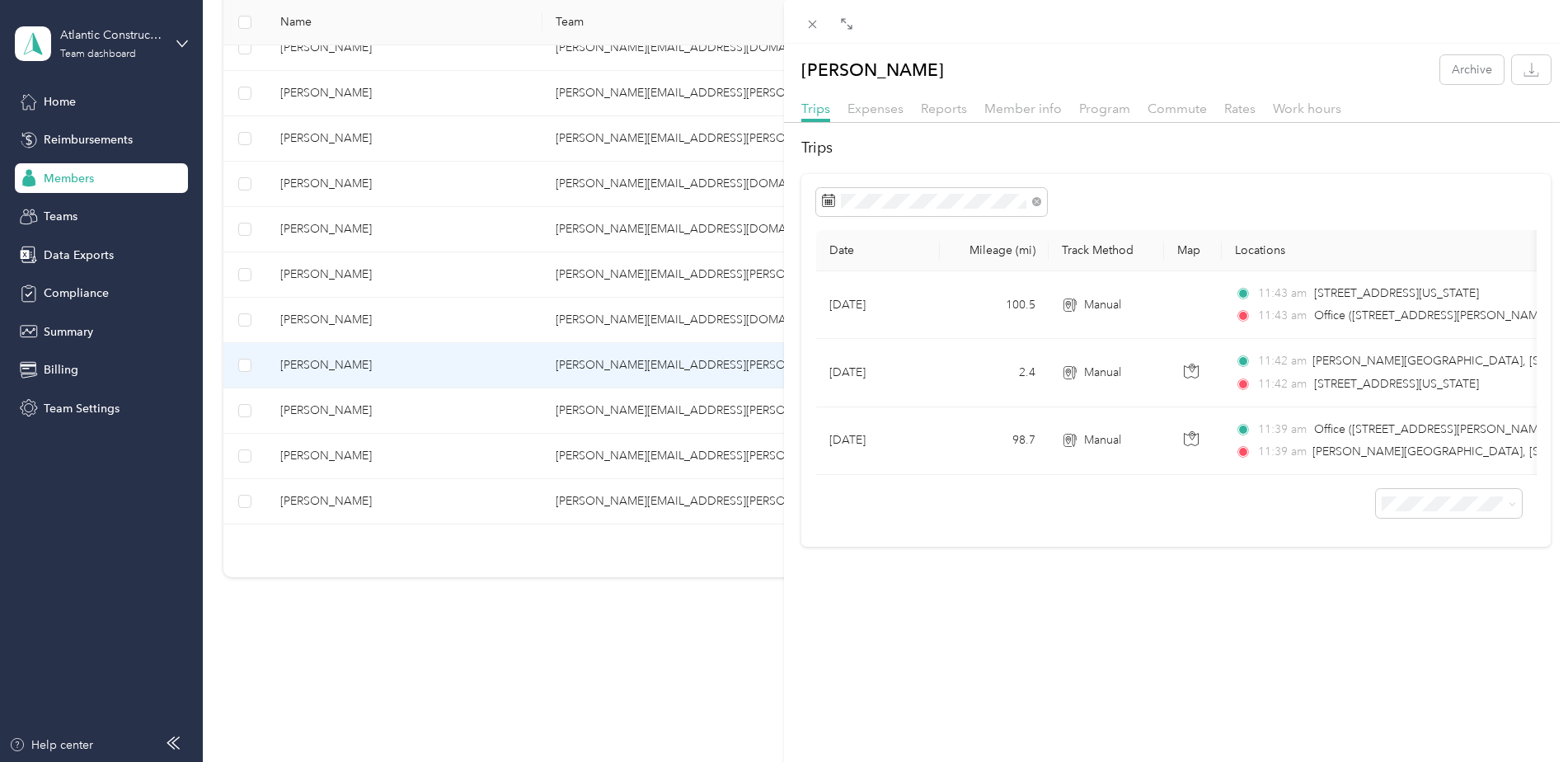
click at [641, 672] on div "[PERSON_NAME] Archive Trips Expenses Reports Member info Program Commute Rates …" at bounding box center [784, 381] width 1568 height 762
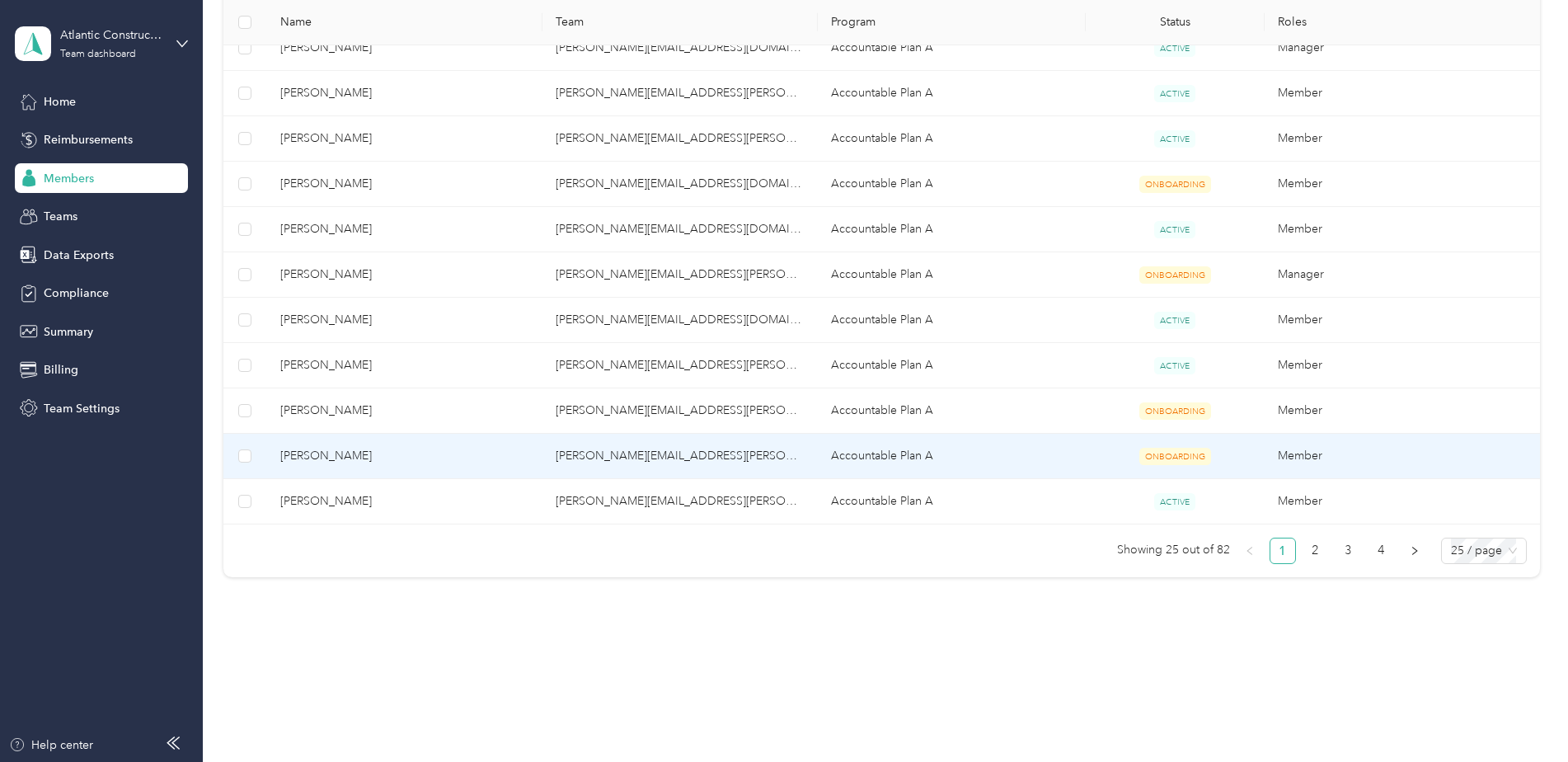
click at [596, 460] on td "[PERSON_NAME][EMAIL_ADDRESS][PERSON_NAME][DOMAIN_NAME]" at bounding box center [680, 456] width 276 height 45
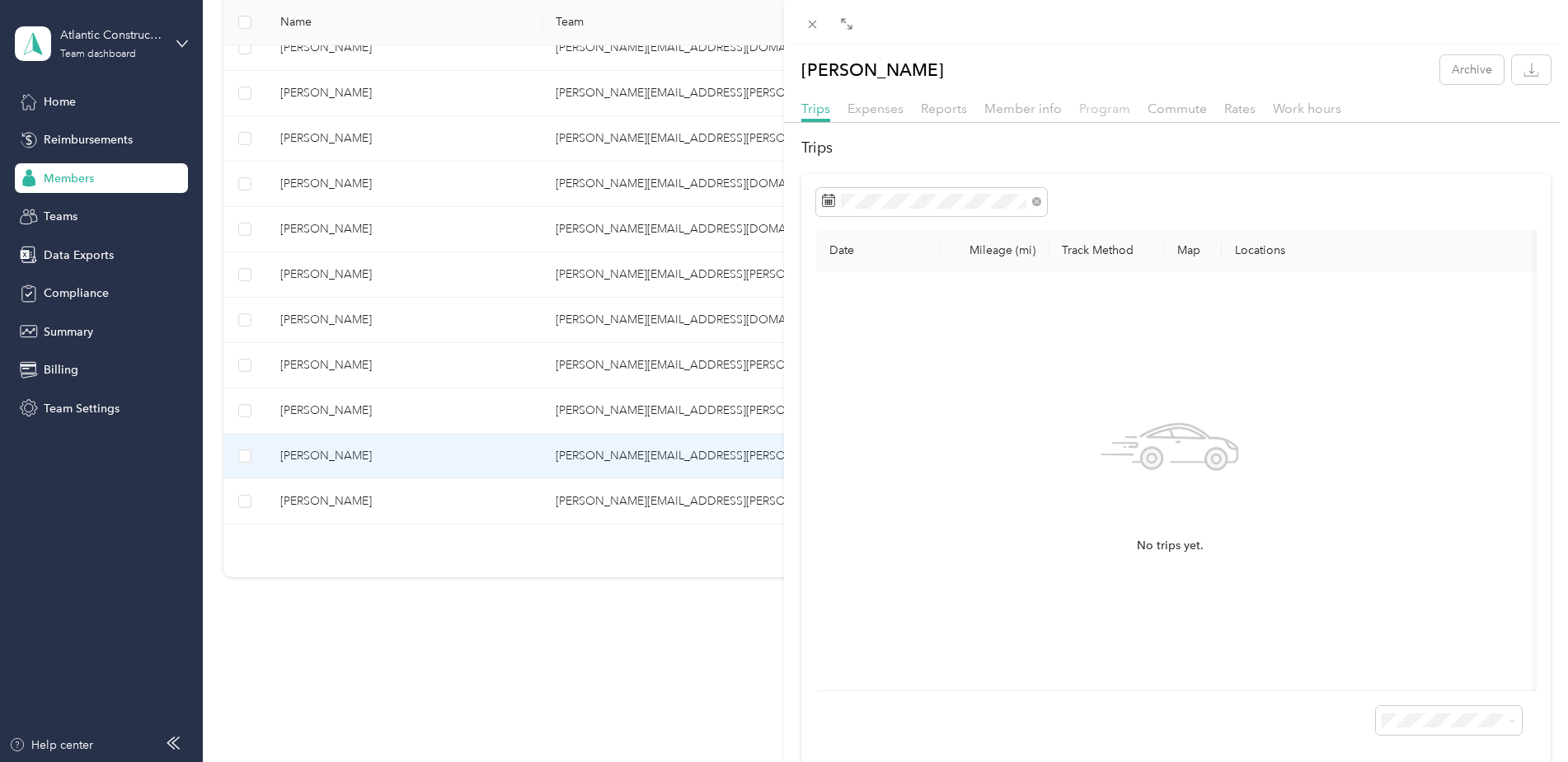
click at [1125, 103] on span "Program" at bounding box center [1105, 108] width 51 height 16
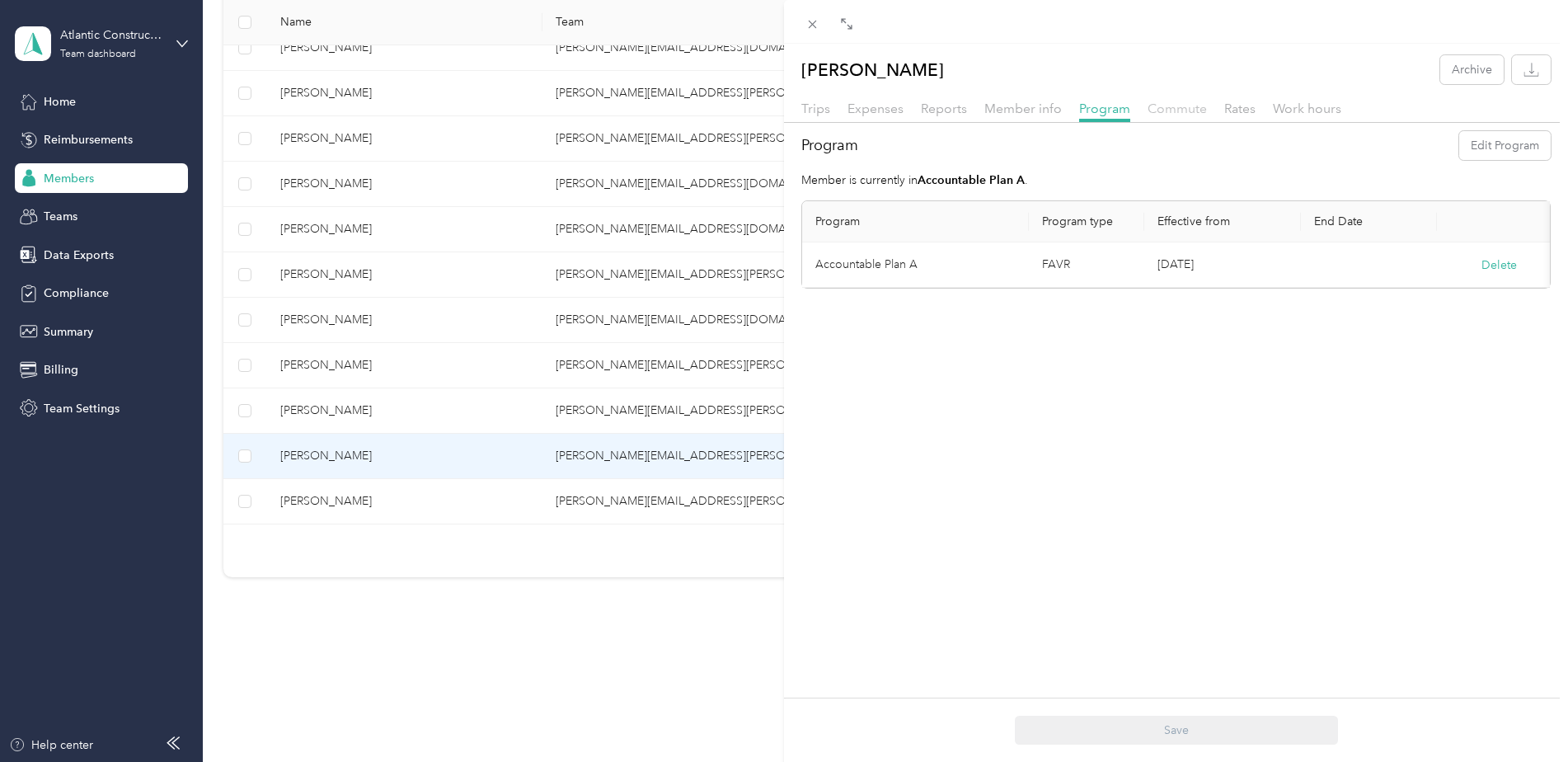
click at [1162, 103] on span "Commute" at bounding box center [1177, 108] width 59 height 16
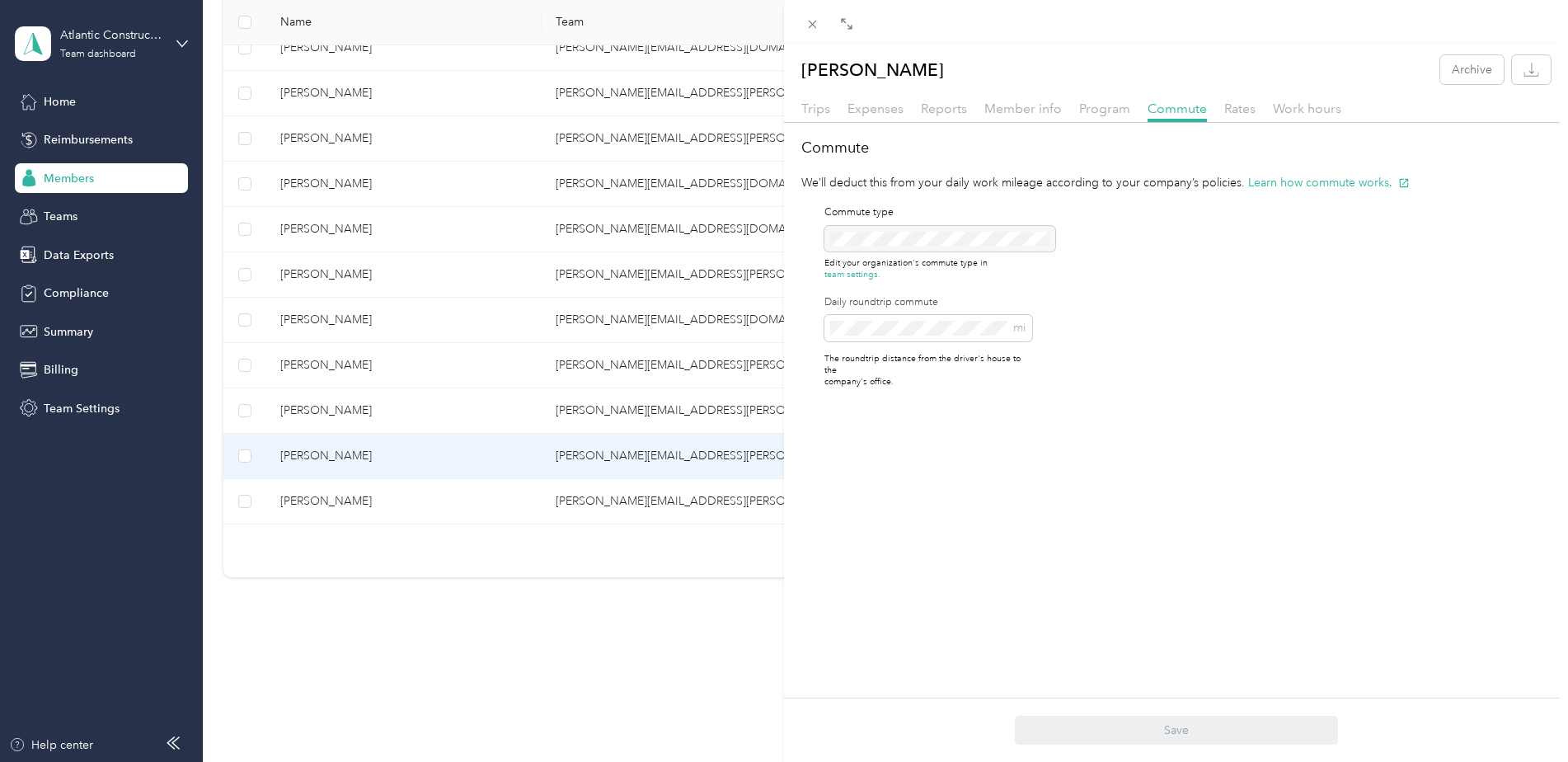
click at [336, 415] on div "[PERSON_NAME] Archive Trips Expenses Reports Member info Program Commute Rates …" at bounding box center [784, 381] width 1568 height 762
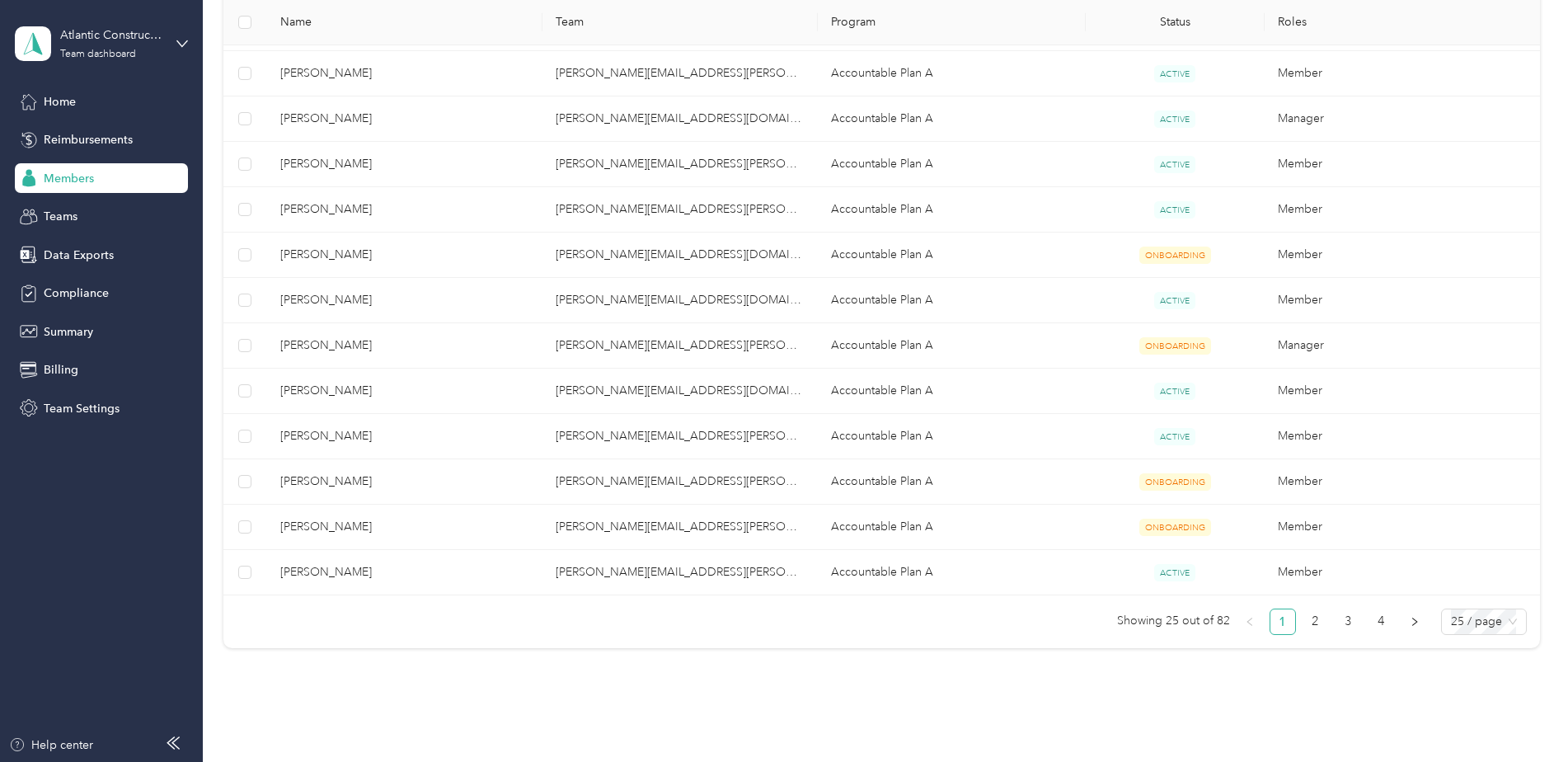
scroll to position [1050, 0]
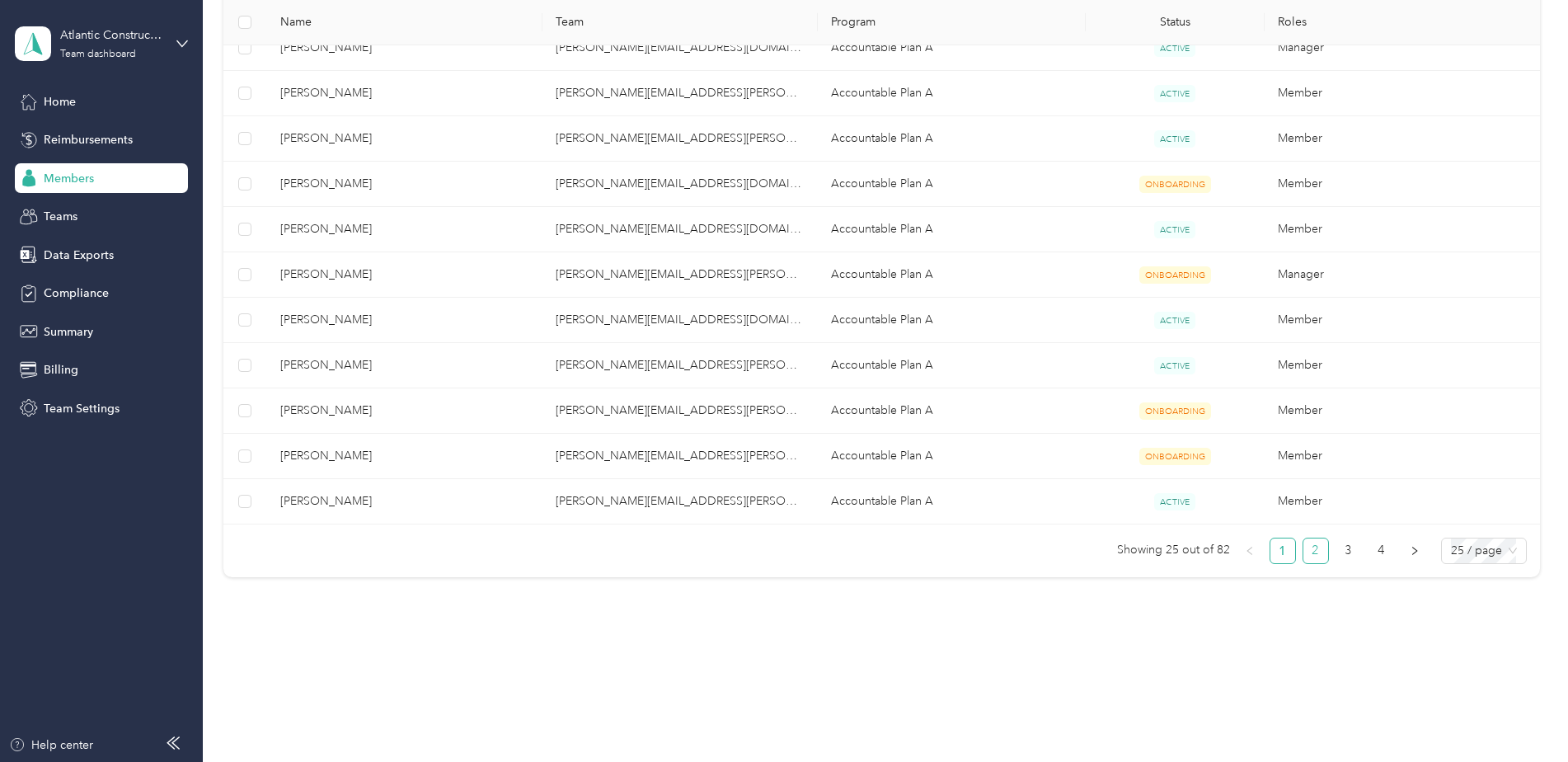
click at [1315, 546] on link "2" at bounding box center [1316, 550] width 24 height 24
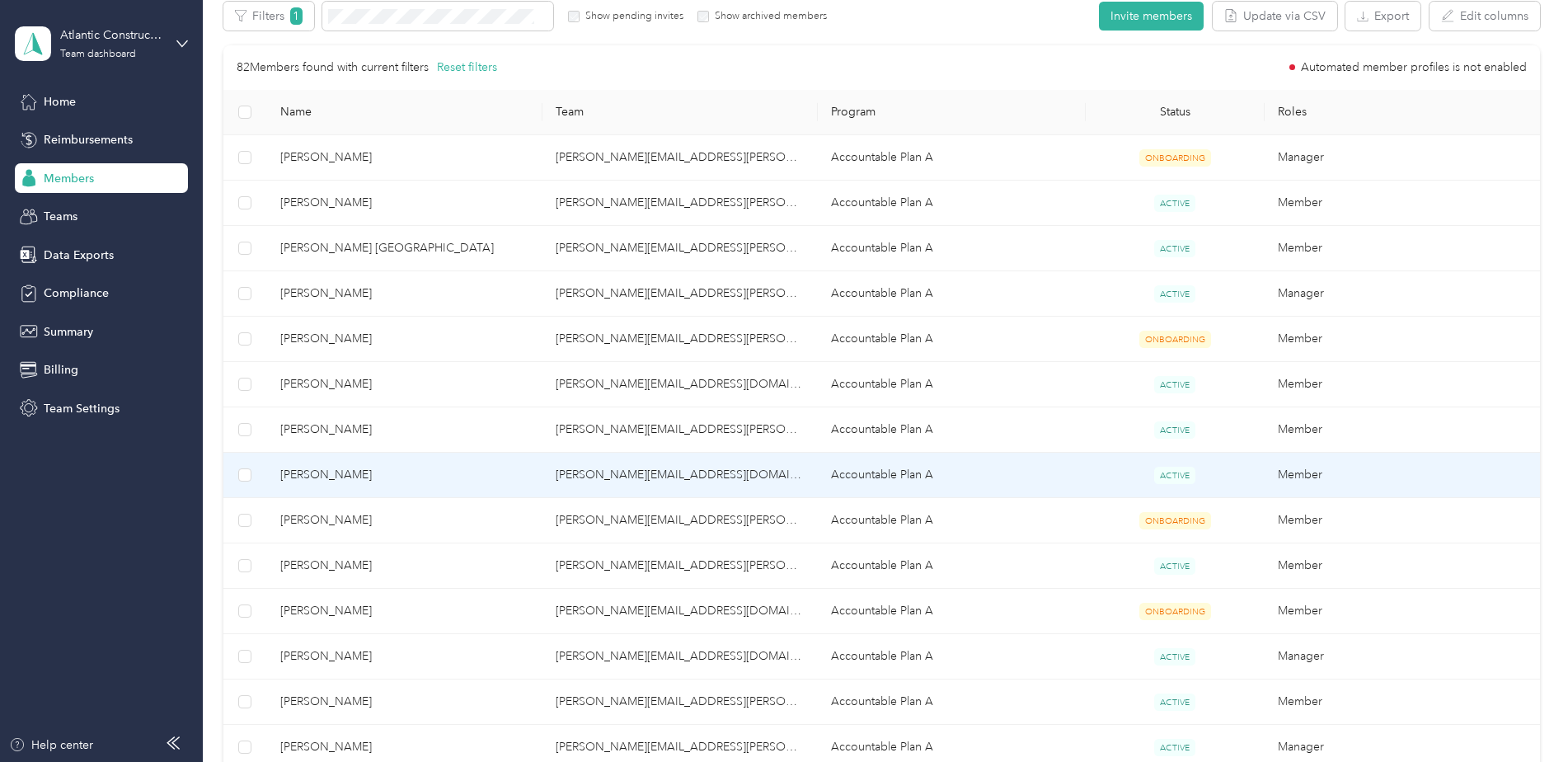
scroll to position [309, 0]
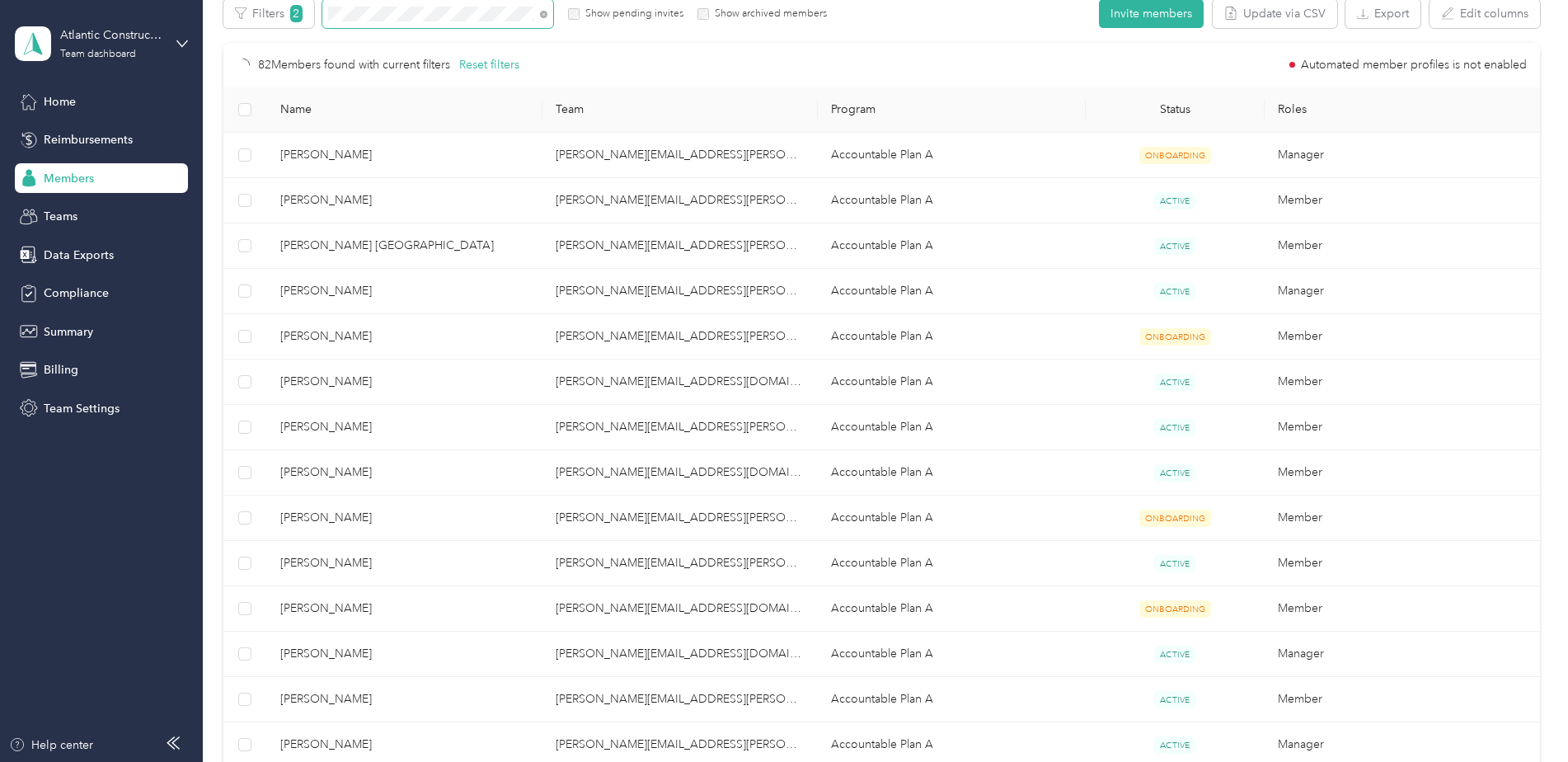
scroll to position [98, 0]
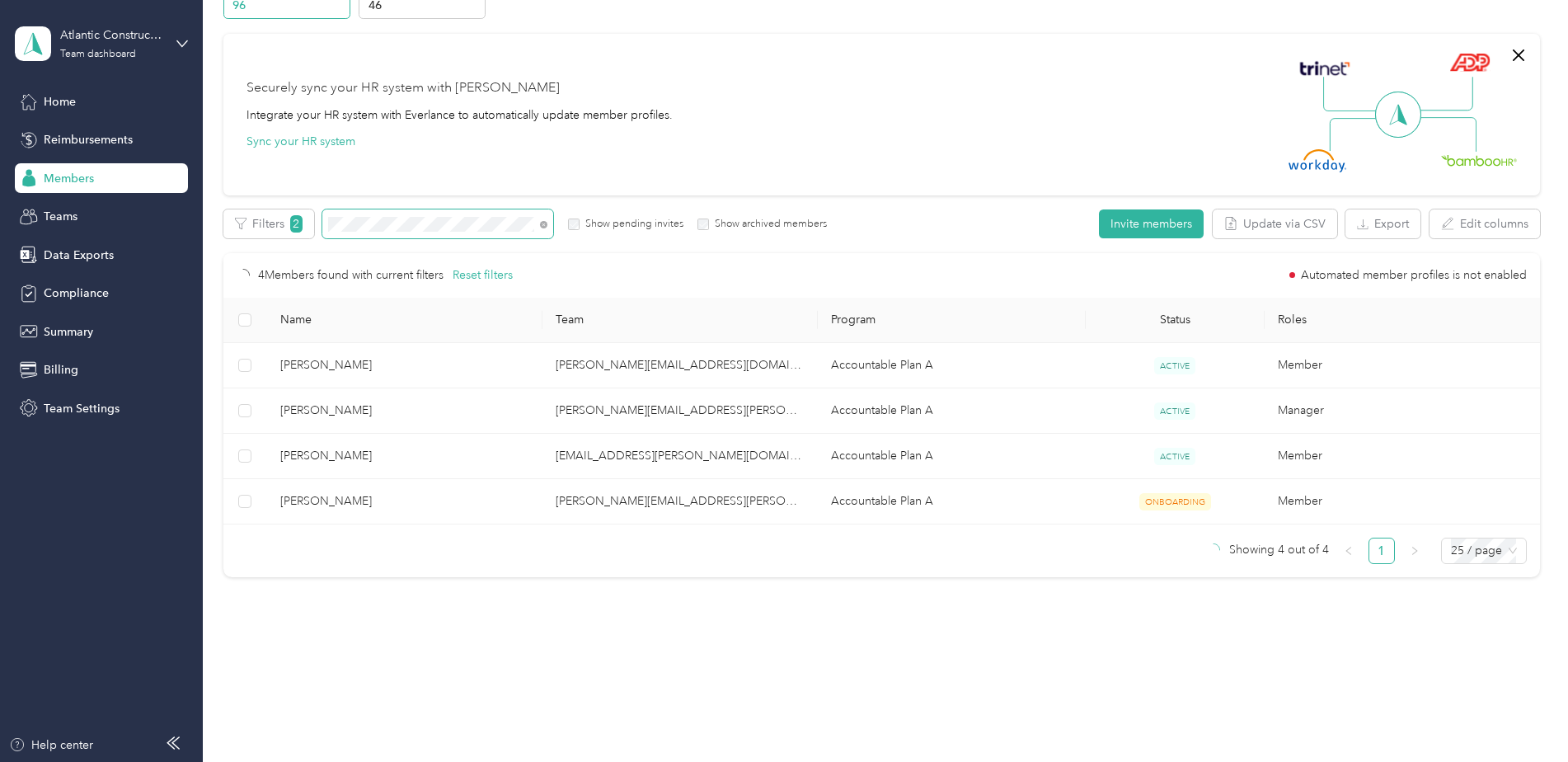
scroll to position [8, 0]
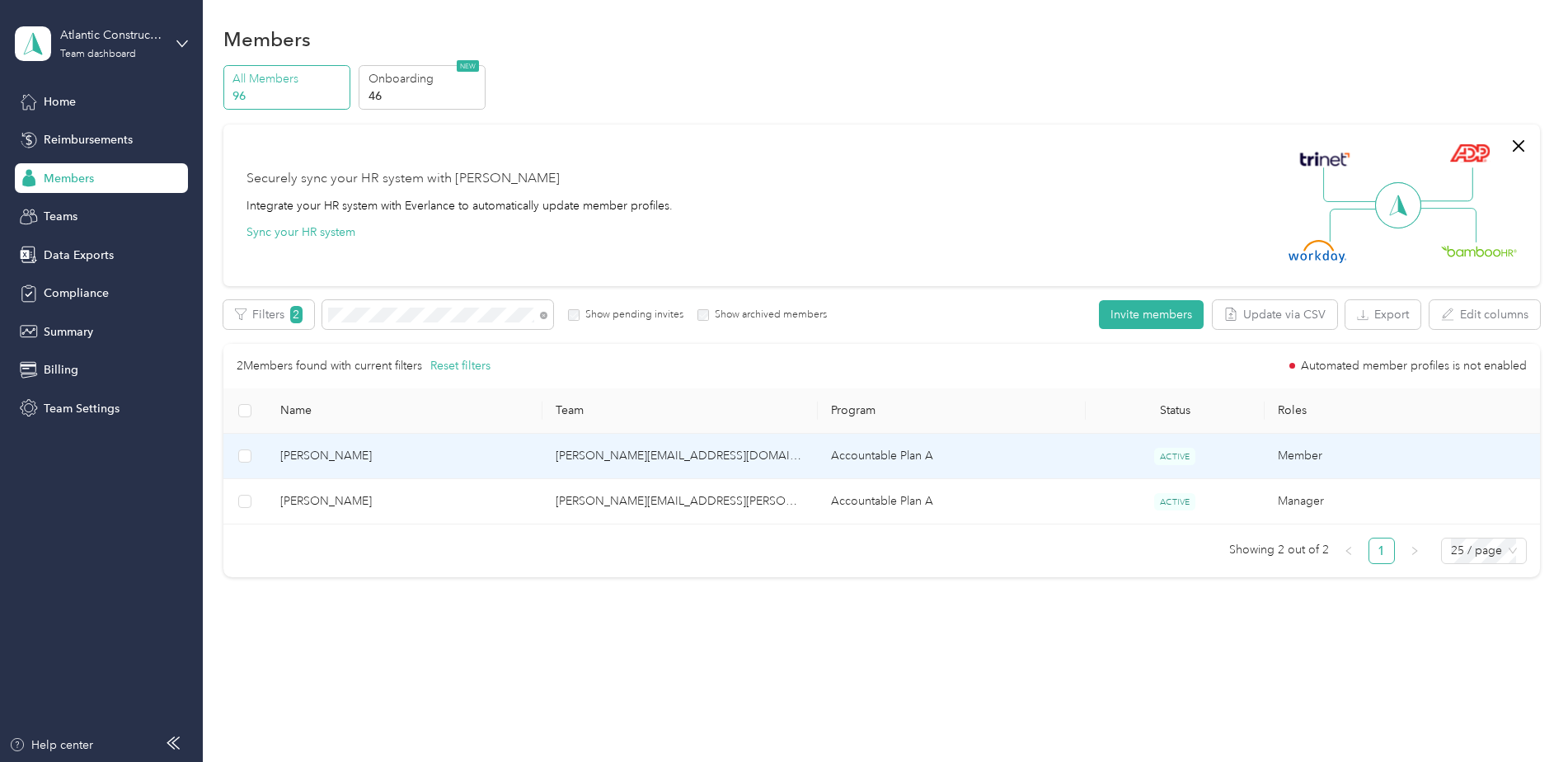
click at [1166, 459] on span "ACTIVE" at bounding box center [1176, 456] width 41 height 17
click at [616, 458] on td "[PERSON_NAME][EMAIL_ADDRESS][DOMAIN_NAME]" at bounding box center [680, 456] width 276 height 45
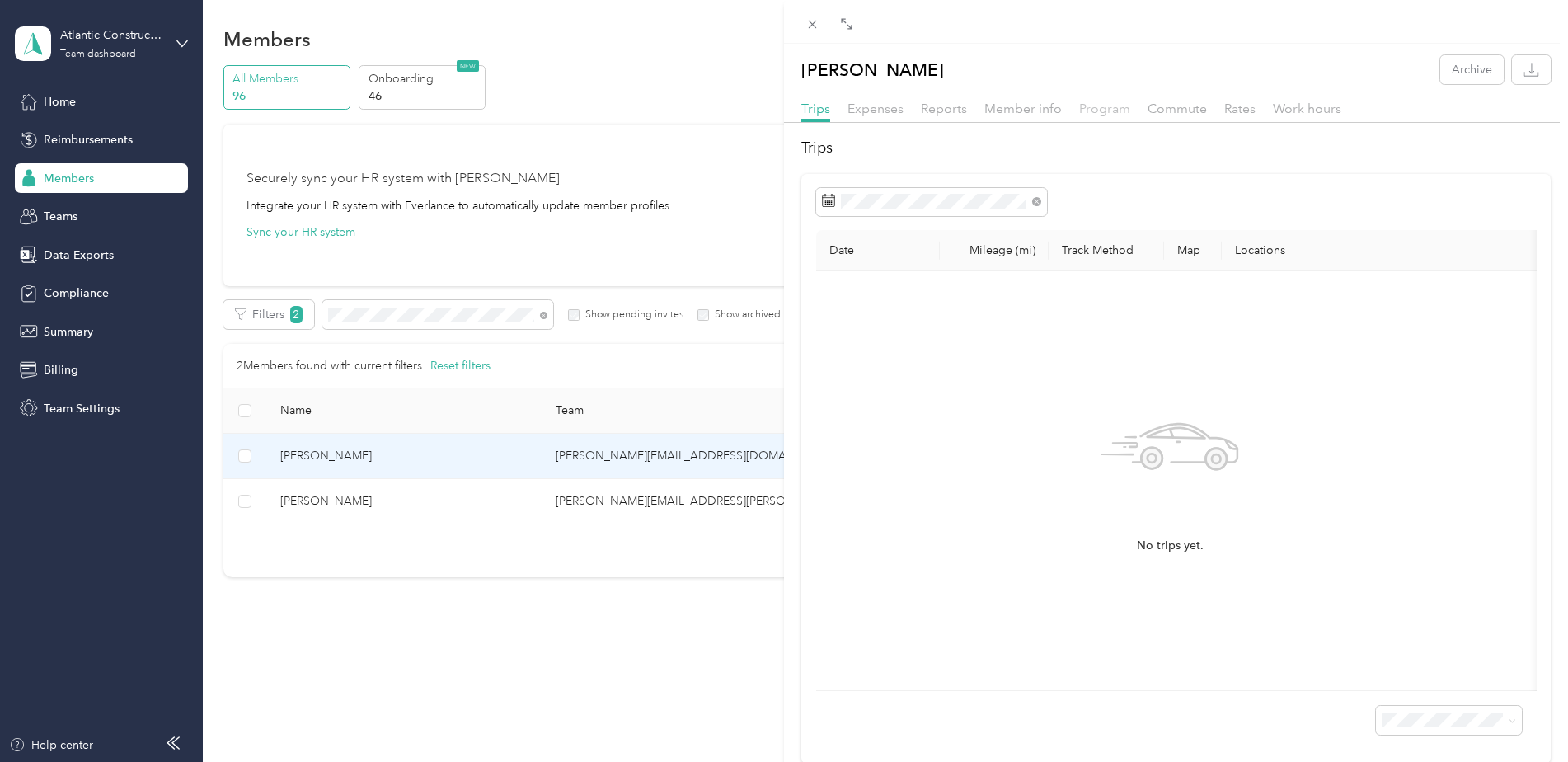
click at [1114, 108] on span "Program" at bounding box center [1105, 108] width 51 height 16
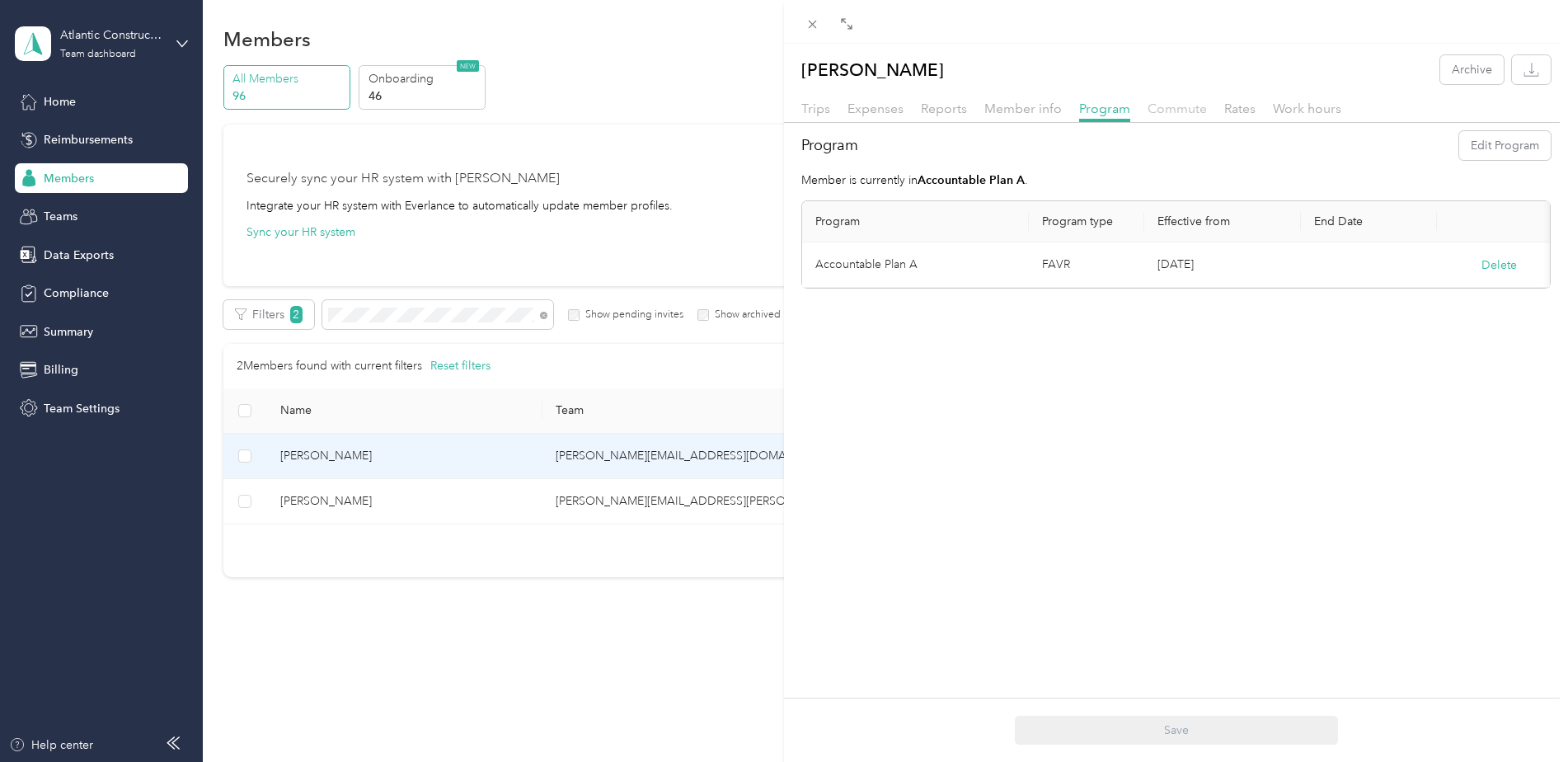
click at [1160, 111] on span "Commute" at bounding box center [1177, 108] width 59 height 16
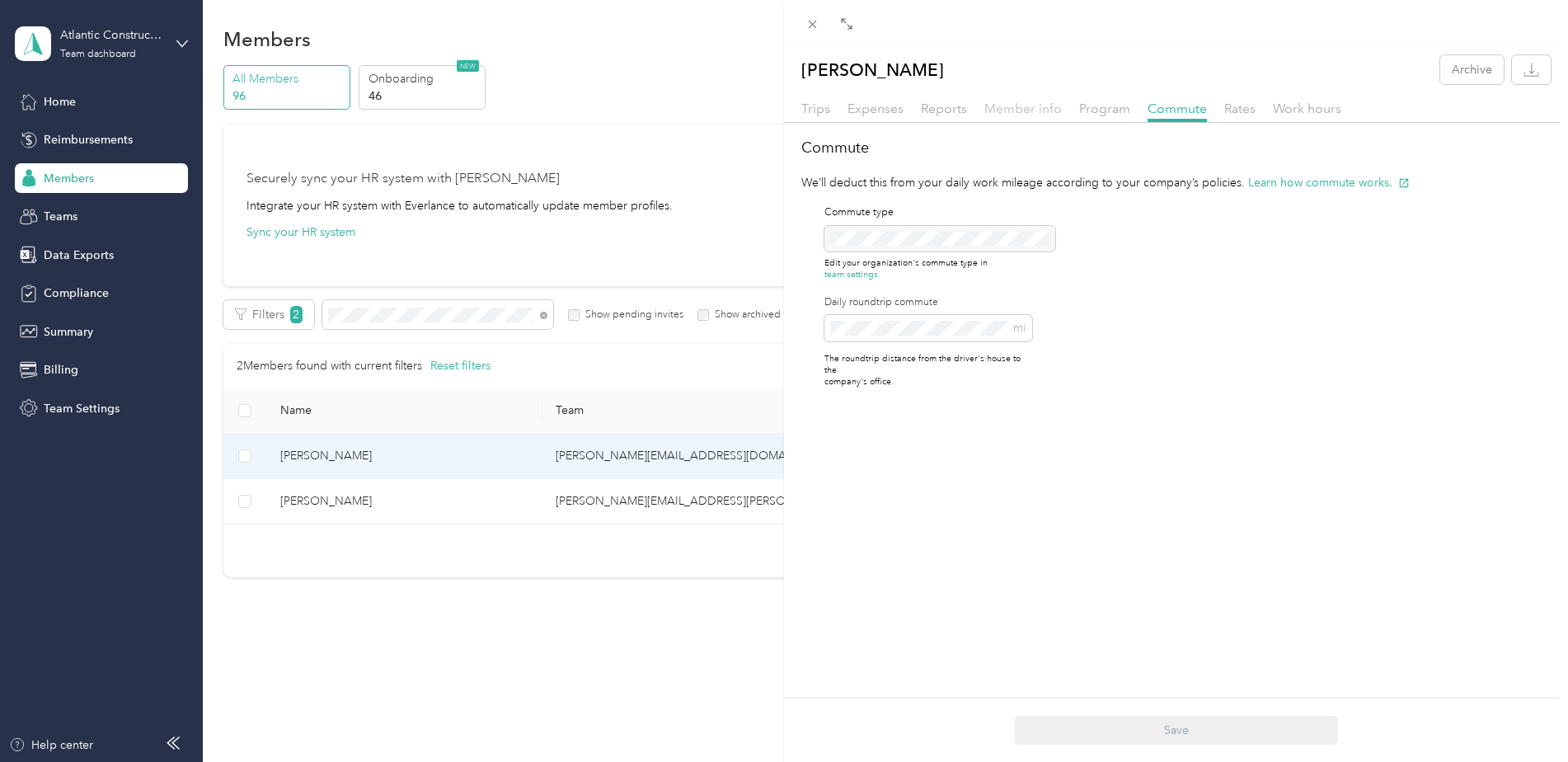
click at [1000, 110] on span "Member info" at bounding box center [1023, 108] width 77 height 16
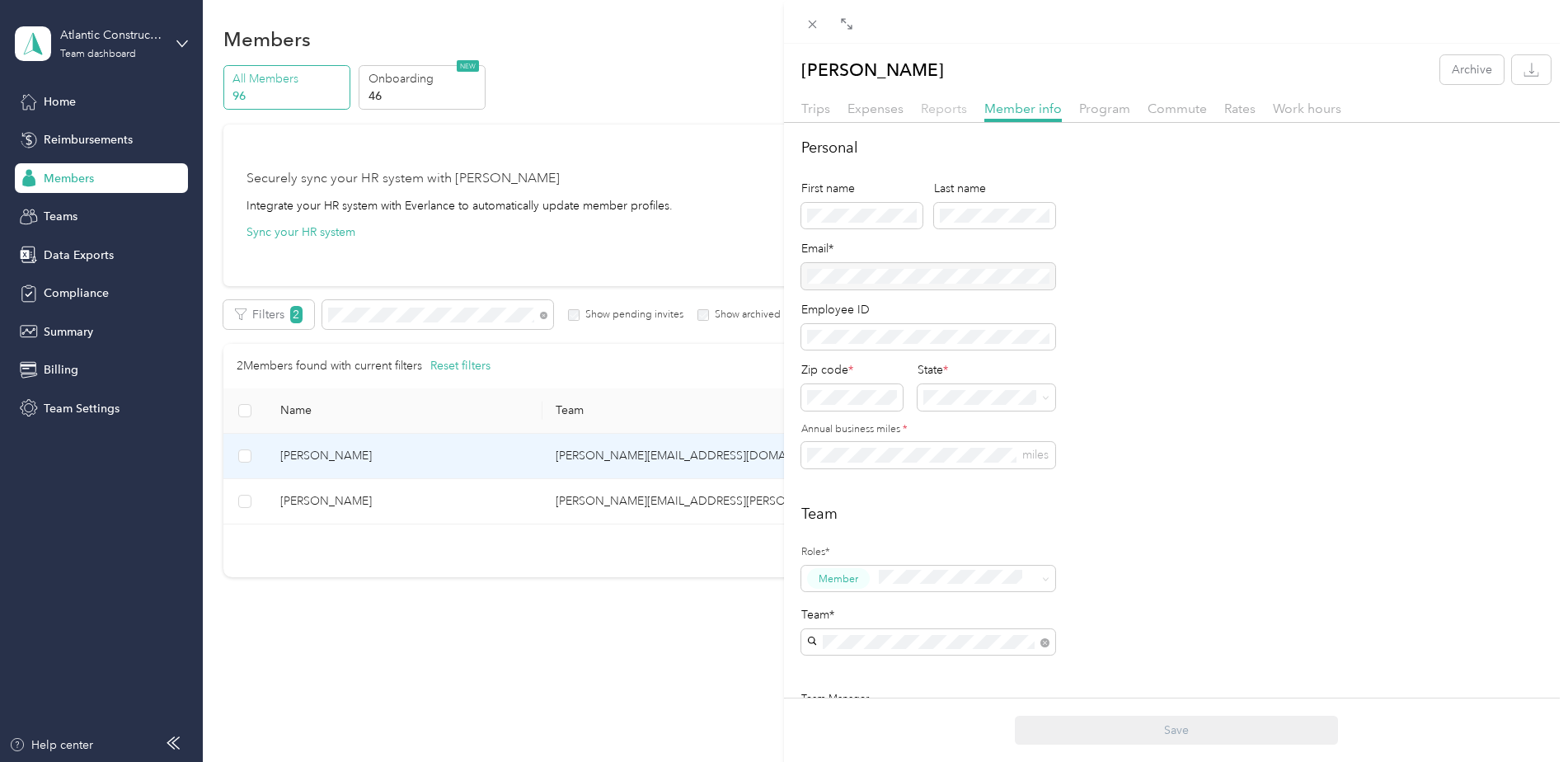
click at [930, 110] on span "Reports" at bounding box center [944, 108] width 46 height 16
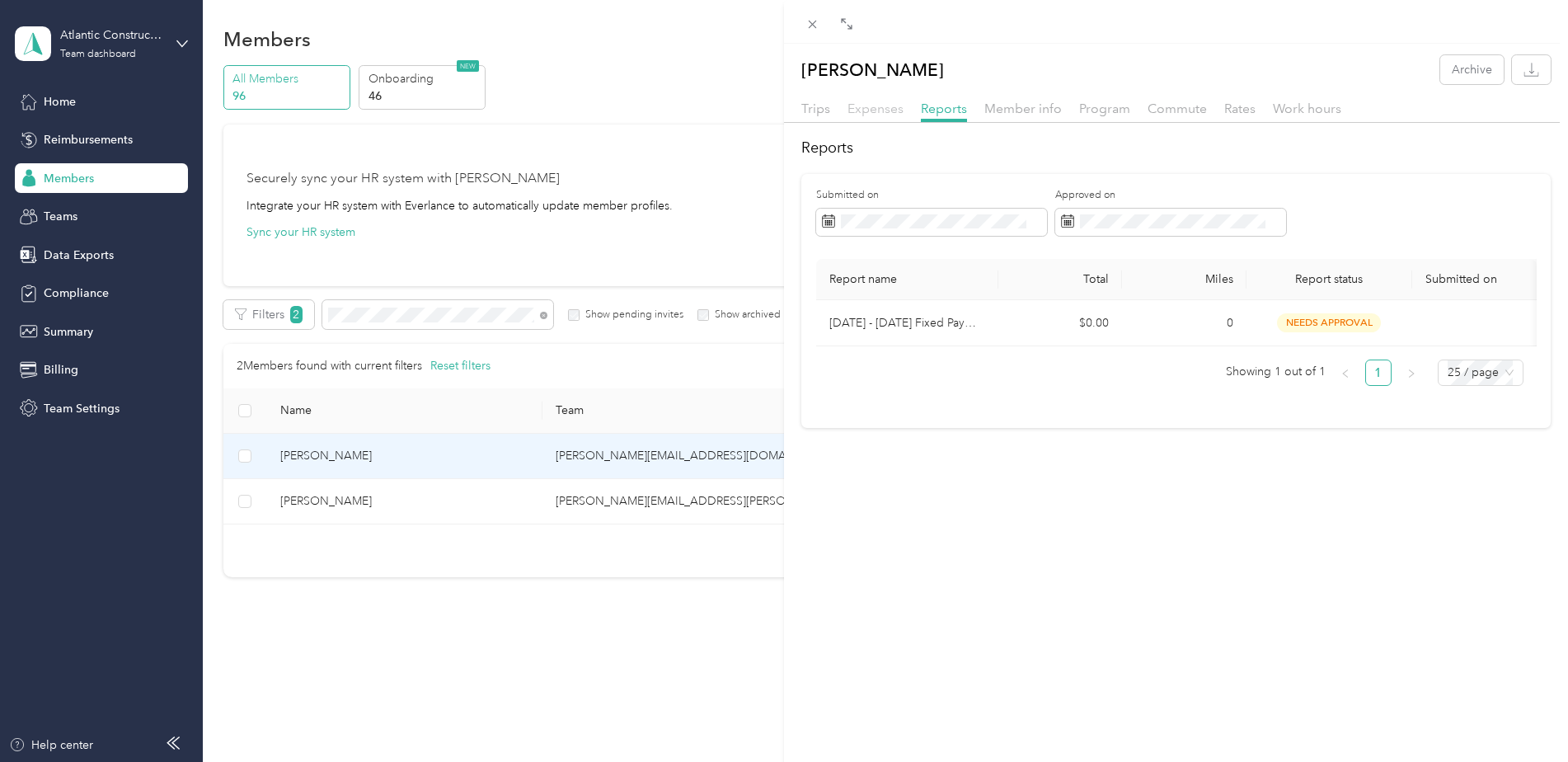
click at [888, 110] on span "Expenses" at bounding box center [876, 108] width 56 height 16
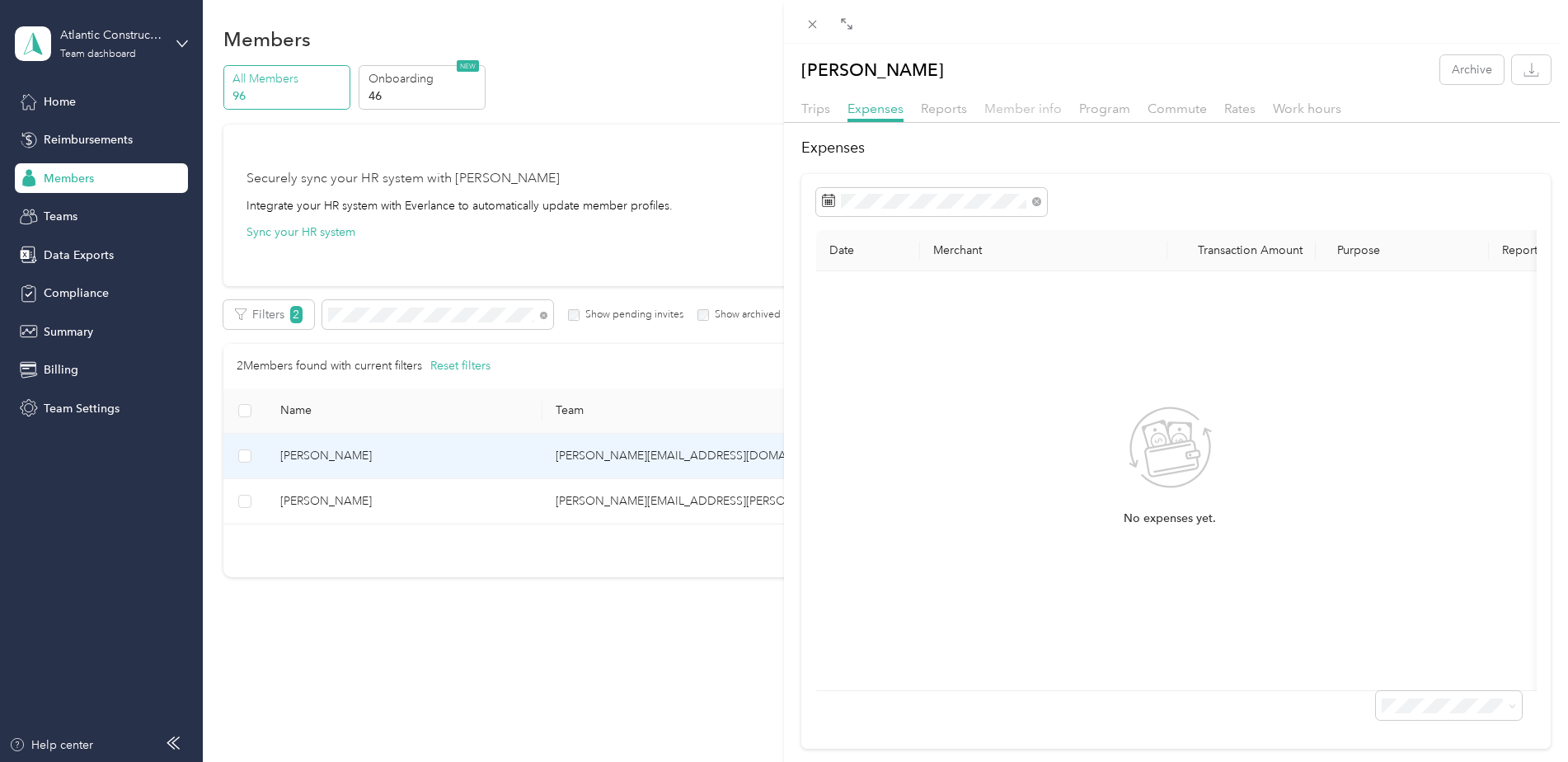
click at [1032, 103] on span "Member info" at bounding box center [1023, 108] width 77 height 16
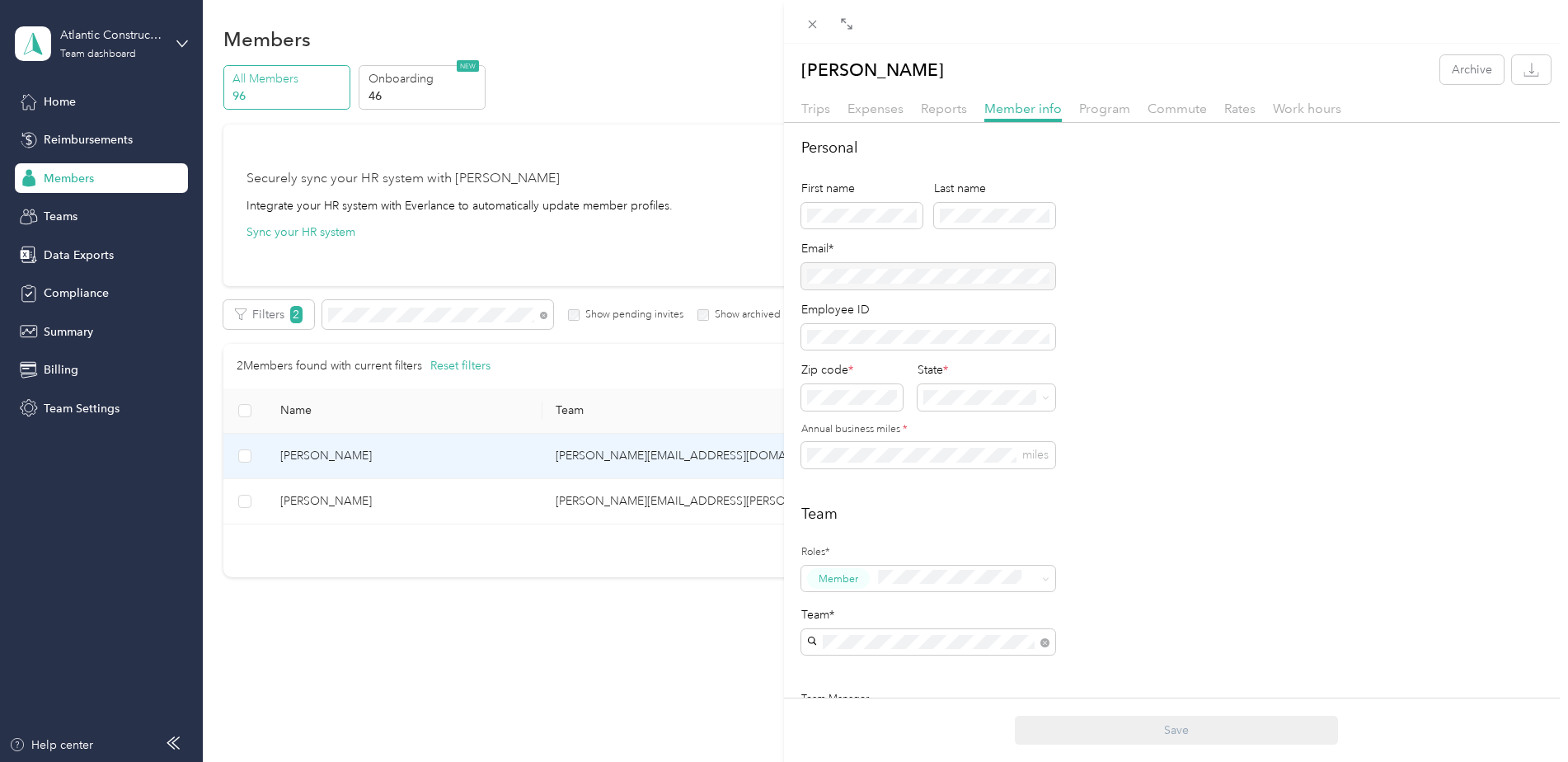
click at [1135, 105] on div "Trips Expenses Reports Member info Program Commute Rates Work hours" at bounding box center [1176, 110] width 784 height 24
click at [1114, 110] on span "Program" at bounding box center [1105, 108] width 51 height 16
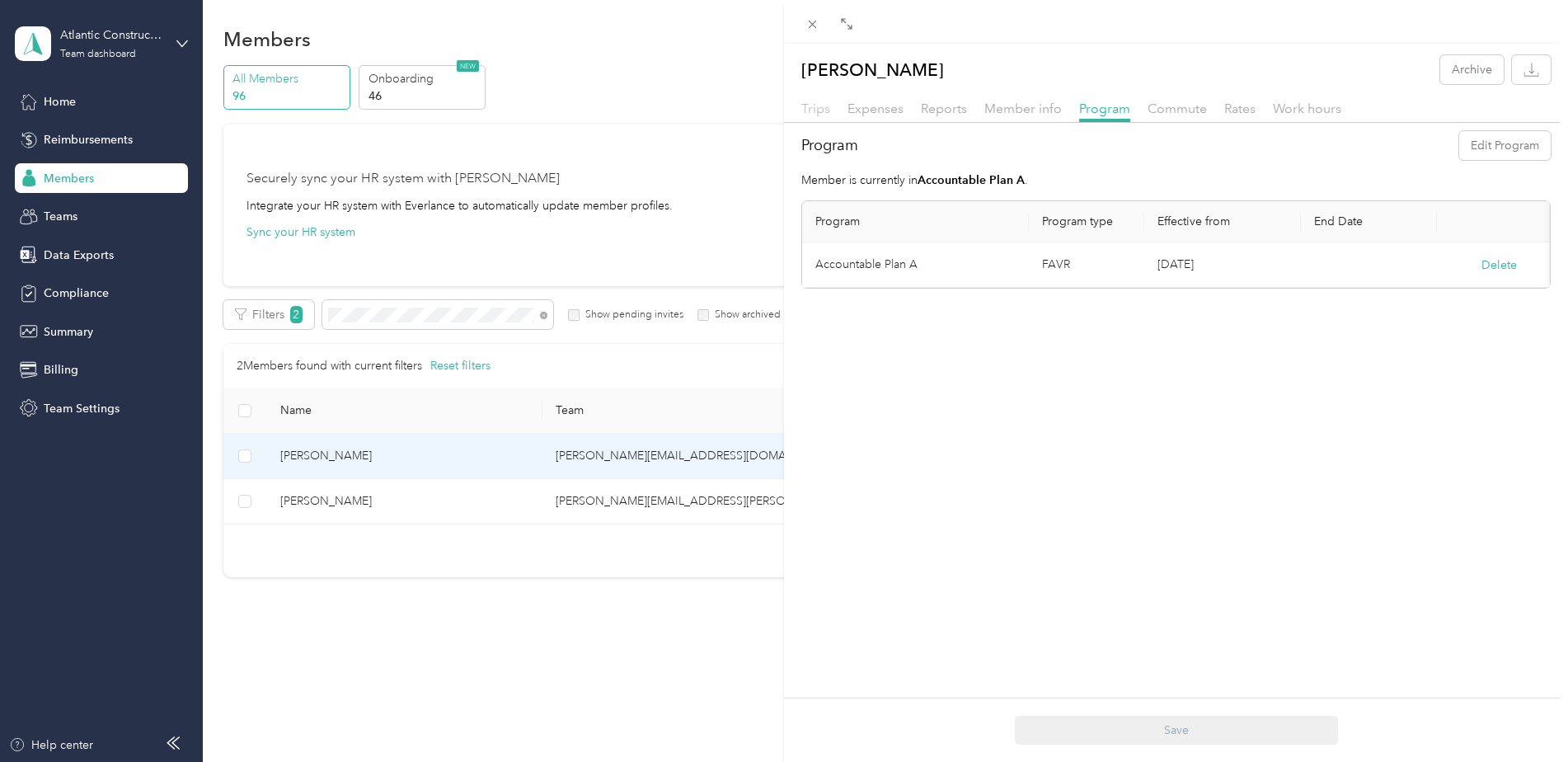
click at [822, 106] on span "Trips" at bounding box center [816, 108] width 29 height 16
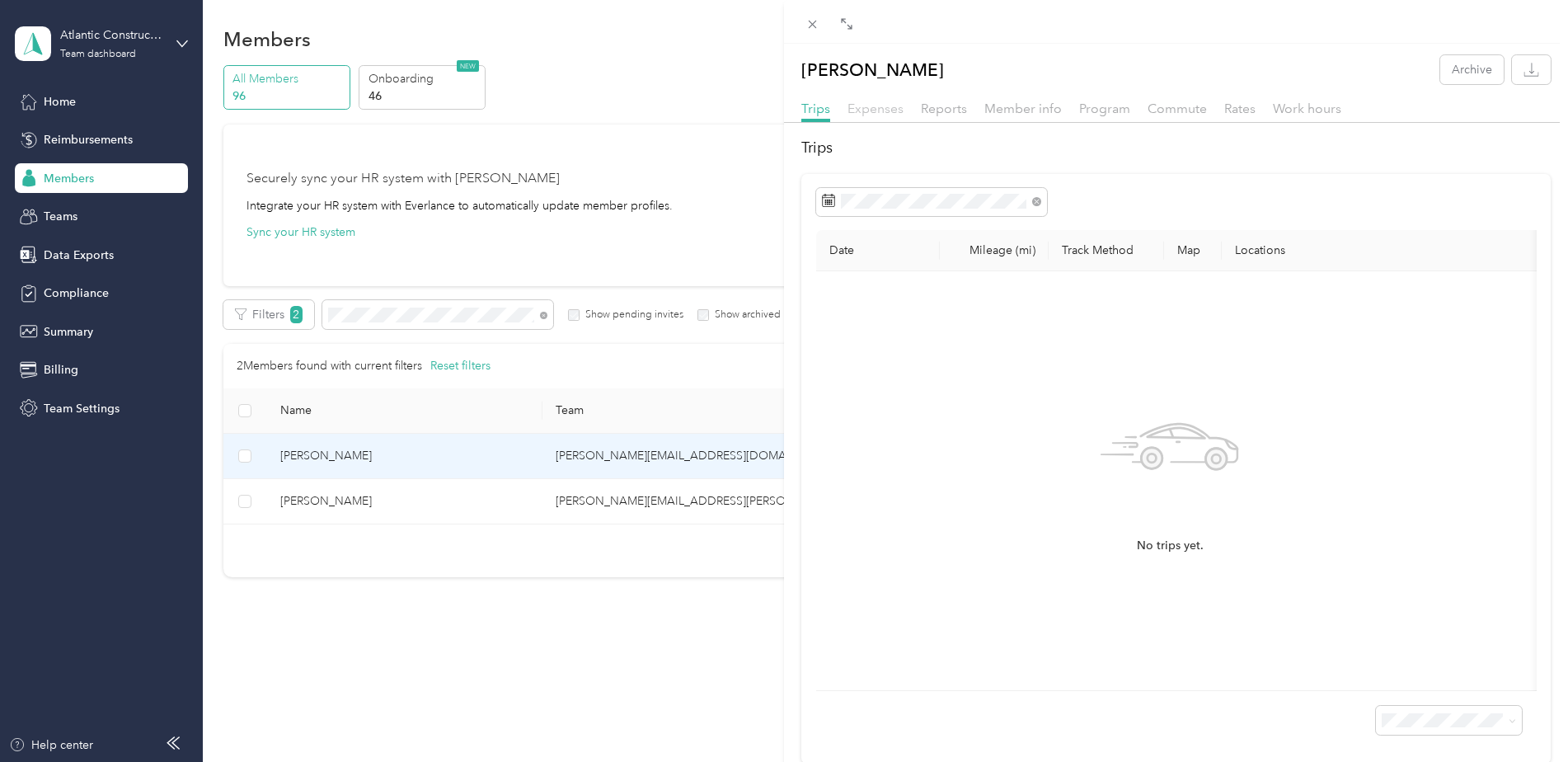
click at [883, 103] on span "Expenses" at bounding box center [876, 108] width 56 height 16
click at [926, 106] on span "Reports" at bounding box center [944, 108] width 46 height 16
click at [997, 106] on span "Member info" at bounding box center [1023, 108] width 77 height 16
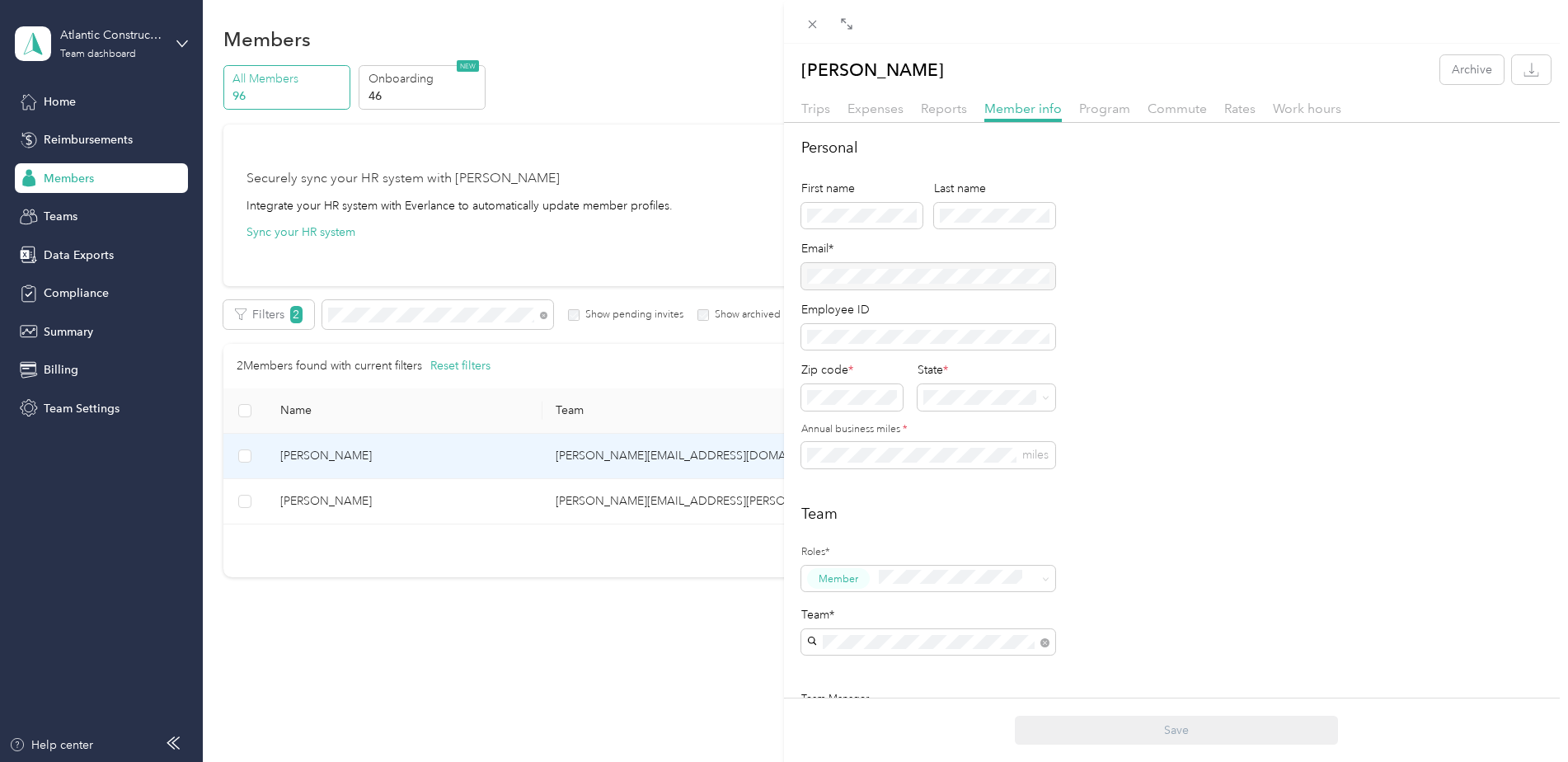
click at [370, 501] on div "[PERSON_NAME] Archive Trips Expenses Reports Member info Program Commute Rates …" at bounding box center [784, 381] width 1568 height 762
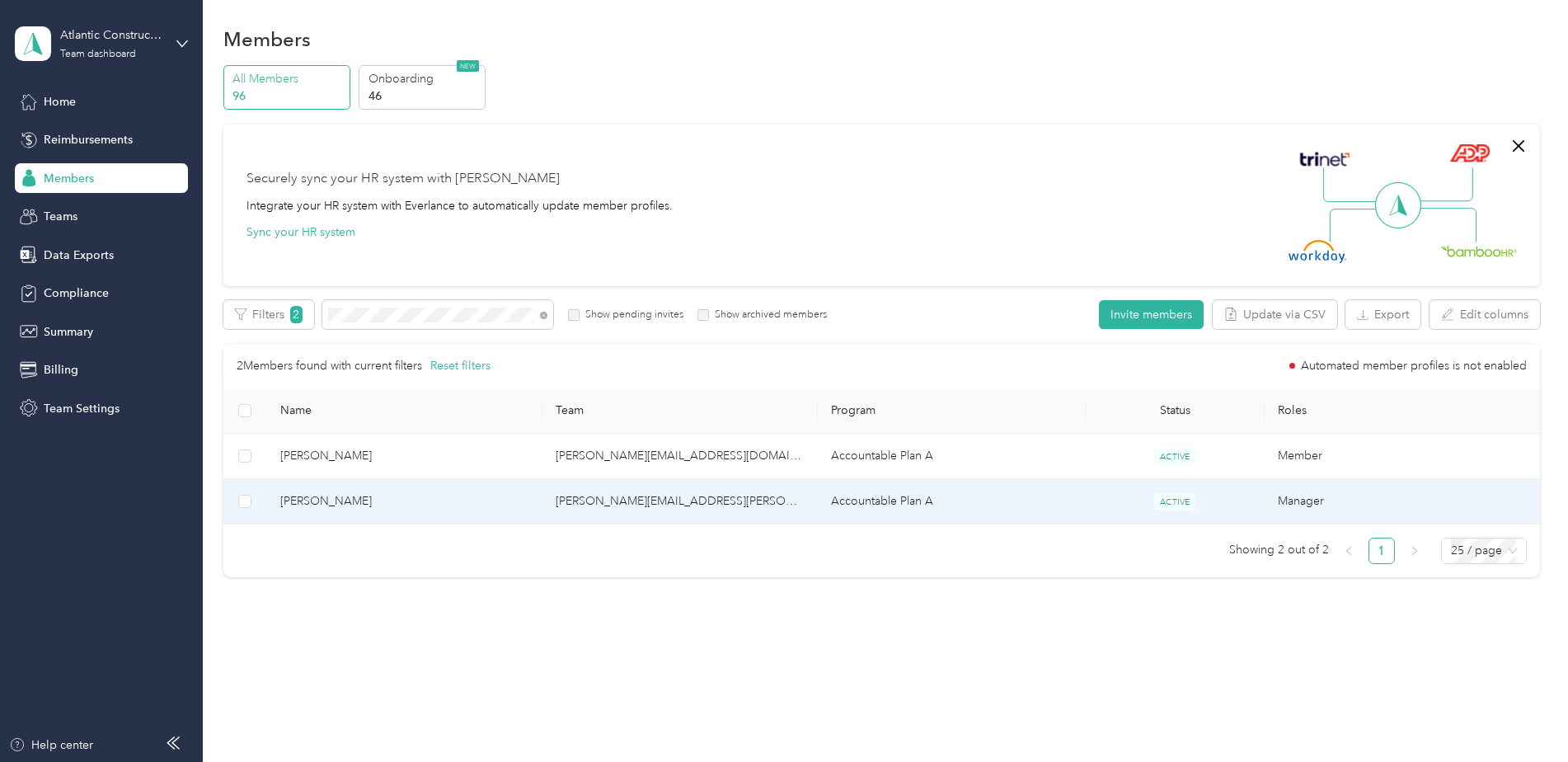
click at [596, 500] on td "[PERSON_NAME][EMAIL_ADDRESS][PERSON_NAME][DOMAIN_NAME]" at bounding box center [680, 501] width 276 height 45
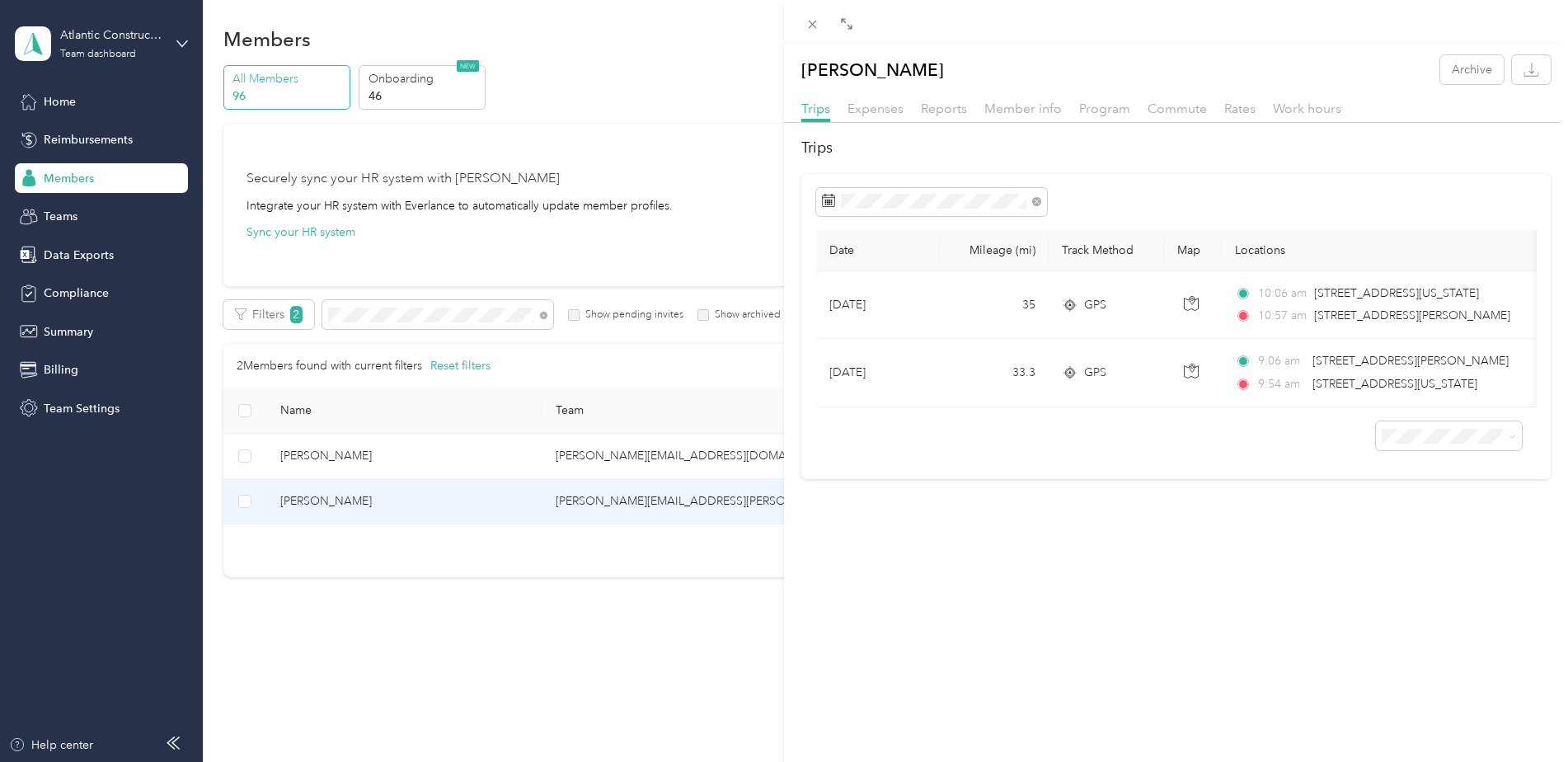
click at [50, 101] on div "[PERSON_NAME] Archive Trips Expenses Reports Member info Program Commute Rates …" at bounding box center [784, 381] width 1568 height 762
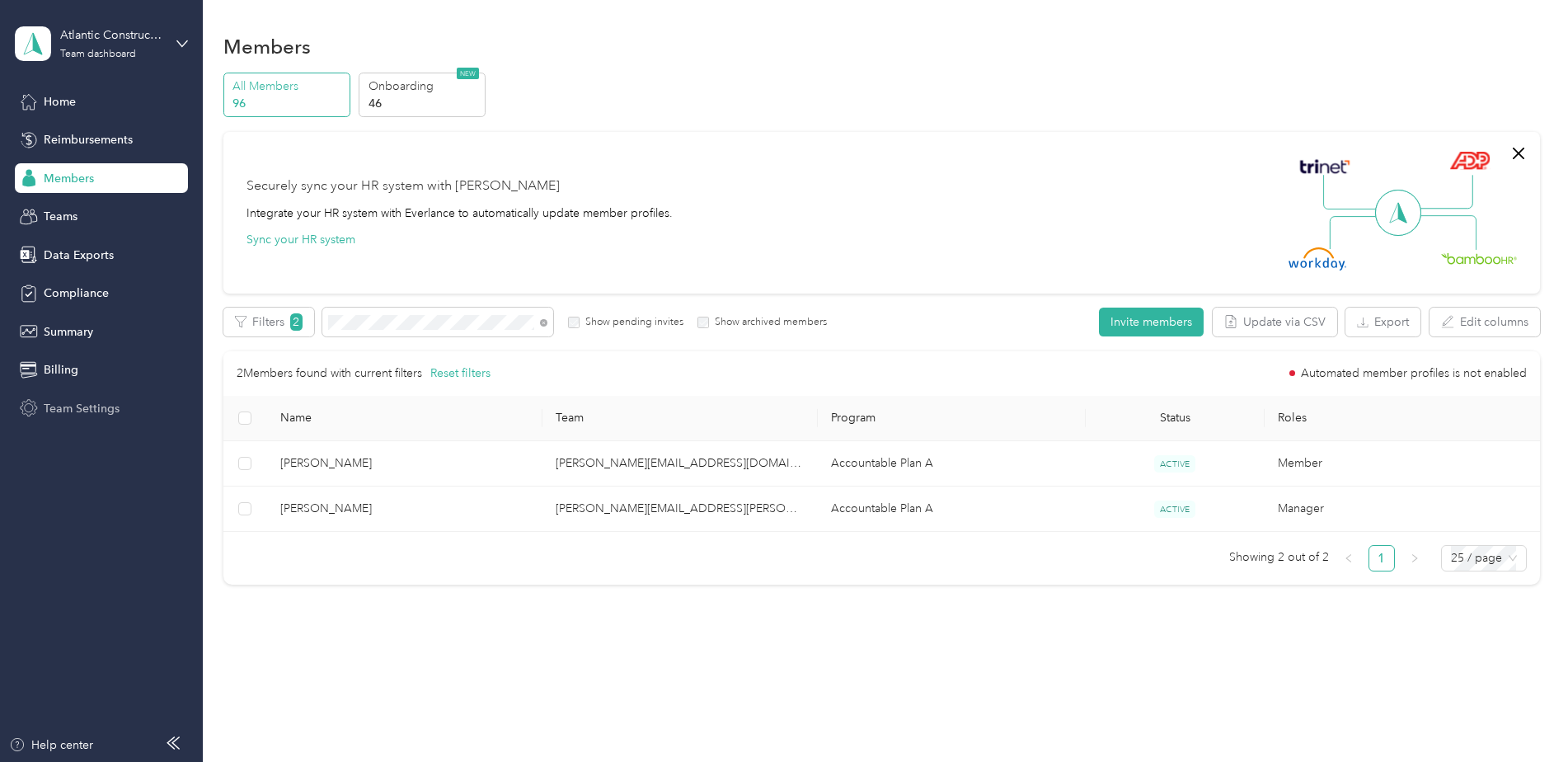
click at [79, 414] on span "Team Settings" at bounding box center [81, 408] width 76 height 17
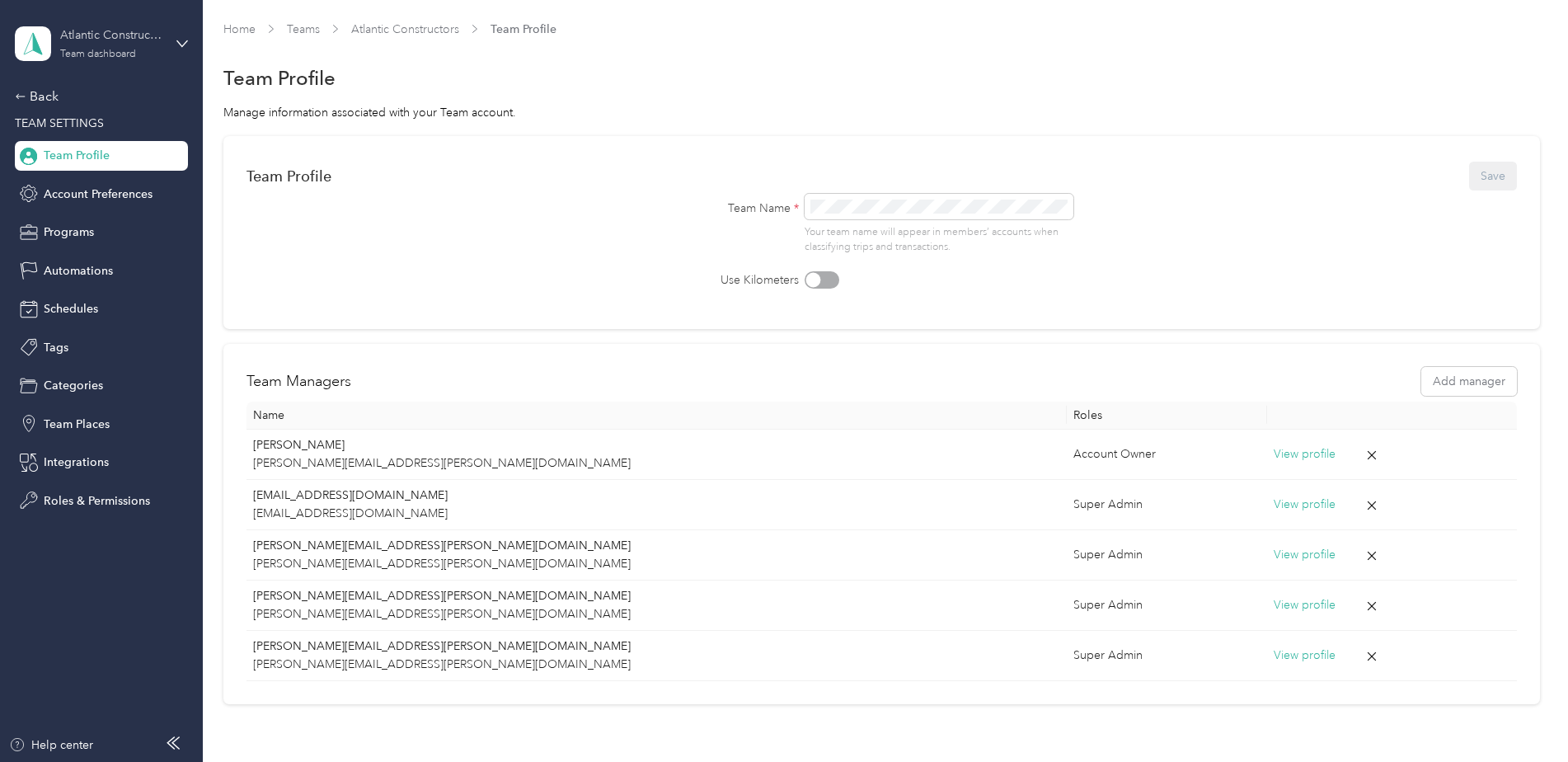
click at [139, 47] on div "Atlantic Constructors Team dashboard" at bounding box center [112, 42] width 104 height 33
click at [75, 213] on div "Log out" at bounding box center [61, 211] width 63 height 17
